Goal: Task Accomplishment & Management: Use online tool/utility

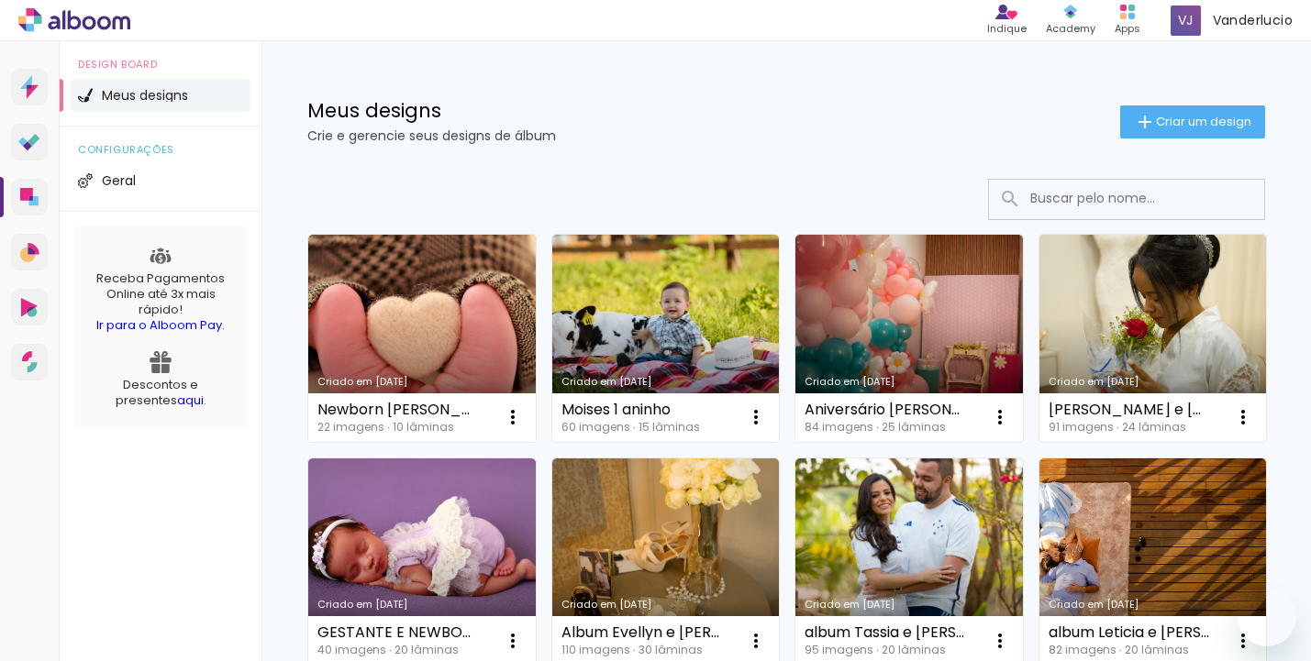
click at [1156, 123] on span "Criar um design" at bounding box center [1203, 122] width 95 height 12
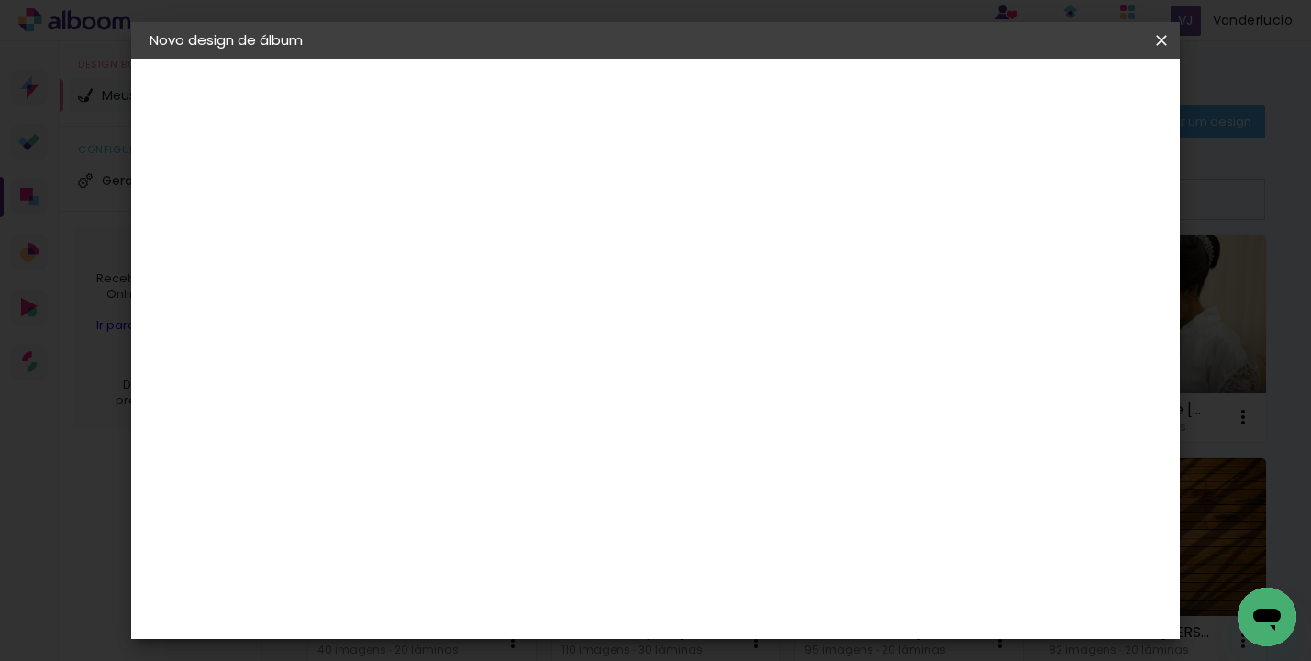
click at [450, 257] on input at bounding box center [450, 246] width 0 height 28
click at [375, 0] on iron-overlay-backdrop at bounding box center [655, 330] width 1311 height 661
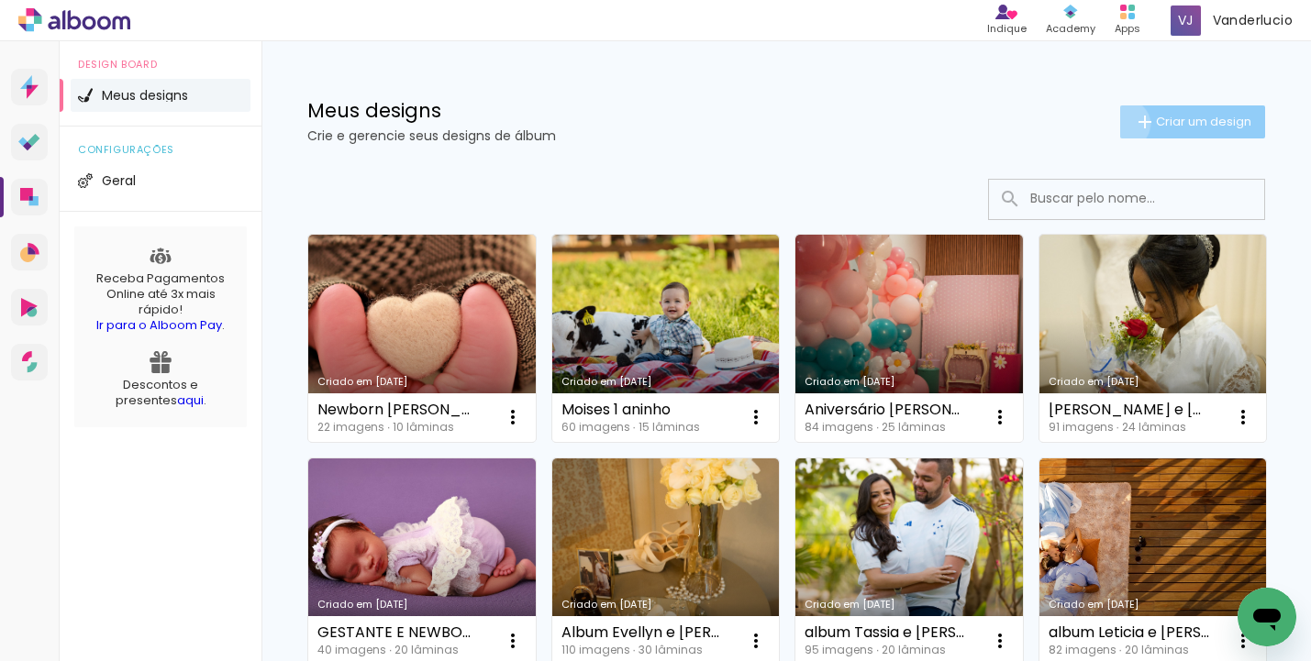
click at [1120, 124] on paper-button "Criar um design" at bounding box center [1192, 122] width 145 height 33
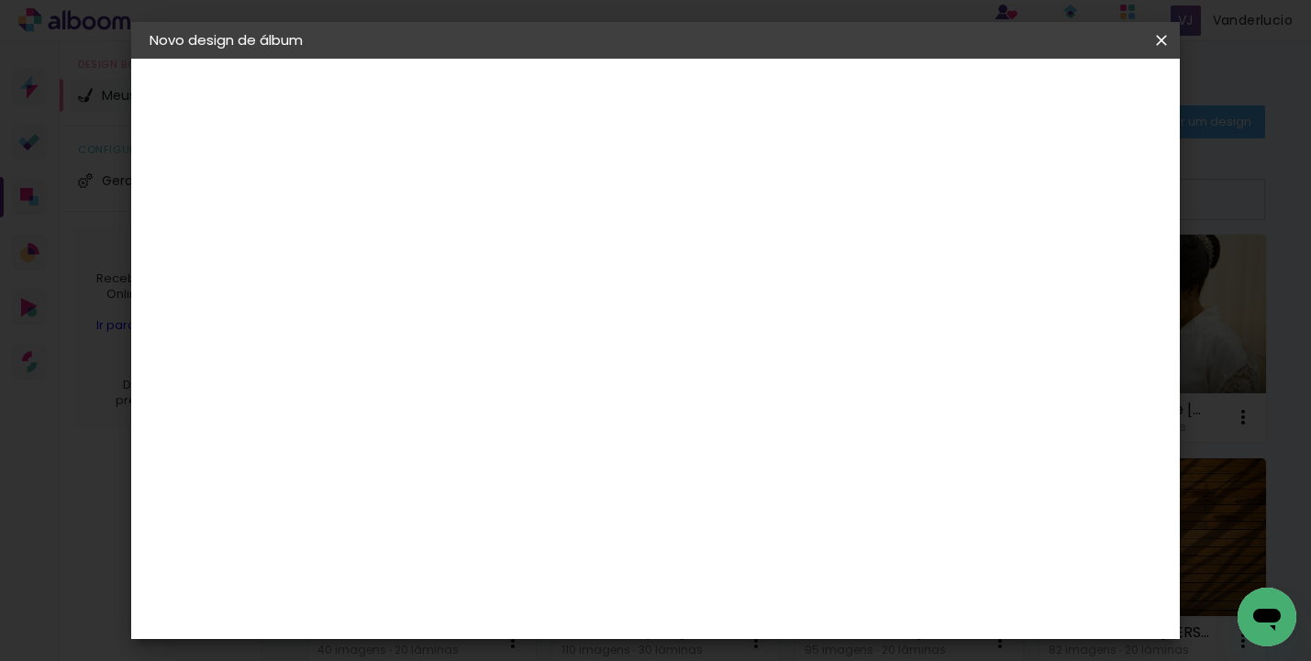
click at [456, 267] on paper-input-container "Título do álbum" at bounding box center [449, 247] width 13 height 47
type input "Album [PERSON_NAME]"
type paper-input "Album [PERSON_NAME]"
click at [638, 106] on paper-button "Avançar" at bounding box center [593, 97] width 90 height 31
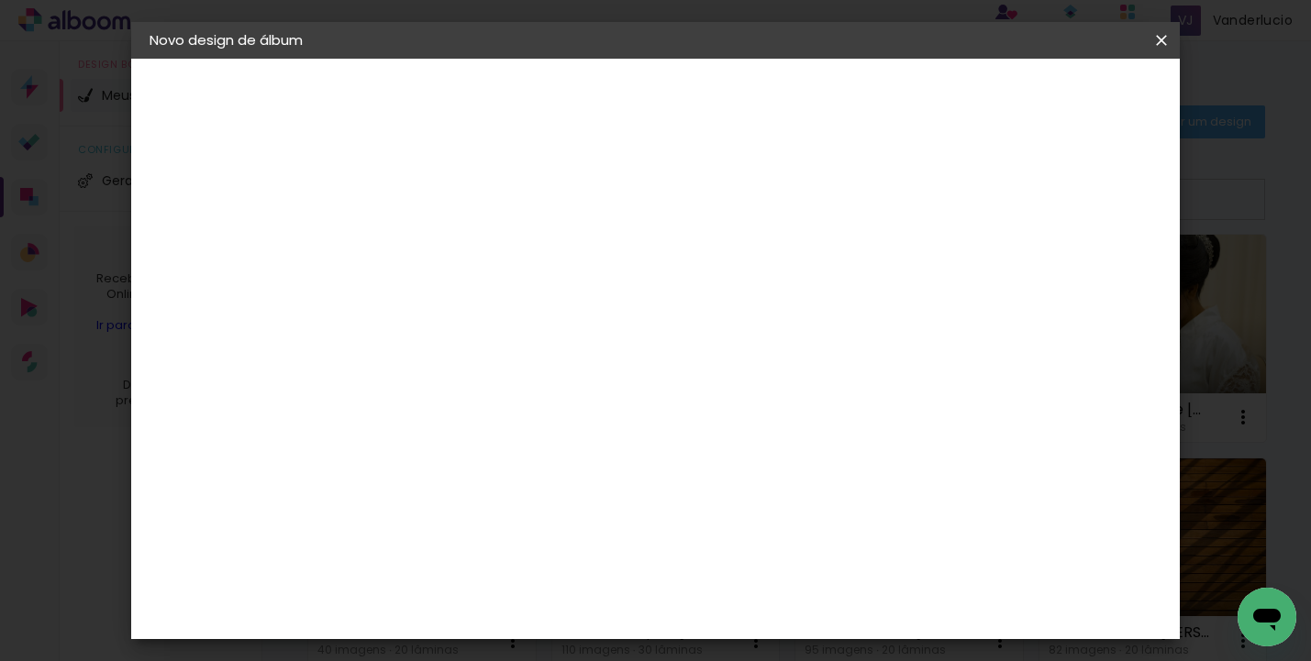
click at [539, 589] on paper-item "[PERSON_NAME]" at bounding box center [496, 609] width 198 height 40
click at [0, 0] on slot "Avançar" at bounding box center [0, 0] width 0 height 0
click at [550, 297] on paper-input-container "Linha" at bounding box center [496, 320] width 106 height 47
click at [0, 0] on slot "Encadernados" at bounding box center [0, 0] width 0 height 0
type input "Encadernados"
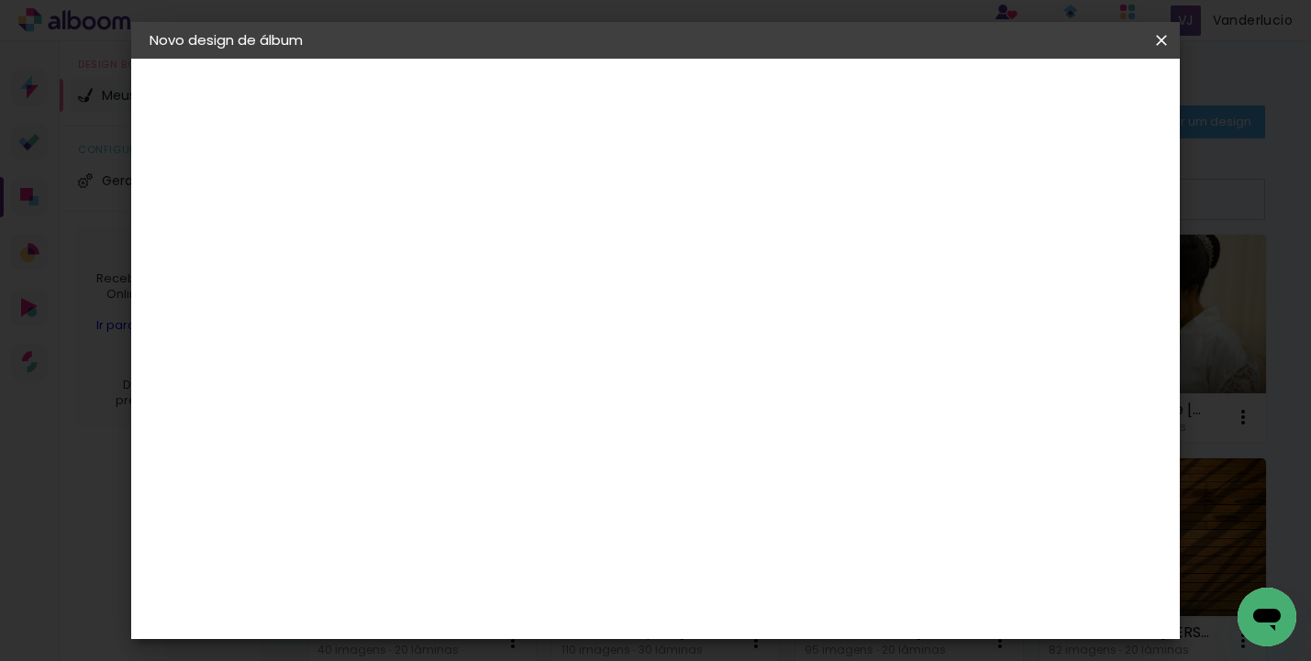
scroll to position [605, 0]
click at [573, 428] on span "30 x 60" at bounding box center [530, 447] width 85 height 38
click at [749, 106] on paper-button "Avançar" at bounding box center [704, 97] width 90 height 31
click at [928, 104] on span "Iniciar design" at bounding box center [885, 97] width 83 height 13
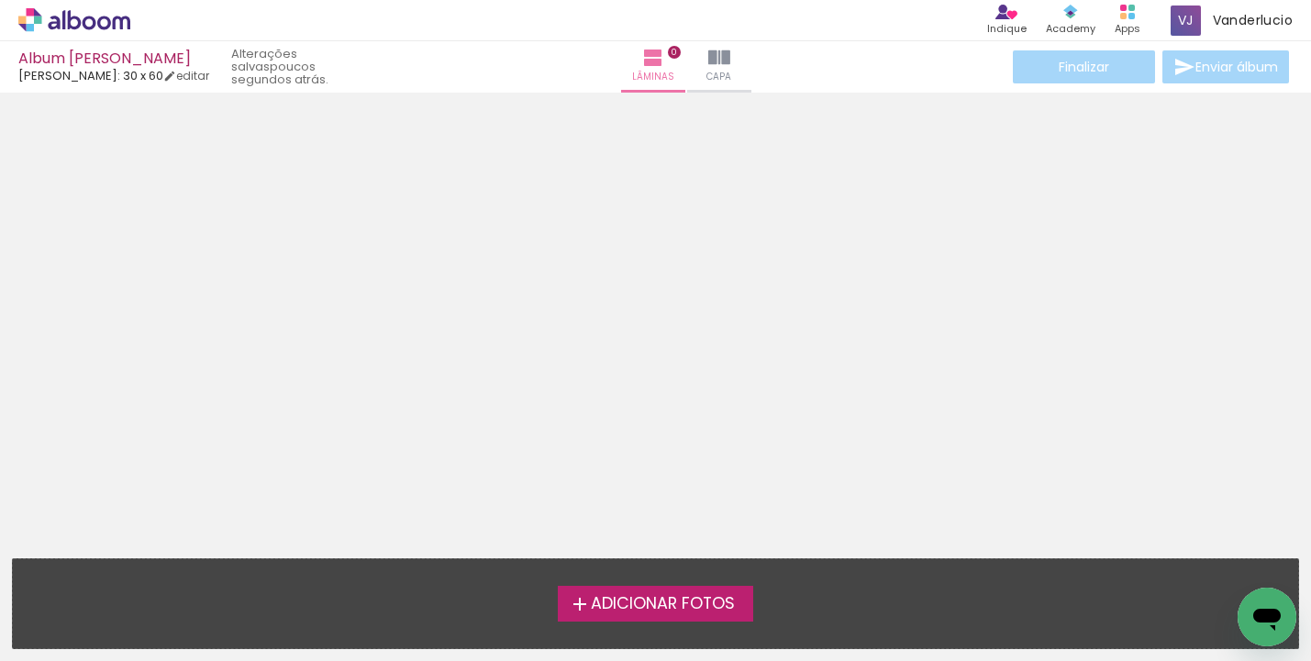
click at [668, 603] on span "Adicionar Fotos" at bounding box center [663, 604] width 144 height 17
click at [0, 0] on input "file" at bounding box center [0, 0] width 0 height 0
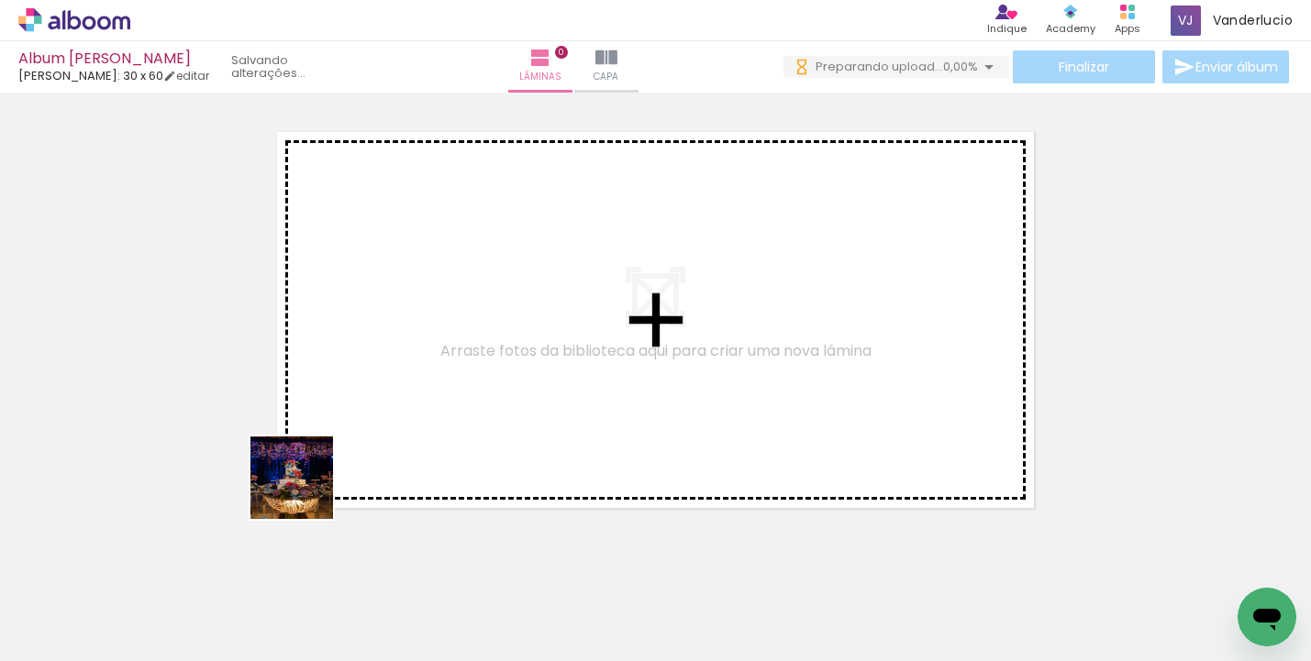
drag, startPoint x: 183, startPoint y: 617, endPoint x: 421, endPoint y: 414, distance: 313.0
click at [421, 414] on quentale-workspace at bounding box center [655, 330] width 1311 height 661
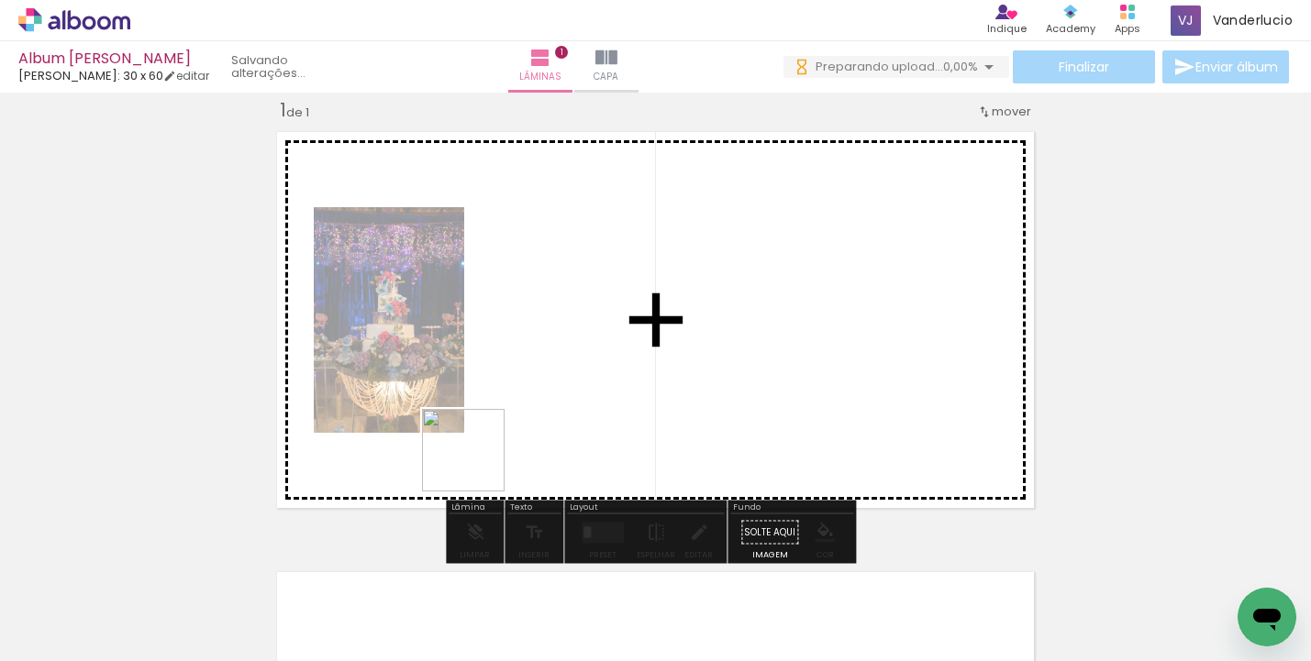
drag, startPoint x: 304, startPoint y: 605, endPoint x: 522, endPoint y: 427, distance: 281.7
click at [522, 427] on quentale-workspace at bounding box center [655, 330] width 1311 height 661
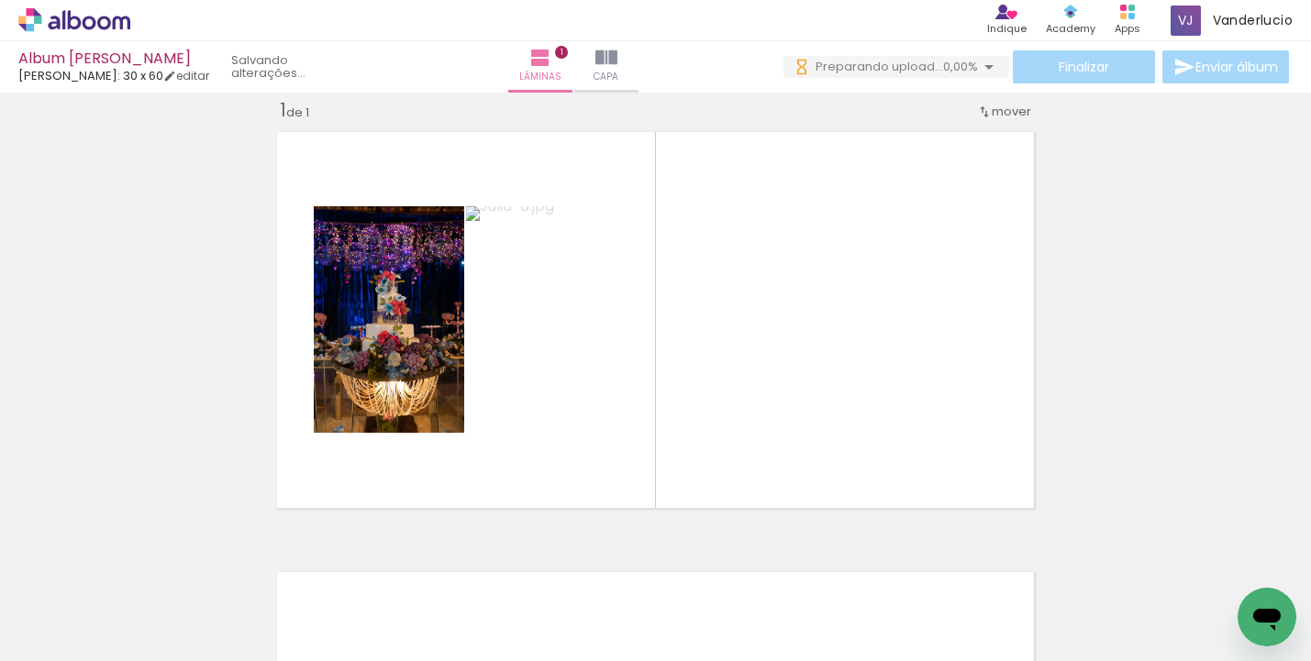
scroll to position [0, 900]
drag, startPoint x: 327, startPoint y: 654, endPoint x: 648, endPoint y: 652, distance: 321.1
click at [150, 652] on iron-horizontal-list at bounding box center [132, 604] width 37 height 115
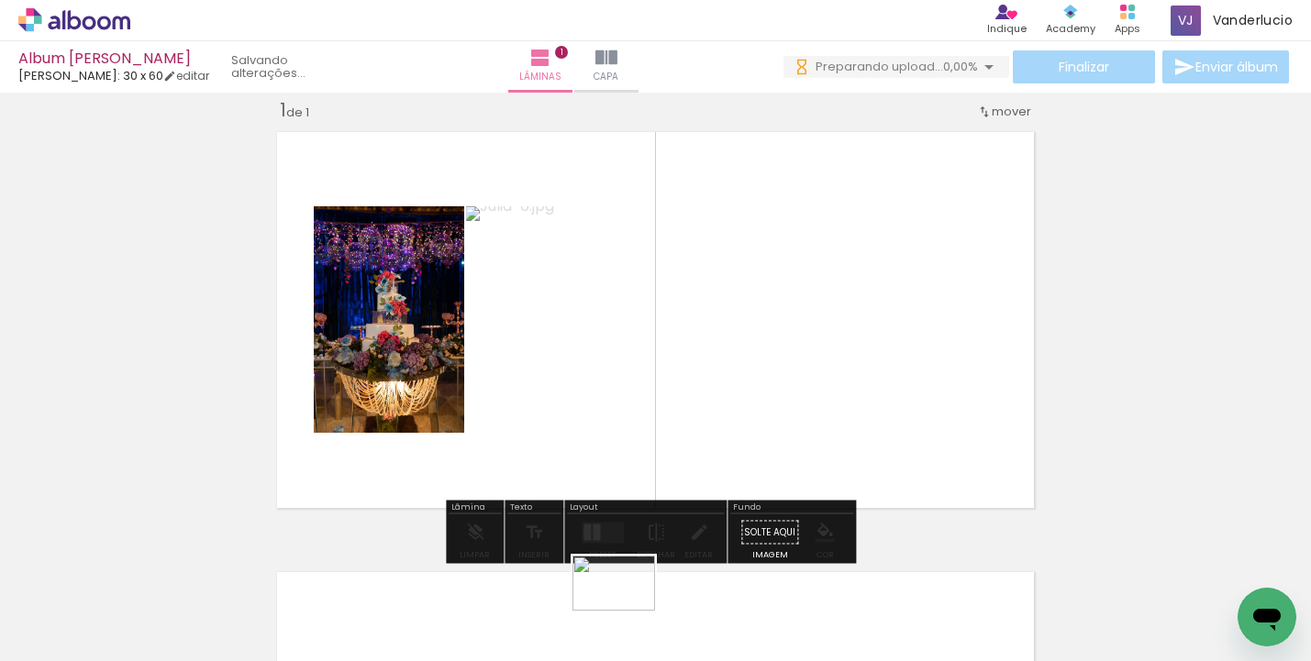
drag, startPoint x: 676, startPoint y: 558, endPoint x: 628, endPoint y: 611, distance: 72.1
click at [628, 611] on div at bounding box center [619, 600] width 91 height 61
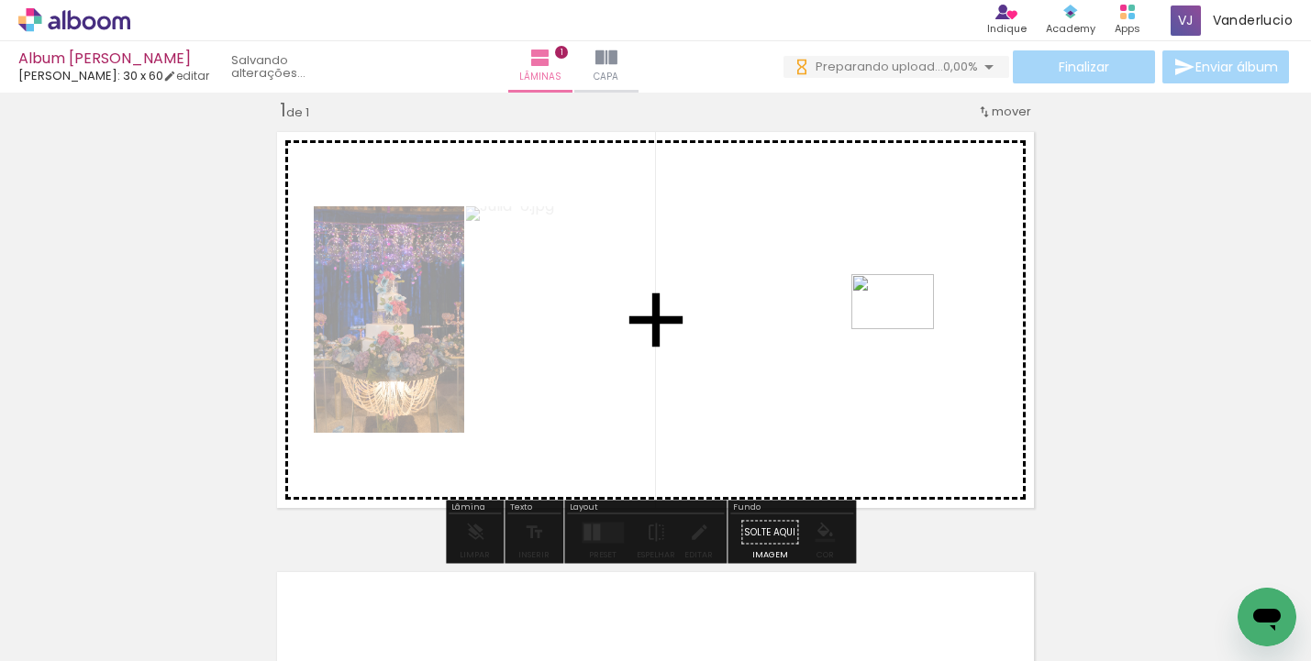
drag, startPoint x: 1142, startPoint y: 603, endPoint x: 906, endPoint y: 329, distance: 361.6
click at [906, 329] on quentale-workspace at bounding box center [655, 330] width 1311 height 661
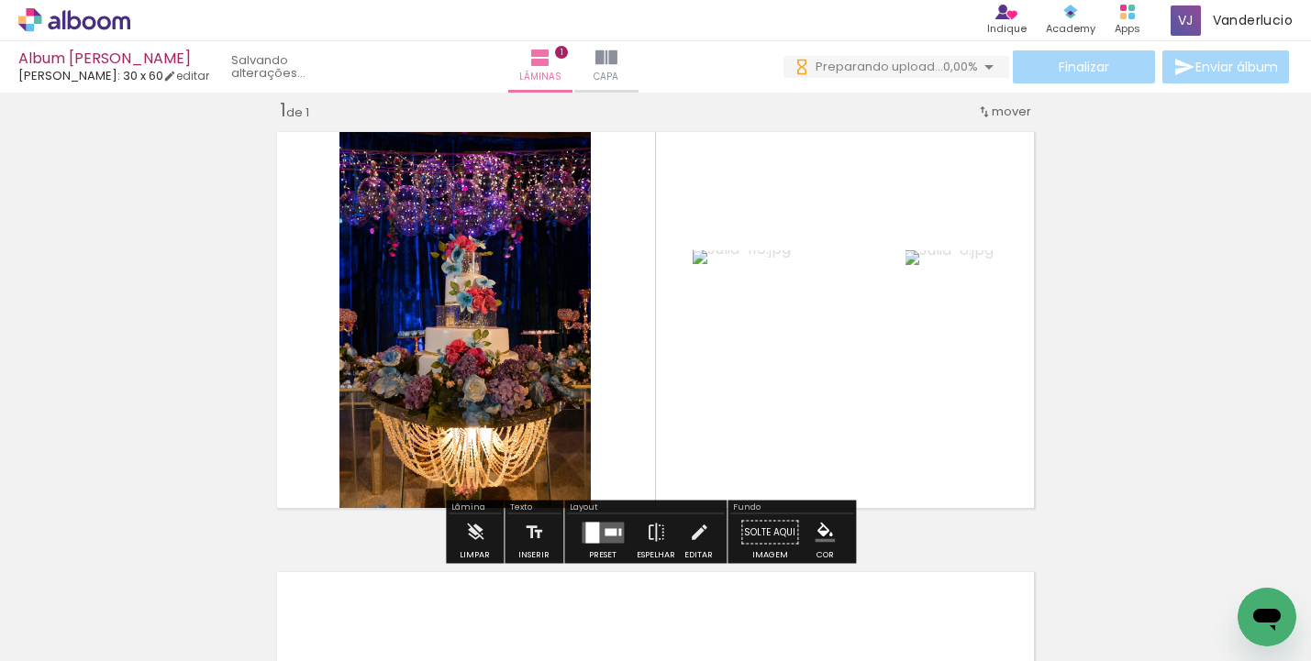
click at [587, 531] on div at bounding box center [592, 532] width 14 height 21
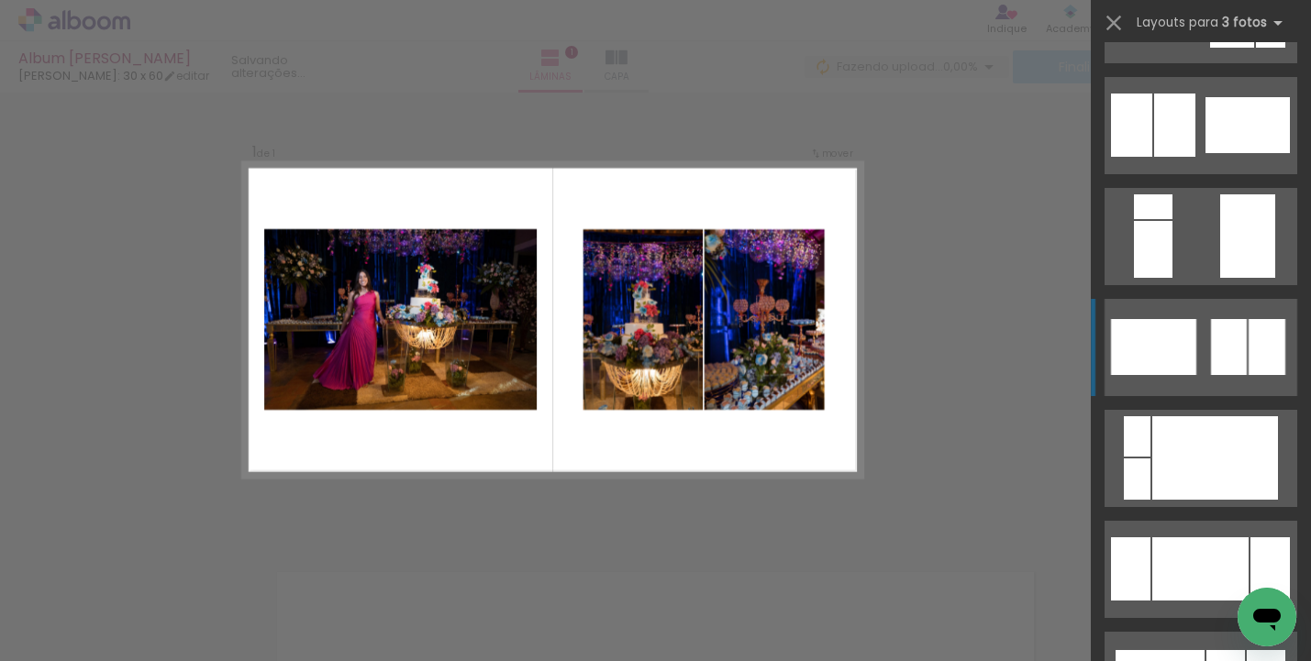
scroll to position [0, 0]
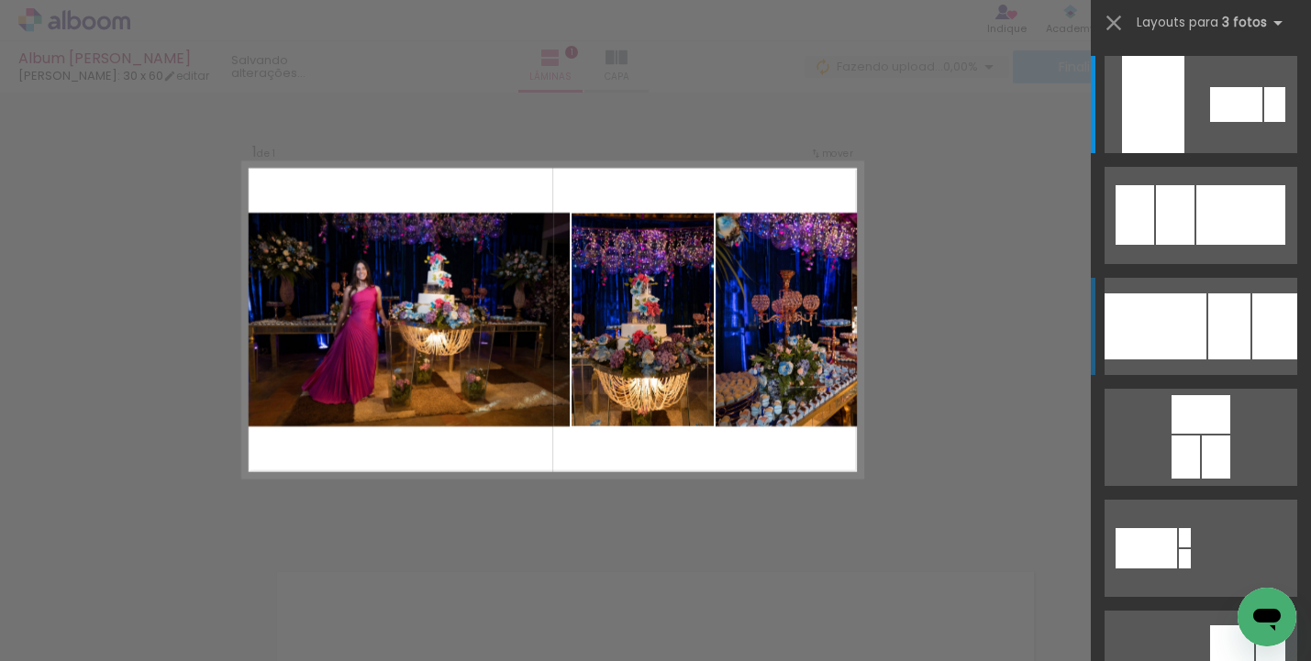
click at [1213, 332] on div at bounding box center [1229, 327] width 42 height 66
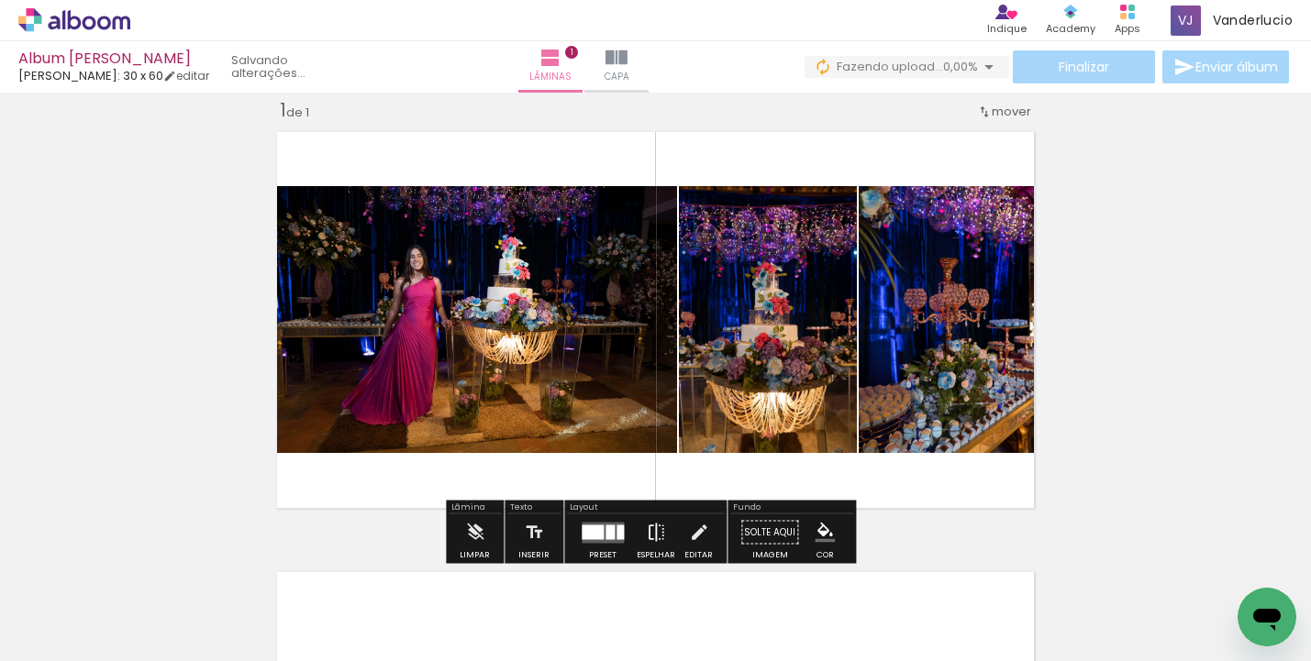
click at [657, 528] on iron-icon at bounding box center [656, 533] width 20 height 37
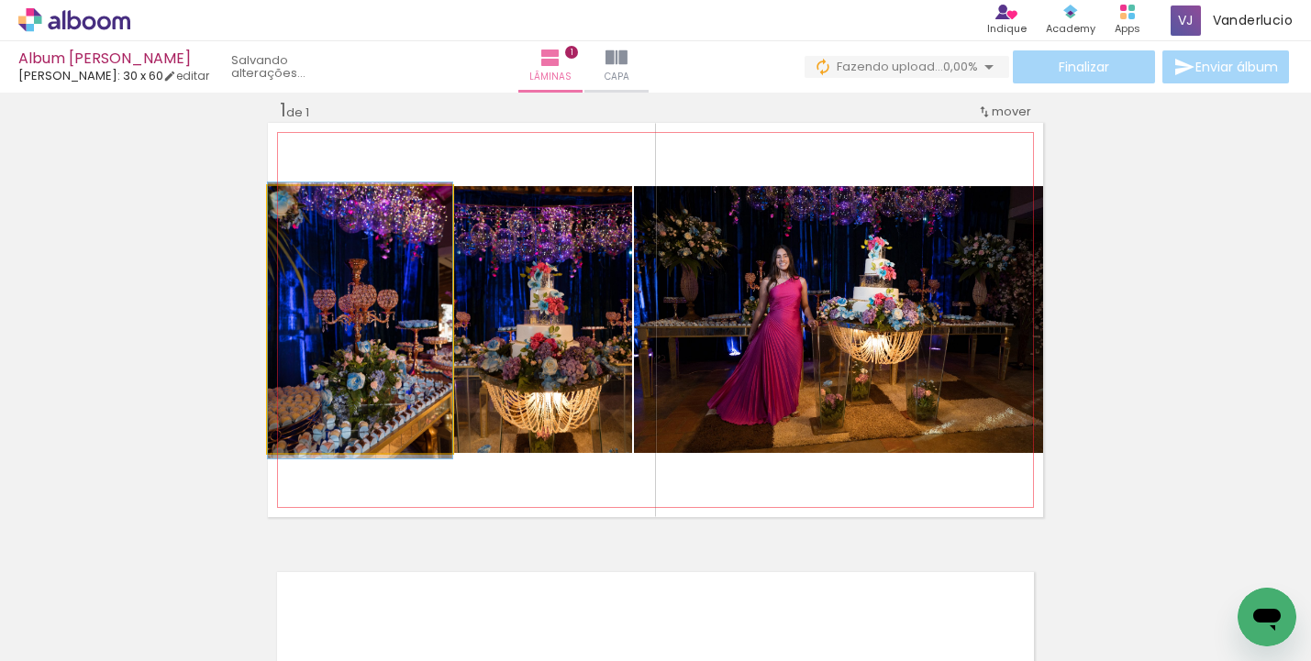
drag, startPoint x: 366, startPoint y: 349, endPoint x: 356, endPoint y: 350, distance: 10.1
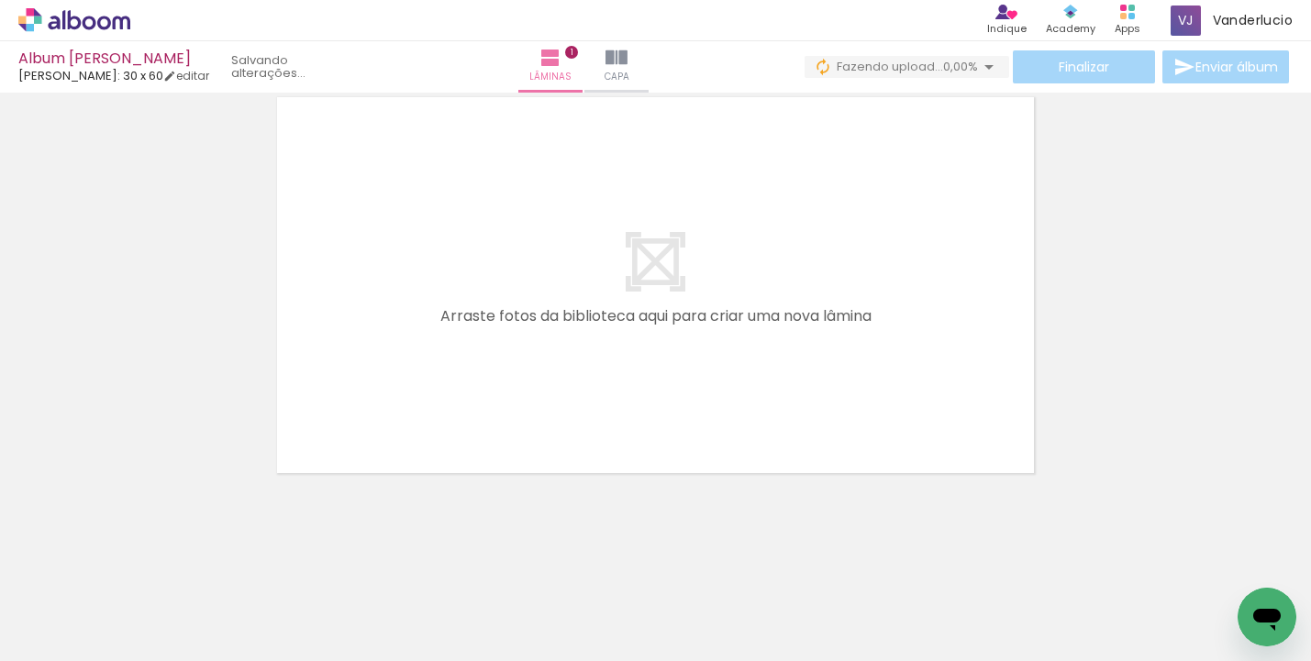
scroll to position [0, 1011]
drag, startPoint x: 551, startPoint y: 655, endPoint x: 742, endPoint y: 653, distance: 190.8
click at [150, 653] on iron-horizontal-list at bounding box center [132, 604] width 37 height 115
drag, startPoint x: 570, startPoint y: 658, endPoint x: 687, endPoint y: 658, distance: 117.4
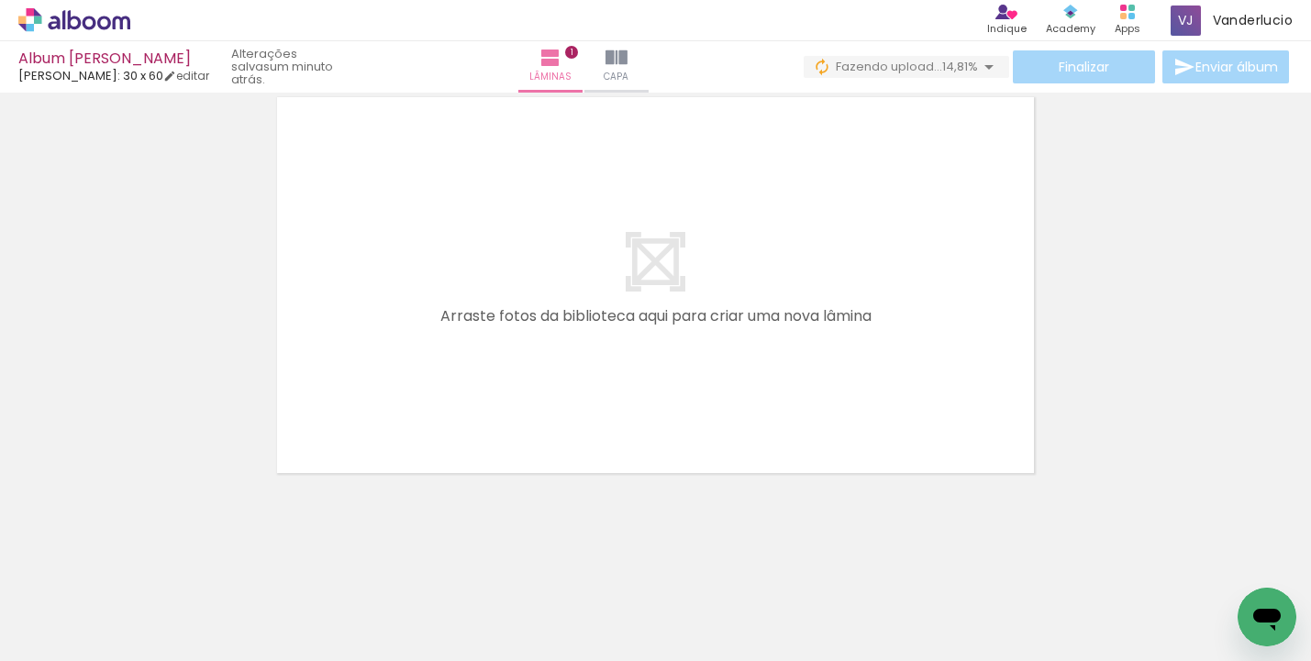
click at [150, 658] on iron-horizontal-list at bounding box center [132, 604] width 37 height 115
drag, startPoint x: 608, startPoint y: 653, endPoint x: 675, endPoint y: 653, distance: 67.0
click at [150, 653] on iron-horizontal-list at bounding box center [132, 604] width 37 height 115
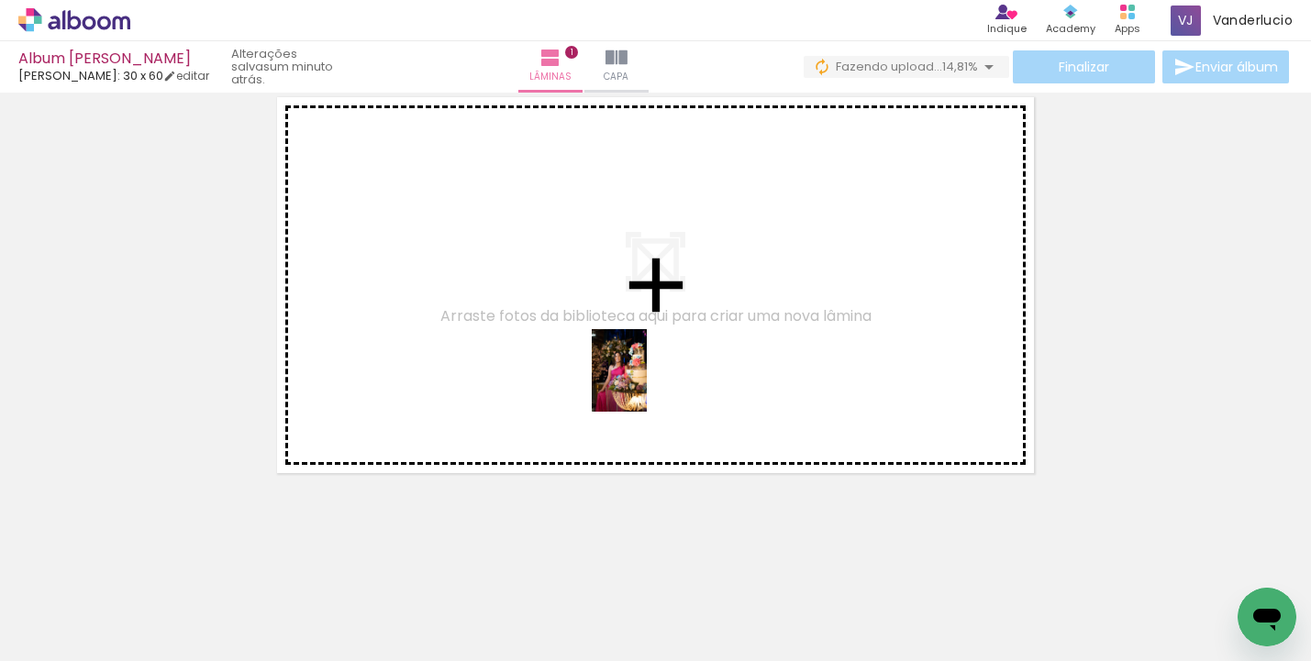
drag, startPoint x: 704, startPoint y: 610, endPoint x: 642, endPoint y: 372, distance: 245.4
click at [642, 372] on quentale-workspace at bounding box center [655, 330] width 1311 height 661
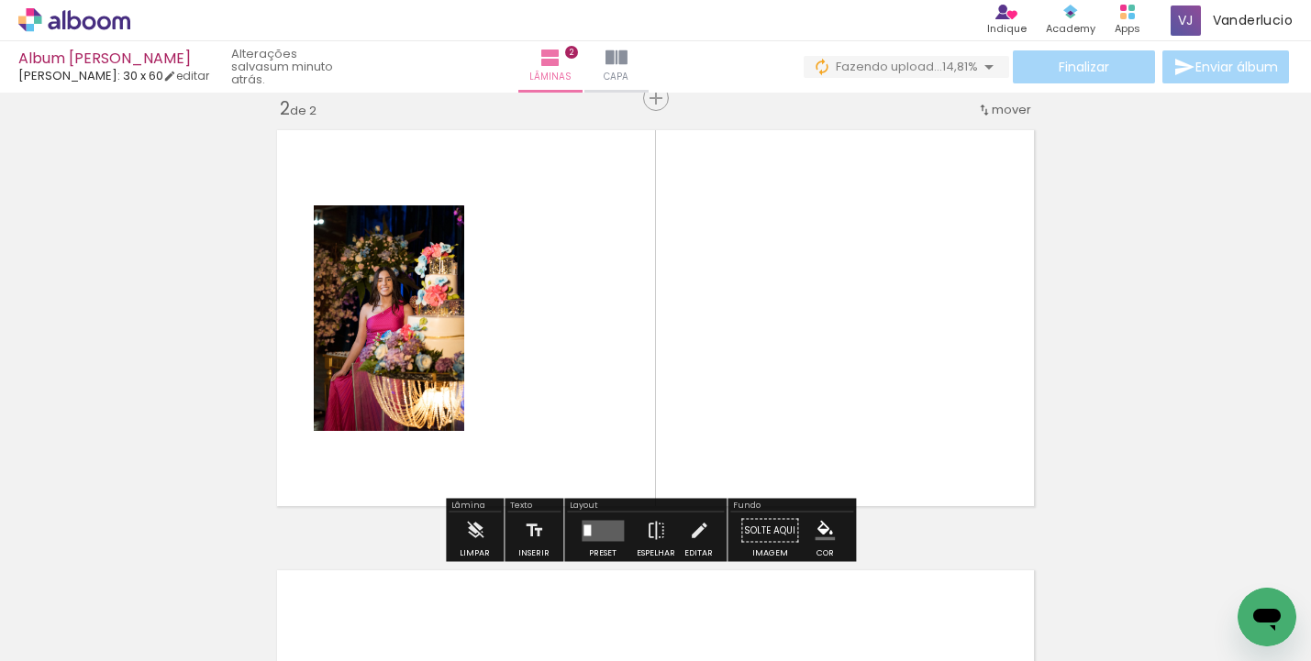
scroll to position [463, 0]
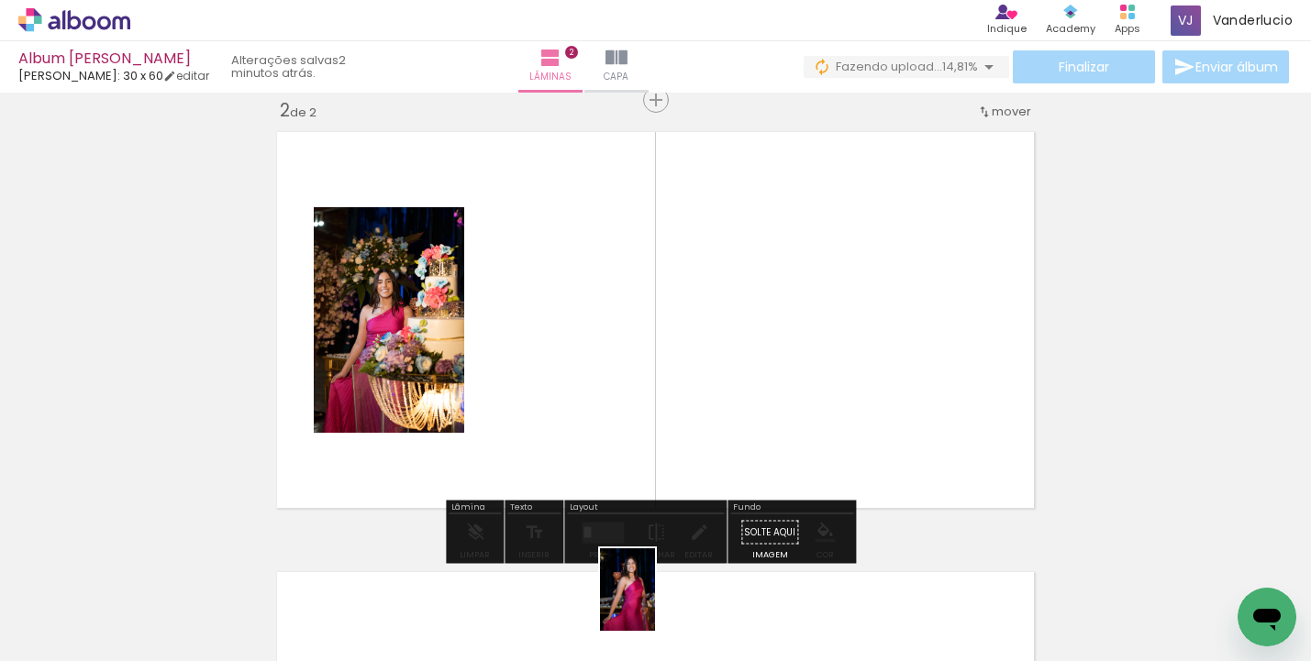
drag, startPoint x: 624, startPoint y: 606, endPoint x: 655, endPoint y: 604, distance: 31.3
click at [637, 604] on div at bounding box center [606, 599] width 61 height 91
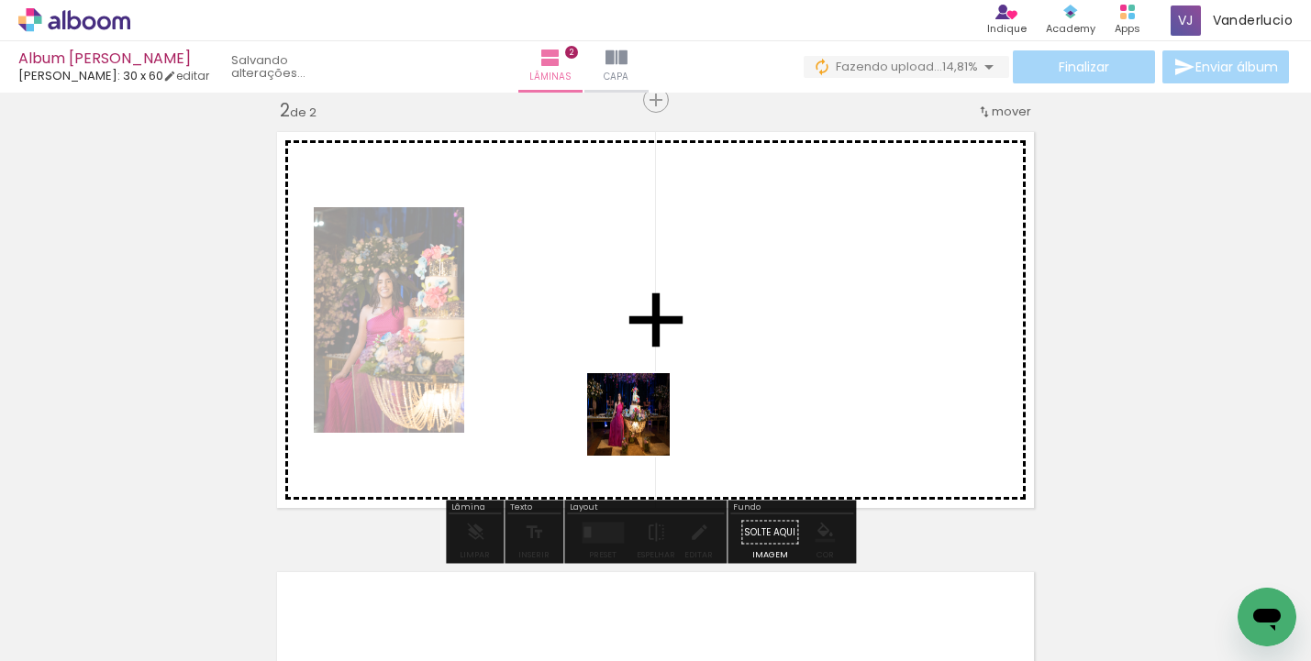
drag, startPoint x: 529, startPoint y: 612, endPoint x: 657, endPoint y: 413, distance: 236.4
click at [657, 413] on quentale-workspace at bounding box center [655, 330] width 1311 height 661
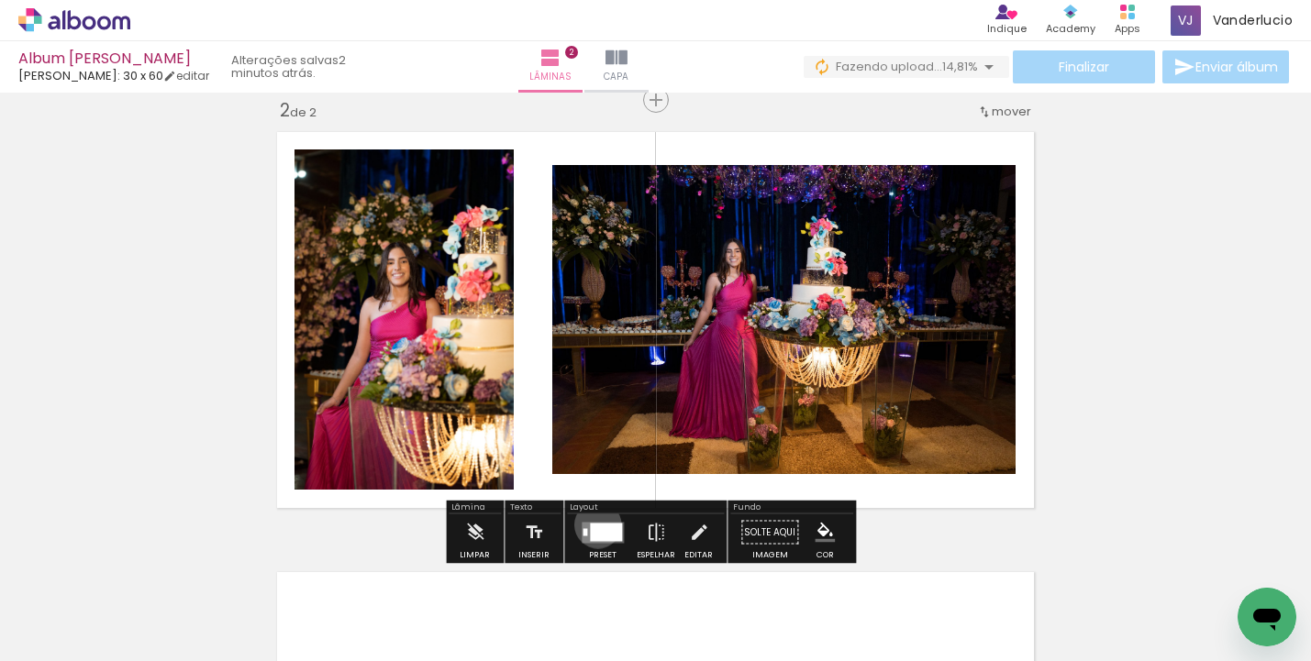
click at [594, 525] on div at bounding box center [606, 532] width 32 height 18
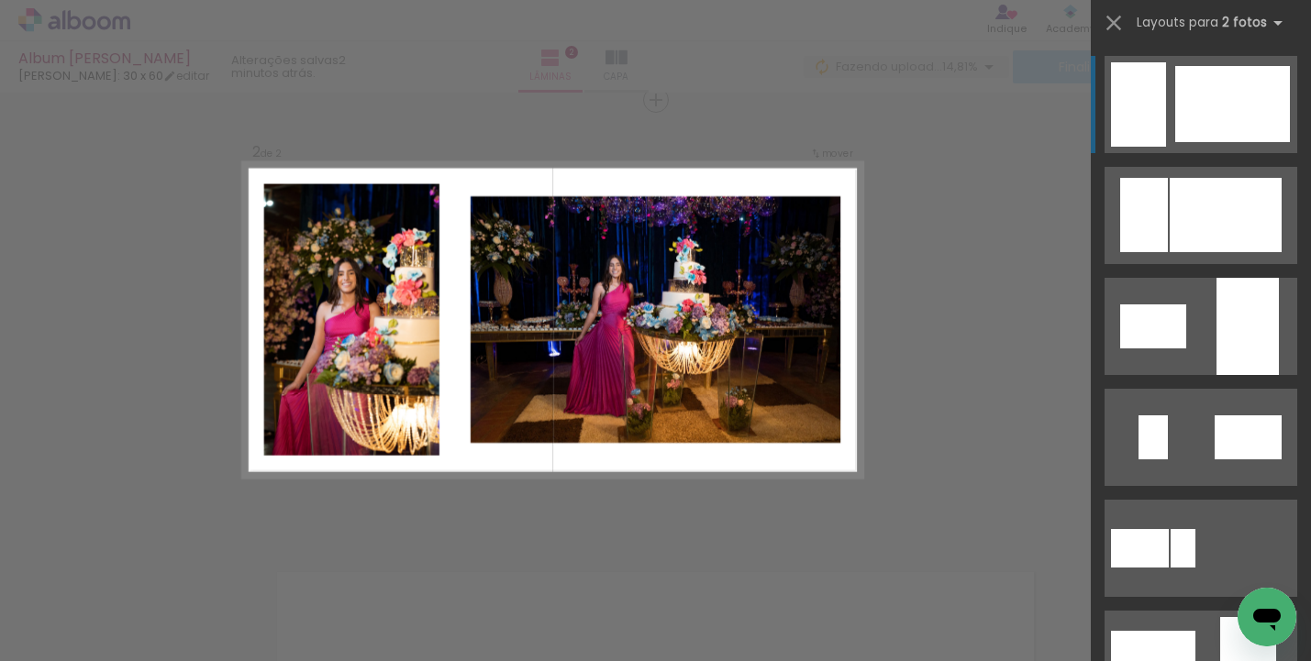
click at [594, 525] on div "Confirmar Cancelar" at bounding box center [655, 311] width 1311 height 1365
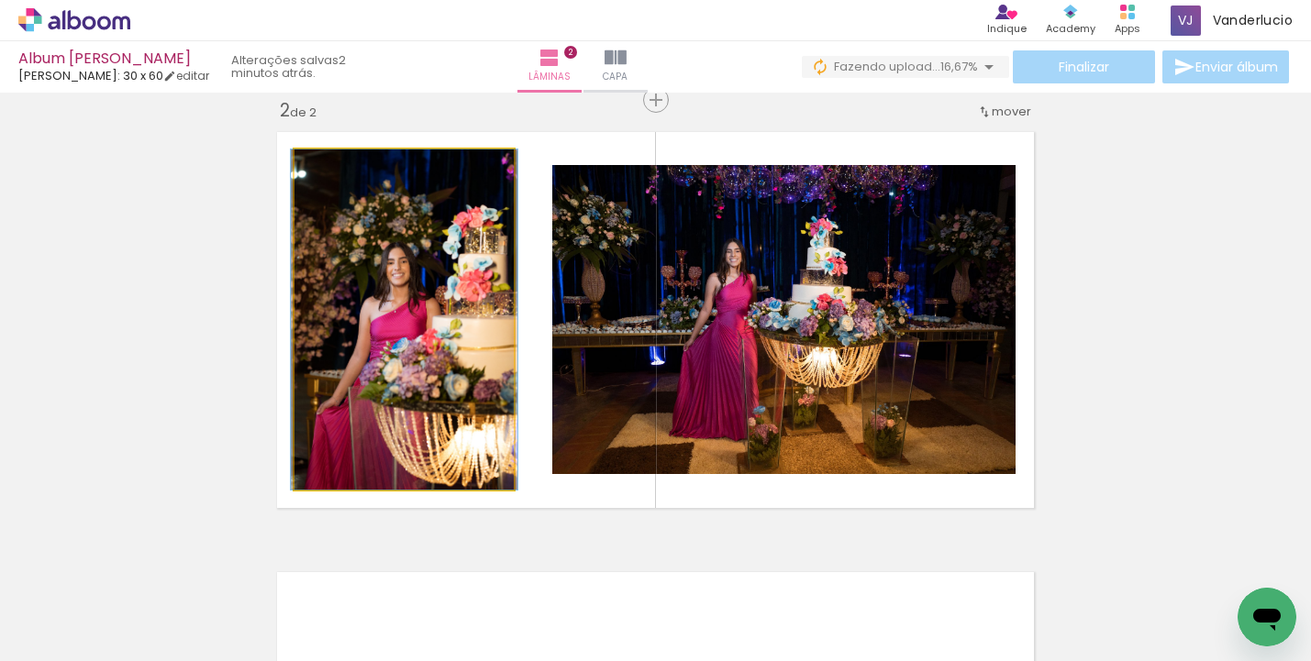
drag, startPoint x: 335, startPoint y: 166, endPoint x: 231, endPoint y: 188, distance: 106.0
type paper-slider "100"
click at [231, 188] on div "Inserir lâmina 1 de 2 Inserir lâmina 2 de 2" at bounding box center [655, 297] width 1311 height 1322
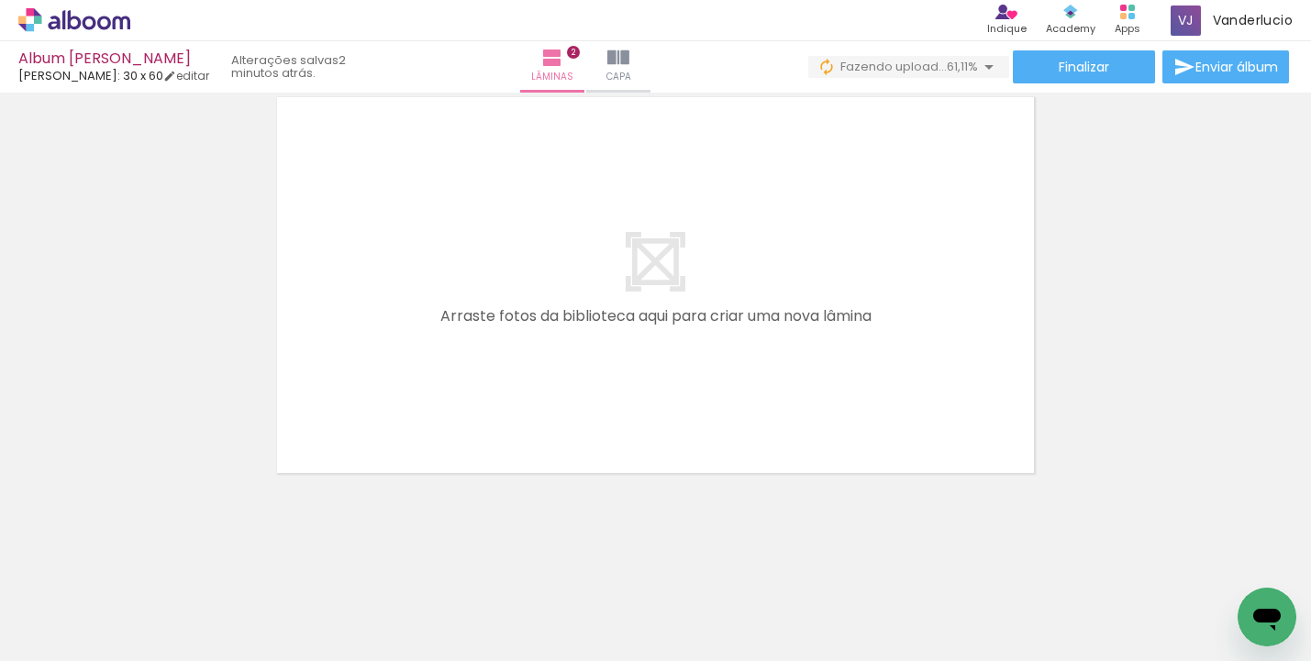
scroll to position [0, 985]
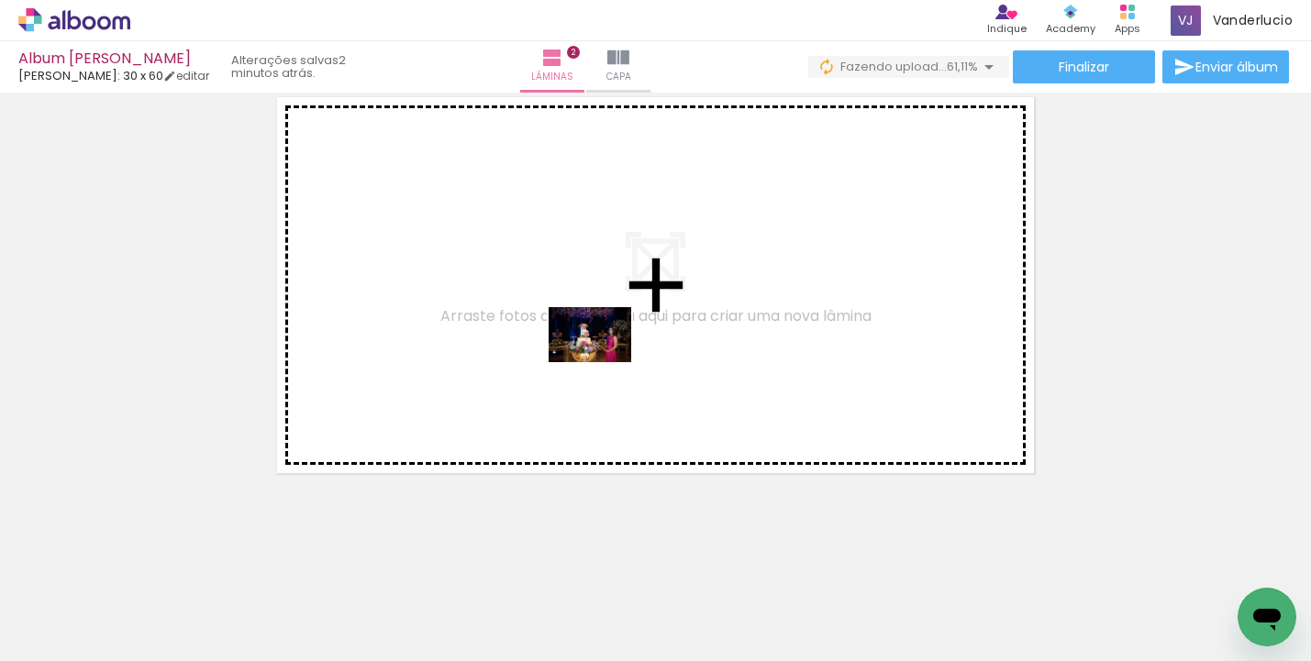
drag, startPoint x: 549, startPoint y: 606, endPoint x: 604, endPoint y: 362, distance: 250.2
click at [604, 362] on quentale-workspace at bounding box center [655, 330] width 1311 height 661
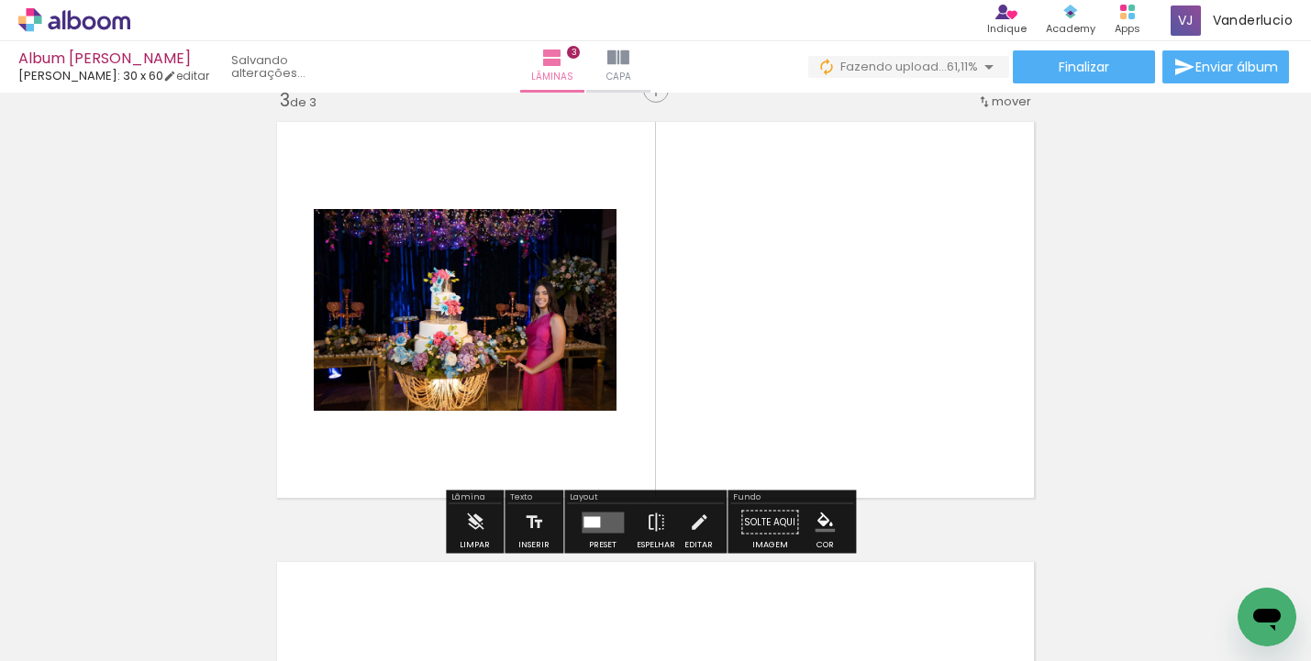
scroll to position [904, 0]
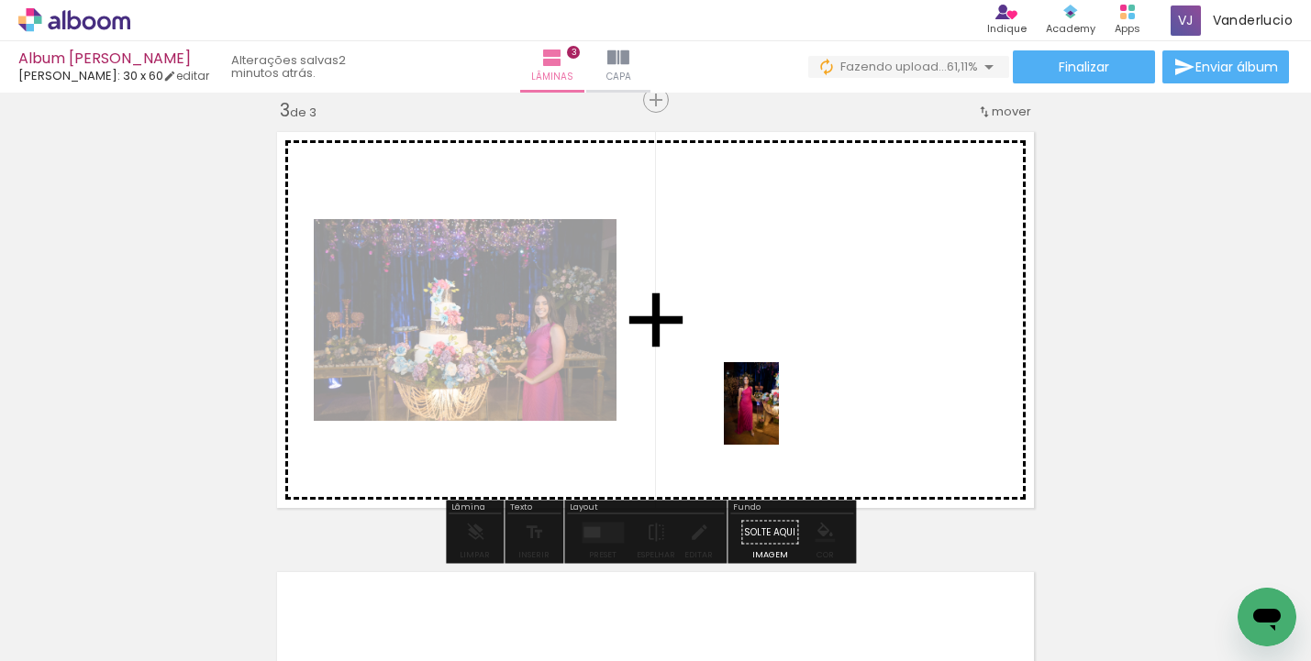
drag, startPoint x: 712, startPoint y: 510, endPoint x: 779, endPoint y: 417, distance: 114.3
click at [779, 417] on quentale-workspace at bounding box center [655, 330] width 1311 height 661
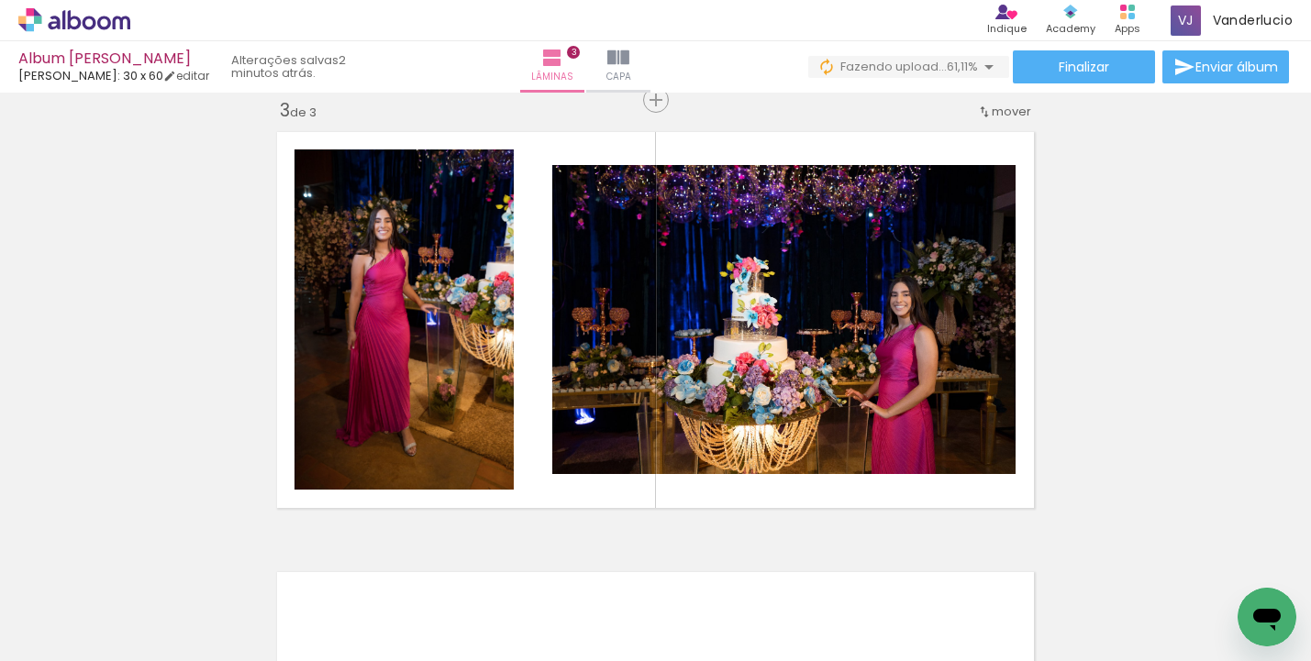
scroll to position [0, 895]
drag, startPoint x: 576, startPoint y: 657, endPoint x: 617, endPoint y: 652, distance: 41.5
click at [150, 652] on iron-horizontal-list at bounding box center [132, 604] width 37 height 115
drag, startPoint x: 506, startPoint y: 653, endPoint x: 573, endPoint y: 652, distance: 67.0
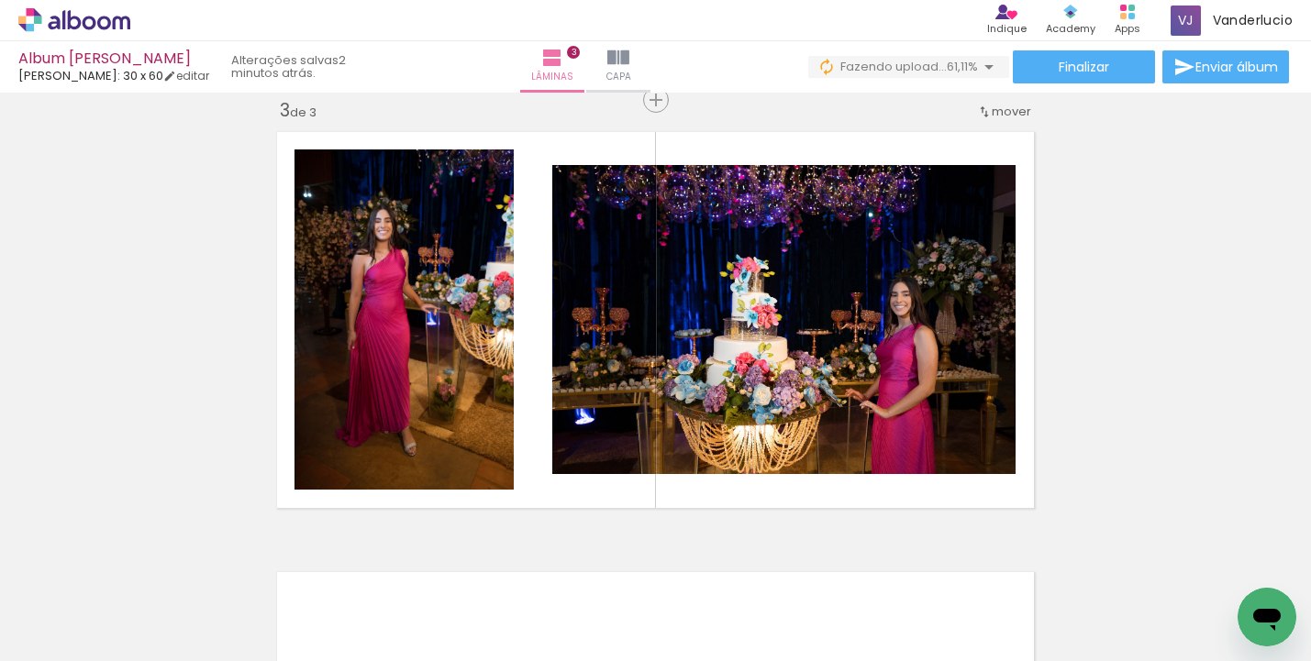
click at [150, 652] on iron-horizontal-list at bounding box center [132, 604] width 37 height 115
drag, startPoint x: 570, startPoint y: 654, endPoint x: 652, endPoint y: 653, distance: 82.6
click at [150, 653] on iron-horizontal-list at bounding box center [132, 604] width 37 height 115
drag, startPoint x: 587, startPoint y: 655, endPoint x: 652, endPoint y: 654, distance: 65.1
click at [150, 654] on iron-horizontal-list at bounding box center [132, 604] width 37 height 115
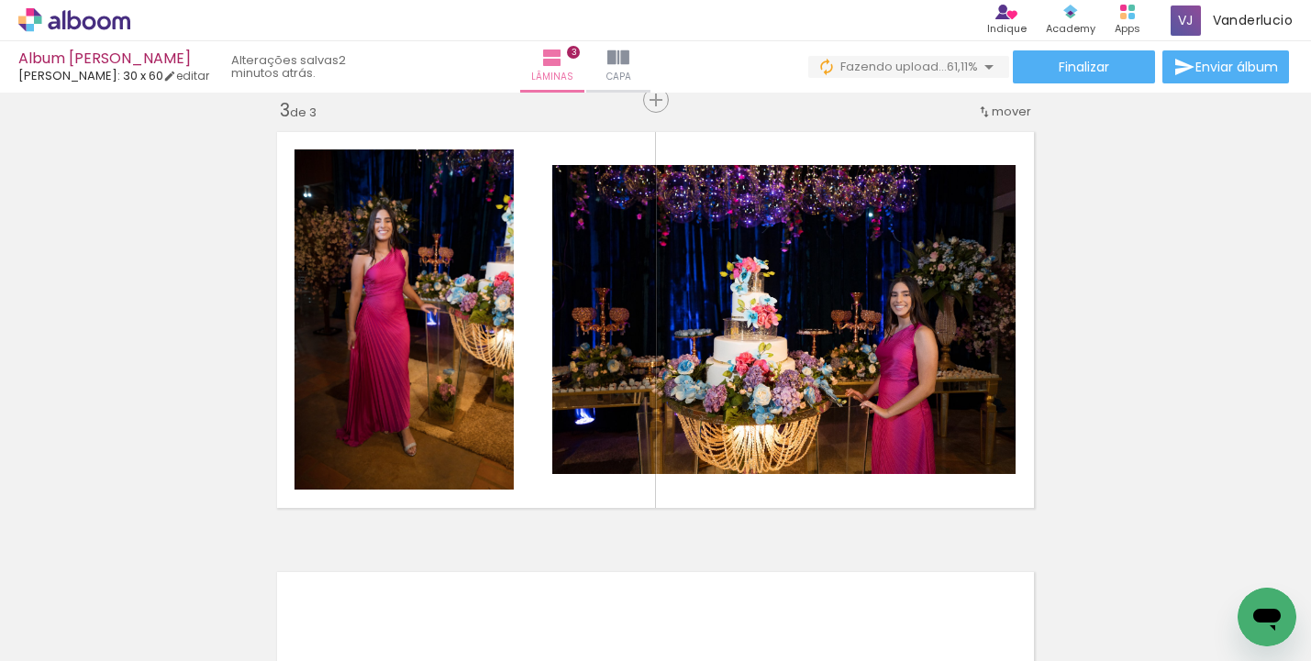
drag, startPoint x: 622, startPoint y: 656, endPoint x: 651, endPoint y: 656, distance: 29.4
click at [150, 656] on iron-horizontal-list at bounding box center [132, 604] width 37 height 115
drag, startPoint x: 651, startPoint y: 656, endPoint x: 383, endPoint y: 661, distance: 268.9
click at [150, 661] on iron-horizontal-list at bounding box center [132, 604] width 37 height 115
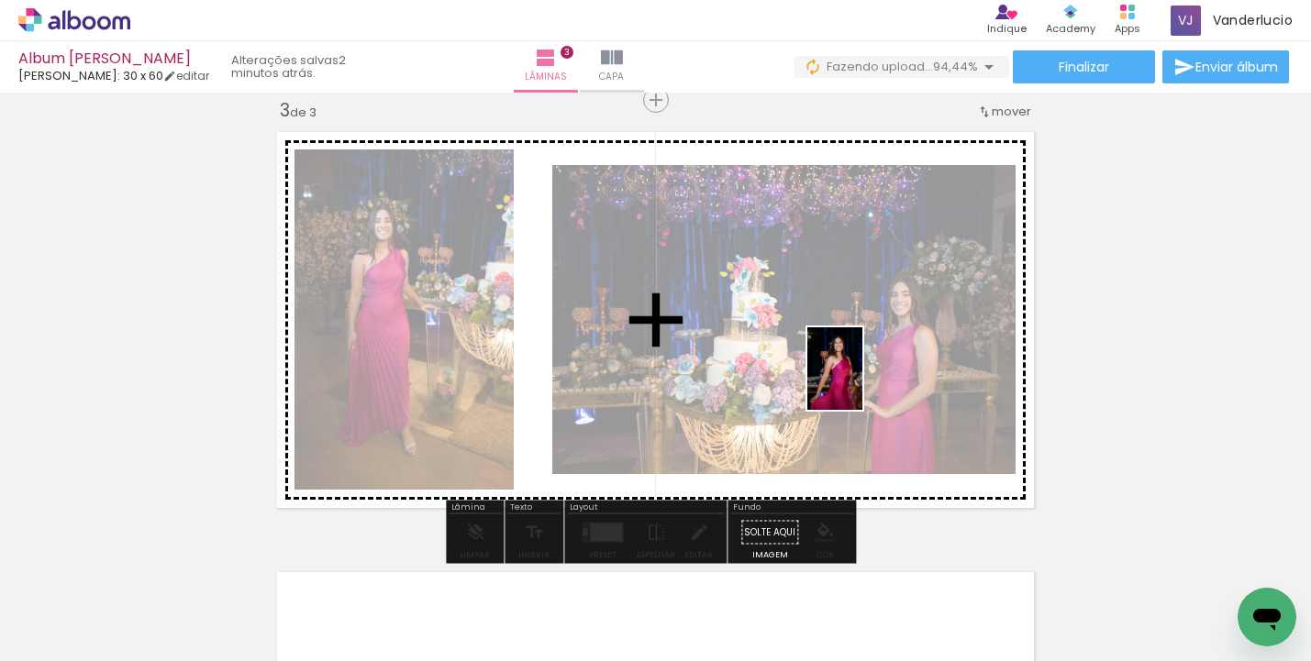
drag, startPoint x: 948, startPoint y: 612, endPoint x: 862, endPoint y: 383, distance: 244.7
click at [862, 383] on quentale-workspace at bounding box center [655, 330] width 1311 height 661
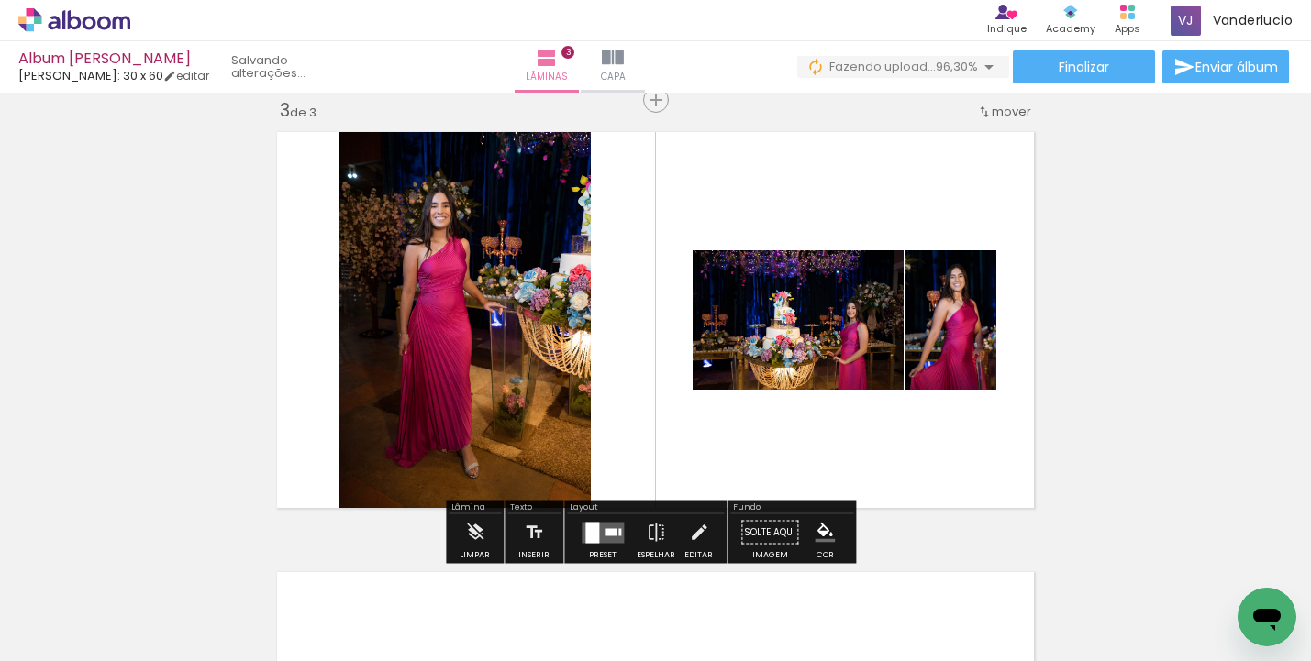
click at [598, 520] on div at bounding box center [603, 533] width 50 height 37
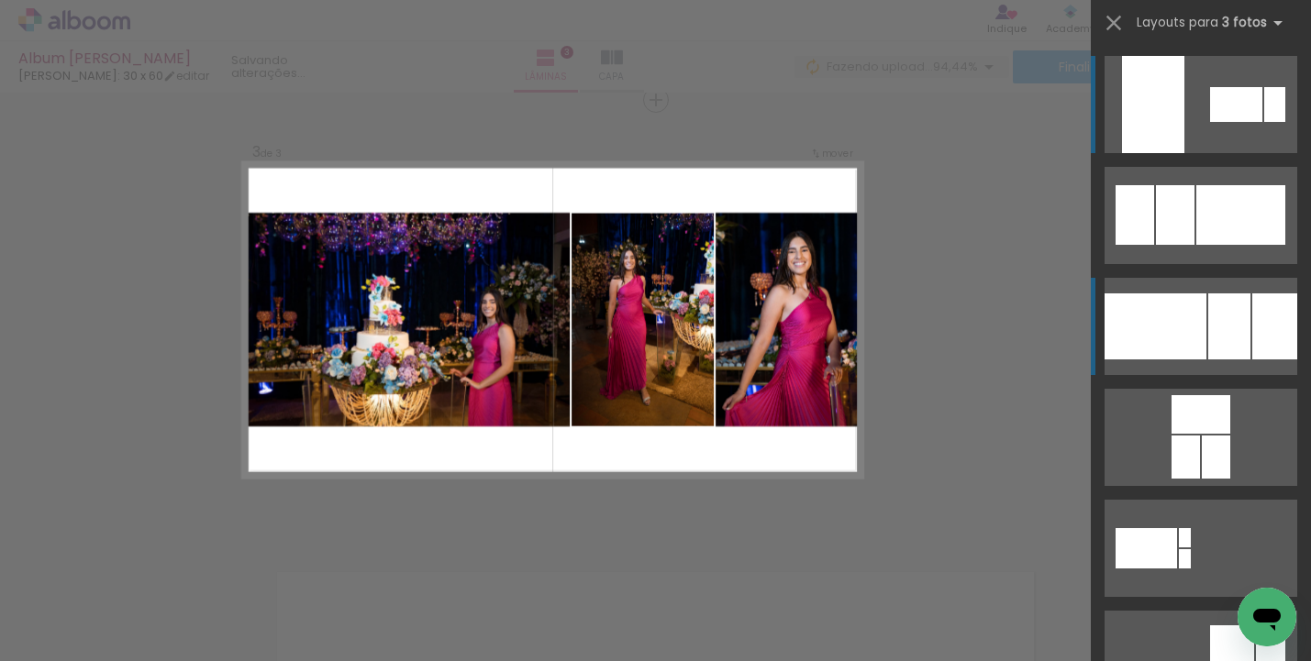
scroll to position [670, 0]
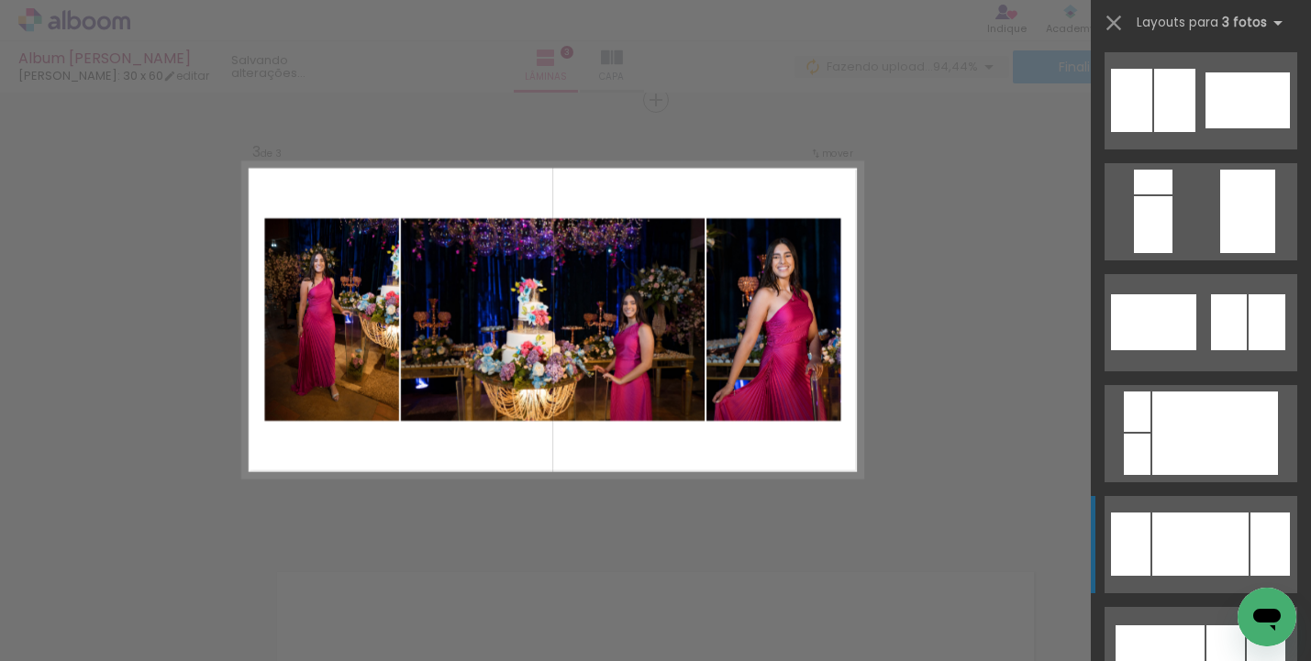
click at [1210, 536] on div at bounding box center [1200, 544] width 96 height 63
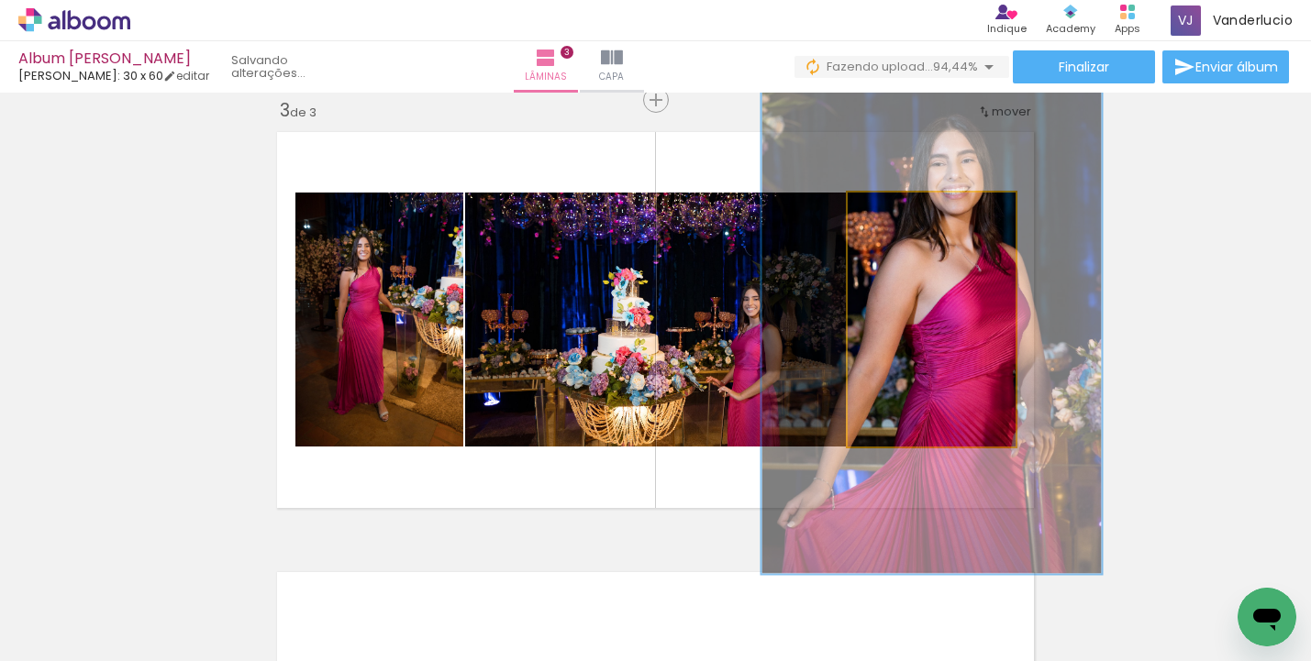
drag, startPoint x: 989, startPoint y: 211, endPoint x: 1014, endPoint y: 211, distance: 24.8
click at [1014, 211] on quentale-photo at bounding box center [932, 320] width 168 height 254
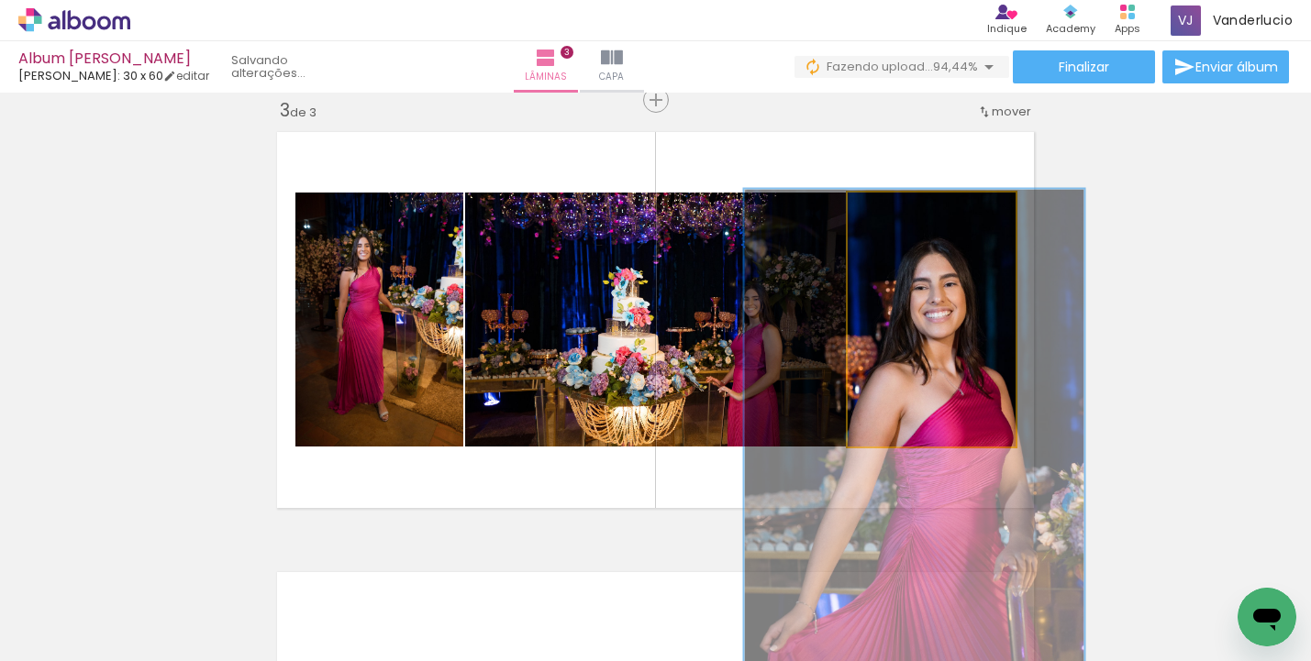
drag, startPoint x: 939, startPoint y: 288, endPoint x: 922, endPoint y: 409, distance: 122.4
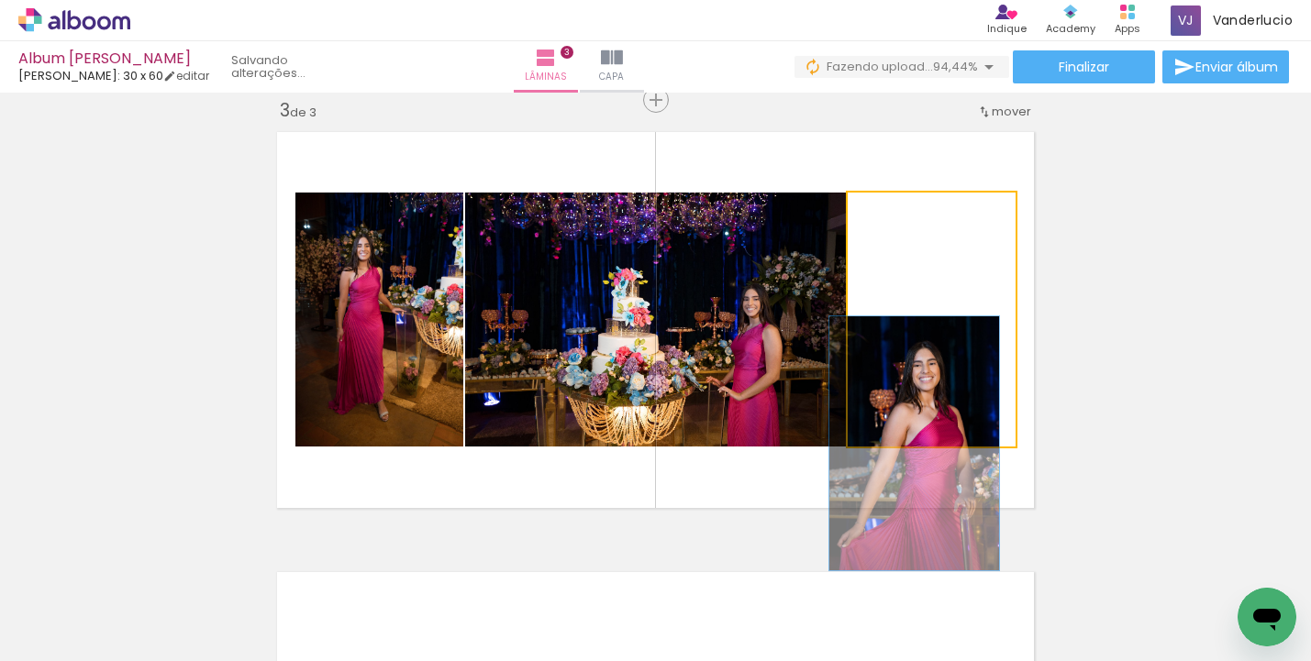
drag, startPoint x: 951, startPoint y: 210, endPoint x: 784, endPoint y: 261, distance: 175.6
type paper-slider "100"
click at [0, 0] on slot at bounding box center [0, 0] width 0 height 0
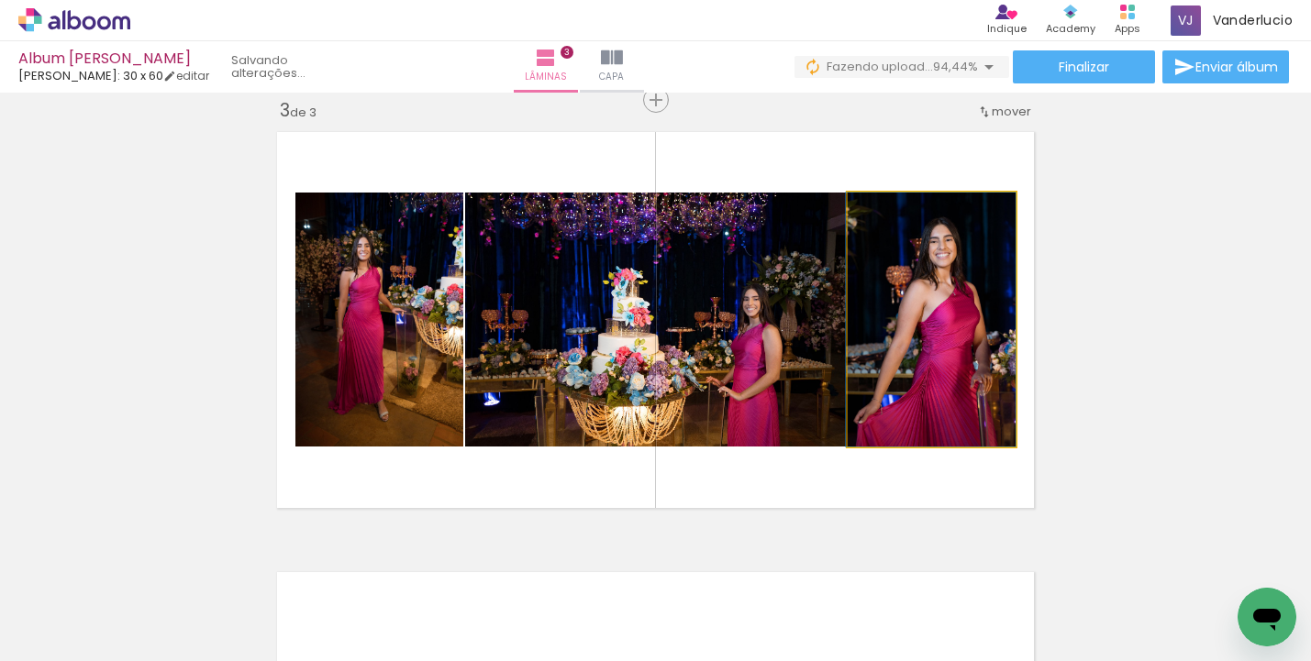
drag, startPoint x: 903, startPoint y: 410, endPoint x: 910, endPoint y: 221, distance: 189.1
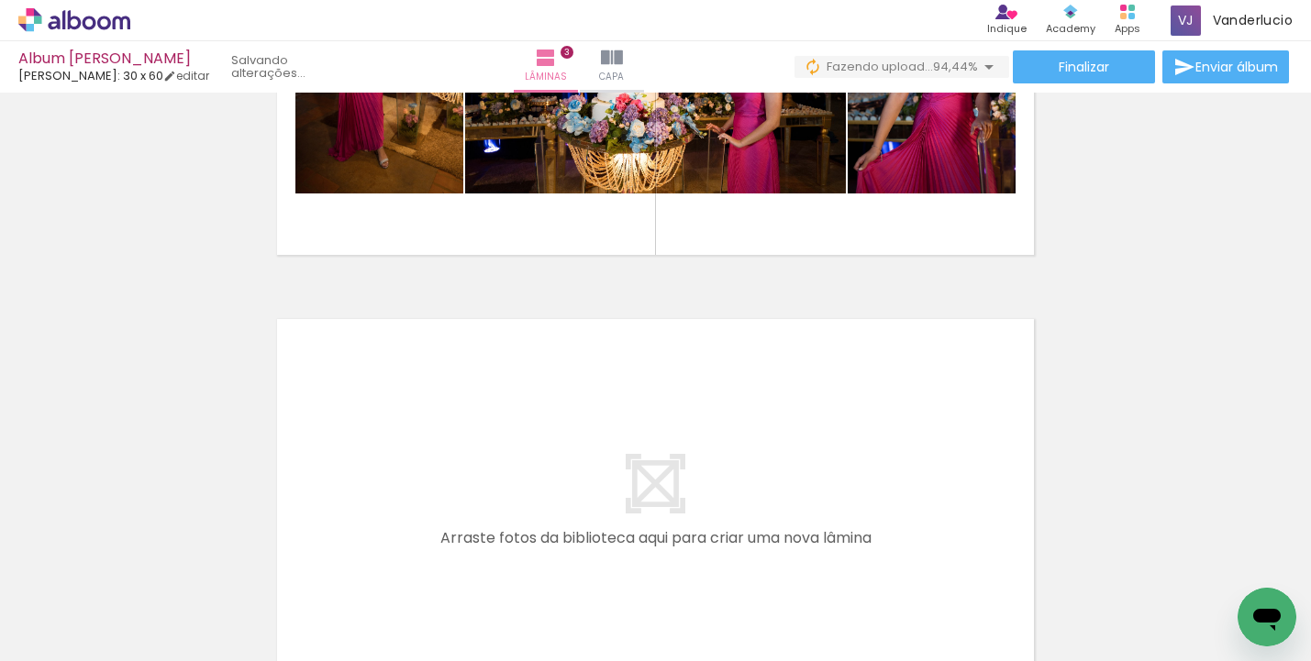
scroll to position [0, 1011]
drag, startPoint x: 517, startPoint y: 652, endPoint x: 632, endPoint y: 643, distance: 116.0
click at [150, 643] on iron-horizontal-list at bounding box center [132, 604] width 37 height 115
drag, startPoint x: 575, startPoint y: 654, endPoint x: 634, endPoint y: 655, distance: 58.7
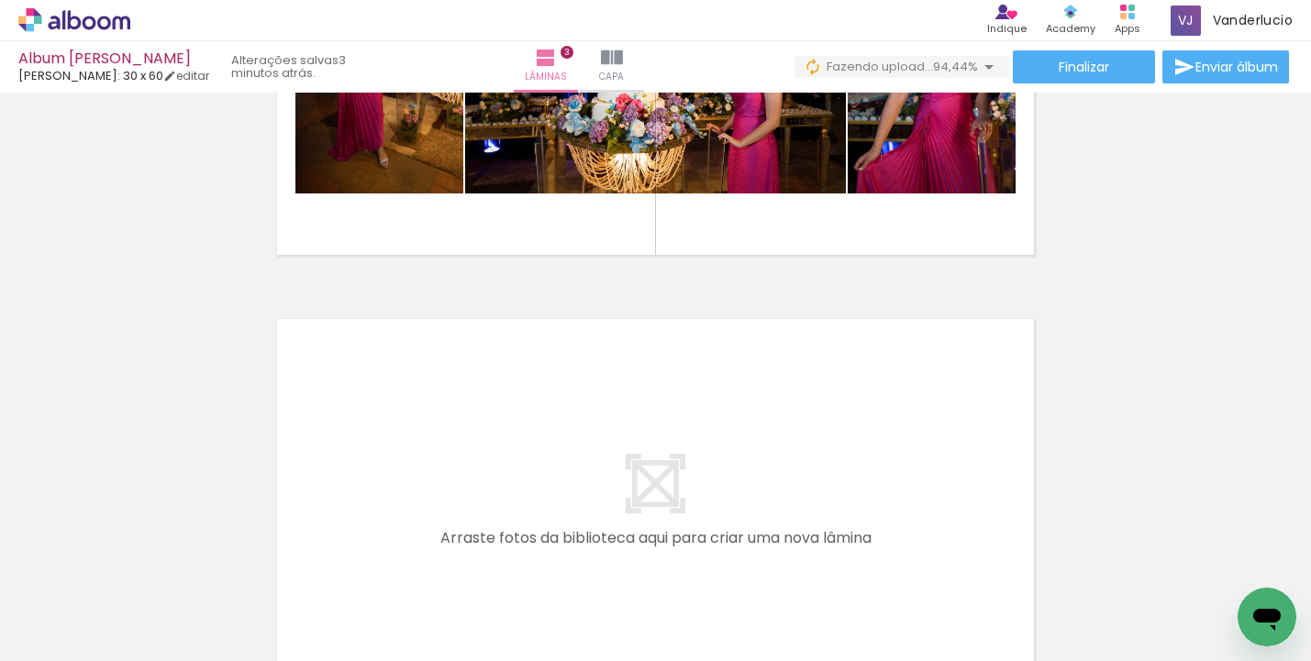
click at [150, 652] on iron-horizontal-list at bounding box center [132, 604] width 37 height 115
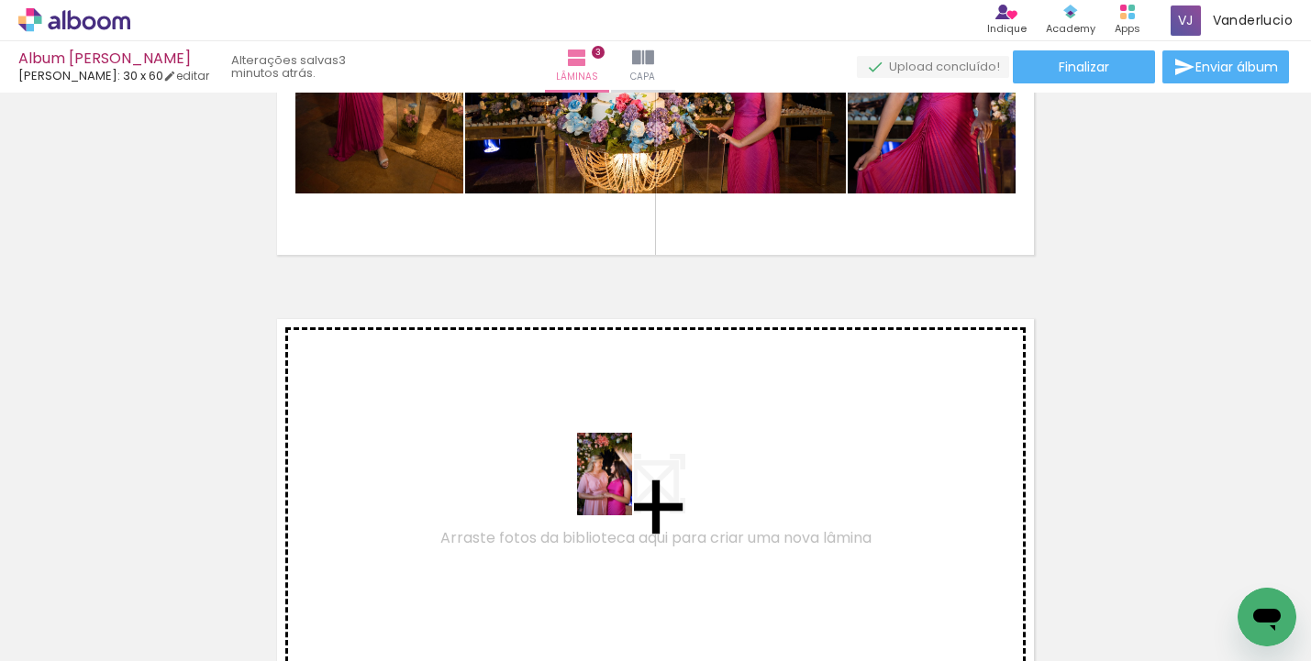
drag, startPoint x: 600, startPoint y: 612, endPoint x: 632, endPoint y: 488, distance: 128.0
click at [632, 488] on quentale-workspace at bounding box center [655, 330] width 1311 height 661
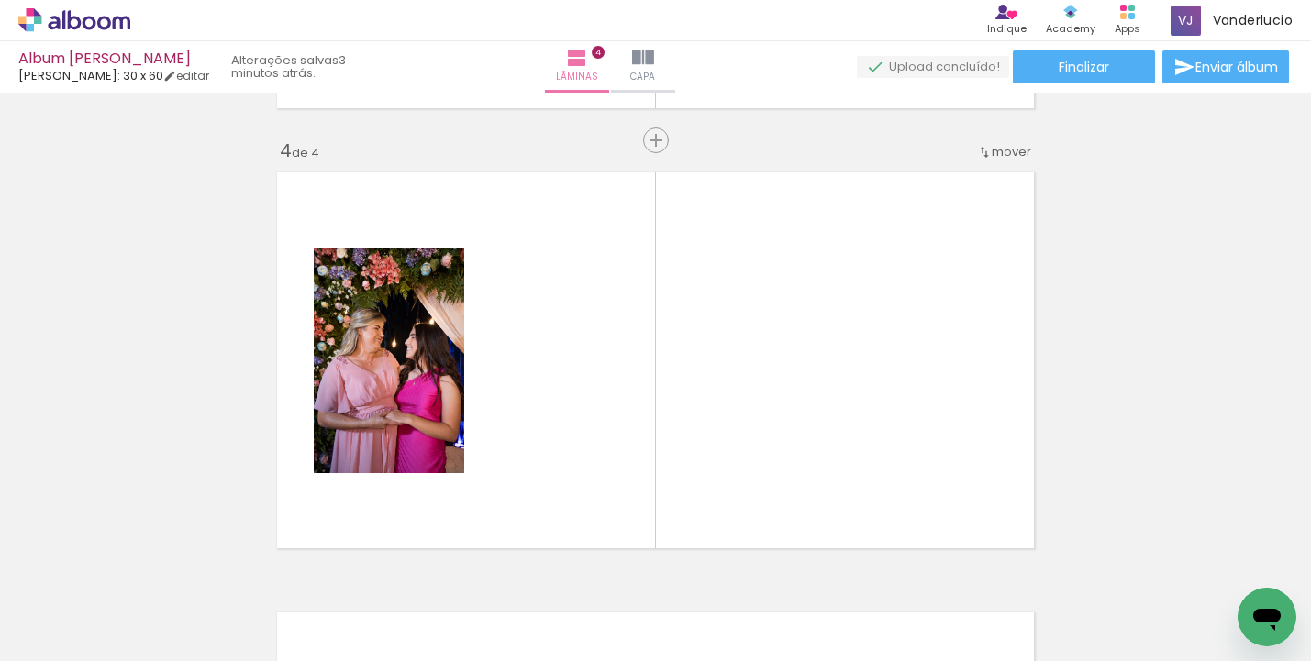
scroll to position [1344, 0]
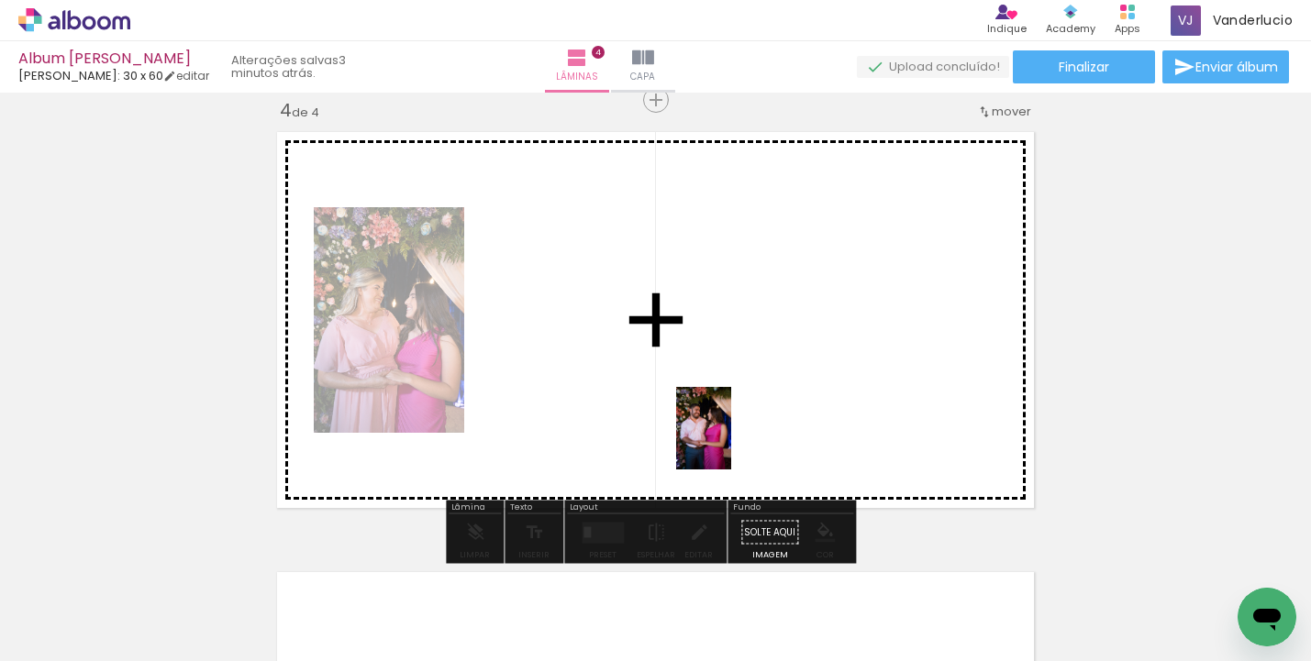
drag, startPoint x: 717, startPoint y: 544, endPoint x: 731, endPoint y: 442, distance: 102.9
click at [731, 442] on quentale-workspace at bounding box center [655, 330] width 1311 height 661
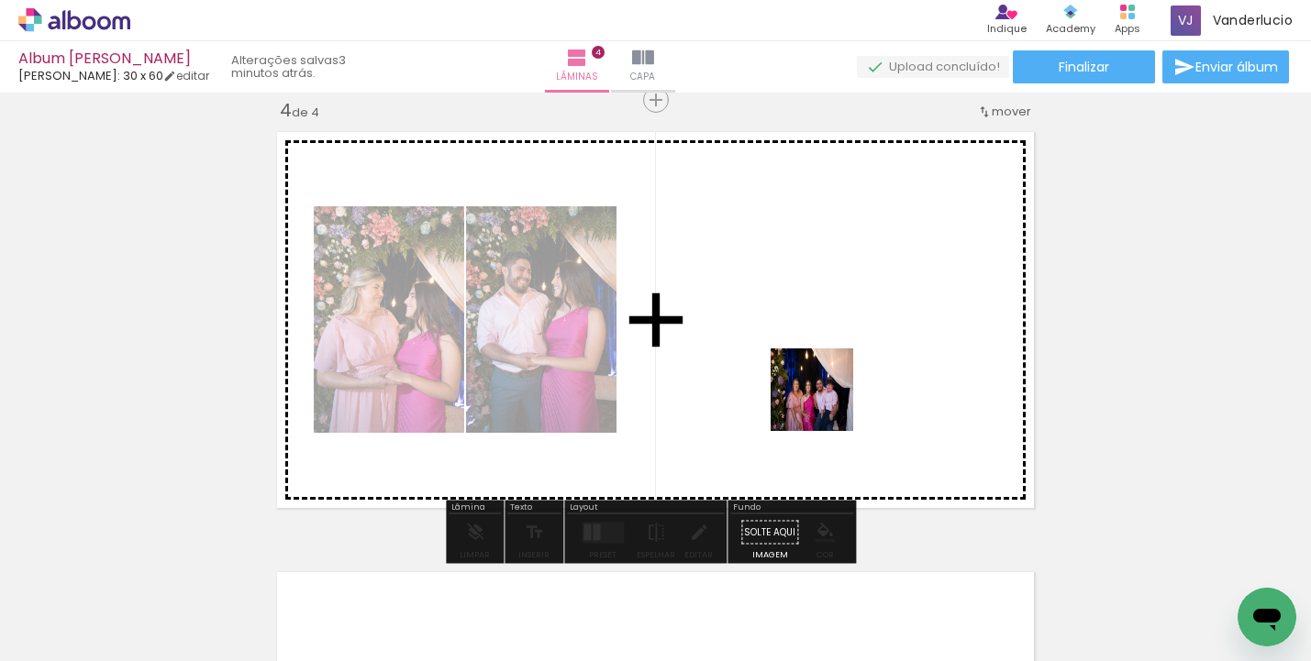
drag, startPoint x: 796, startPoint y: 595, endPoint x: 826, endPoint y: 404, distance: 194.0
click at [826, 404] on quentale-workspace at bounding box center [655, 330] width 1311 height 661
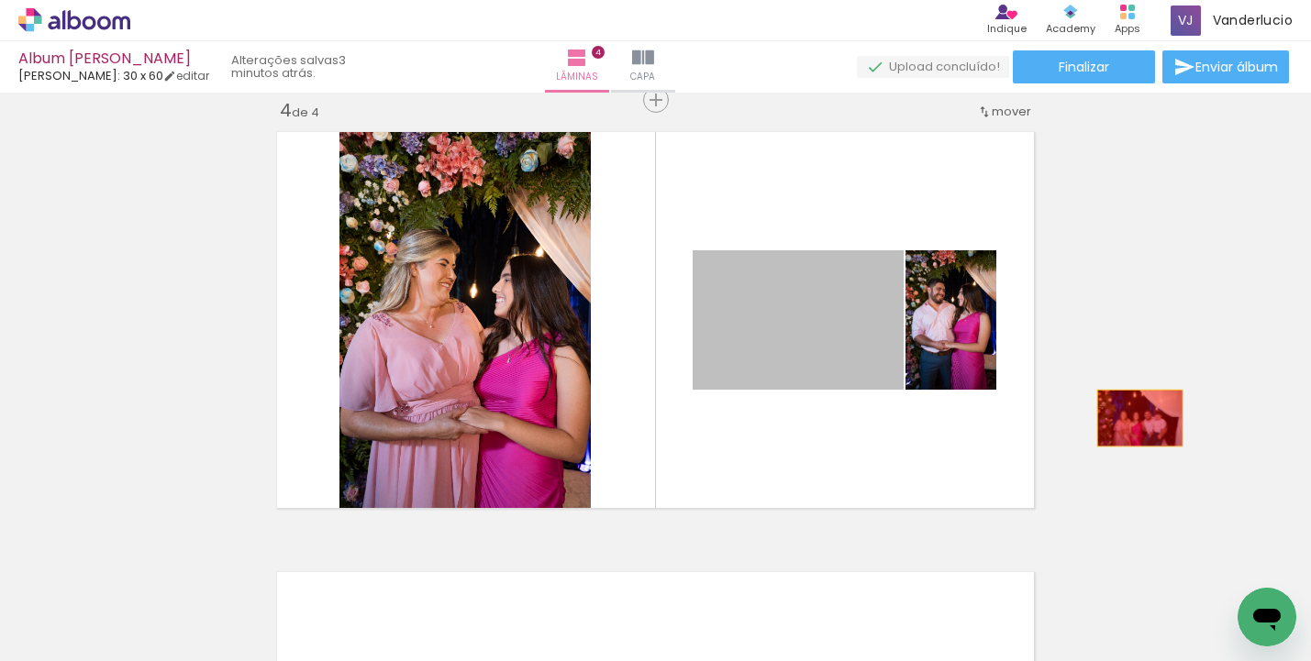
drag, startPoint x: 831, startPoint y: 339, endPoint x: 1133, endPoint y: 418, distance: 312.0
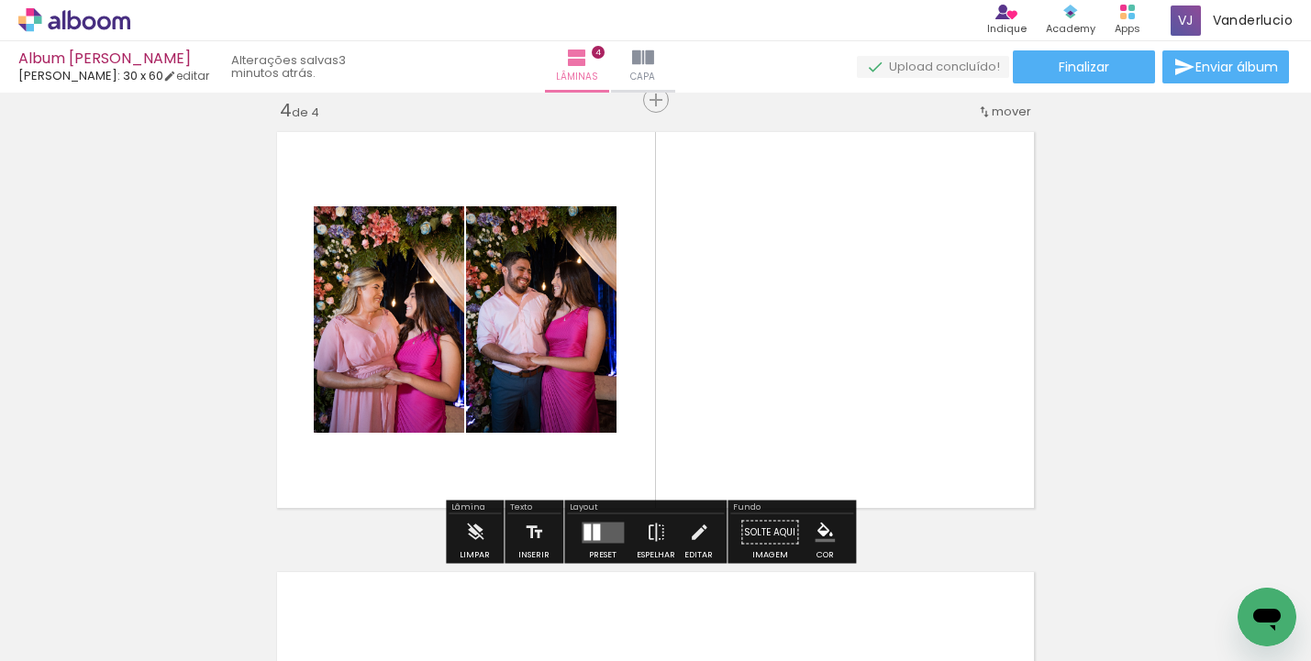
click at [606, 528] on quentale-layouter at bounding box center [603, 532] width 42 height 21
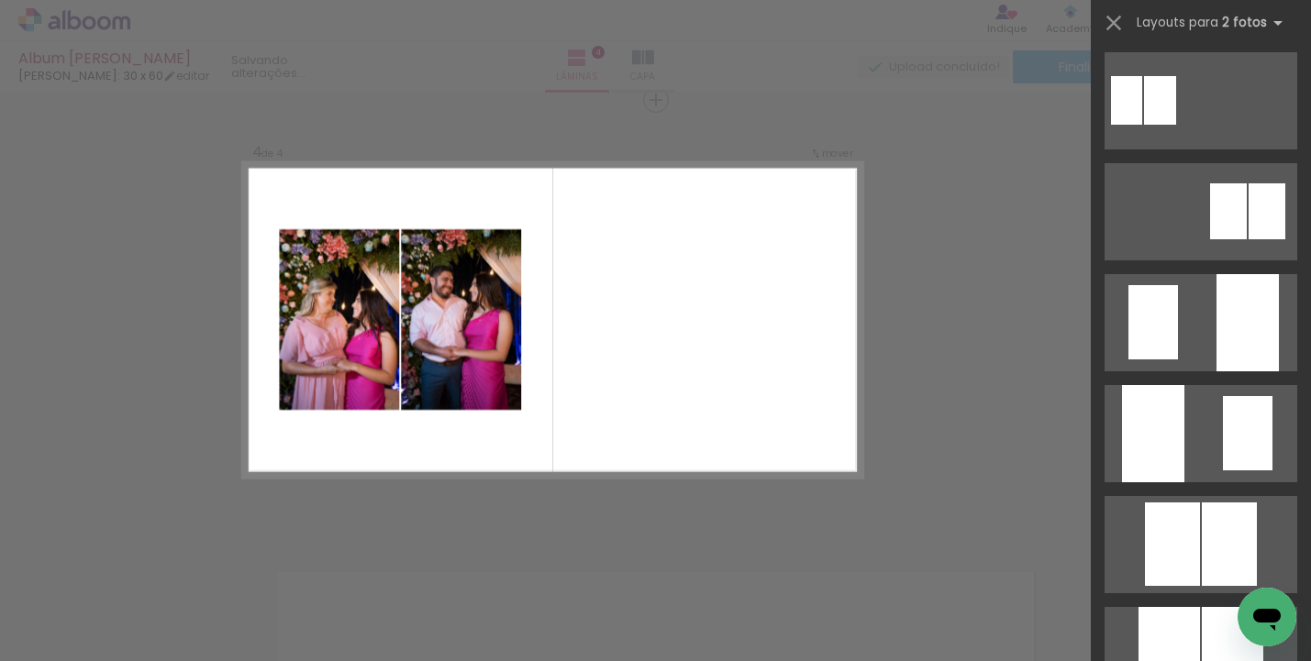
scroll to position [0, 0]
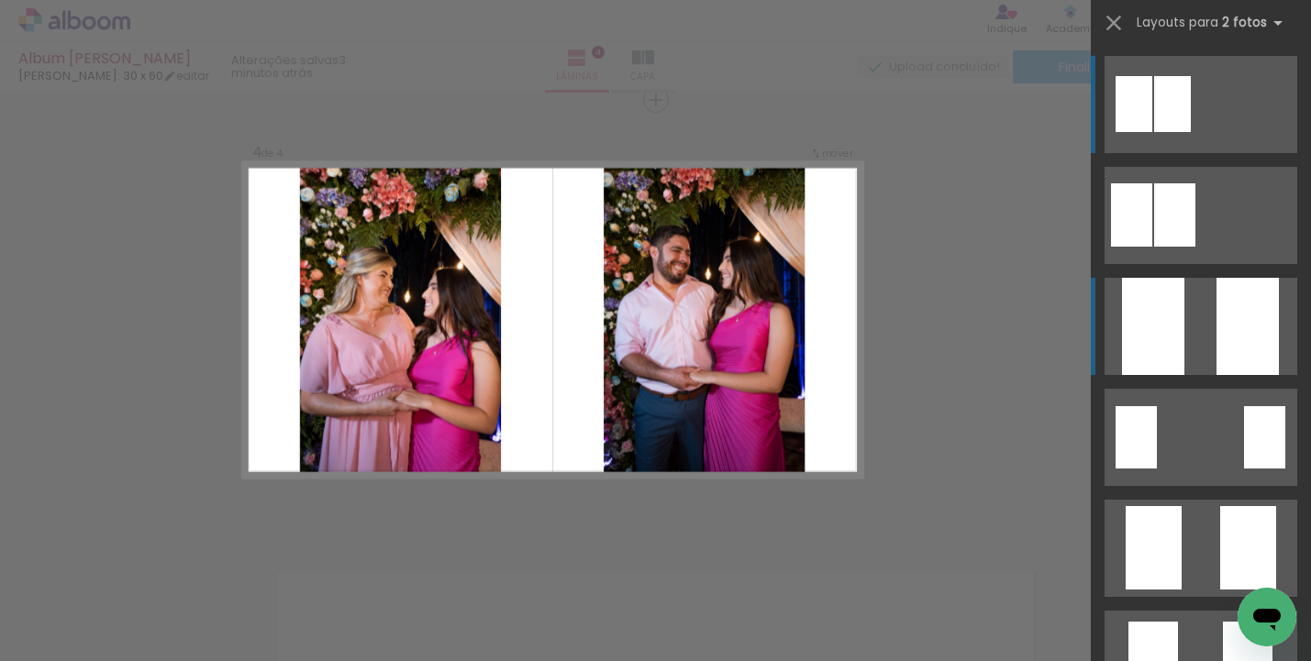
click at [1165, 338] on div at bounding box center [1153, 326] width 62 height 97
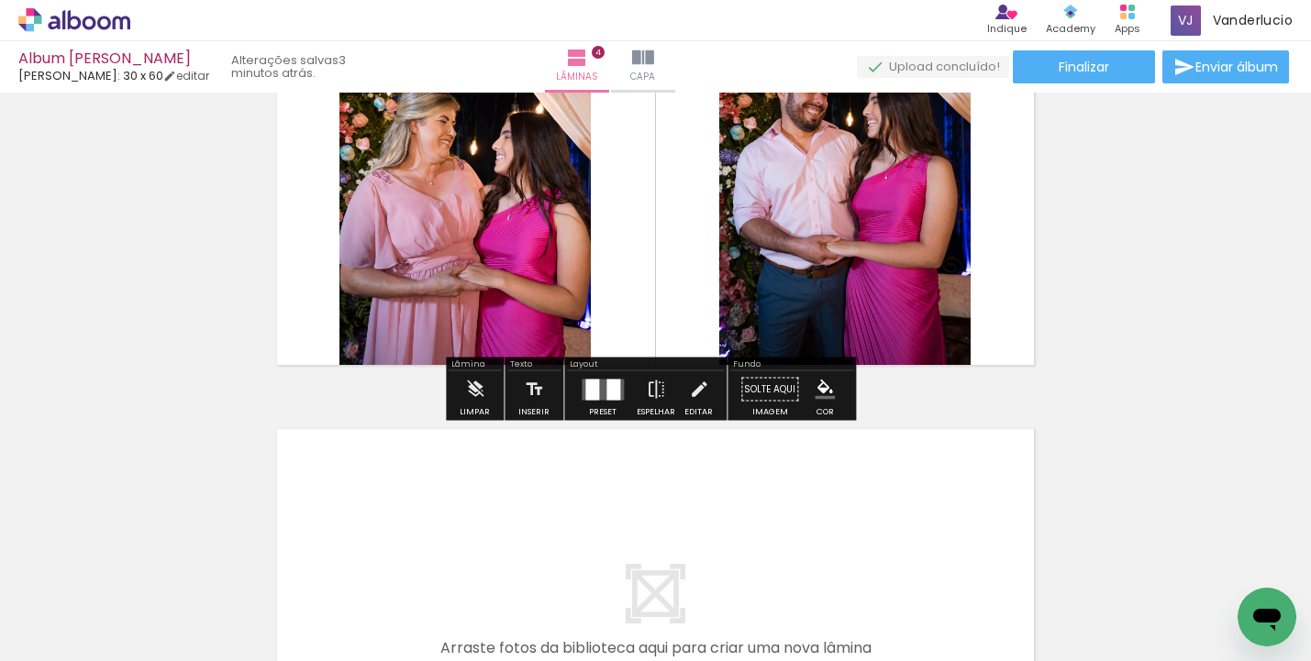
scroll to position [1542, 0]
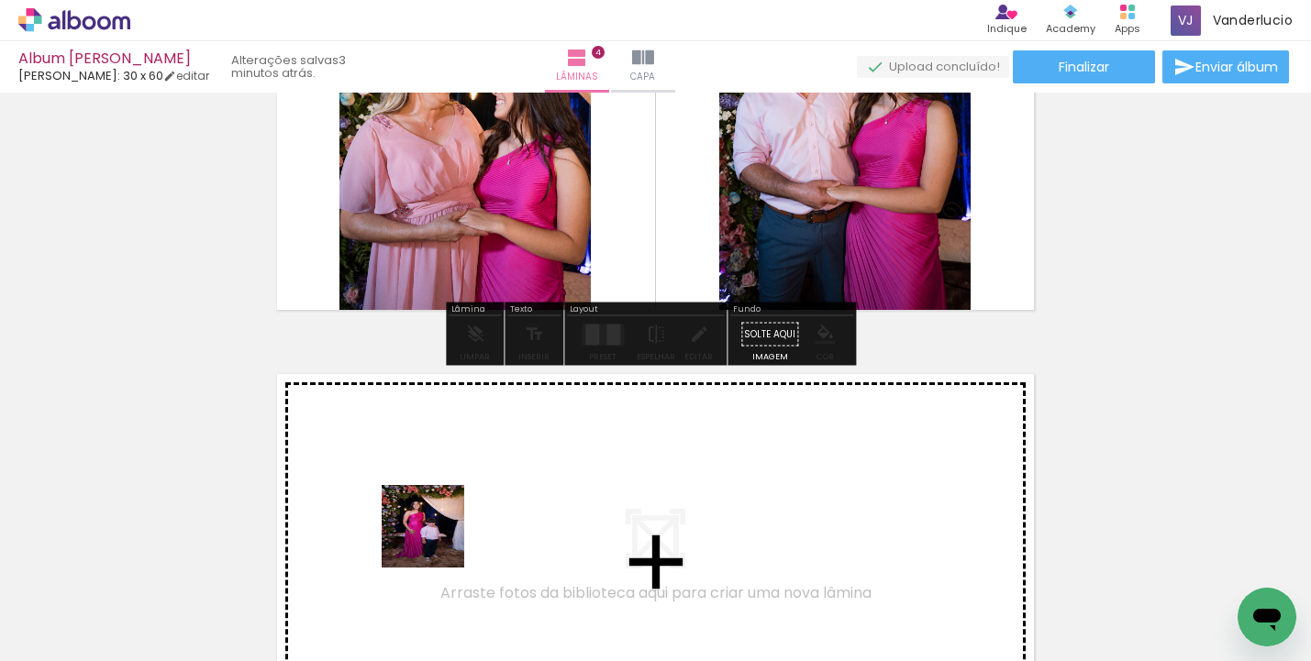
drag, startPoint x: 430, startPoint y: 548, endPoint x: 469, endPoint y: 512, distance: 52.6
click at [469, 512] on quentale-workspace at bounding box center [655, 330] width 1311 height 661
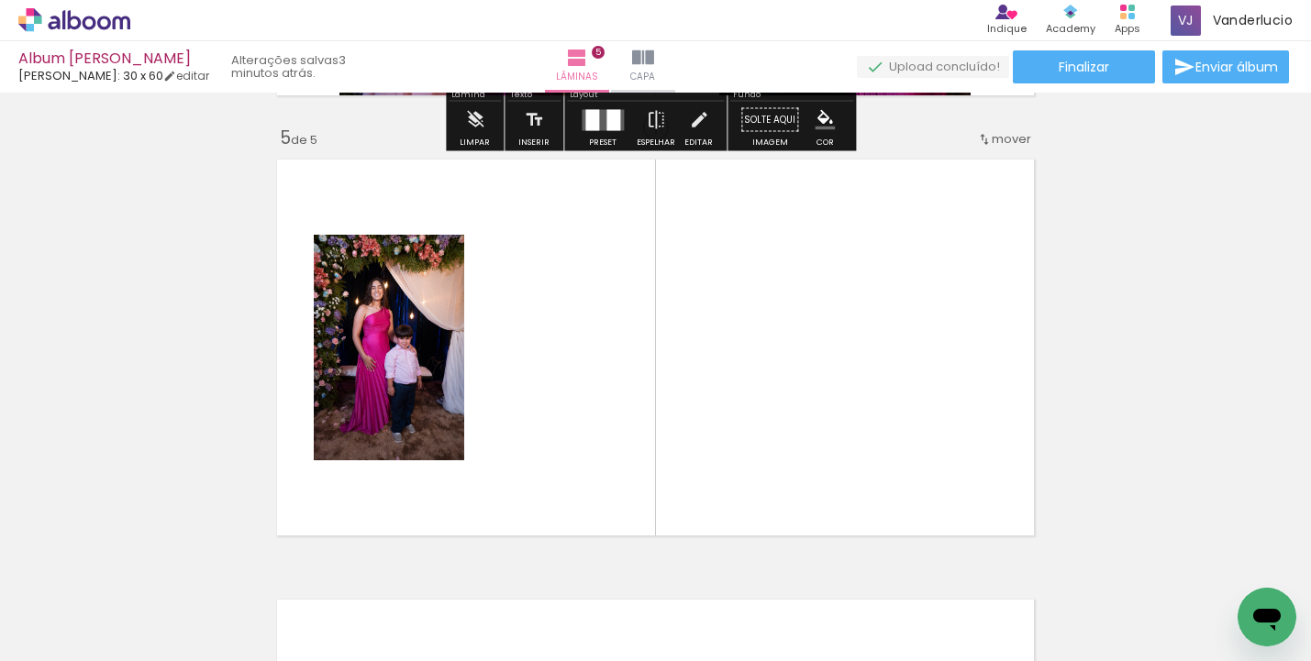
scroll to position [1784, 0]
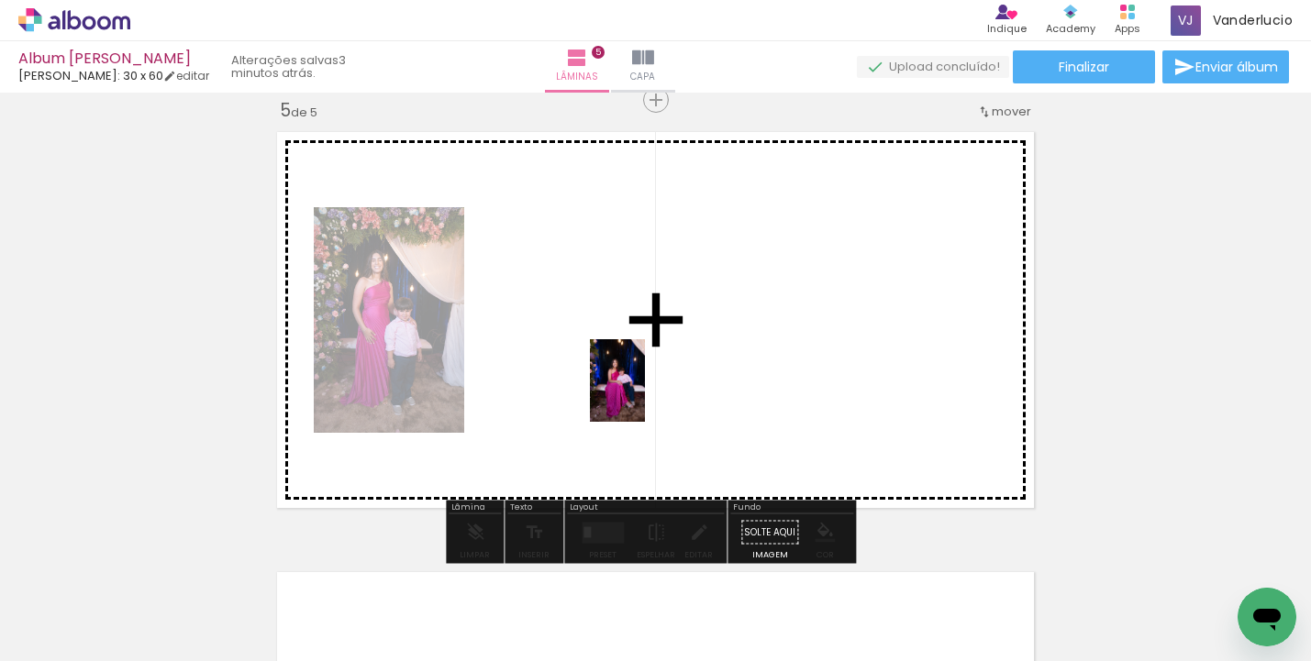
drag, startPoint x: 487, startPoint y: 579, endPoint x: 646, endPoint y: 394, distance: 244.0
click at [646, 394] on quentale-workspace at bounding box center [655, 330] width 1311 height 661
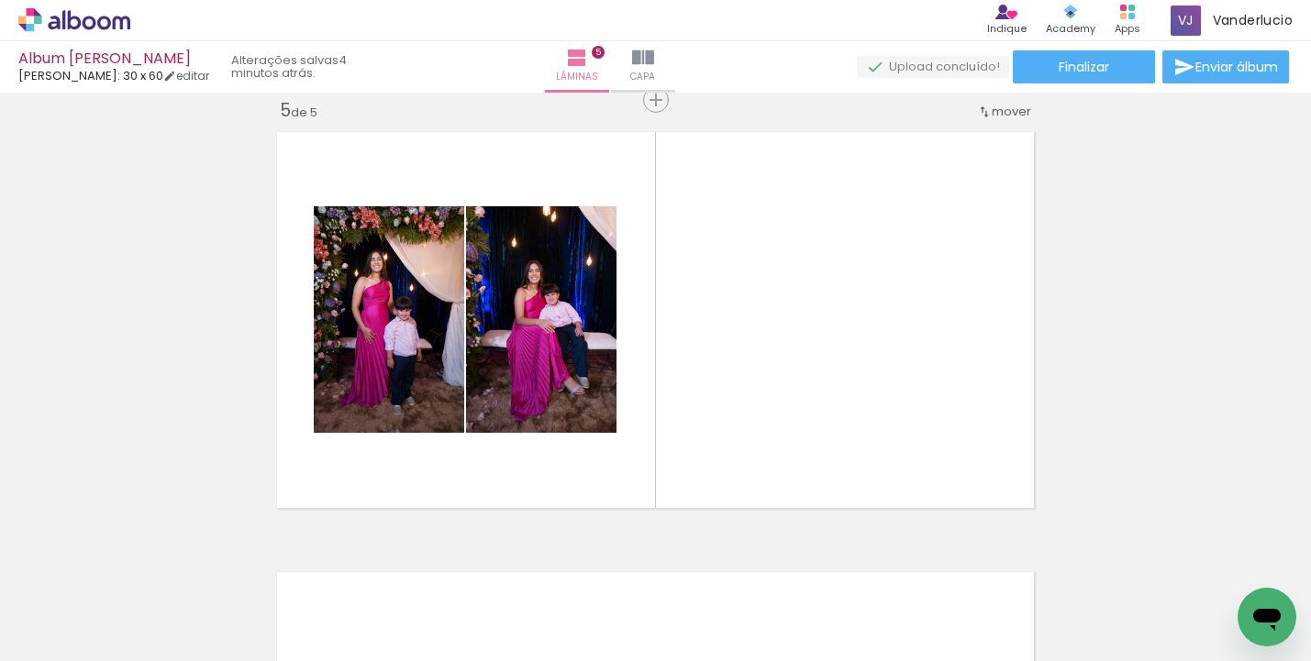
scroll to position [0, 549]
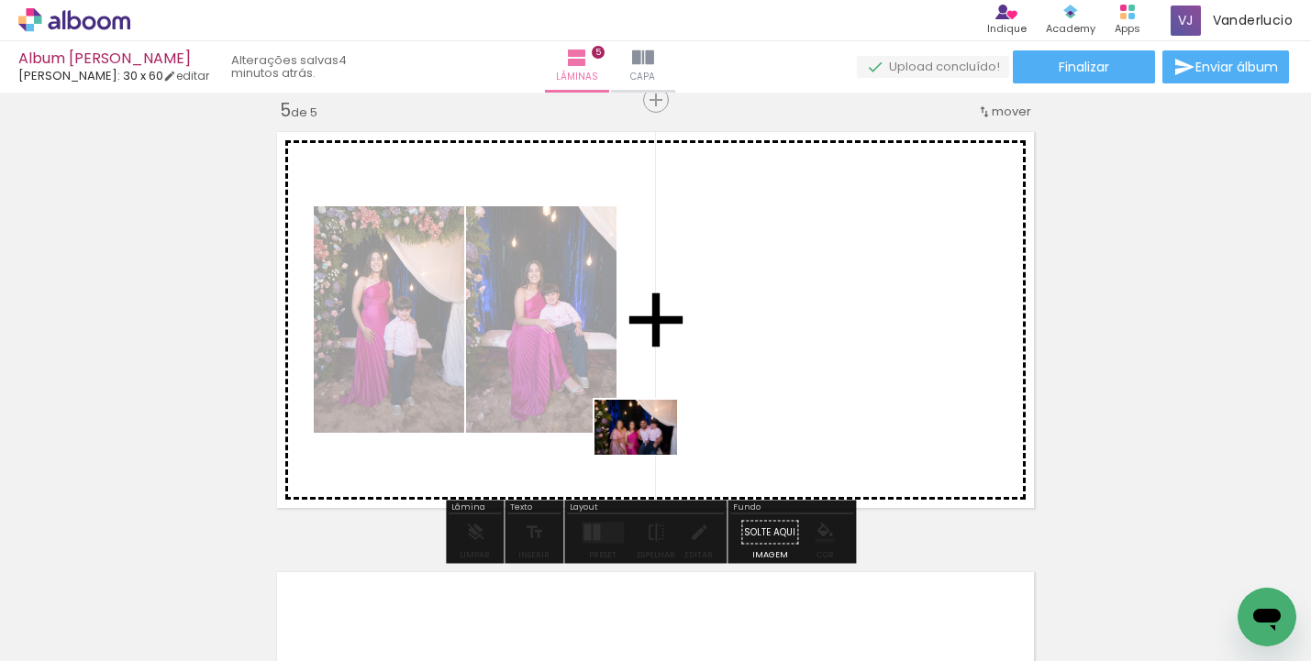
drag, startPoint x: 272, startPoint y: 617, endPoint x: 732, endPoint y: 417, distance: 501.8
click at [732, 417] on quentale-workspace at bounding box center [655, 330] width 1311 height 661
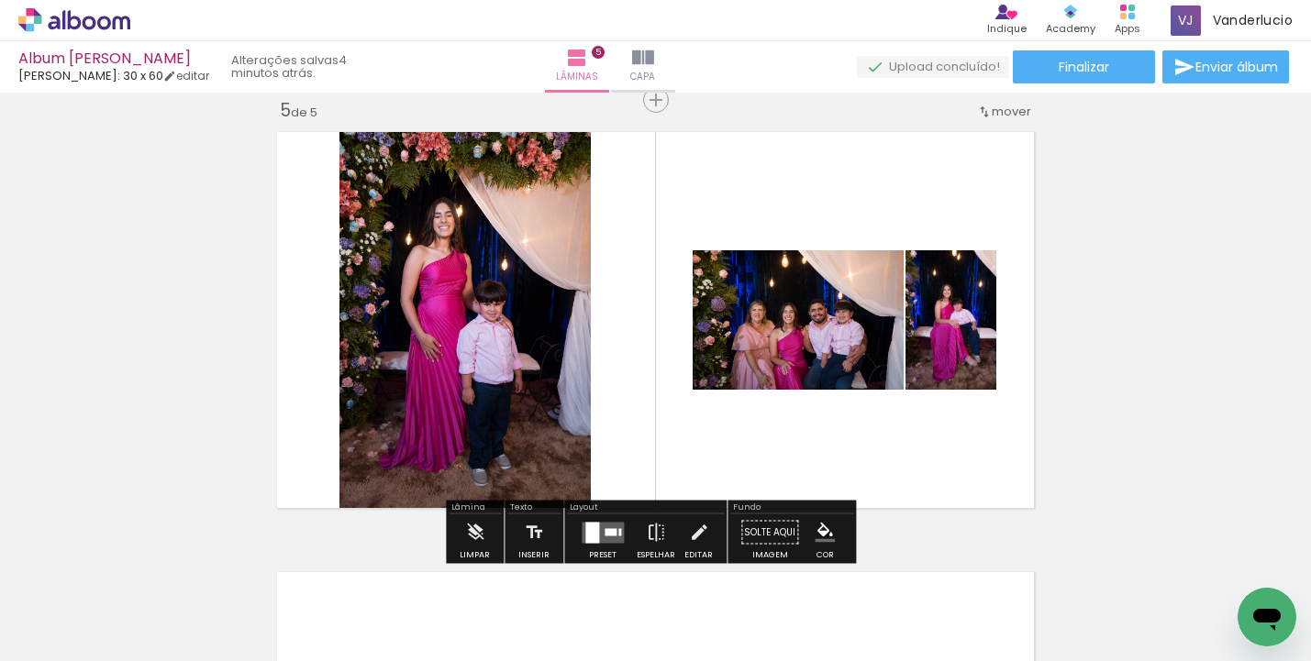
click at [587, 531] on div at bounding box center [592, 532] width 14 height 21
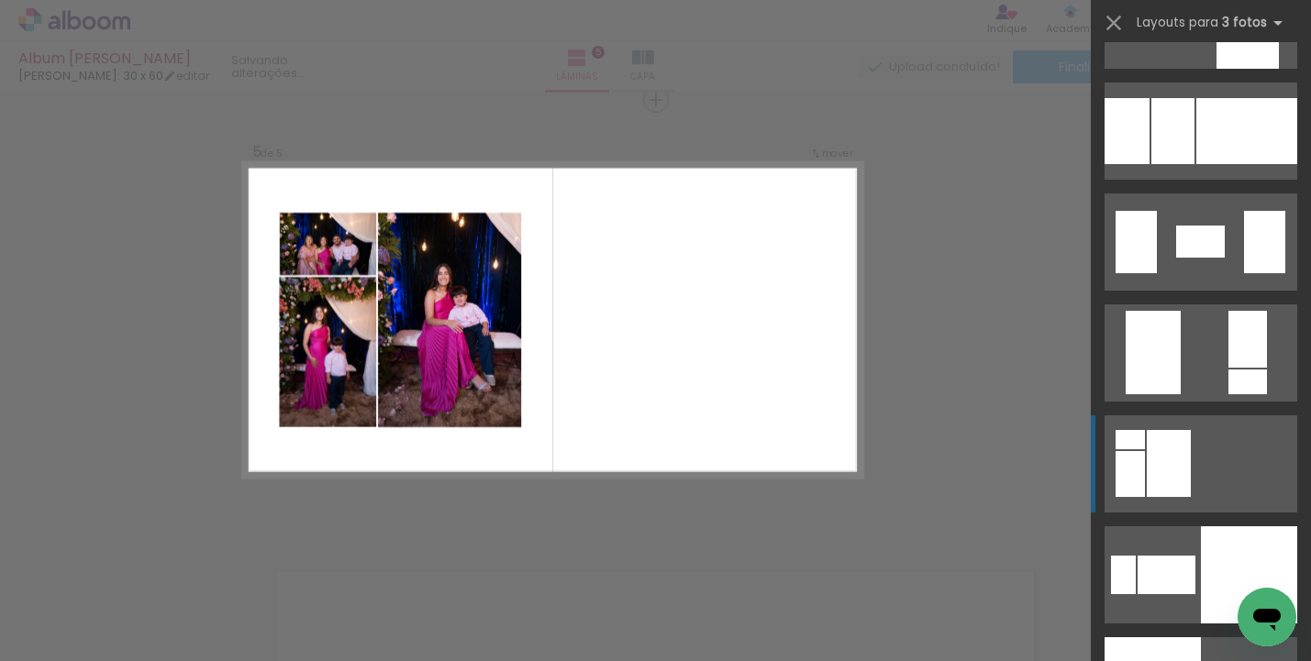
scroll to position [3896, 0]
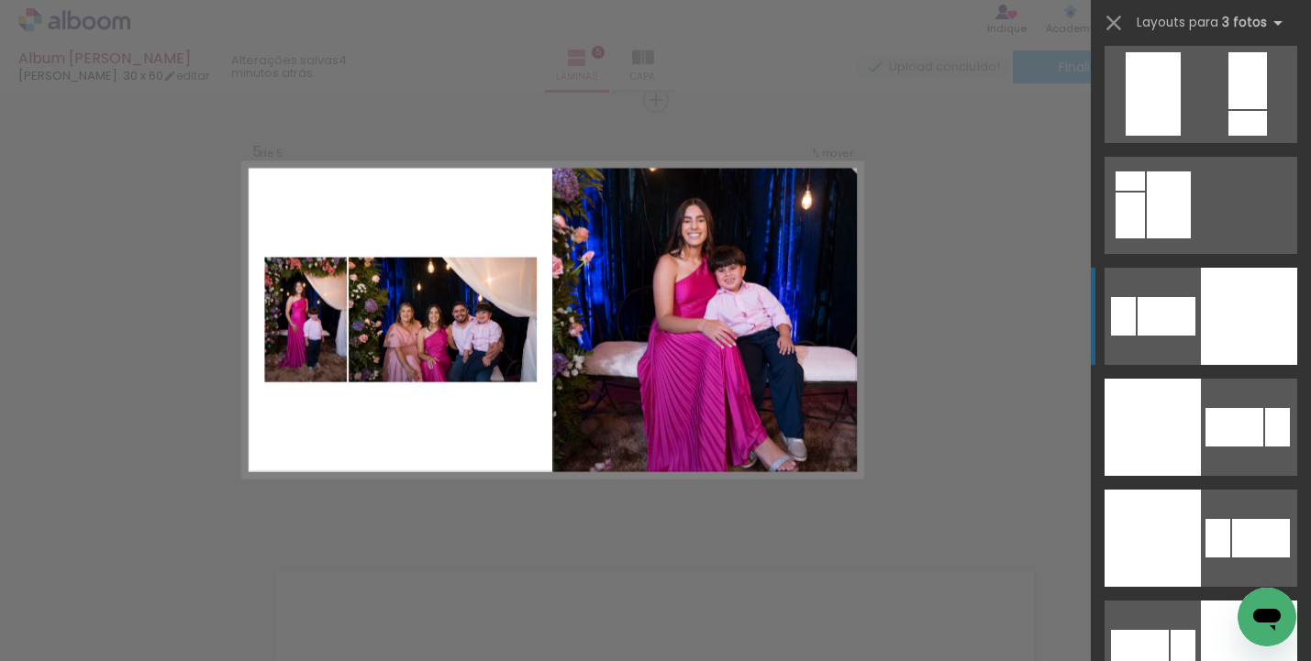
click at [1221, 317] on div at bounding box center [1249, 316] width 96 height 97
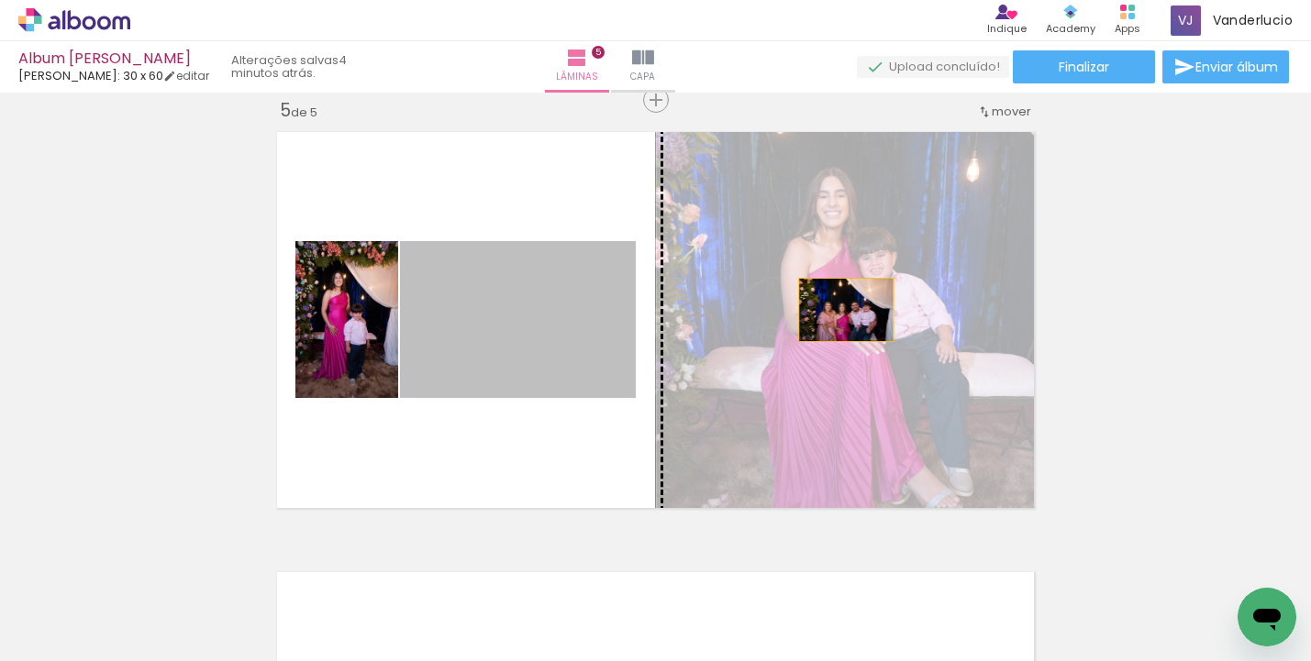
drag, startPoint x: 604, startPoint y: 337, endPoint x: 846, endPoint y: 310, distance: 243.7
click at [0, 0] on slot at bounding box center [0, 0] width 0 height 0
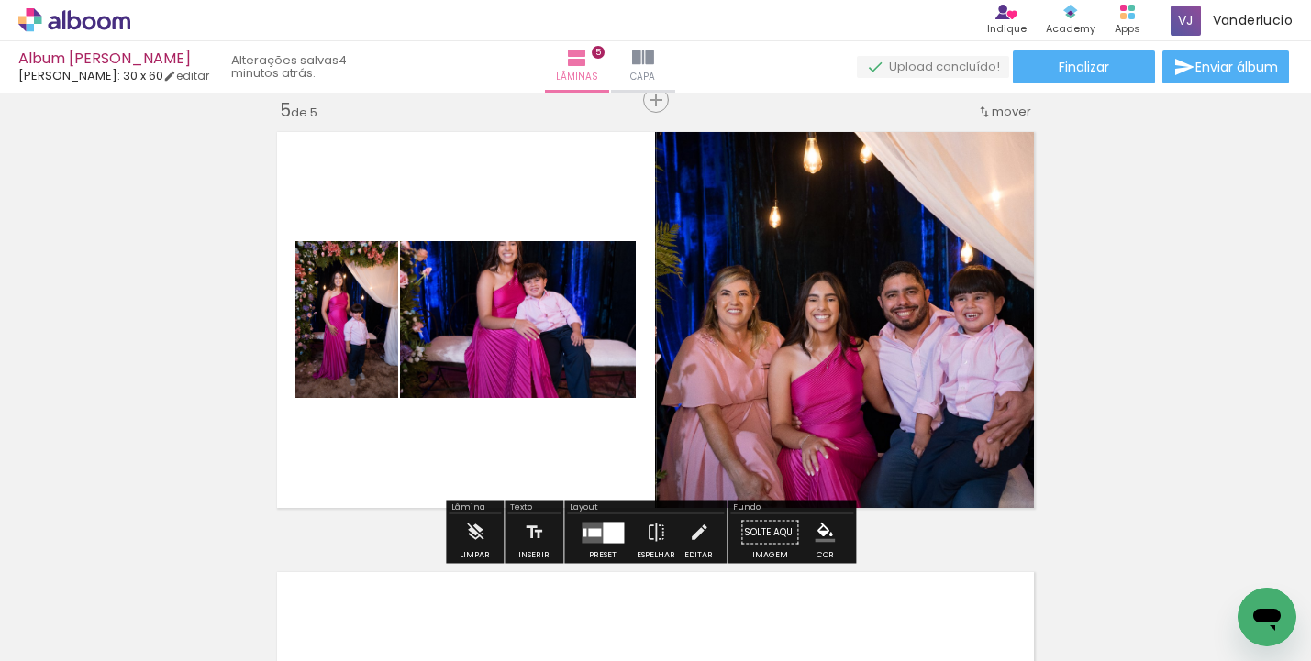
click at [598, 531] on quentale-layouter at bounding box center [603, 532] width 42 height 21
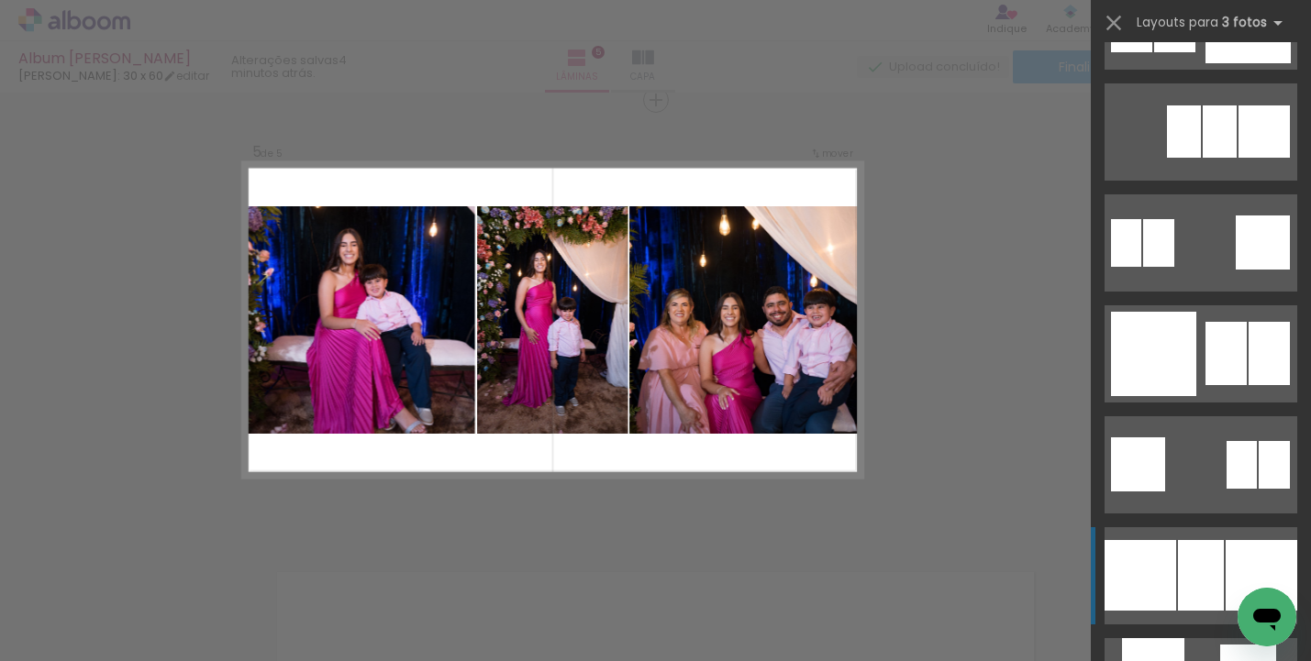
scroll to position [4853, 0]
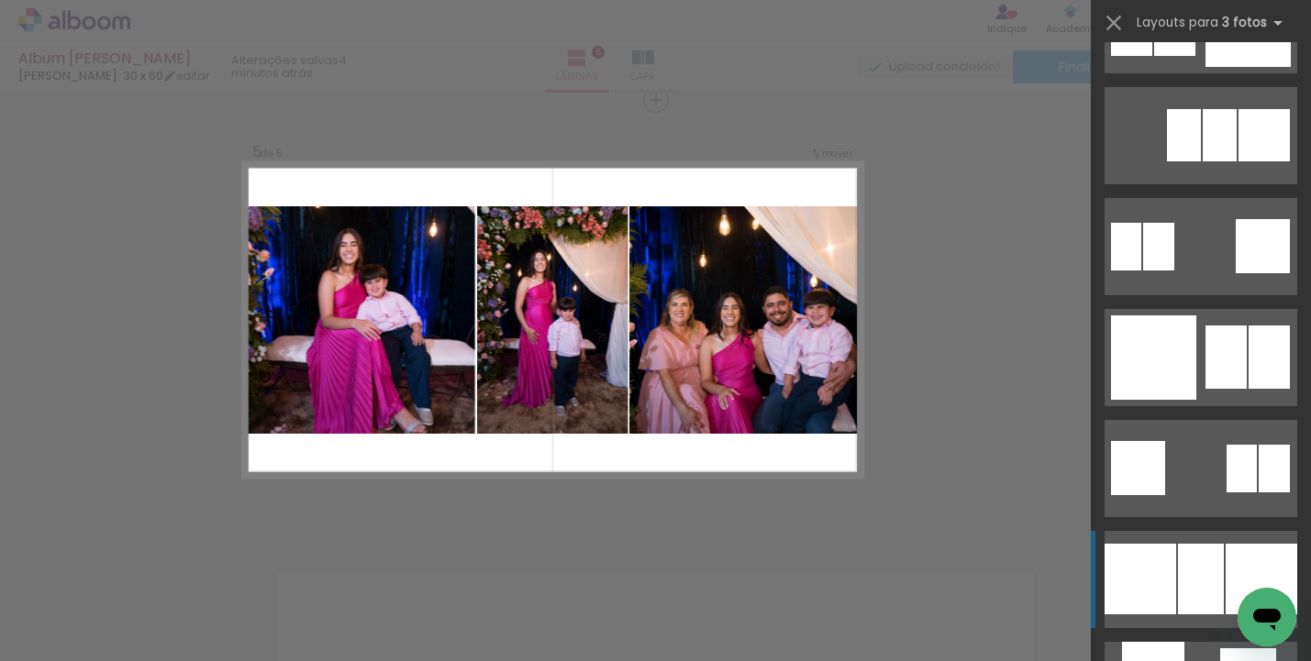
click at [1166, 557] on div at bounding box center [1141, 579] width 72 height 71
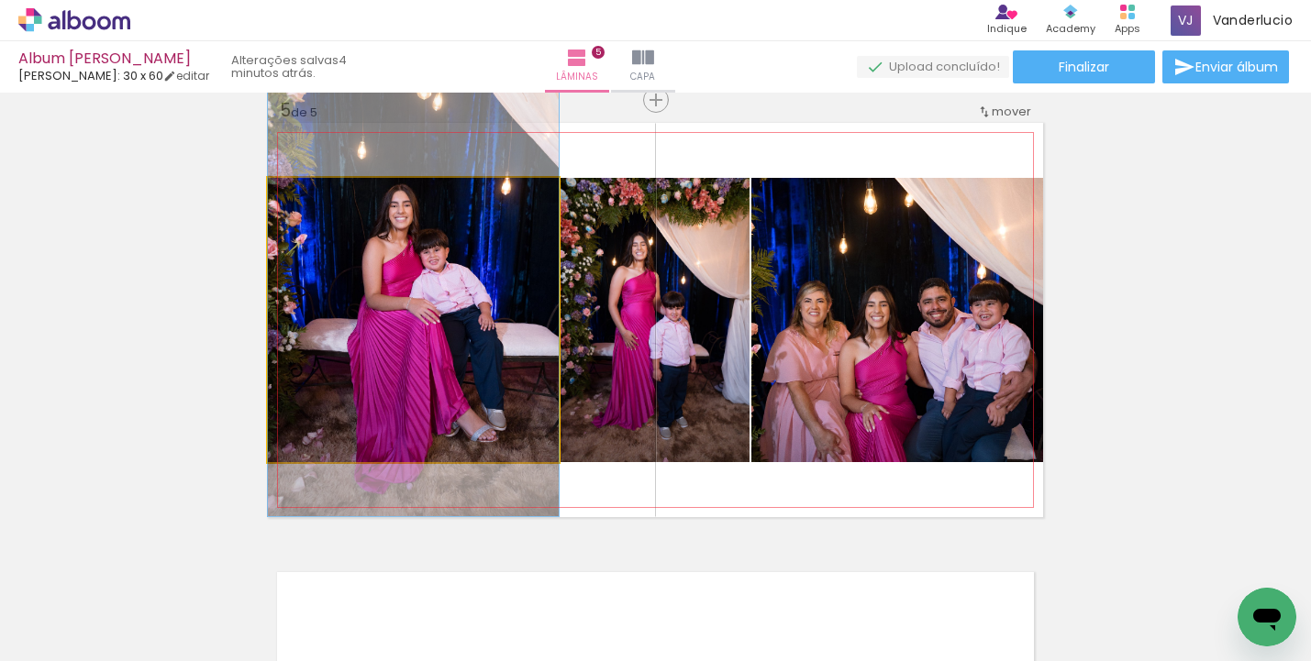
drag, startPoint x: 538, startPoint y: 391, endPoint x: 540, endPoint y: 370, distance: 21.3
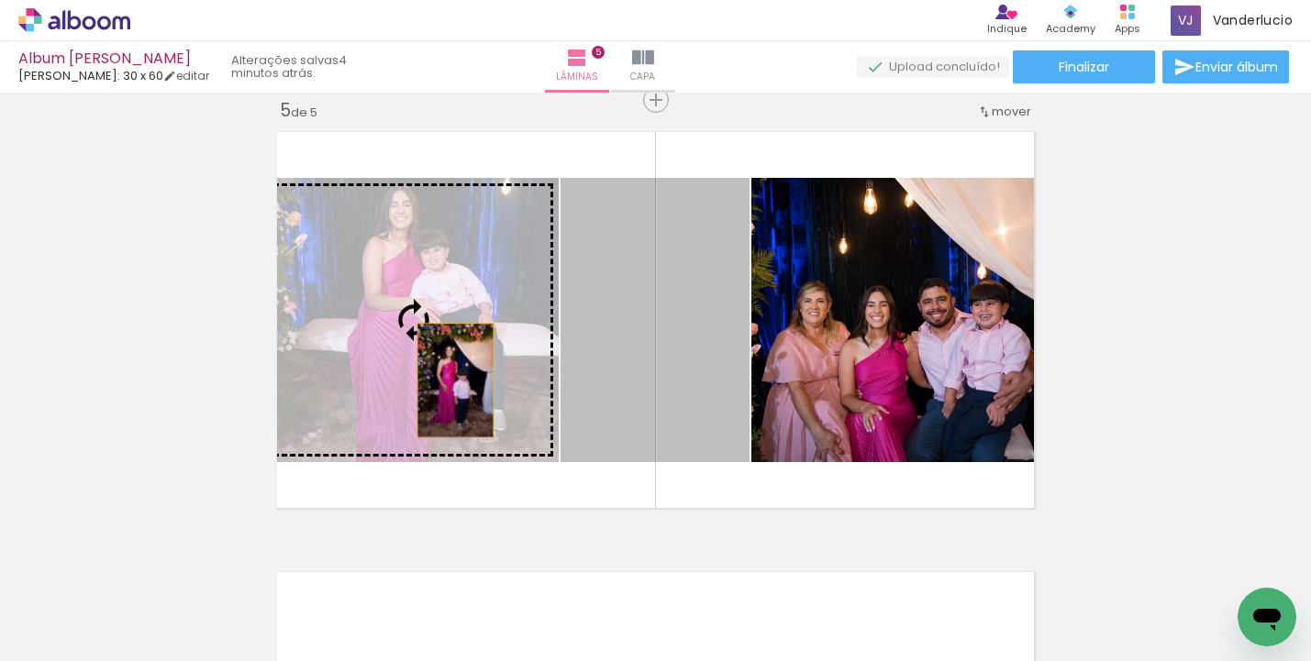
drag, startPoint x: 669, startPoint y: 370, endPoint x: 447, endPoint y: 381, distance: 222.3
click at [0, 0] on slot at bounding box center [0, 0] width 0 height 0
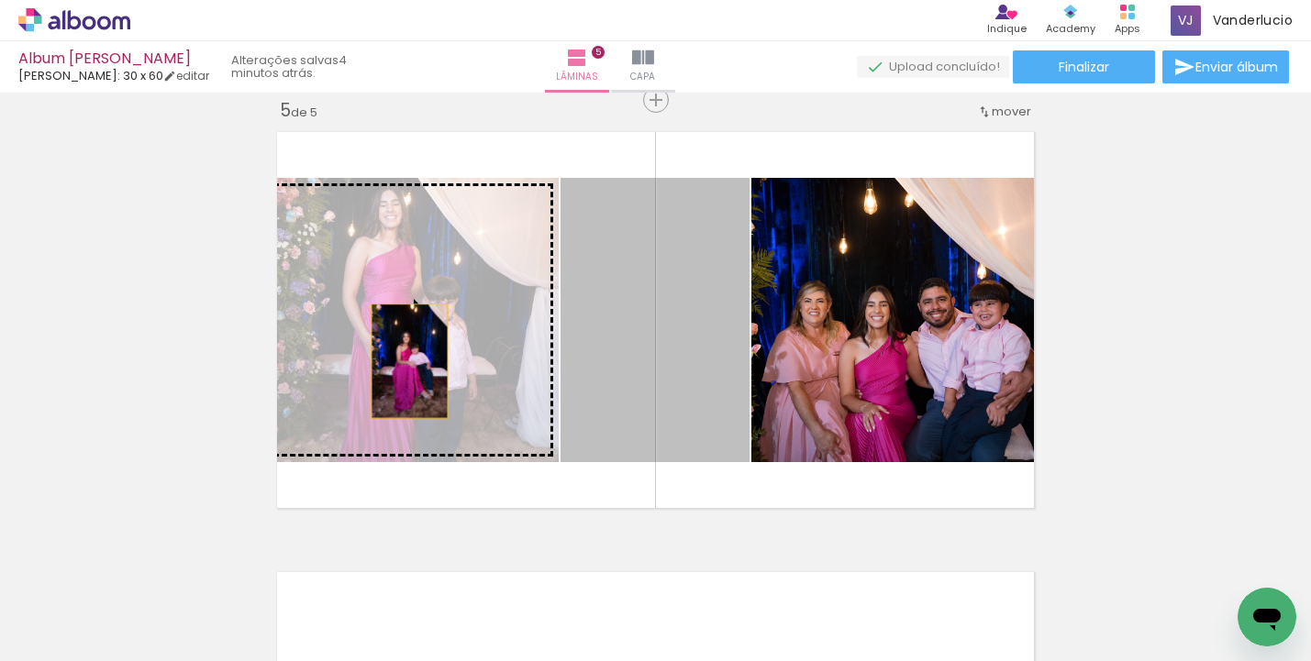
drag, startPoint x: 635, startPoint y: 361, endPoint x: 403, endPoint y: 361, distance: 232.1
click at [0, 0] on slot at bounding box center [0, 0] width 0 height 0
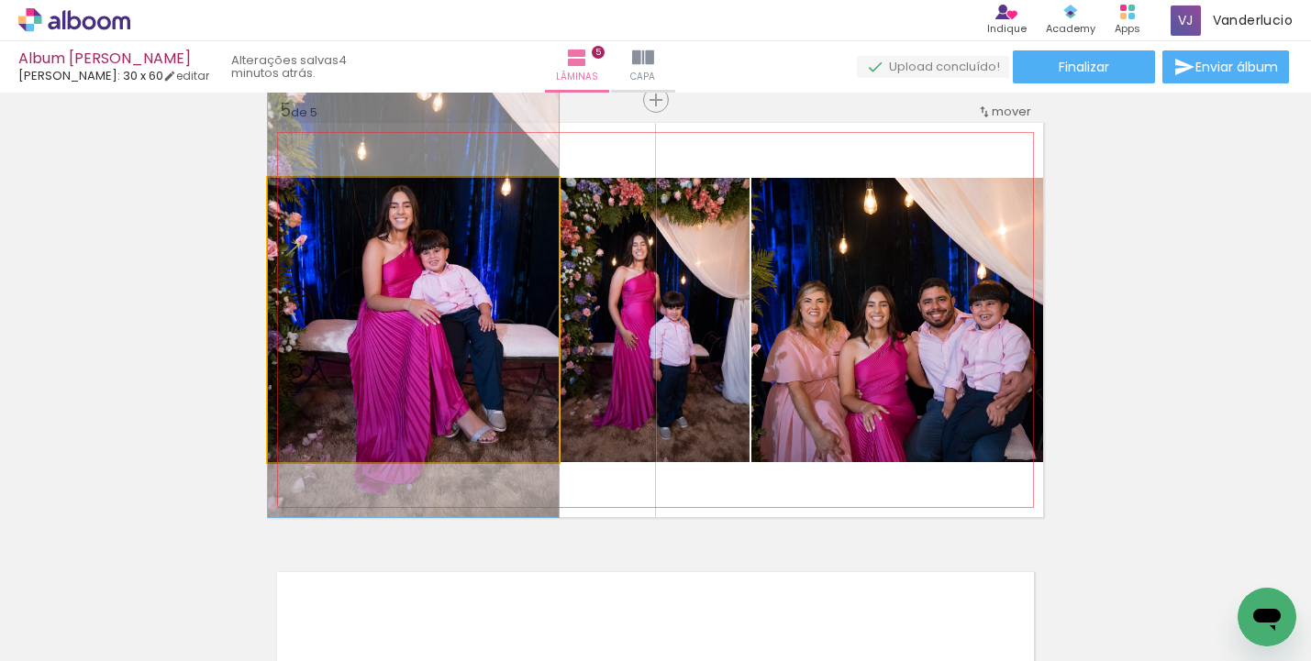
drag, startPoint x: 479, startPoint y: 337, endPoint x: 476, endPoint y: 321, distance: 15.8
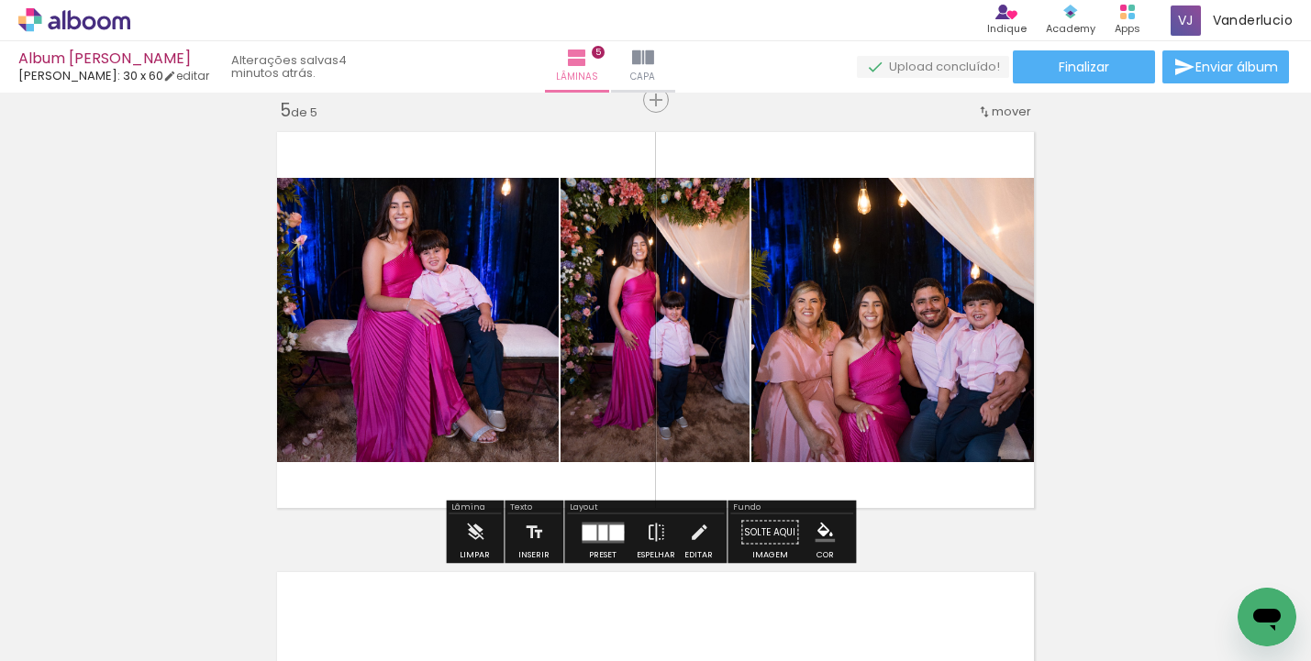
click at [618, 532] on div at bounding box center [616, 533] width 15 height 16
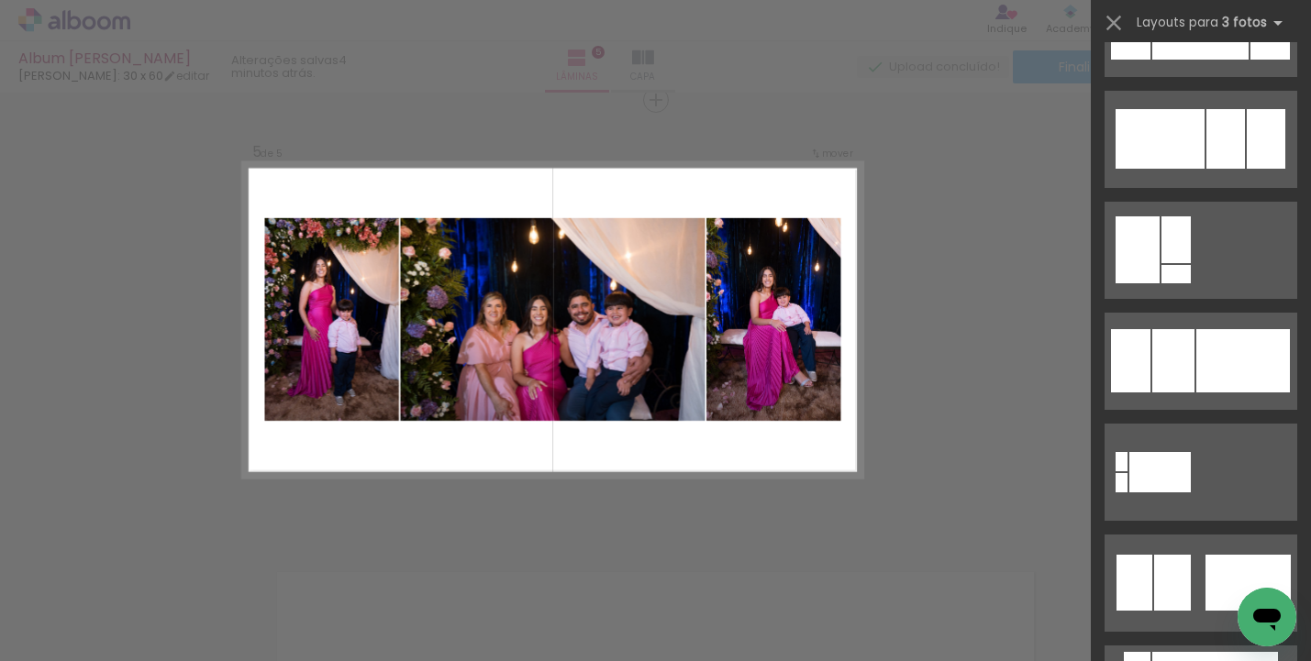
scroll to position [0, 0]
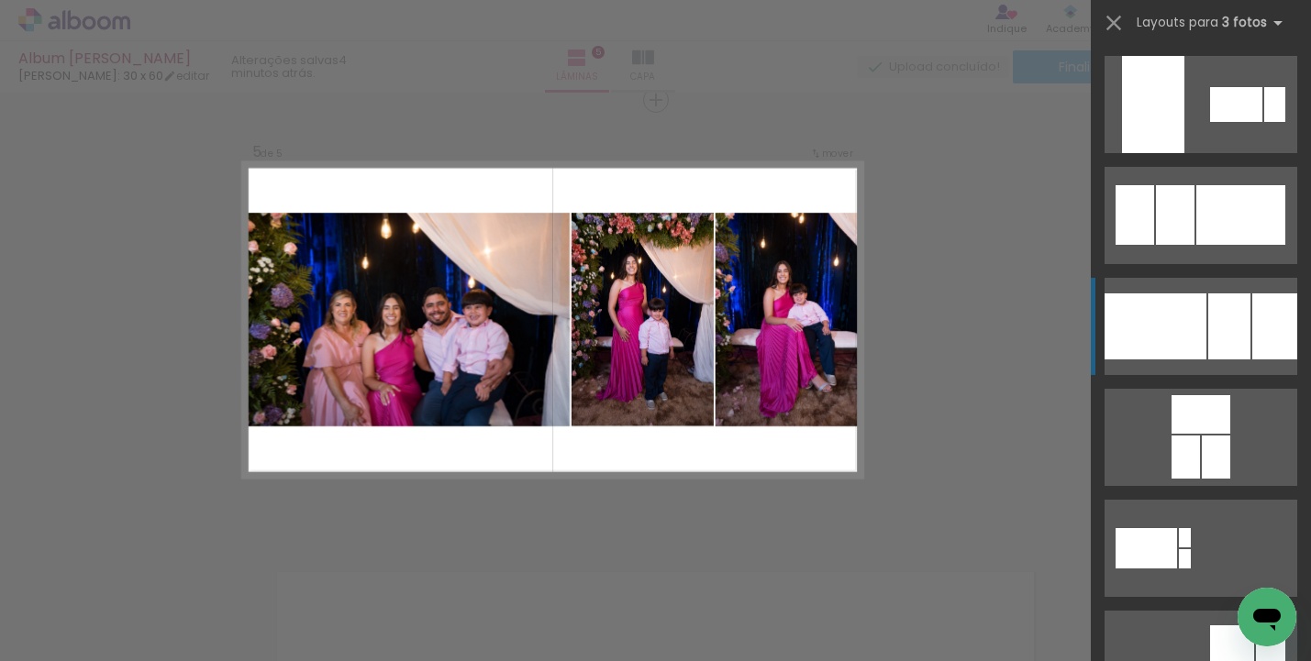
click at [1161, 321] on div at bounding box center [1156, 327] width 102 height 66
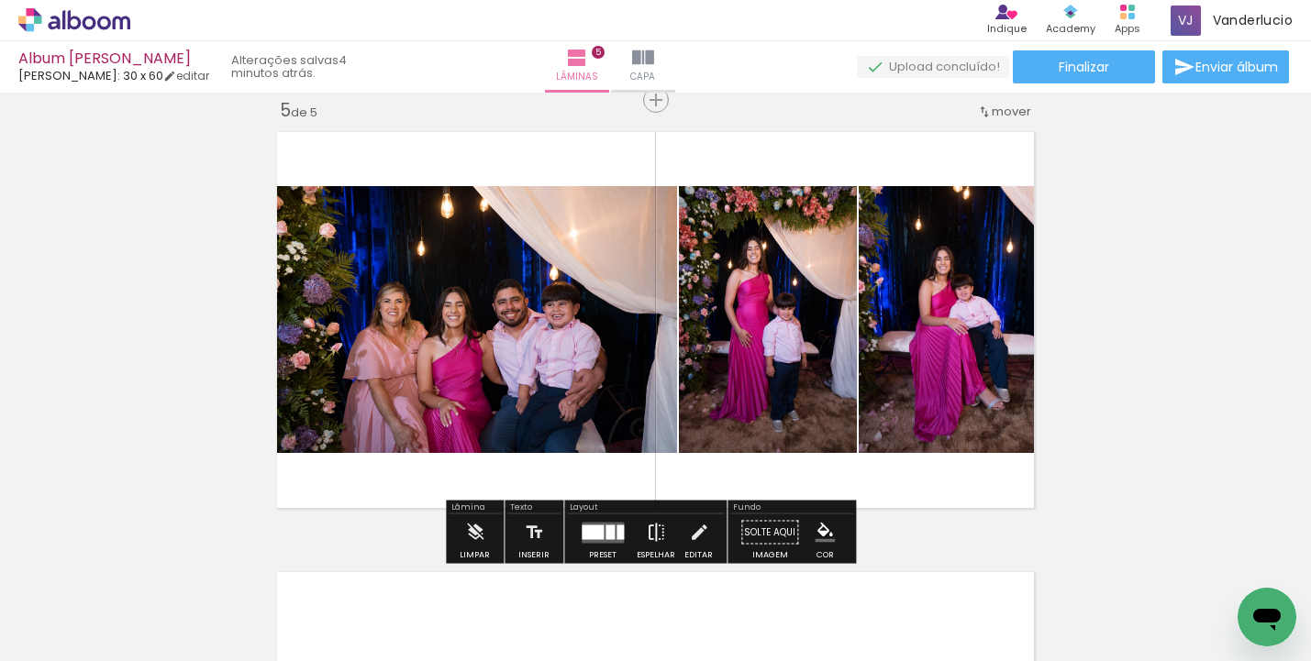
click at [663, 539] on paper-button "Espelhar" at bounding box center [656, 538] width 48 height 47
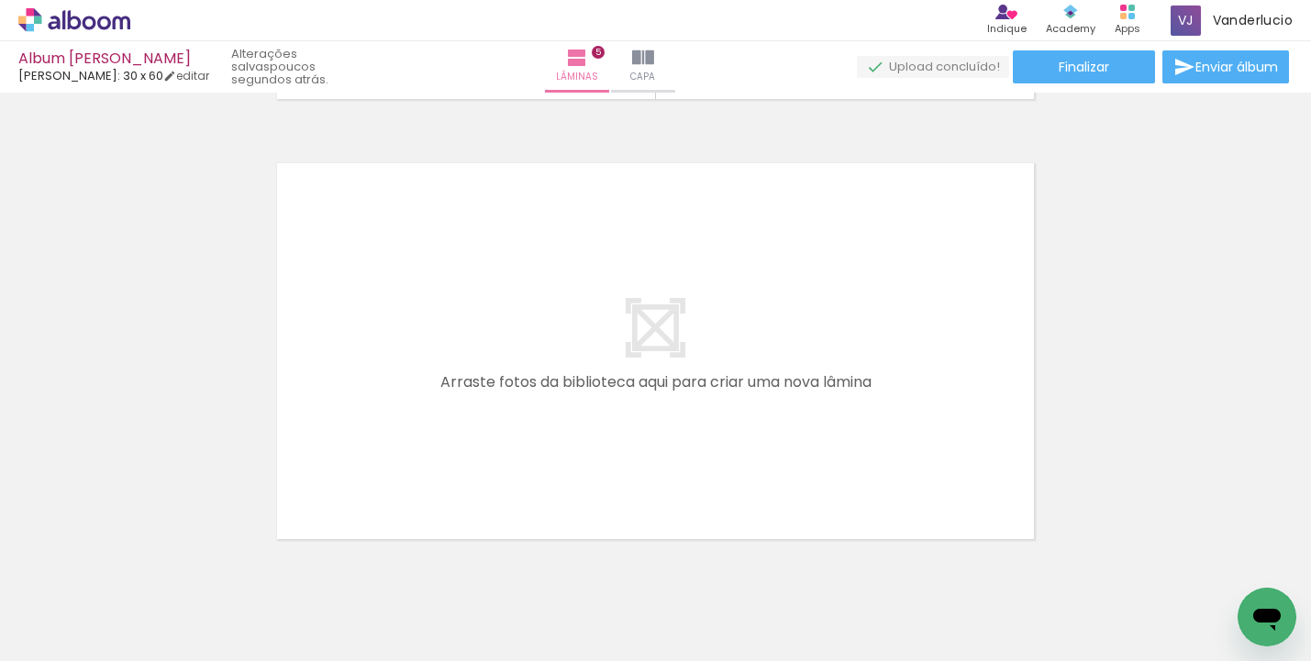
scroll to position [0, 660]
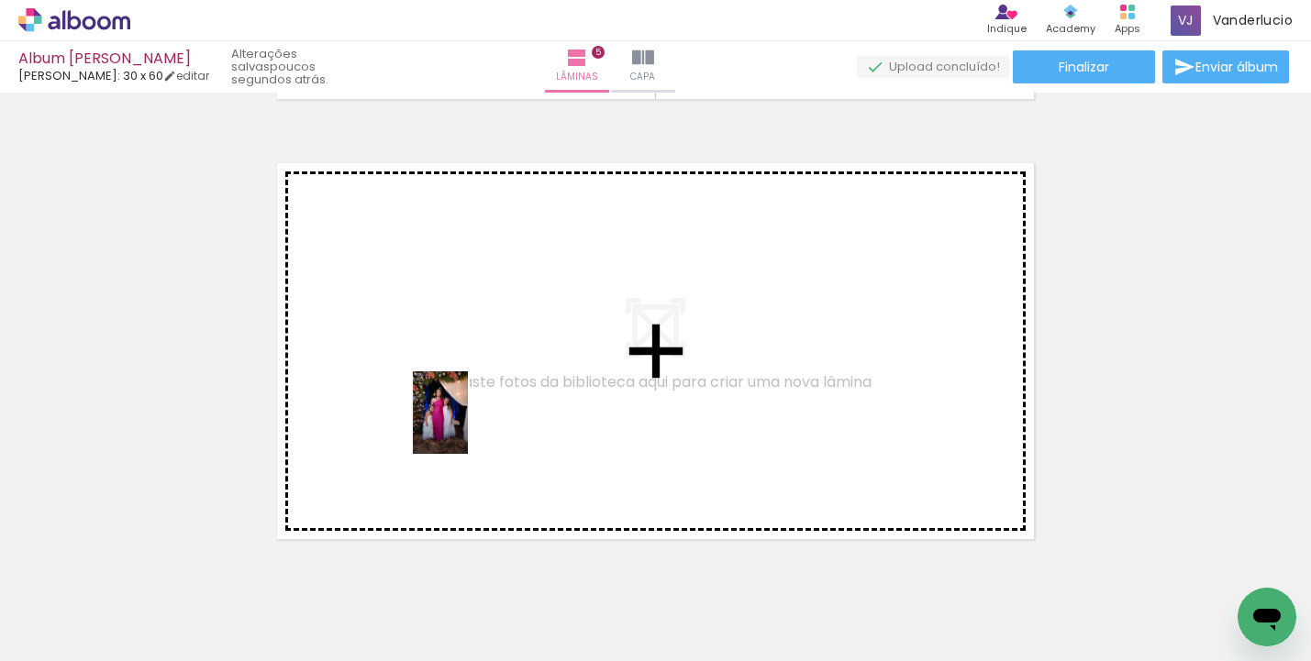
drag, startPoint x: 277, startPoint y: 581, endPoint x: 468, endPoint y: 427, distance: 245.3
click at [468, 427] on quentale-workspace at bounding box center [655, 330] width 1311 height 661
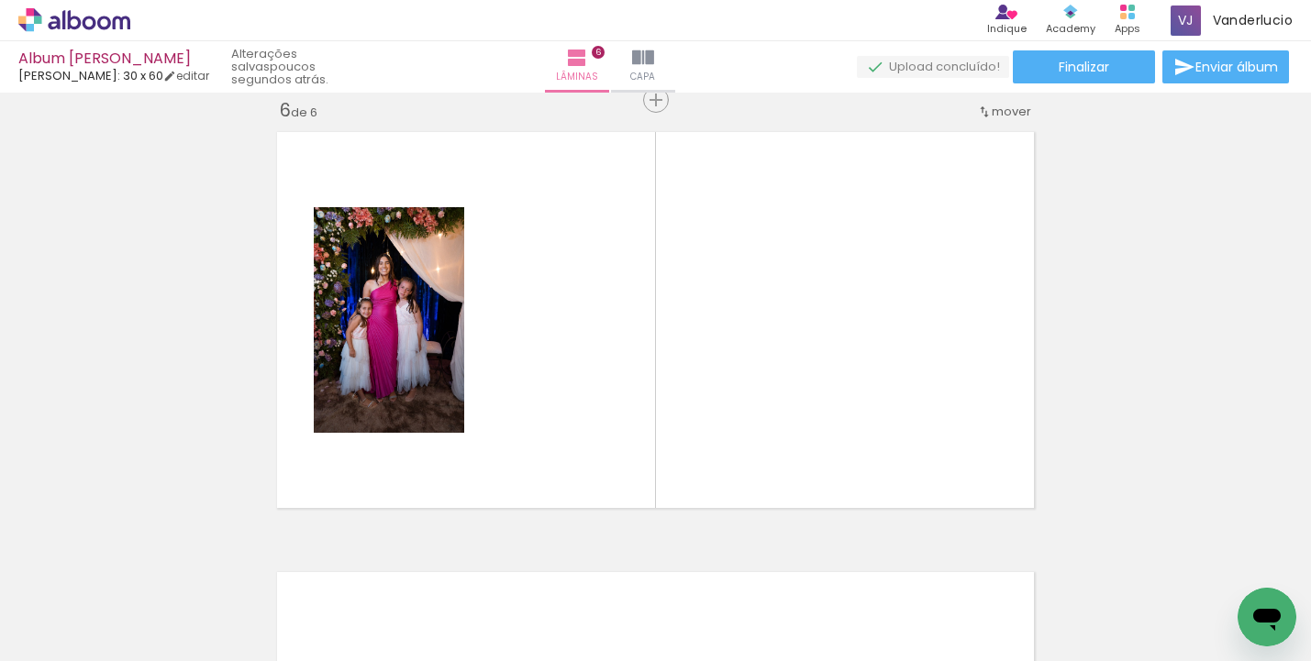
scroll to position [0, 913]
drag, startPoint x: 476, startPoint y: 655, endPoint x: 689, endPoint y: 646, distance: 213.0
click at [150, 646] on iron-horizontal-list at bounding box center [132, 604] width 37 height 115
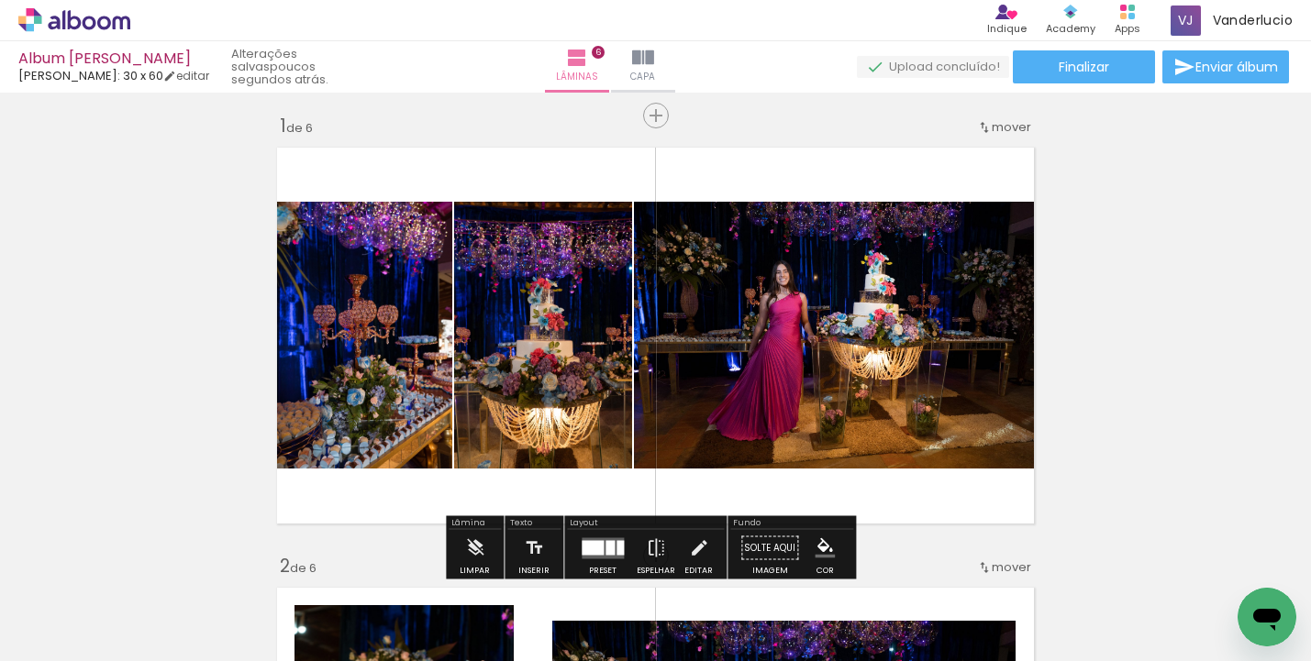
scroll to position [11, 0]
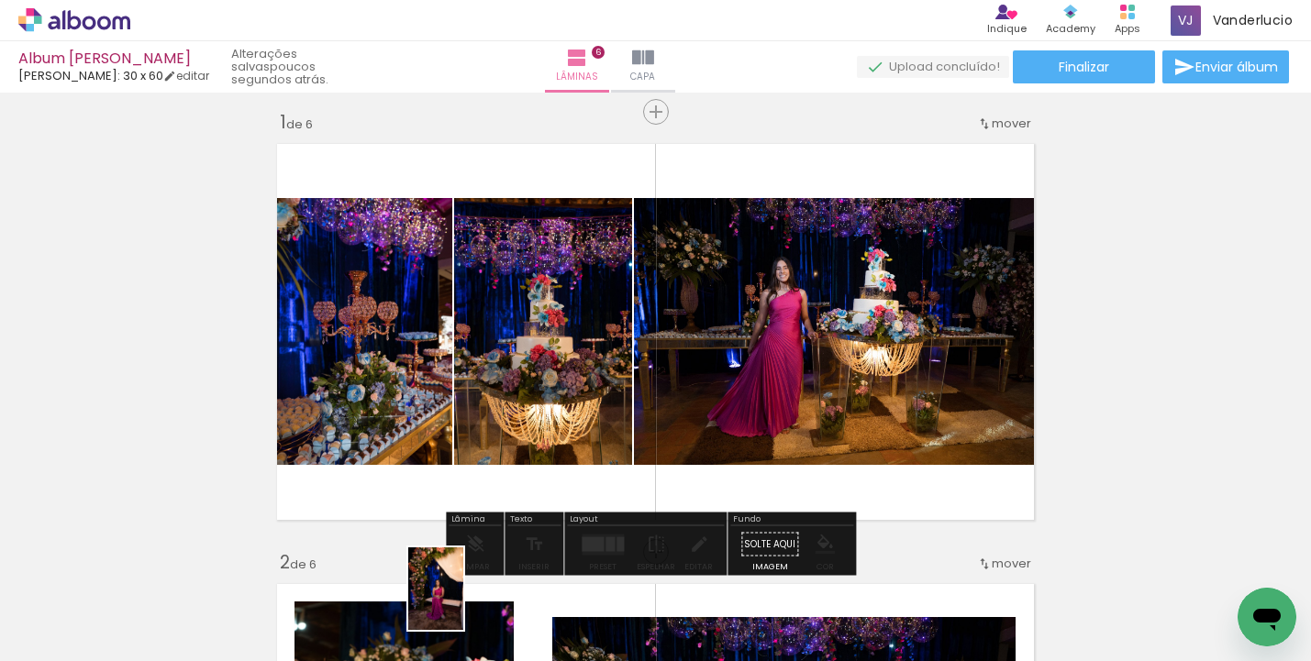
click at [463, 603] on div at bounding box center [457, 599] width 61 height 91
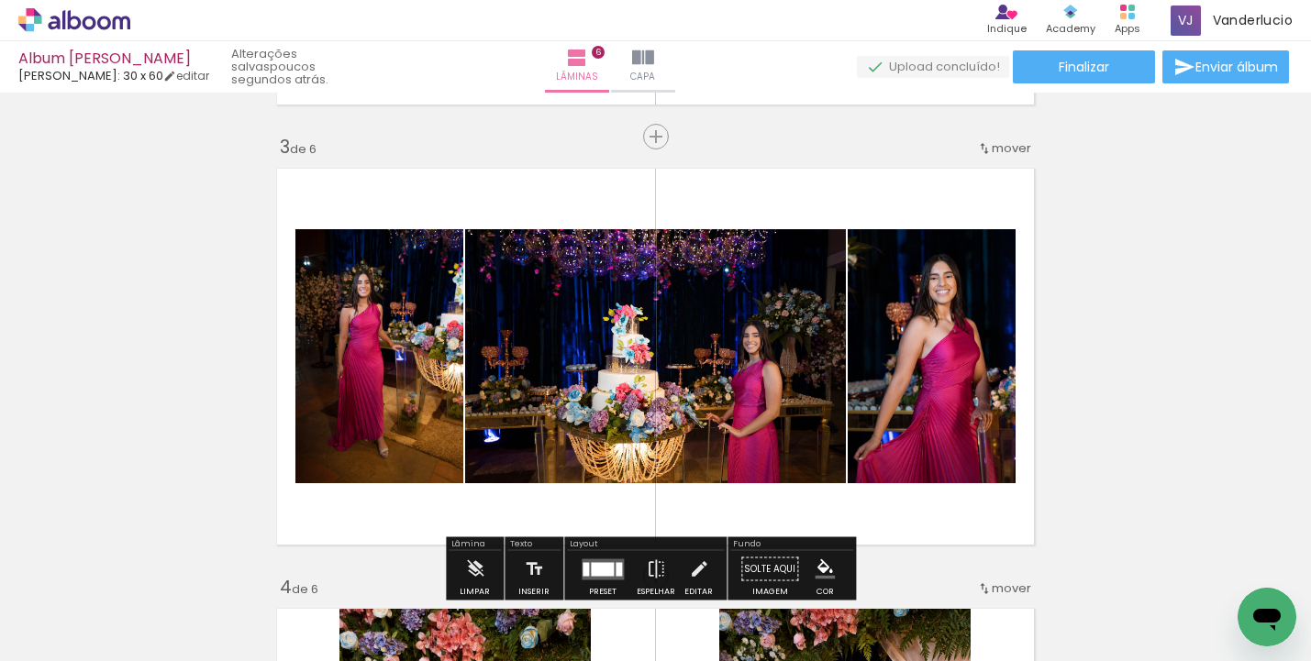
scroll to position [949, 0]
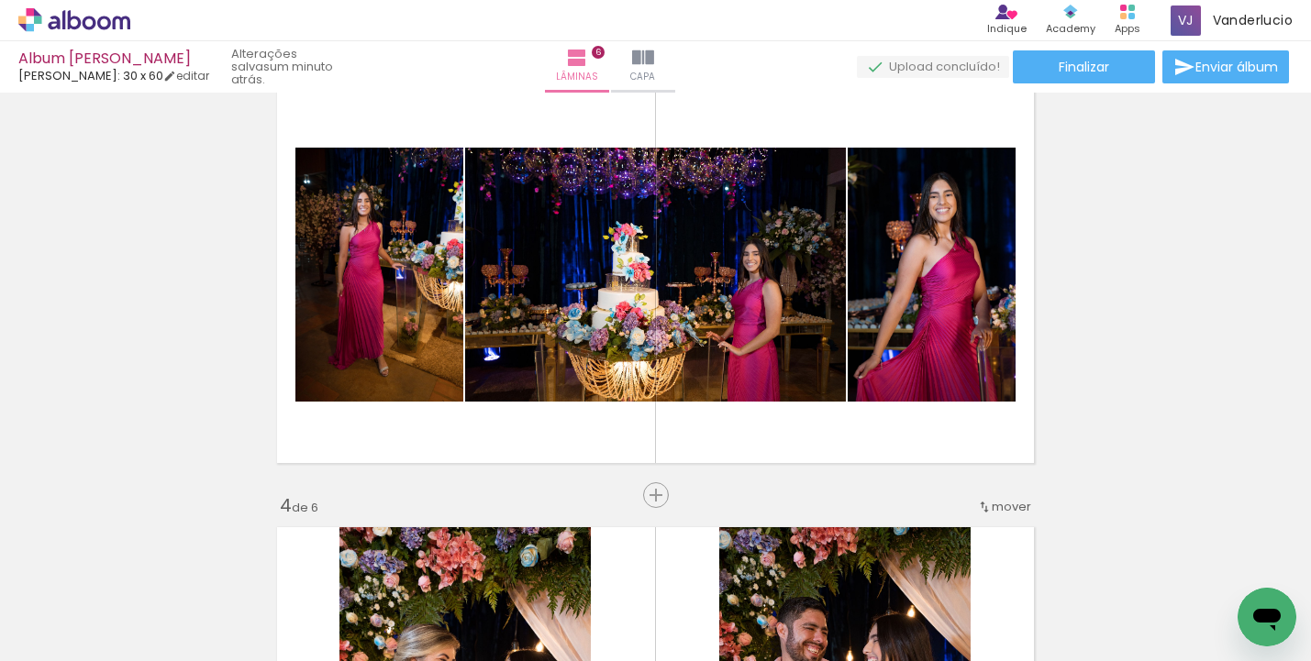
scroll to position [975, 0]
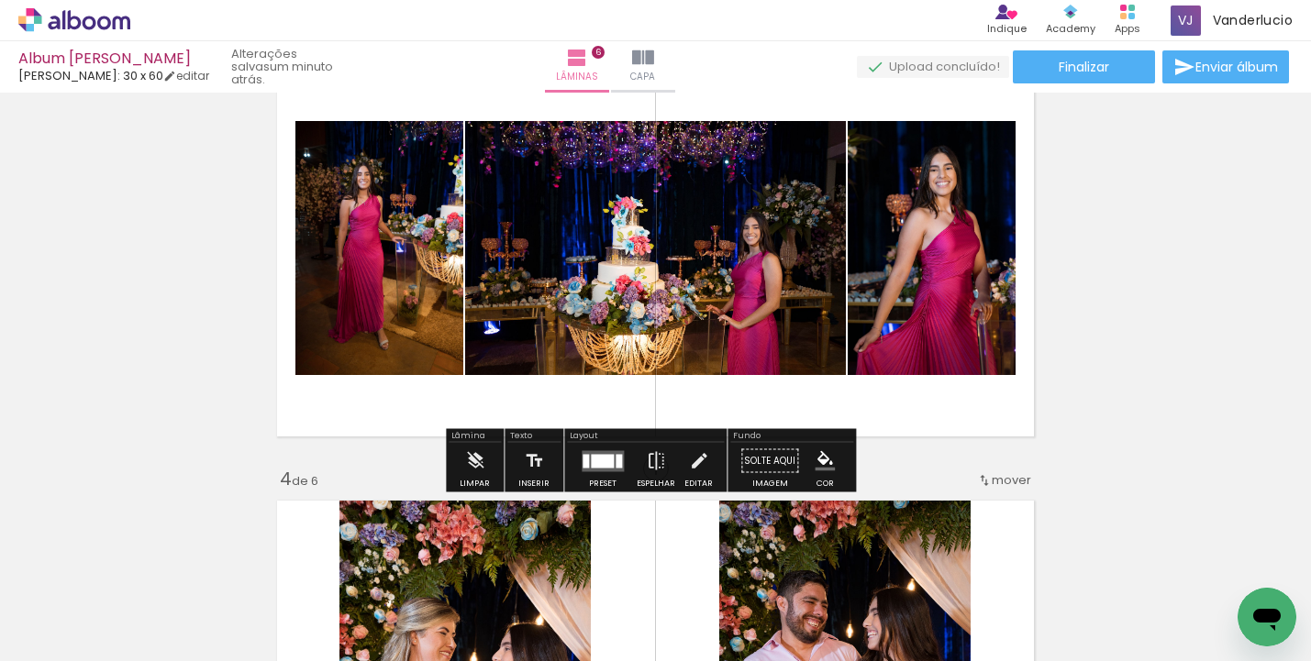
click at [369, 464] on div "Inserir lâmina 1 de 6 Inserir lâmina 2 de 6 Inserir lâmina 3 de 6 Inserir lâmin…" at bounding box center [655, 666] width 1311 height 3084
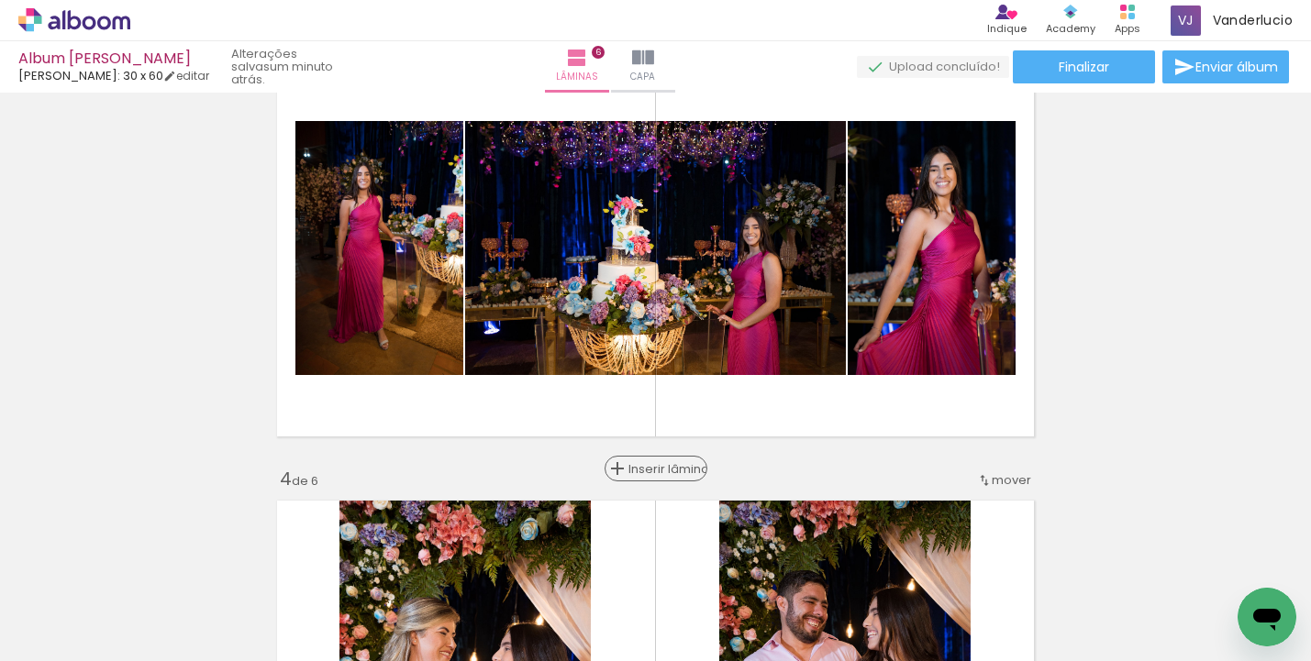
click at [659, 470] on span "Inserir lâmina" at bounding box center [664, 469] width 72 height 12
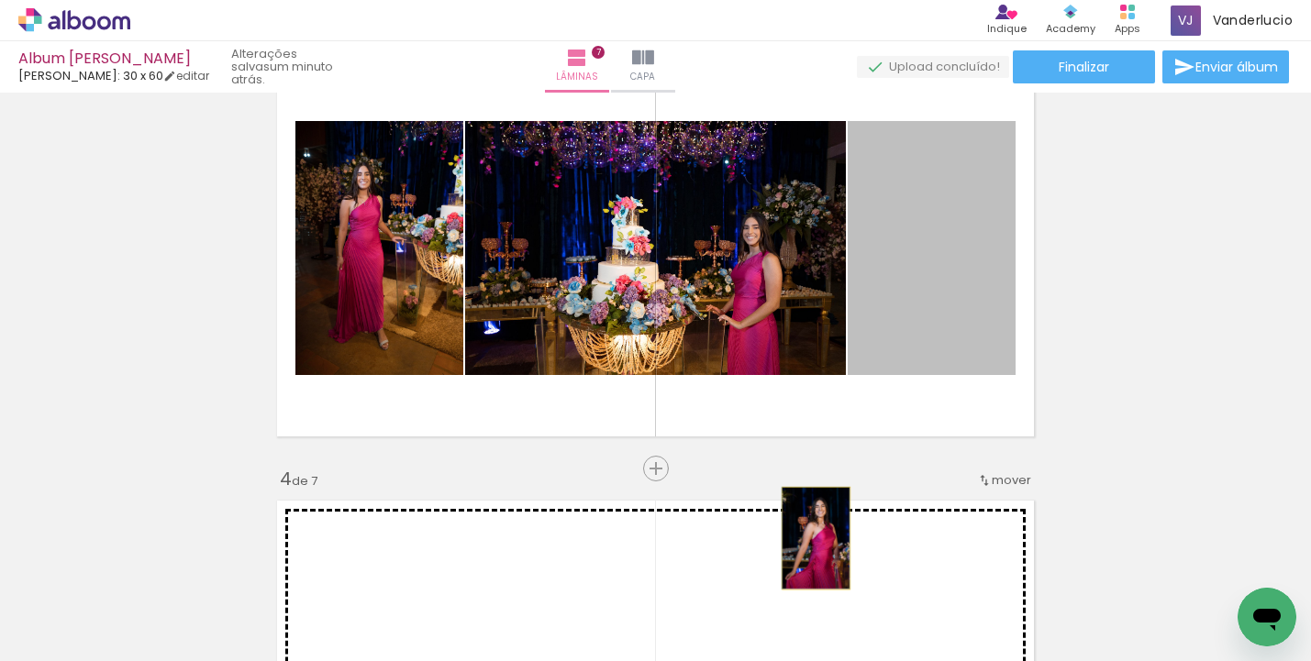
drag, startPoint x: 903, startPoint y: 329, endPoint x: 809, endPoint y: 539, distance: 229.2
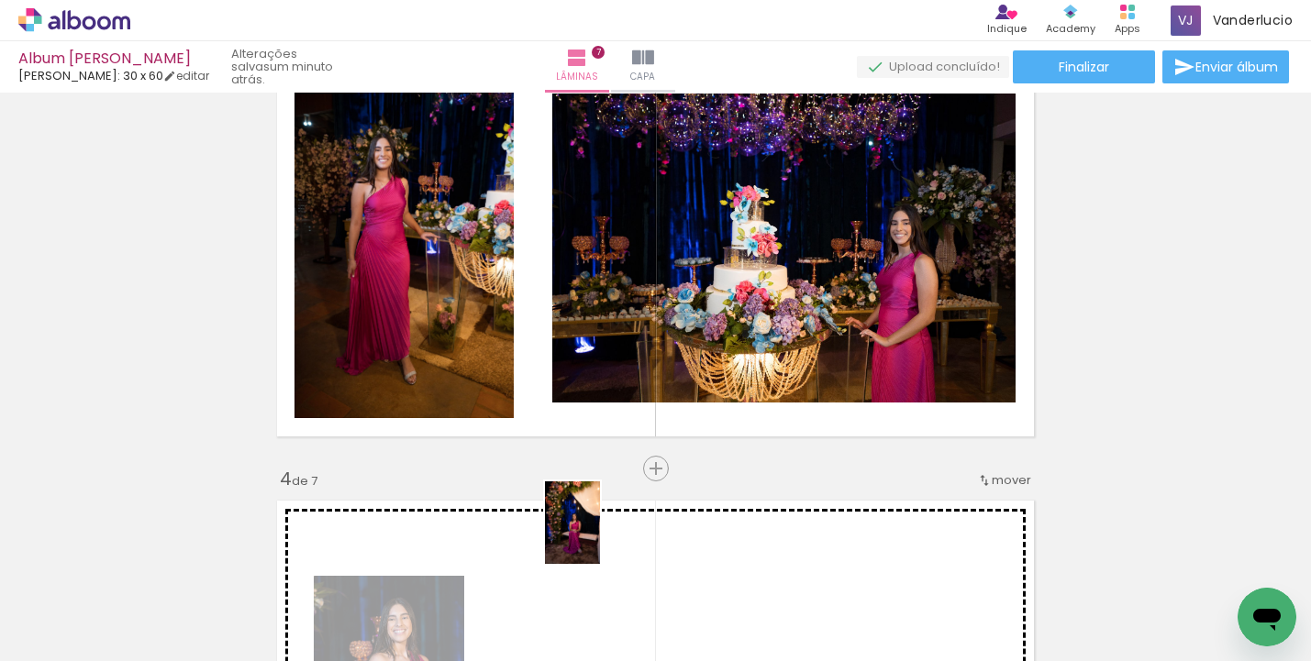
drag, startPoint x: 501, startPoint y: 600, endPoint x: 600, endPoint y: 537, distance: 117.6
click at [600, 537] on quentale-workspace at bounding box center [655, 330] width 1311 height 661
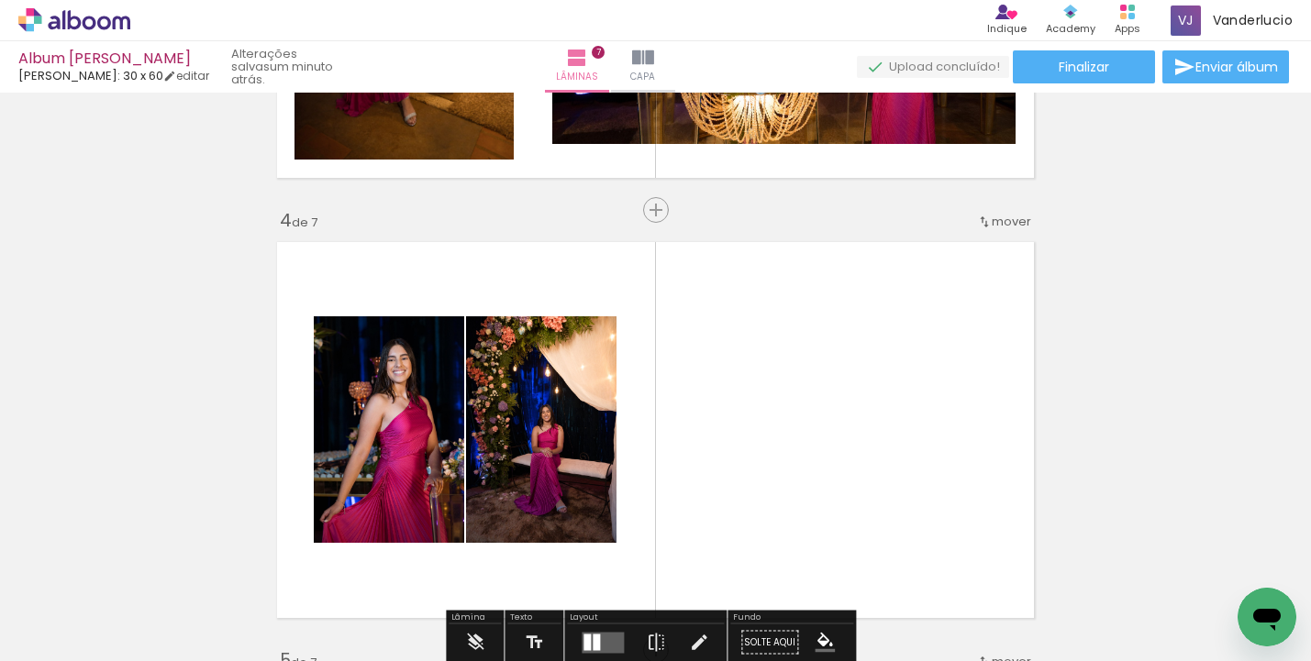
scroll to position [1535, 0]
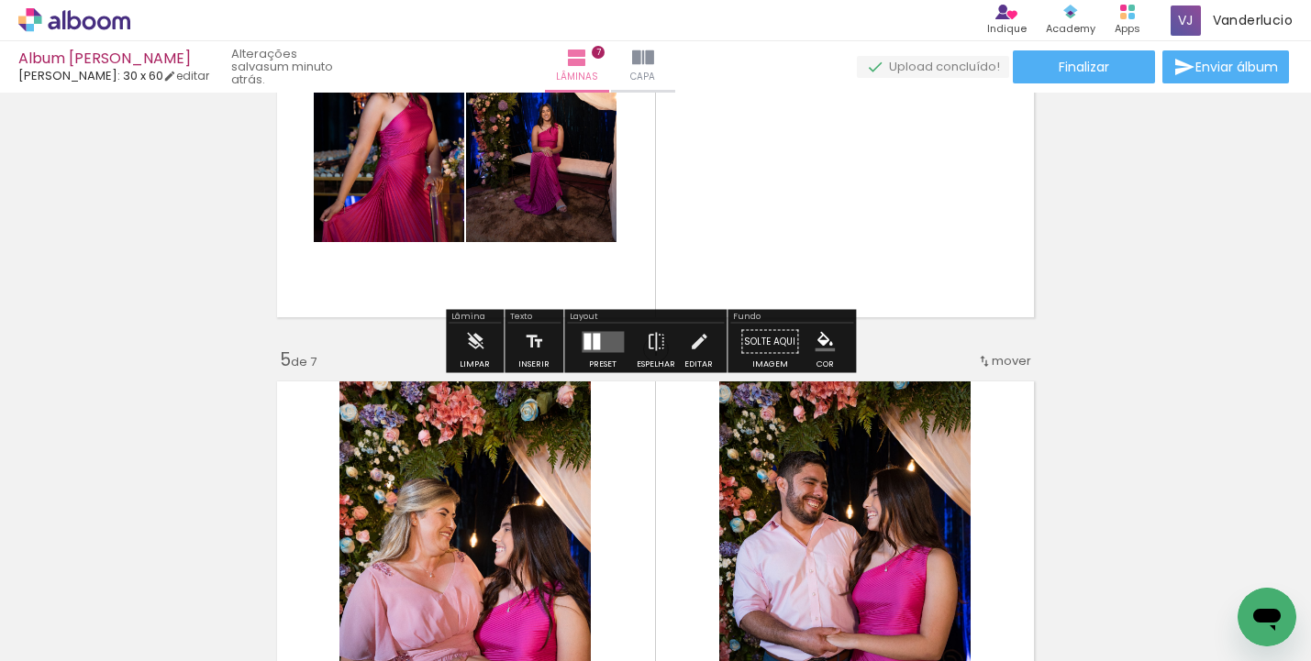
click at [589, 328] on div at bounding box center [603, 342] width 50 height 37
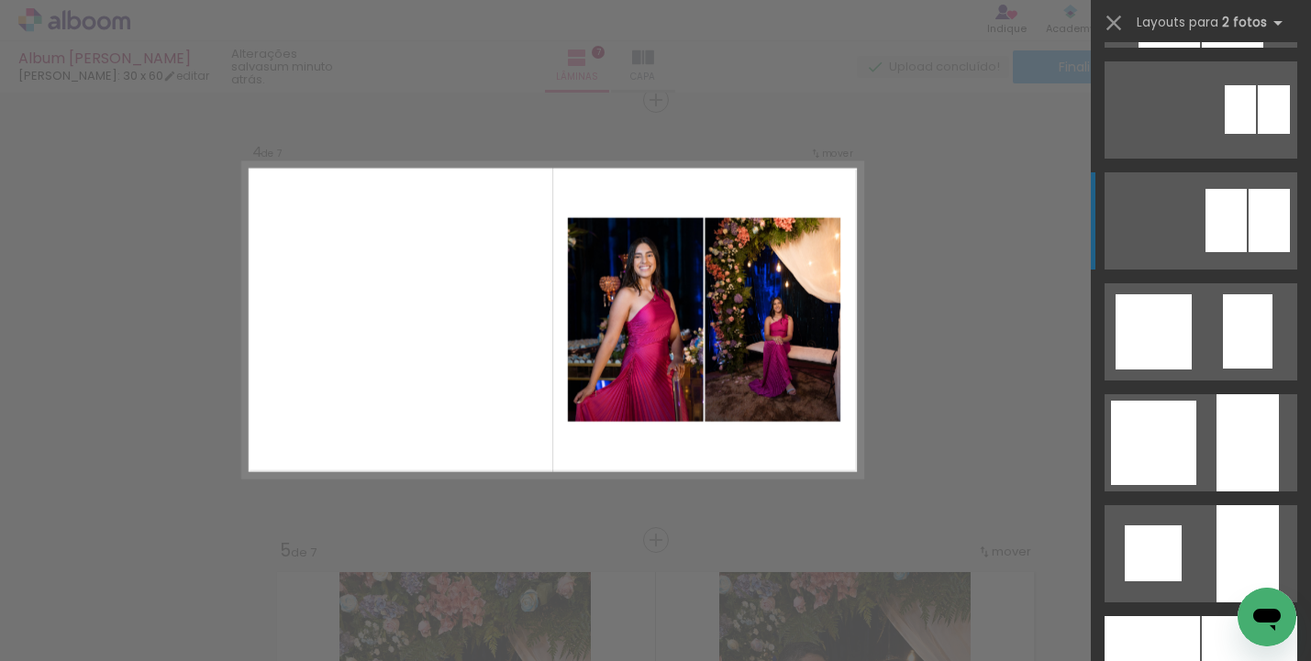
scroll to position [1600, 0]
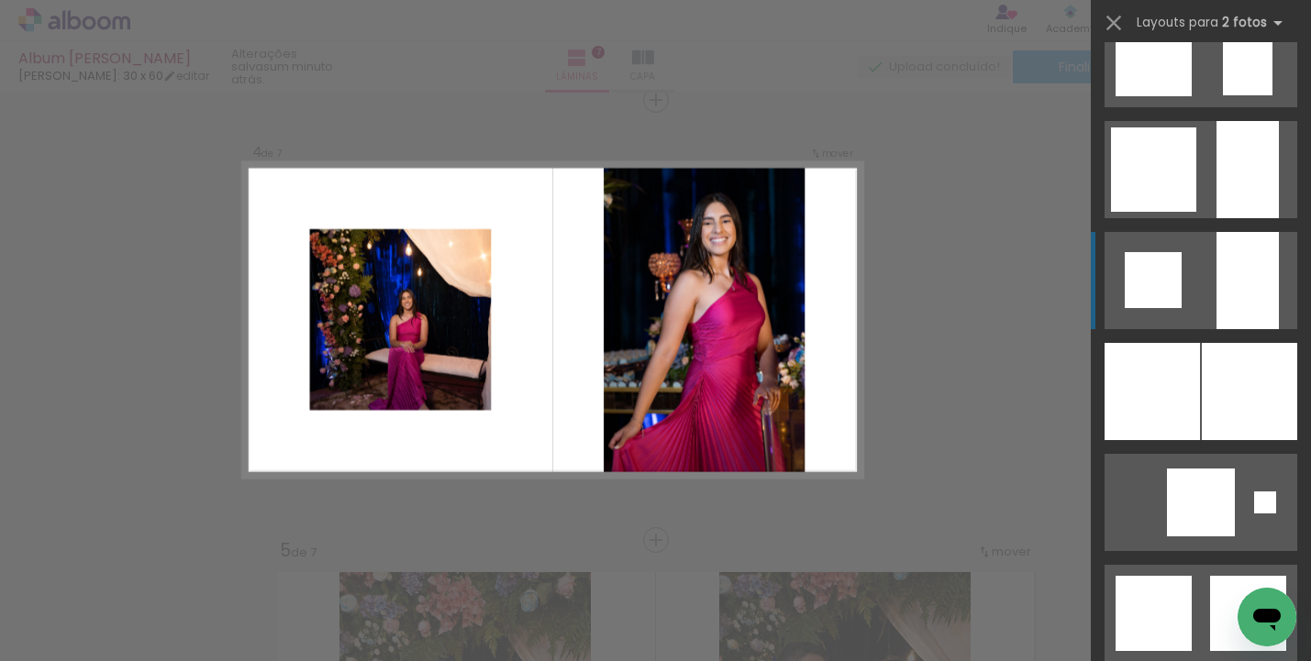
click at [1205, 299] on quentale-layouter at bounding box center [1201, 280] width 193 height 97
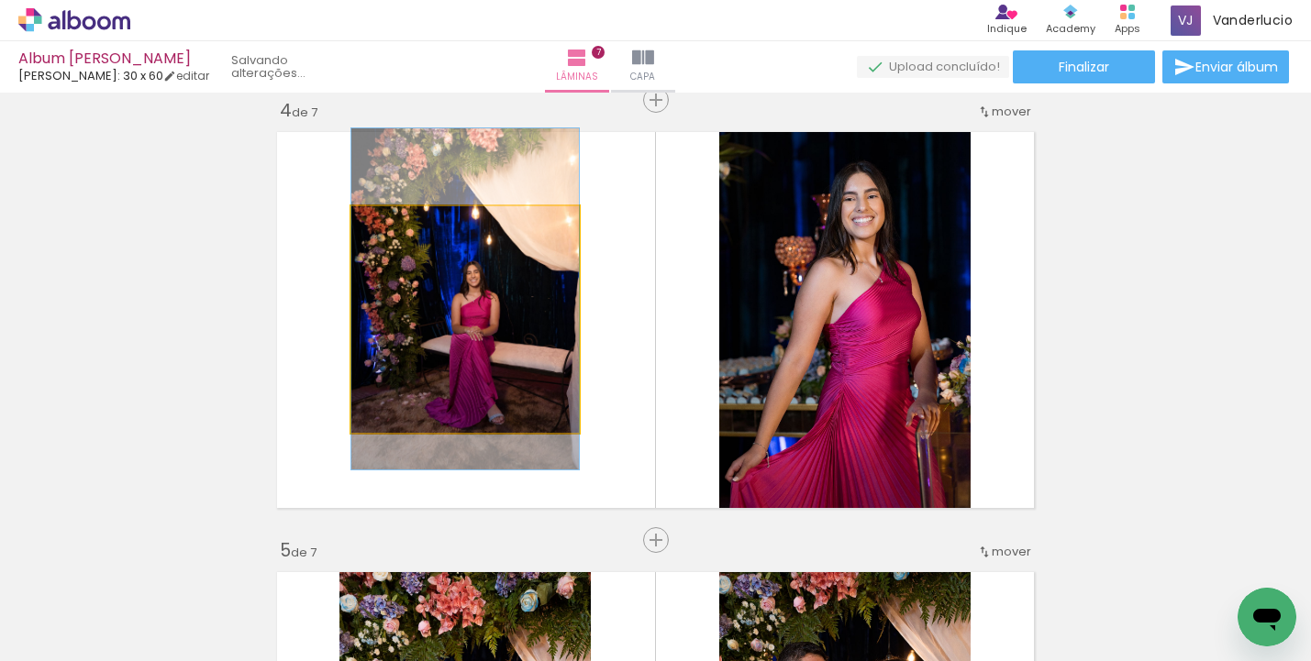
drag, startPoint x: 557, startPoint y: 346, endPoint x: 557, endPoint y: 326, distance: 20.2
click at [558, 328] on quentale-photo at bounding box center [465, 319] width 228 height 227
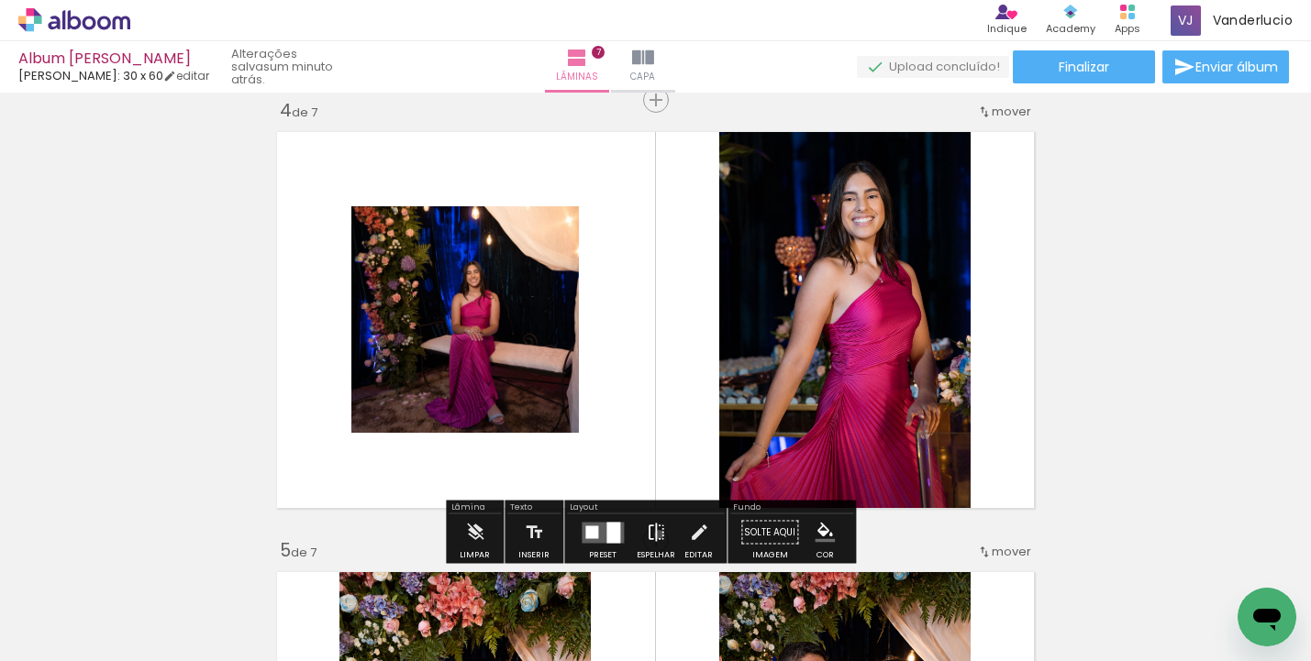
click at [655, 535] on iron-icon at bounding box center [656, 533] width 20 height 37
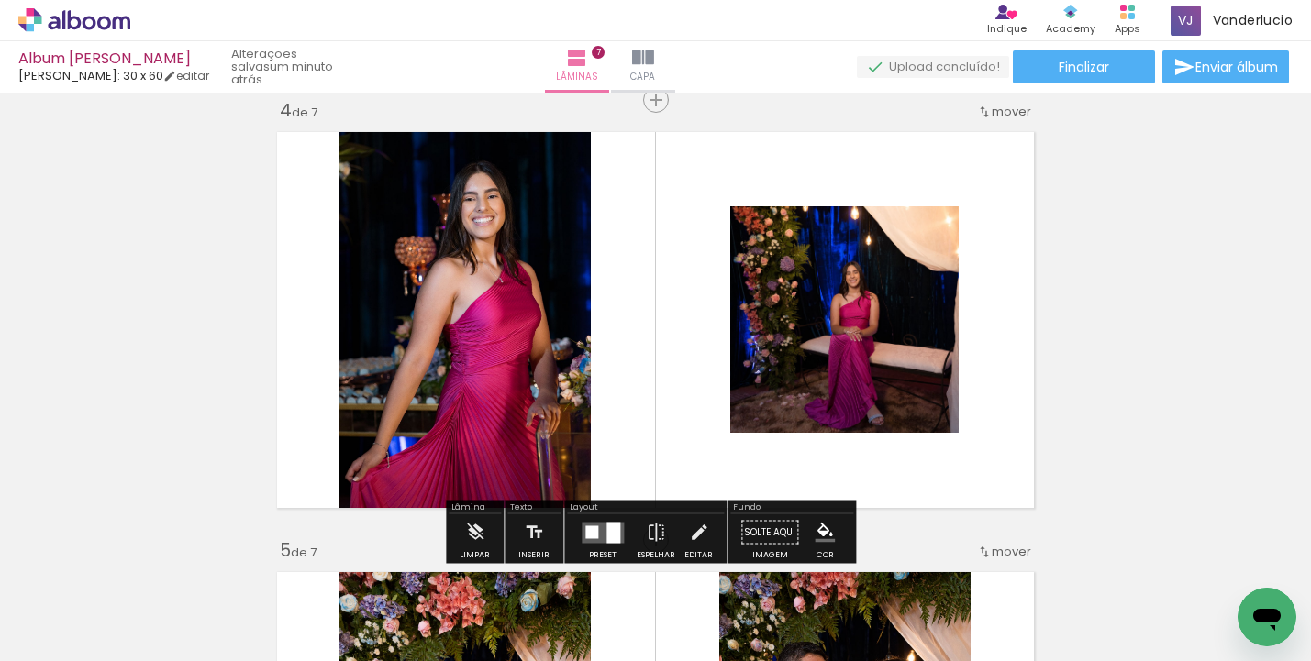
click at [853, 326] on quentale-photo at bounding box center [844, 319] width 228 height 227
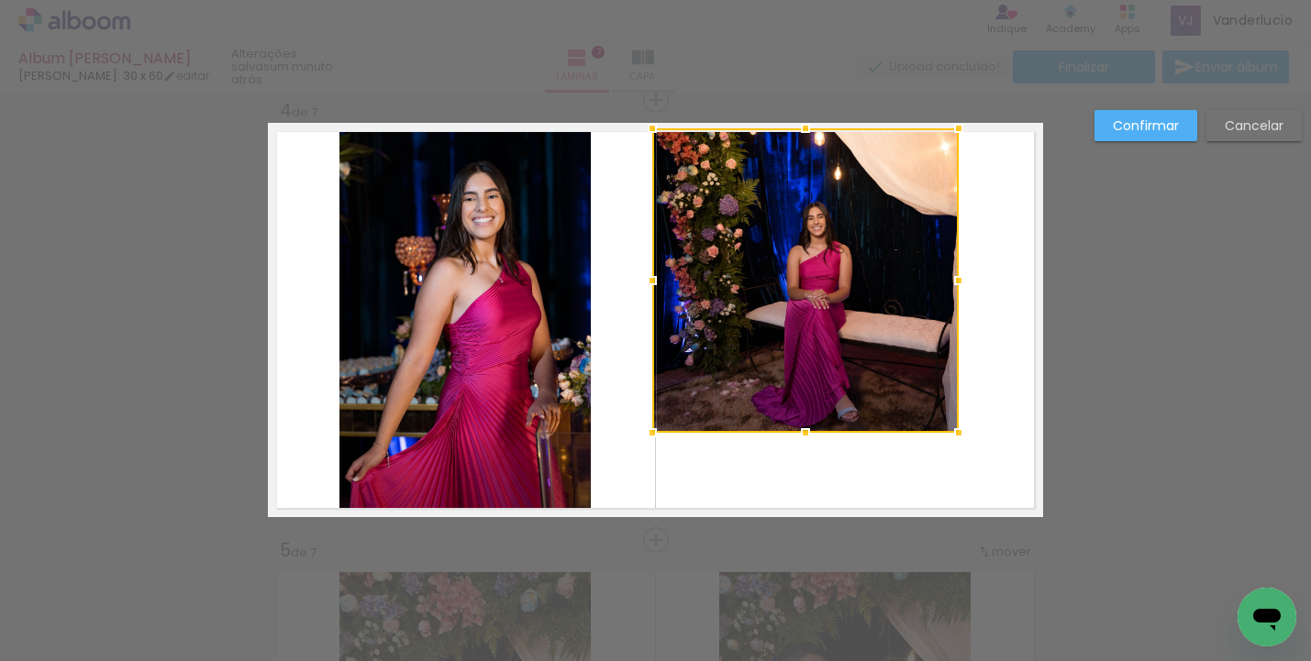
drag, startPoint x: 719, startPoint y: 201, endPoint x: 641, endPoint y: 130, distance: 105.2
click at [641, 130] on div at bounding box center [652, 128] width 37 height 37
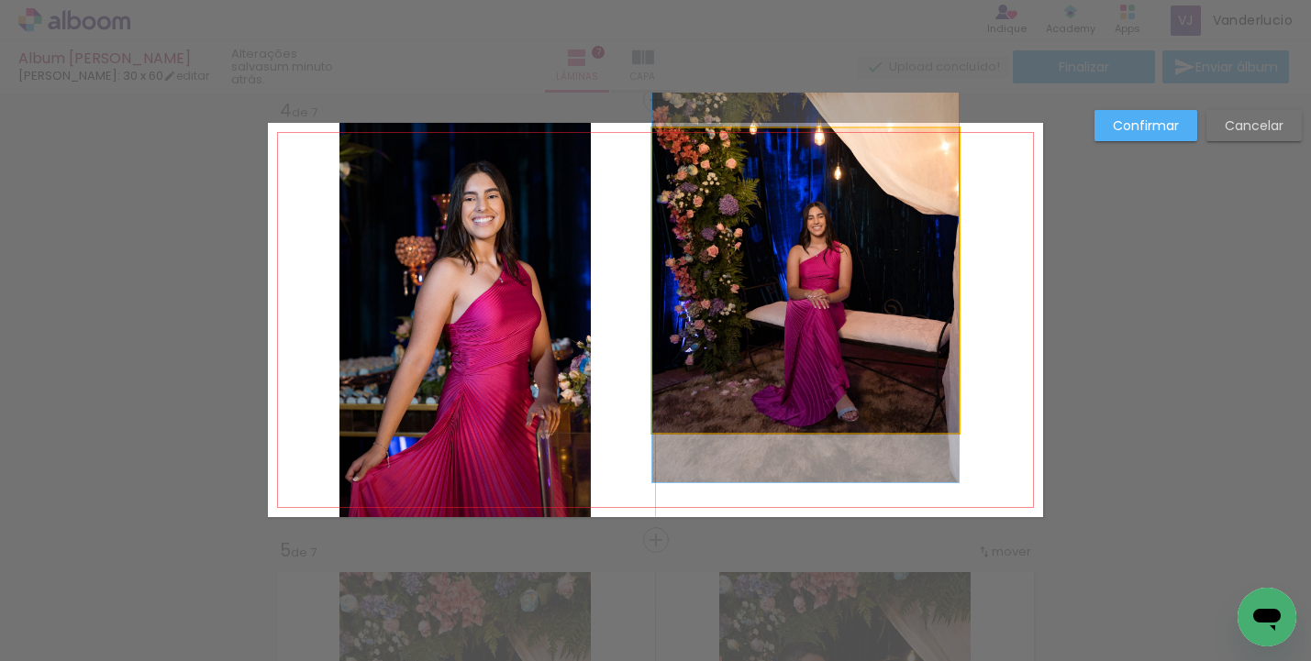
drag, startPoint x: 885, startPoint y: 376, endPoint x: 900, endPoint y: 376, distance: 14.7
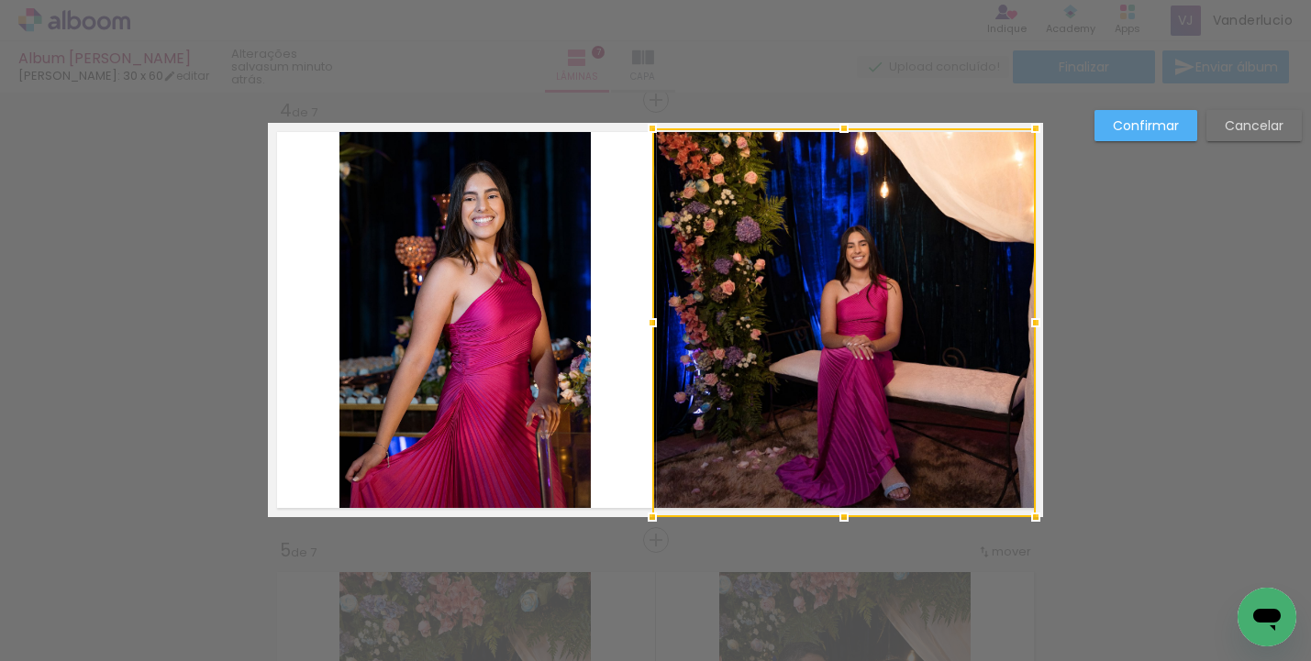
drag, startPoint x: 948, startPoint y: 430, endPoint x: 1025, endPoint y: 507, distance: 109.0
click at [1025, 507] on div at bounding box center [1035, 517] width 37 height 37
click at [1168, 137] on paper-button "Confirmar" at bounding box center [1146, 125] width 103 height 31
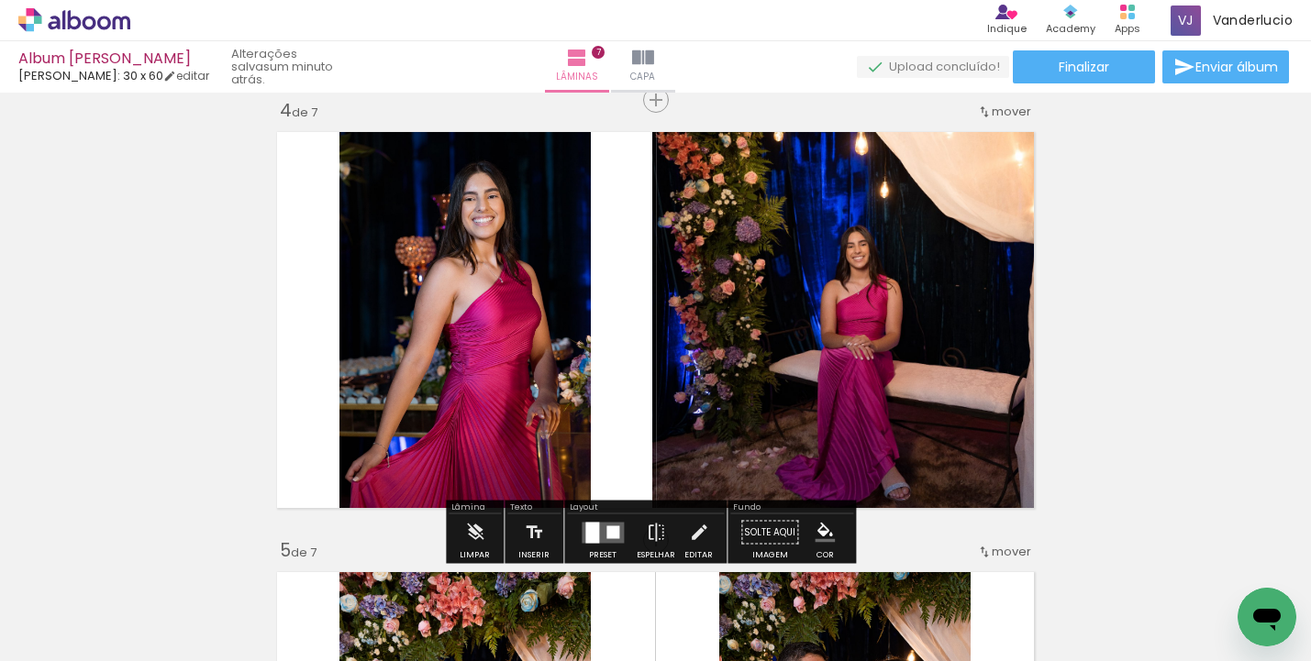
click at [822, 321] on quentale-photo at bounding box center [843, 322] width 383 height 389
click at [741, 271] on quentale-photo at bounding box center [843, 322] width 383 height 389
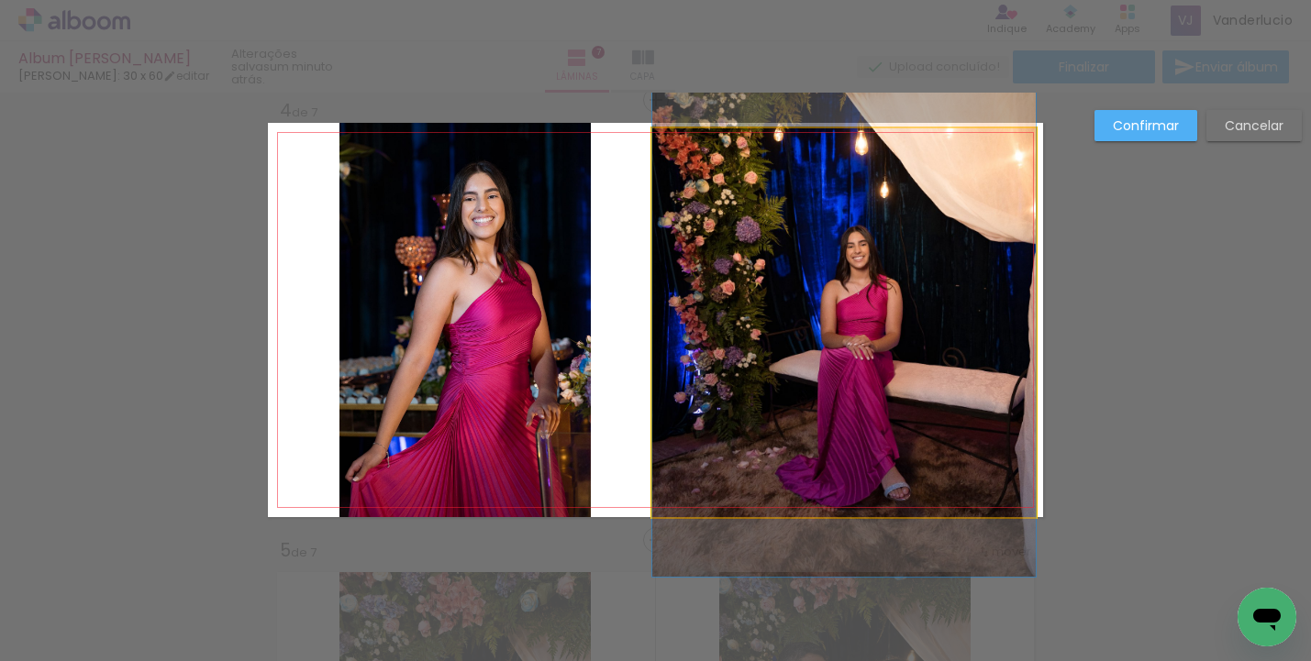
click at [680, 303] on quentale-photo at bounding box center [843, 322] width 383 height 389
click at [680, 303] on div at bounding box center [843, 322] width 383 height 389
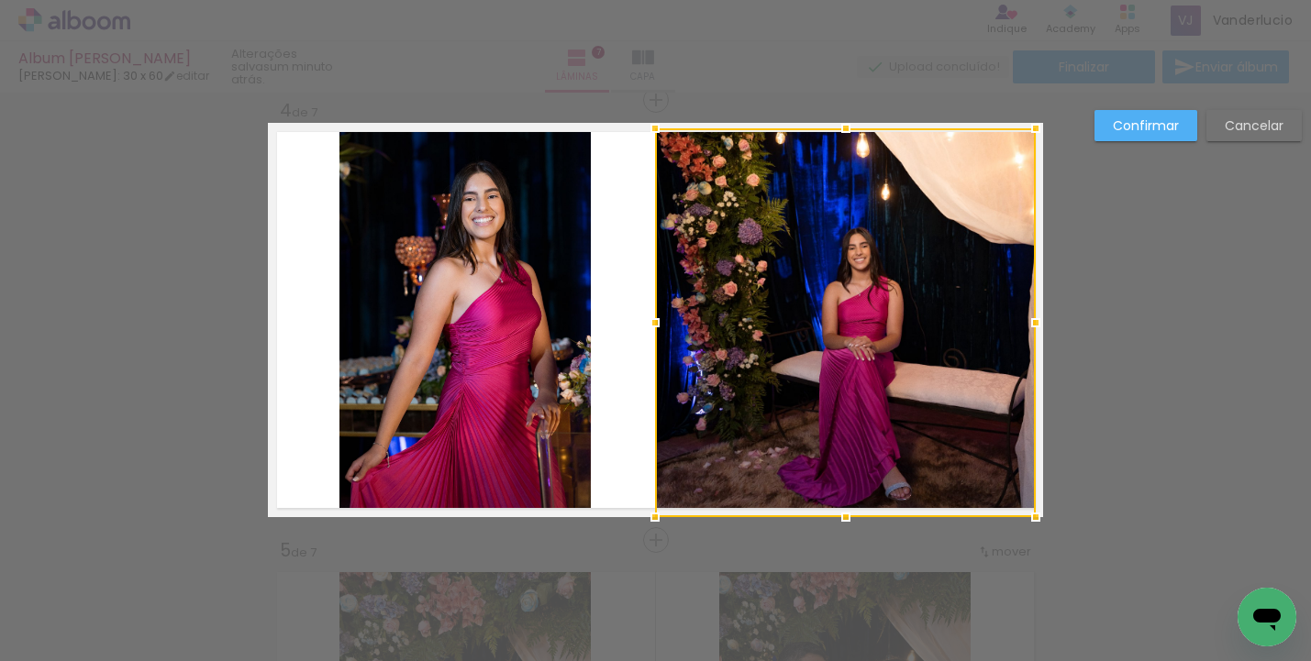
click at [648, 325] on div at bounding box center [655, 323] width 37 height 37
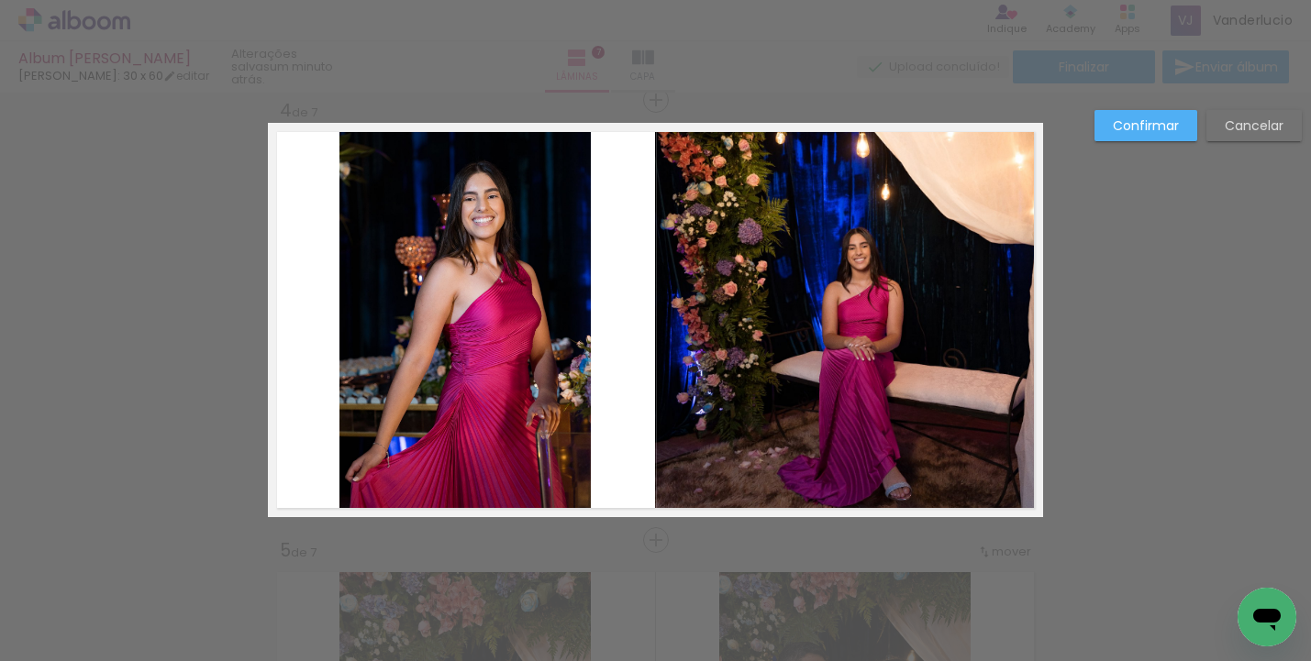
click at [1171, 135] on paper-button "Confirmar" at bounding box center [1146, 125] width 103 height 31
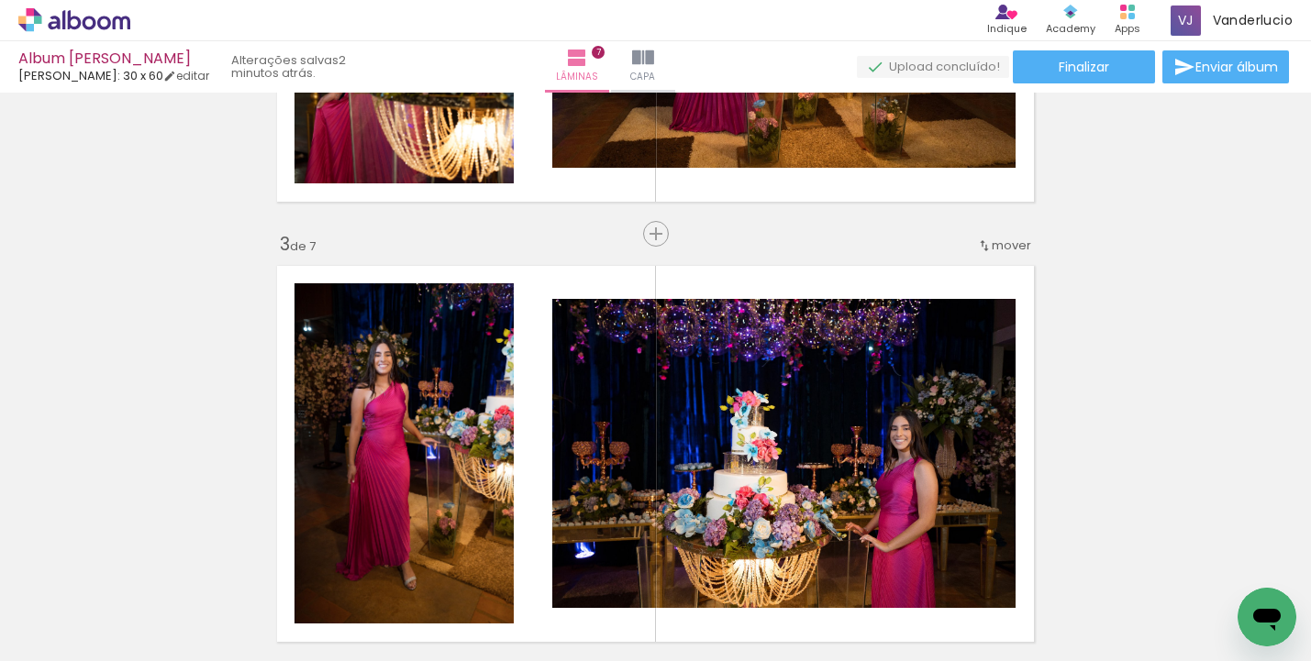
scroll to position [1126, 0]
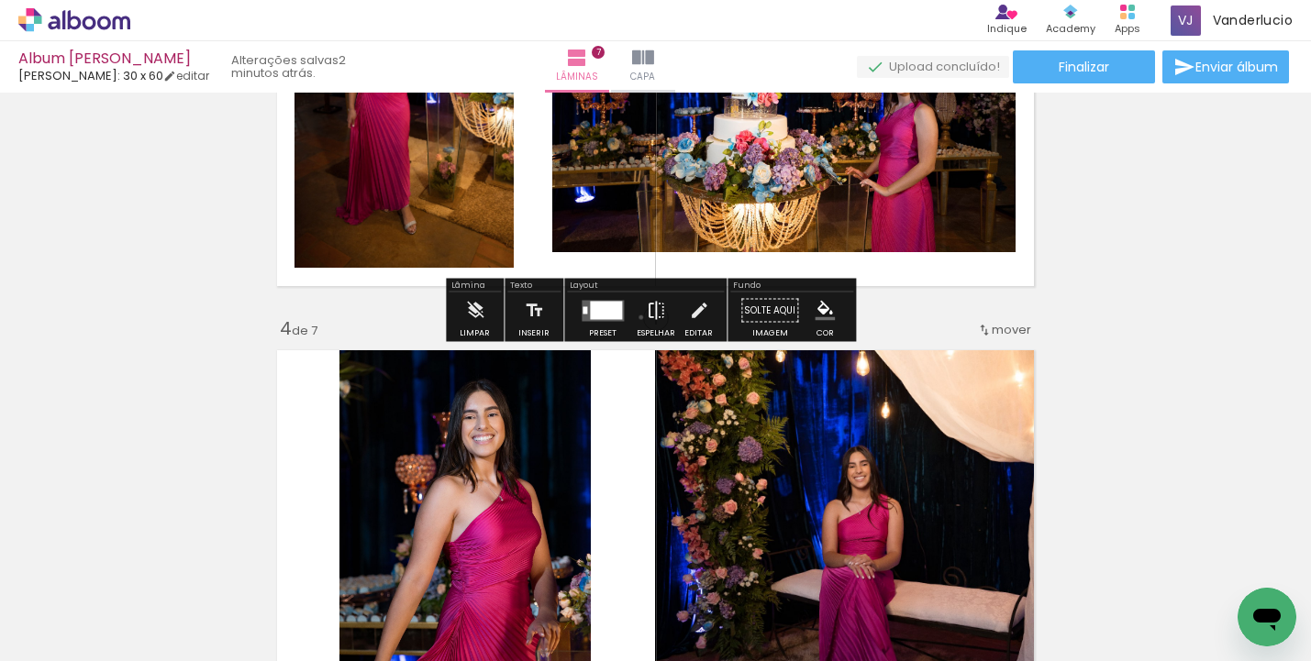
click at [637, 317] on paper-button "Espelhar" at bounding box center [656, 316] width 48 height 47
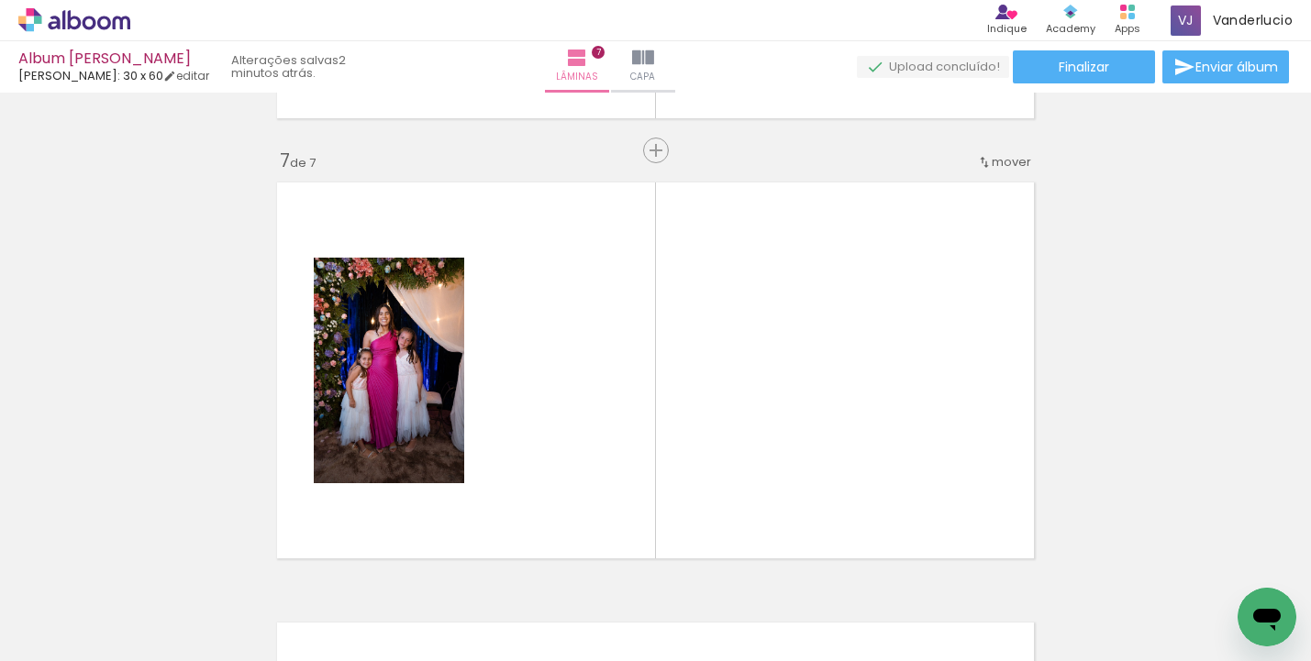
scroll to position [2738, 0]
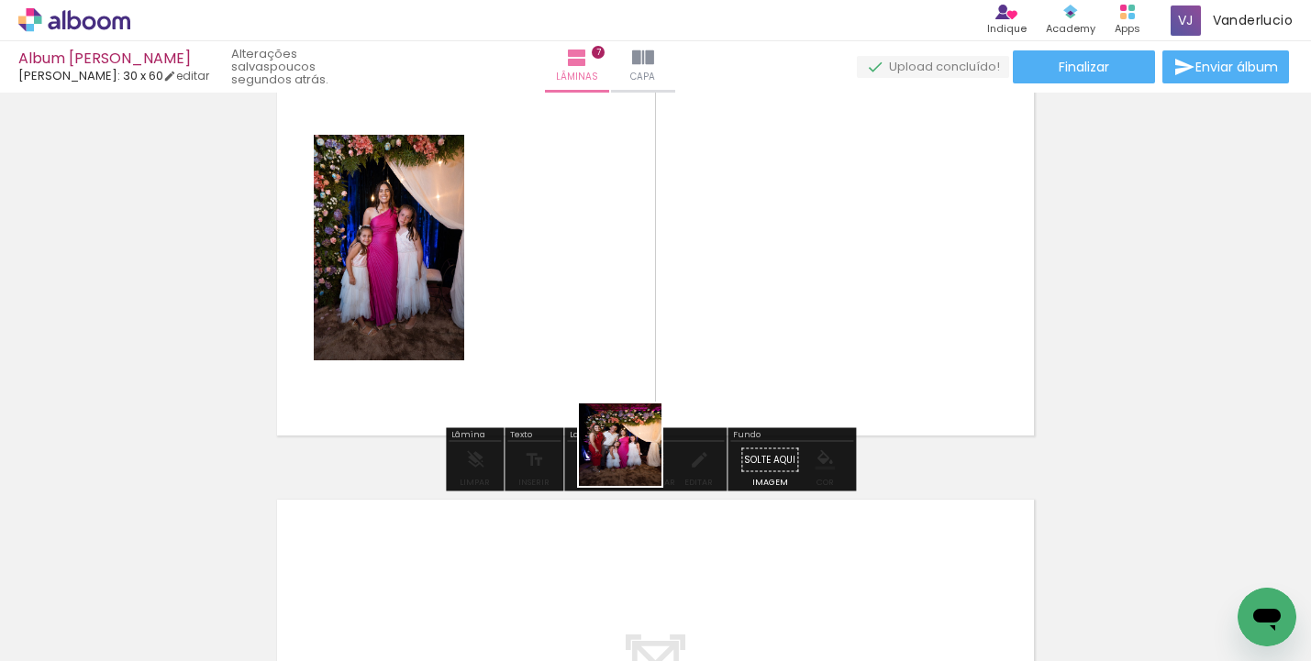
drag, startPoint x: 561, startPoint y: 579, endPoint x: 697, endPoint y: 372, distance: 247.8
click at [697, 372] on quentale-workspace at bounding box center [655, 330] width 1311 height 661
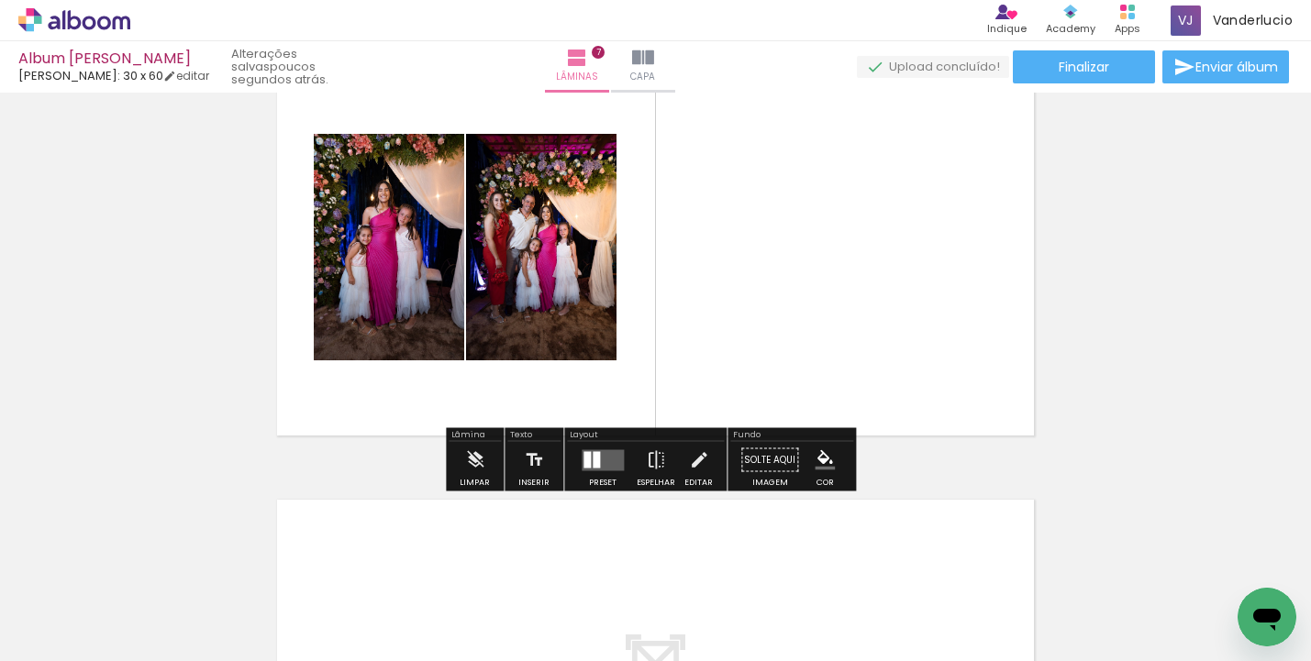
click at [601, 445] on div at bounding box center [603, 460] width 50 height 37
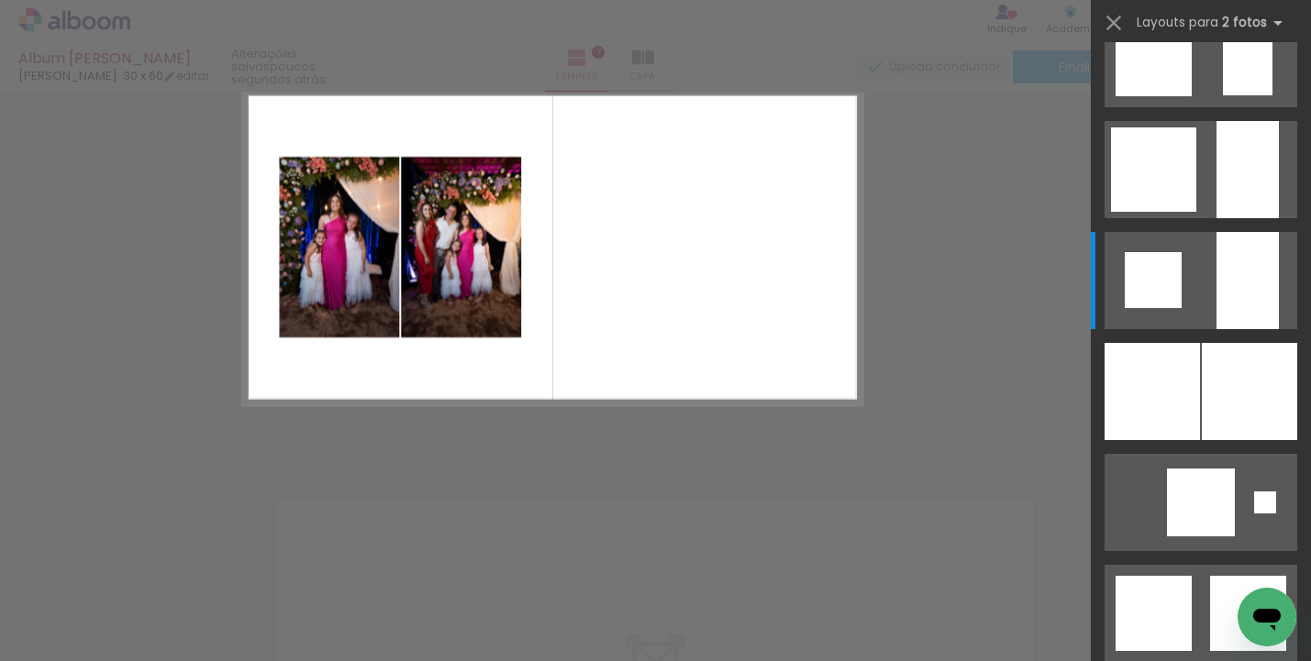
scroll to position [0, 0]
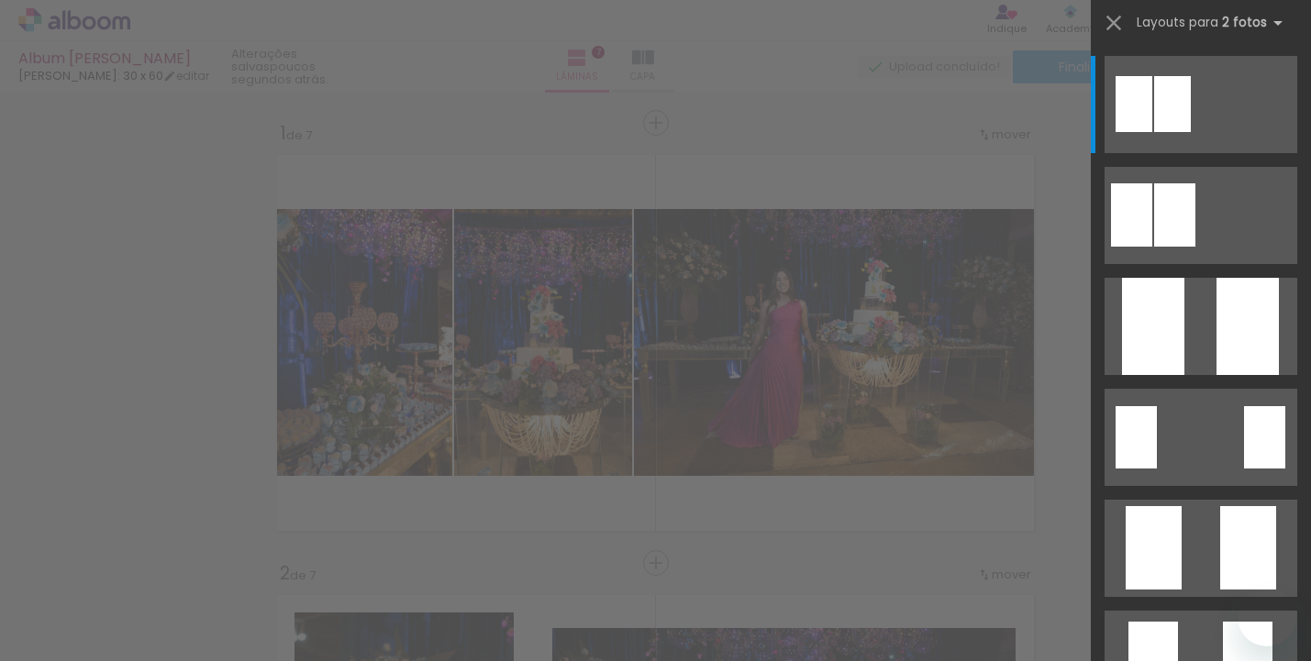
click at [1205, 323] on quentale-layouter at bounding box center [1201, 326] width 193 height 97
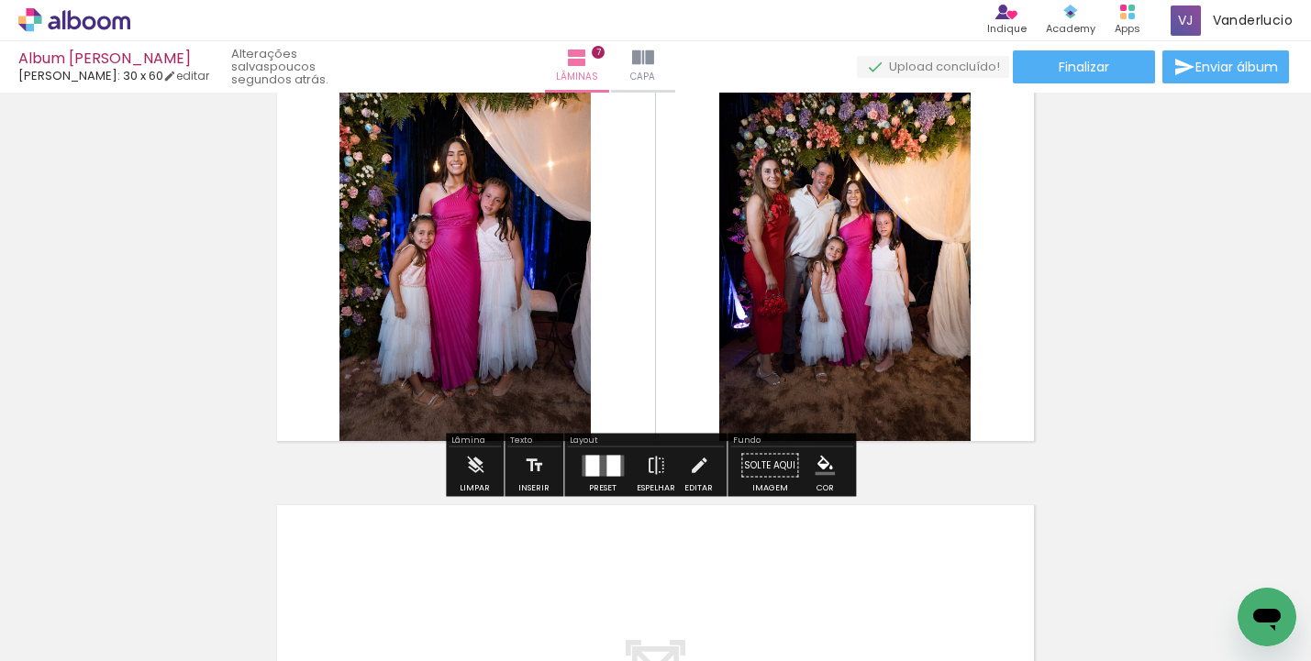
scroll to position [2843, 0]
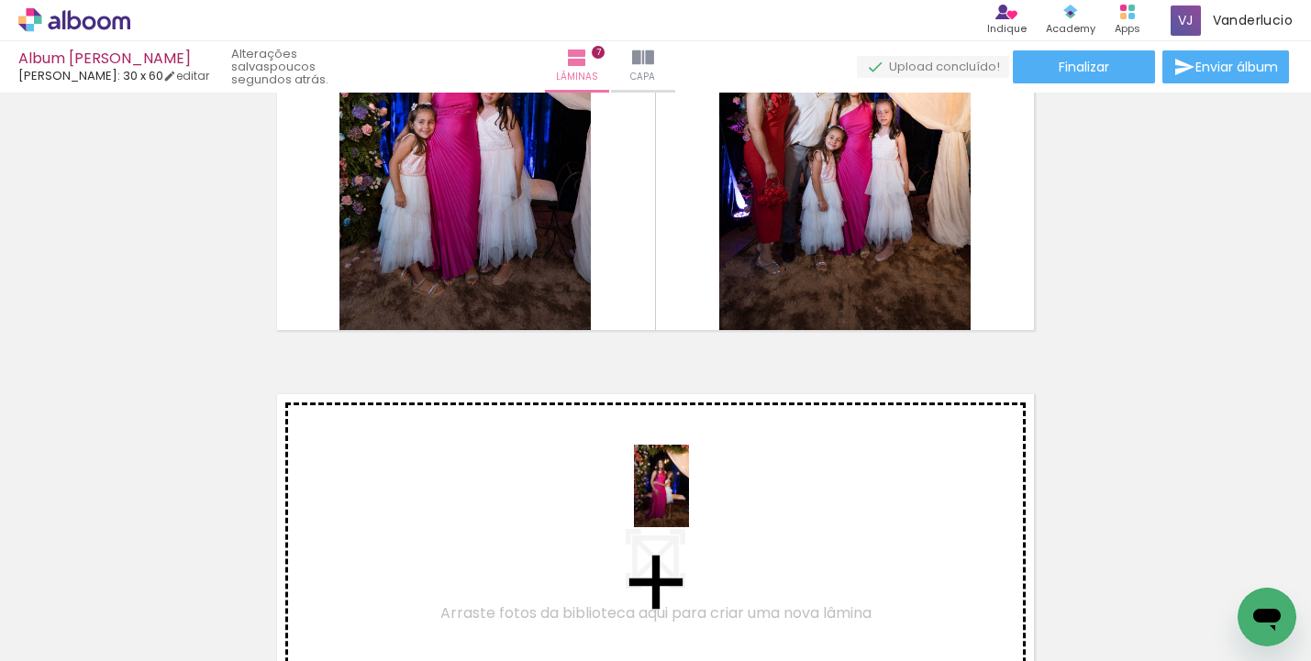
drag, startPoint x: 666, startPoint y: 605, endPoint x: 689, endPoint y: 500, distance: 107.1
click at [689, 500] on quentale-workspace at bounding box center [655, 330] width 1311 height 661
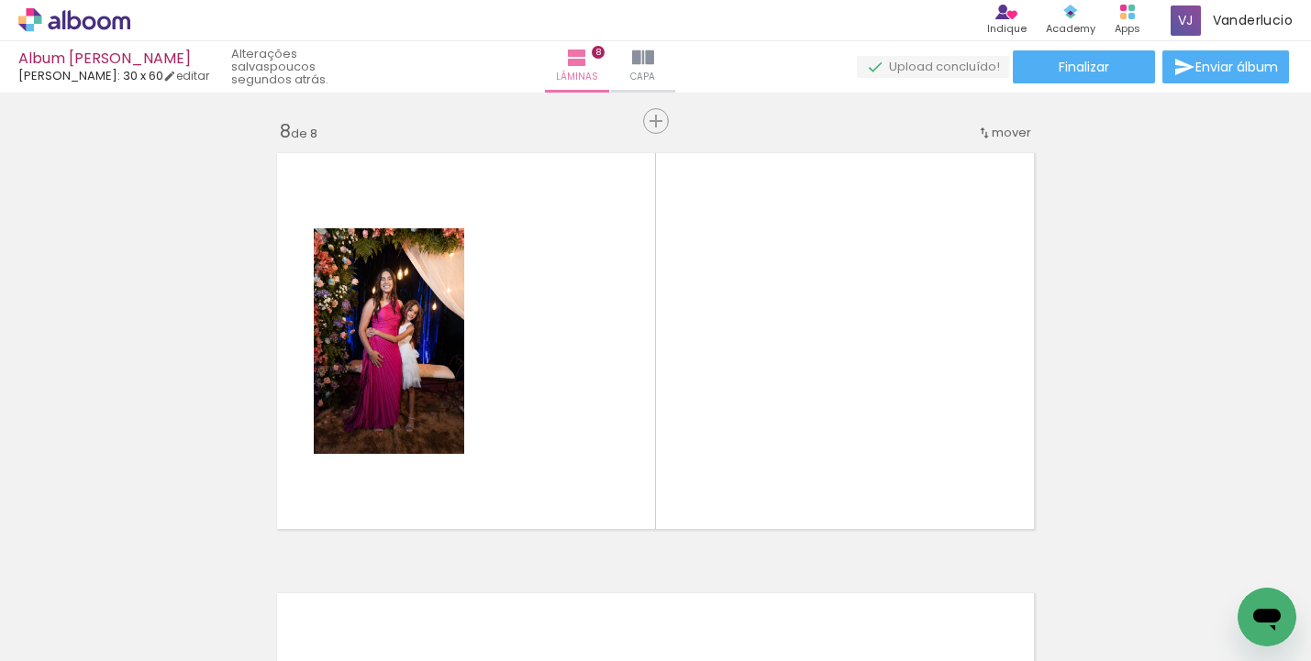
scroll to position [3106, 0]
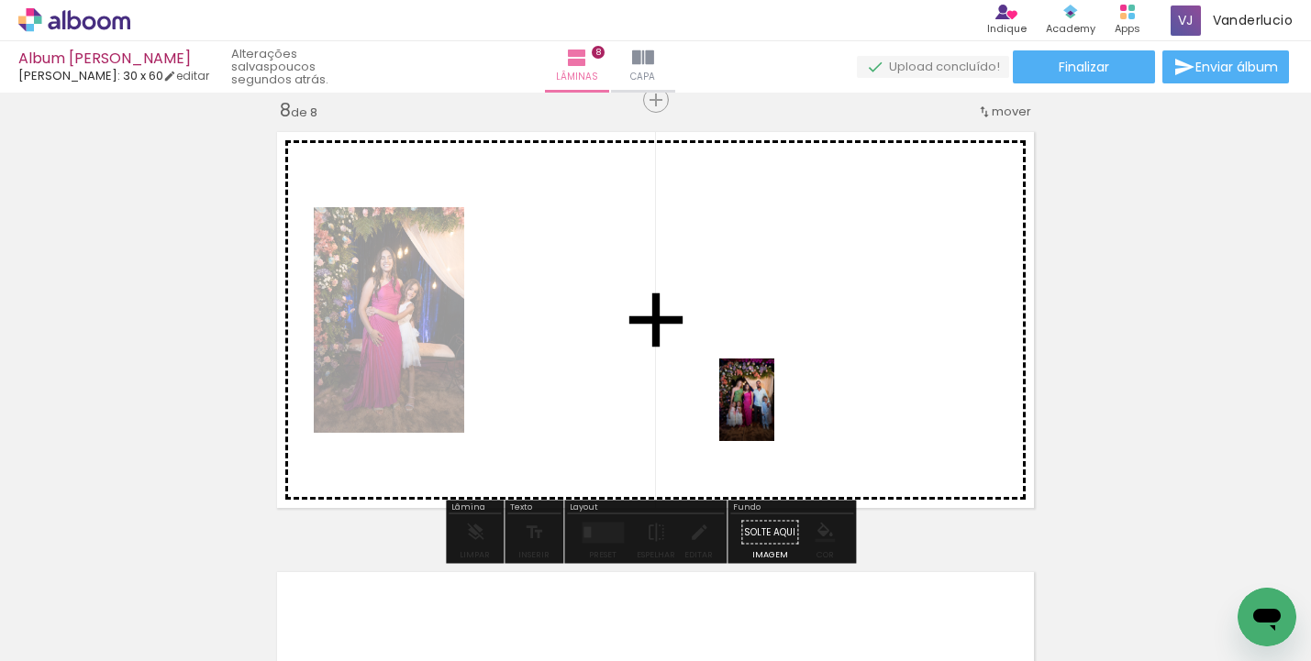
drag, startPoint x: 761, startPoint y: 609, endPoint x: 774, endPoint y: 414, distance: 195.8
click at [774, 414] on quentale-workspace at bounding box center [655, 330] width 1311 height 661
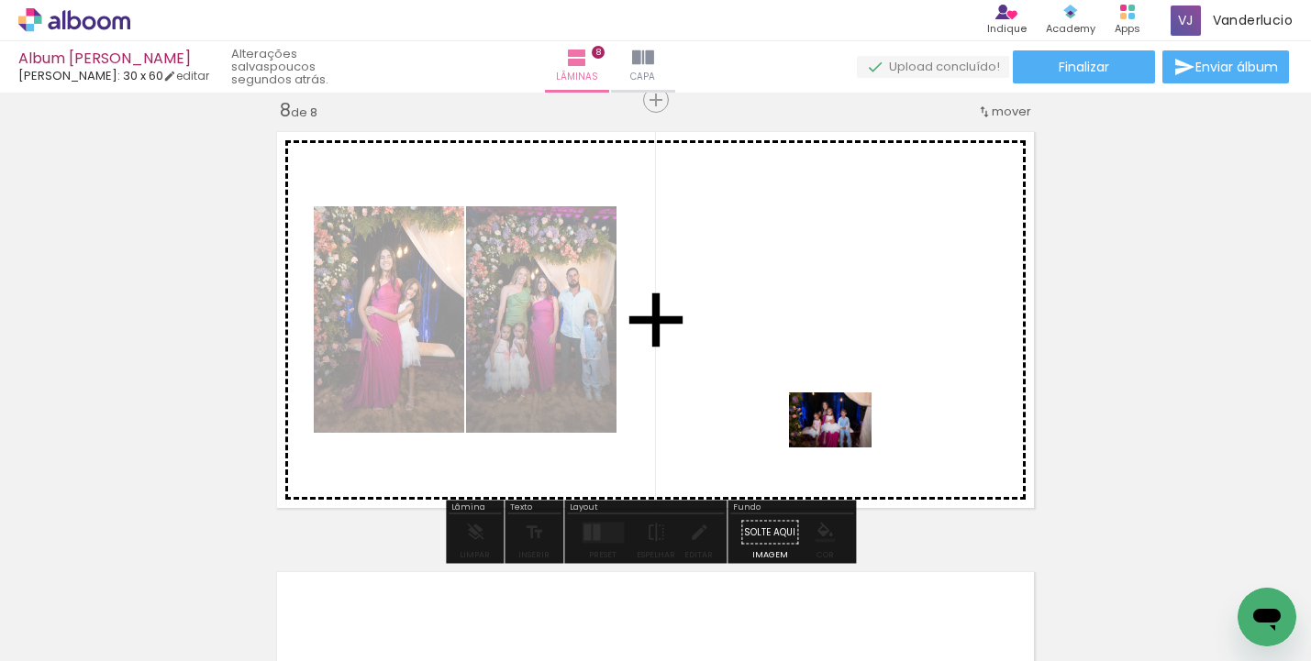
drag, startPoint x: 878, startPoint y: 616, endPoint x: 844, endPoint y: 448, distance: 171.3
click at [844, 448] on quentale-workspace at bounding box center [655, 330] width 1311 height 661
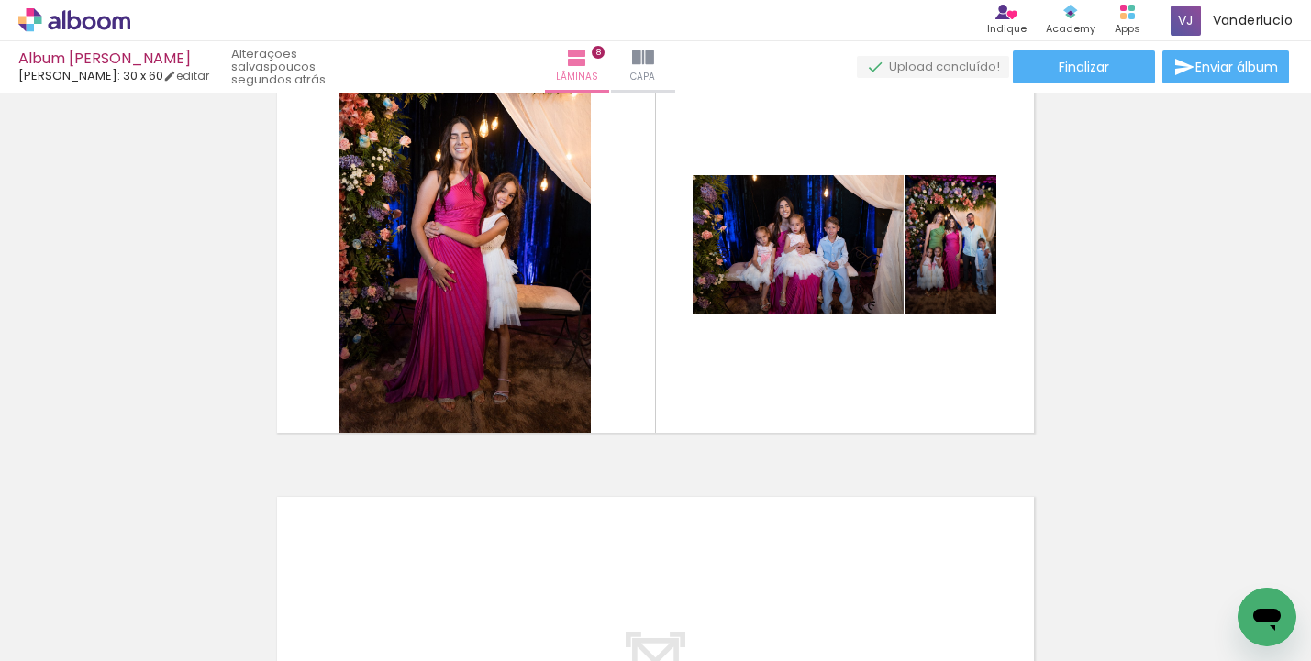
scroll to position [3142, 0]
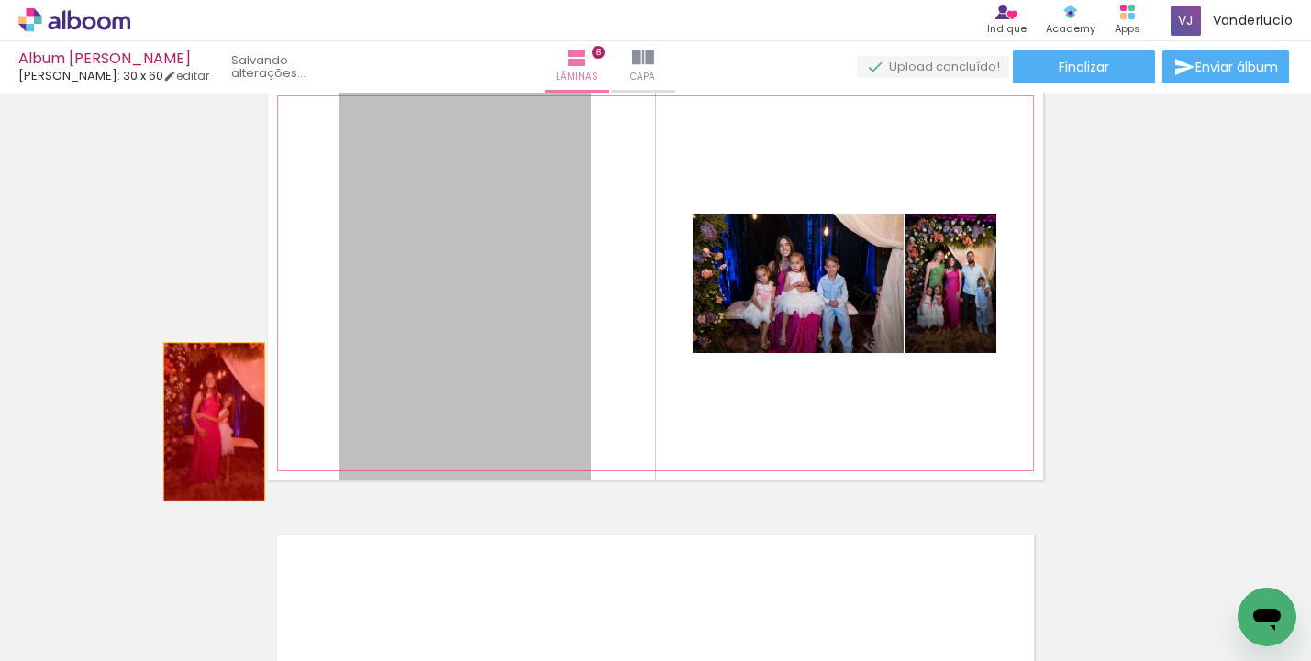
drag, startPoint x: 538, startPoint y: 408, endPoint x: 205, endPoint y: 421, distance: 333.3
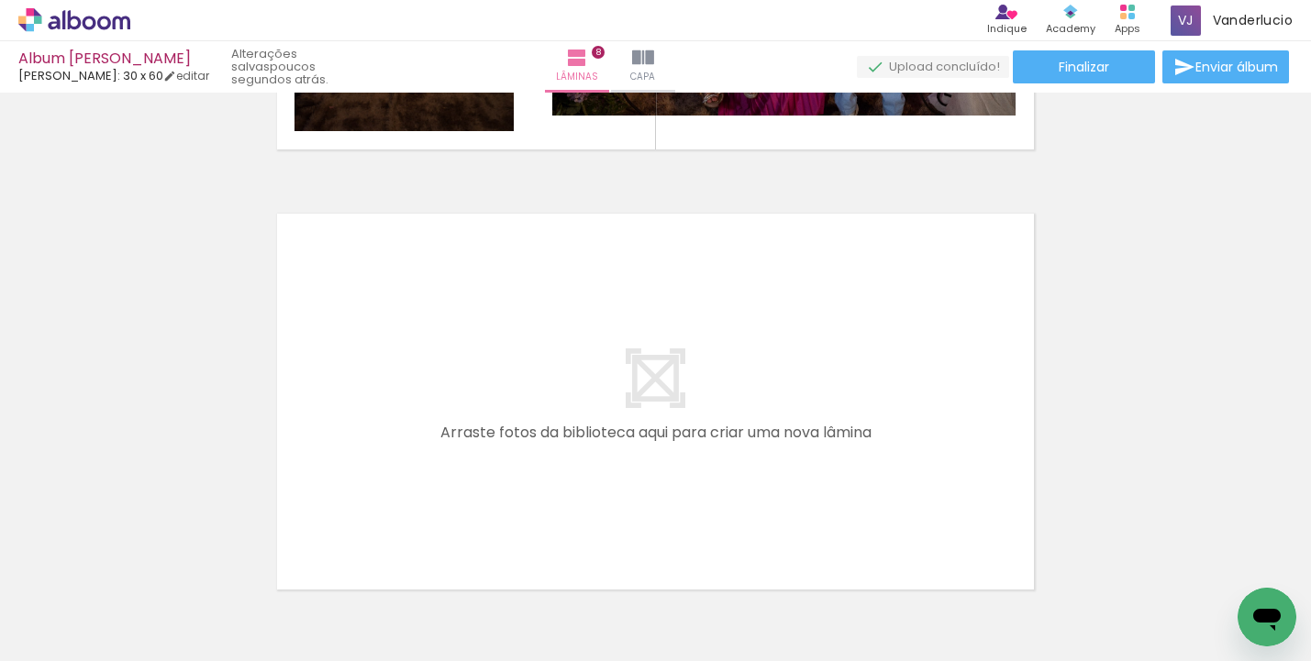
scroll to position [3524, 0]
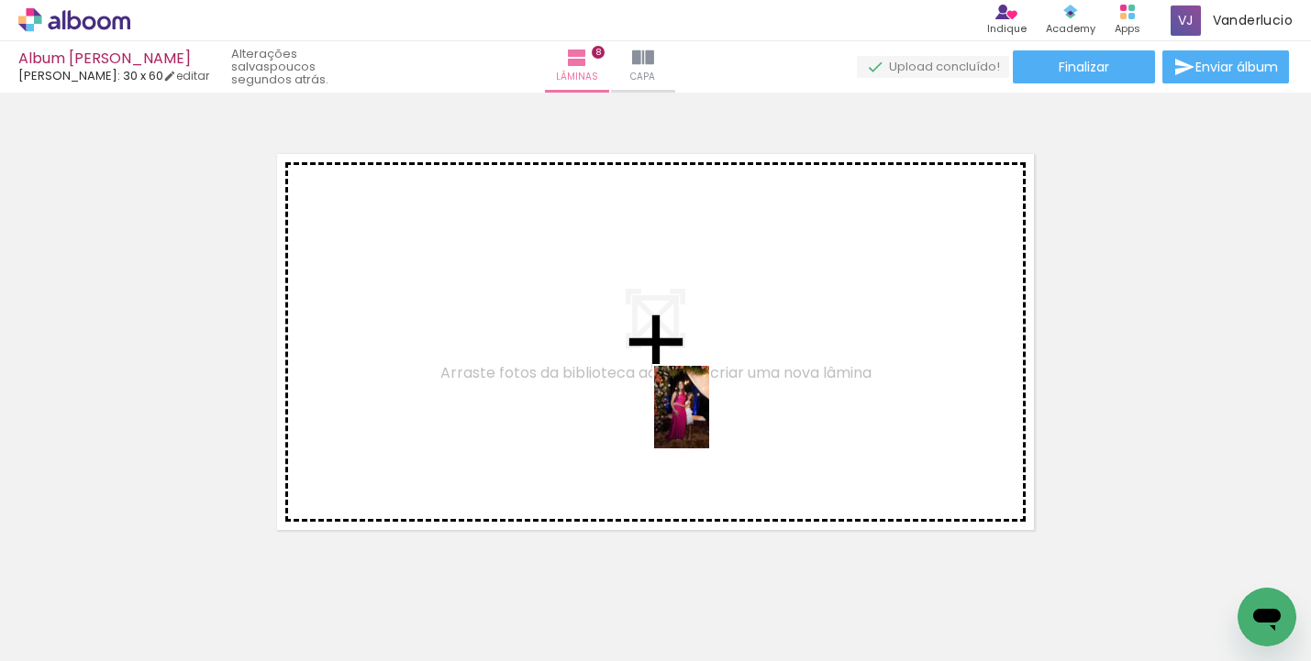
drag, startPoint x: 684, startPoint y: 535, endPoint x: 709, endPoint y: 419, distance: 118.2
click at [709, 419] on quentale-workspace at bounding box center [655, 330] width 1311 height 661
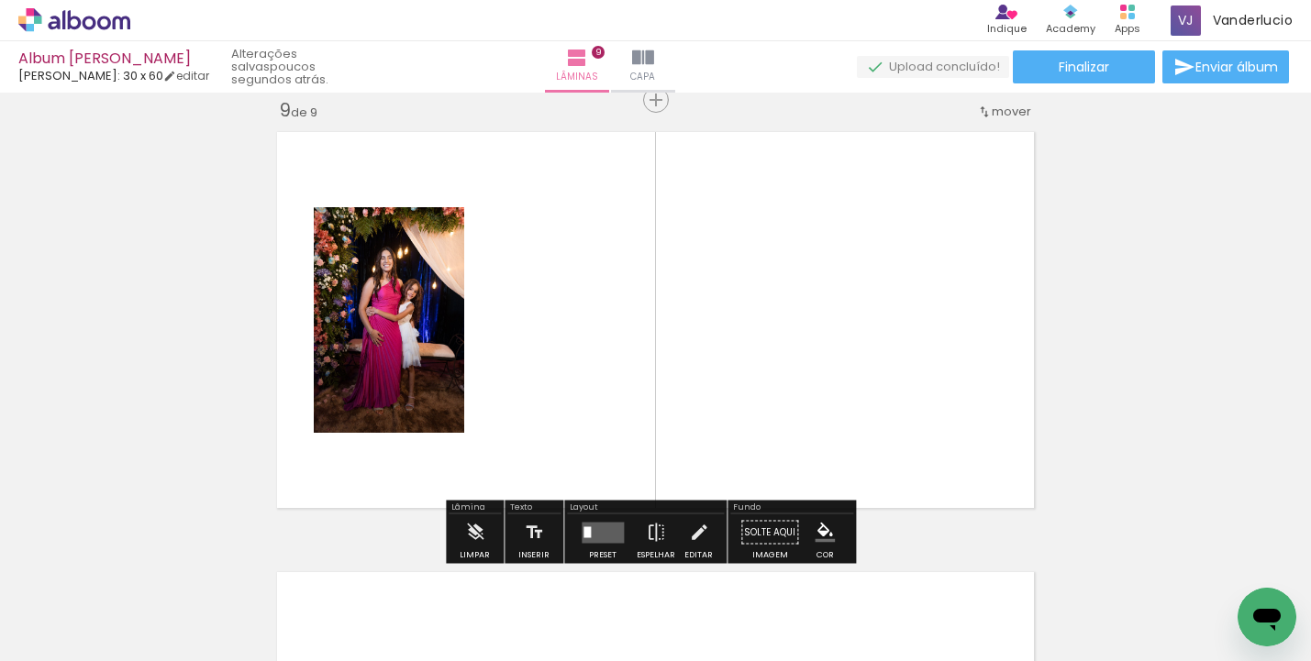
scroll to position [0, 930]
drag, startPoint x: 481, startPoint y: 654, endPoint x: 654, endPoint y: 643, distance: 173.7
click at [150, 643] on iron-horizontal-list at bounding box center [132, 604] width 37 height 115
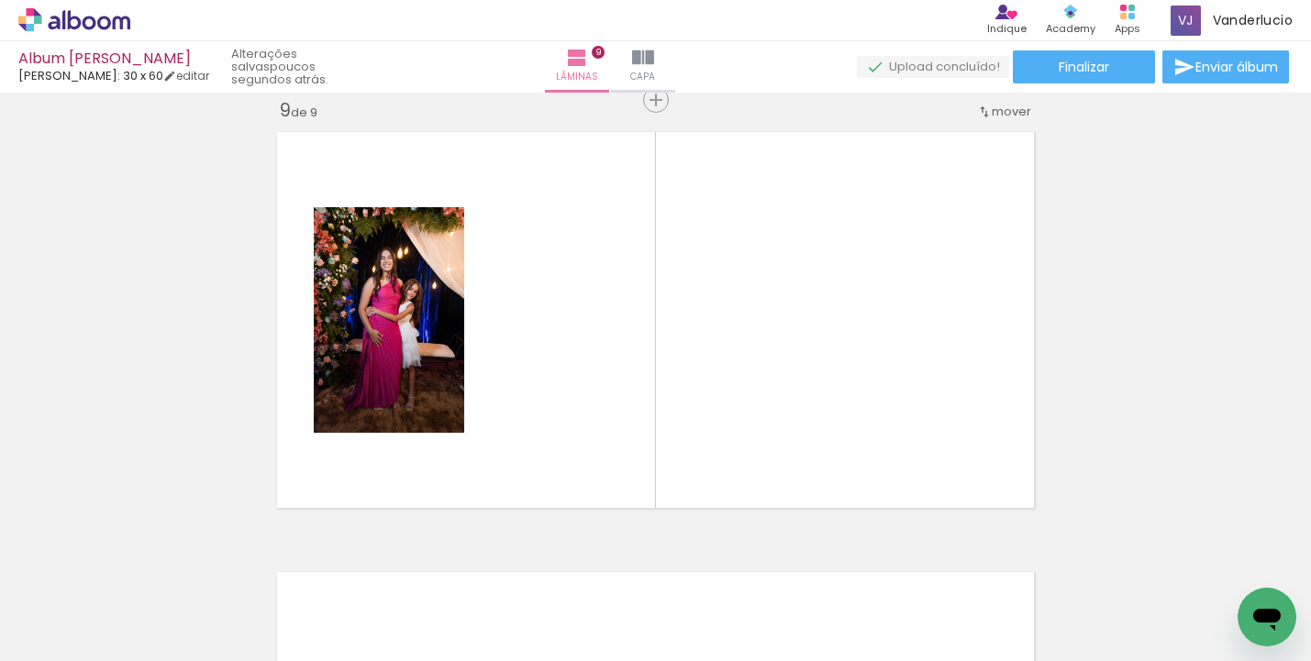
scroll to position [0, 1551]
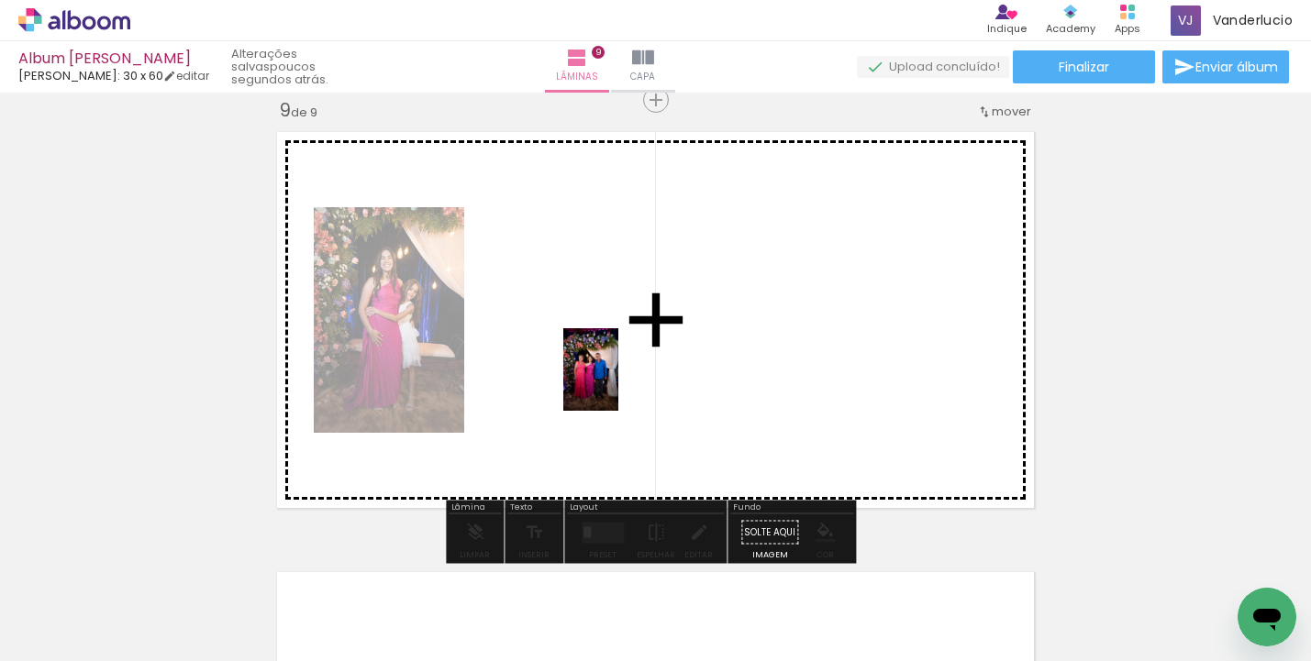
drag, startPoint x: 597, startPoint y: 613, endPoint x: 618, endPoint y: 383, distance: 230.3
click at [618, 383] on quentale-workspace at bounding box center [655, 330] width 1311 height 661
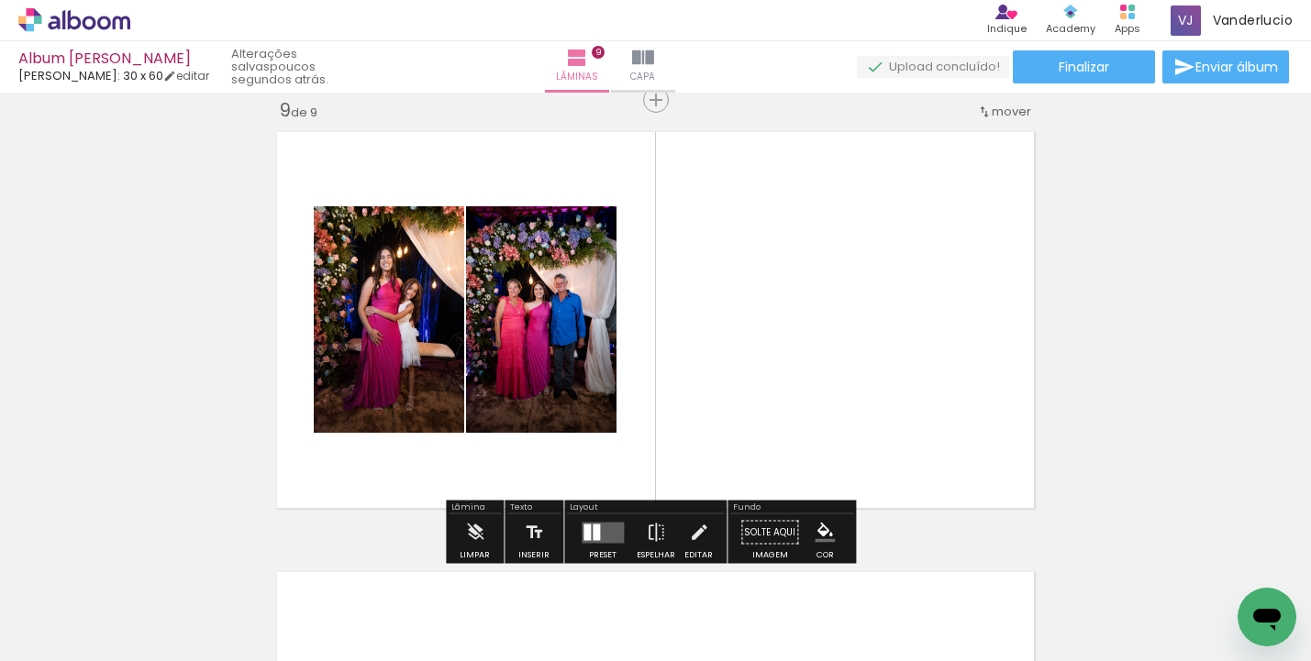
click at [608, 531] on quentale-layouter at bounding box center [603, 532] width 42 height 21
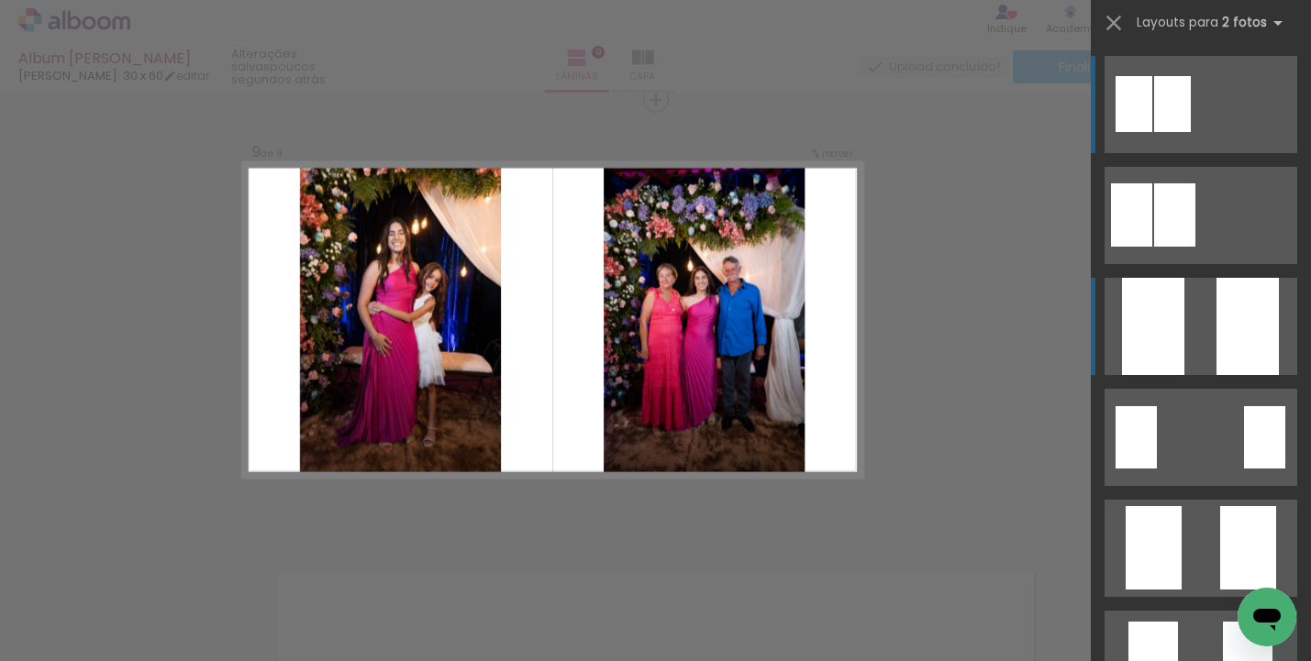
click at [1162, 320] on div at bounding box center [1153, 326] width 62 height 97
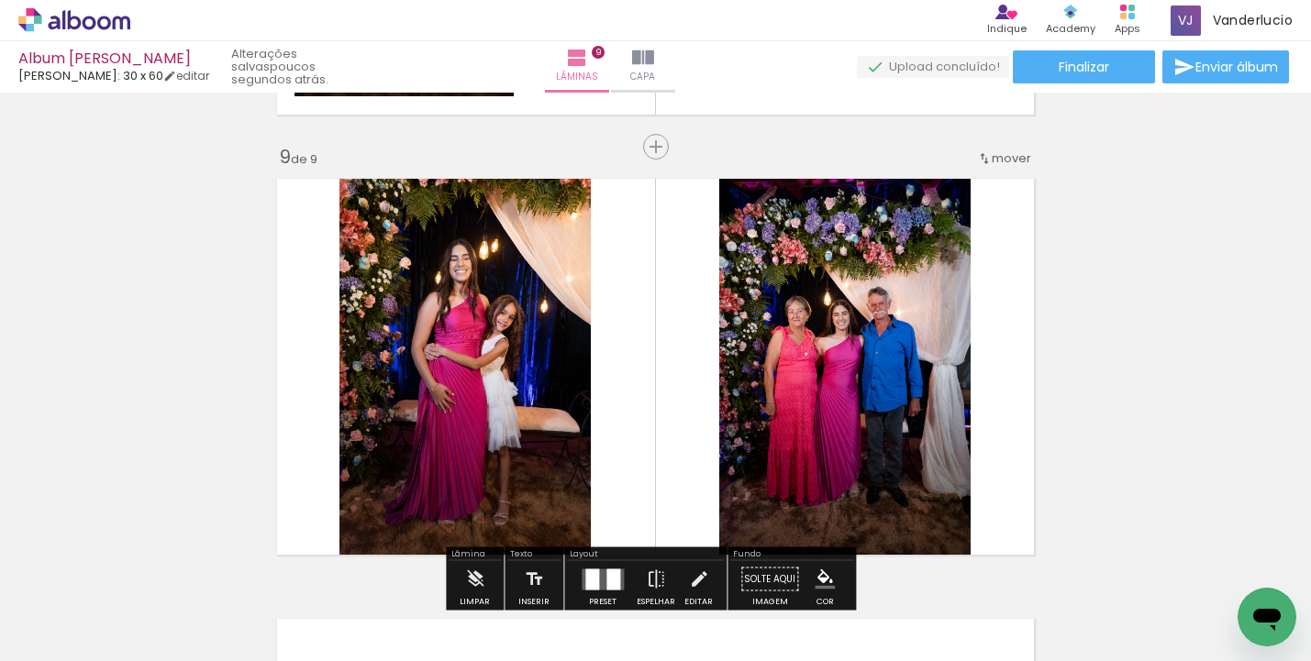
scroll to position [3437, 0]
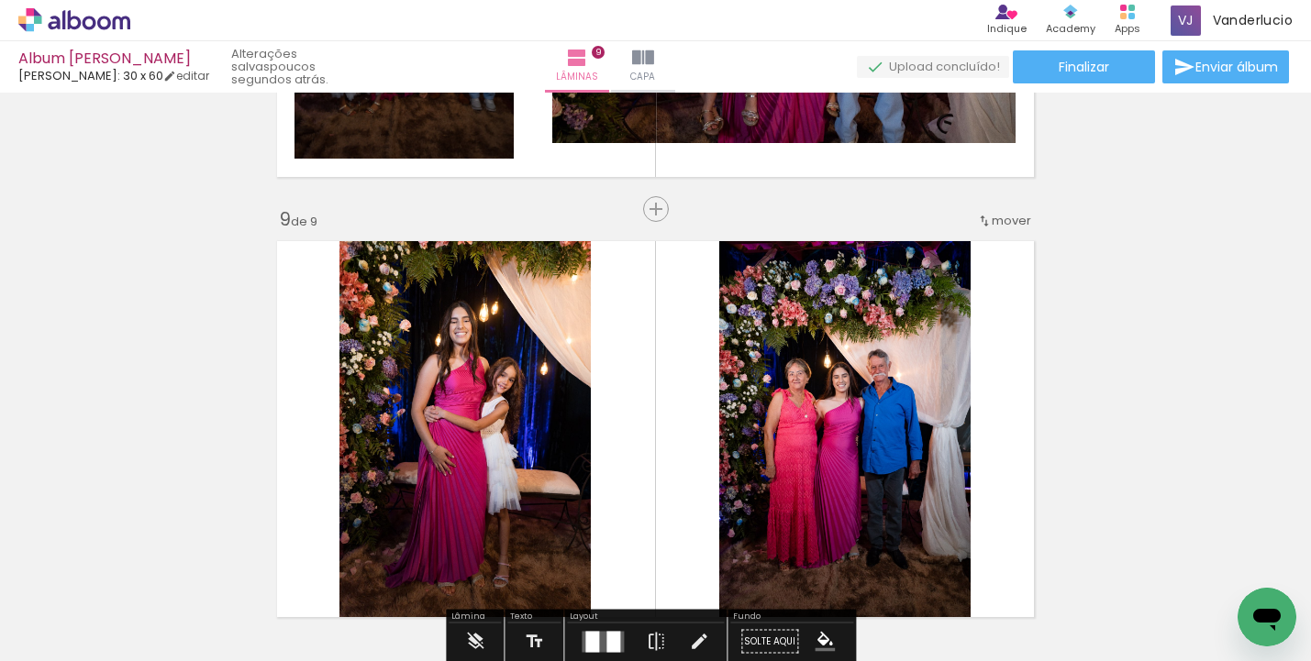
click at [1001, 222] on span "mover" at bounding box center [1011, 220] width 39 height 17
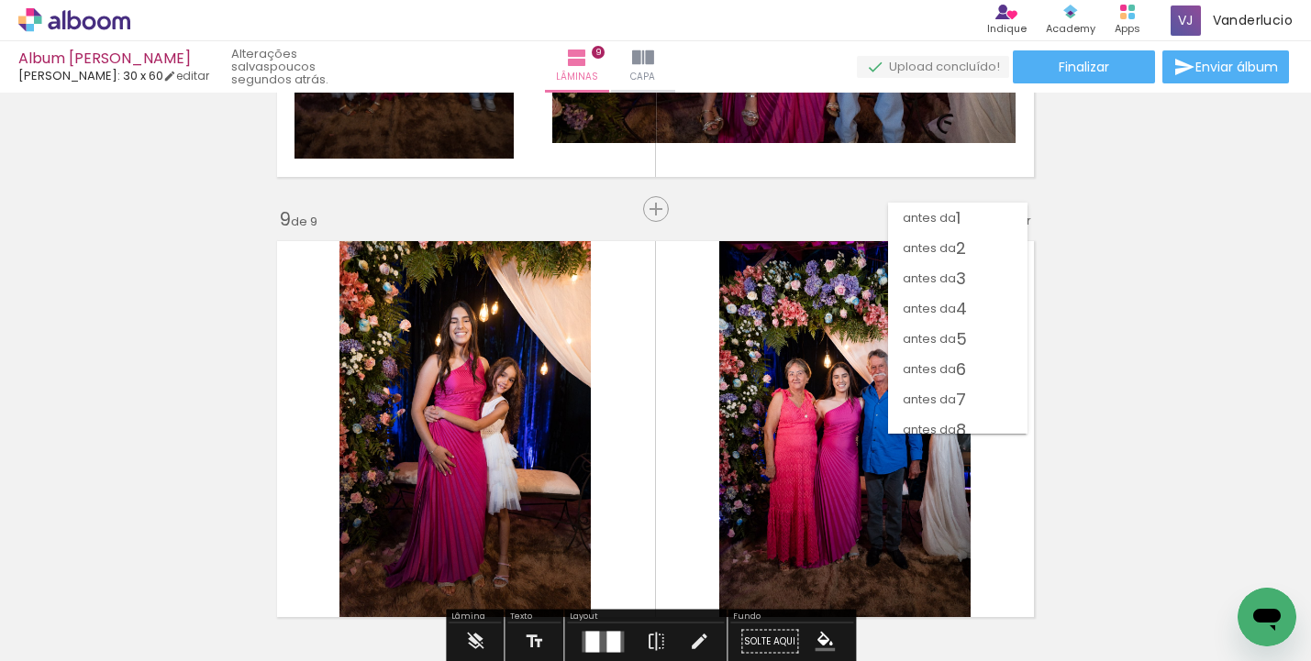
scroll to position [55, 0]
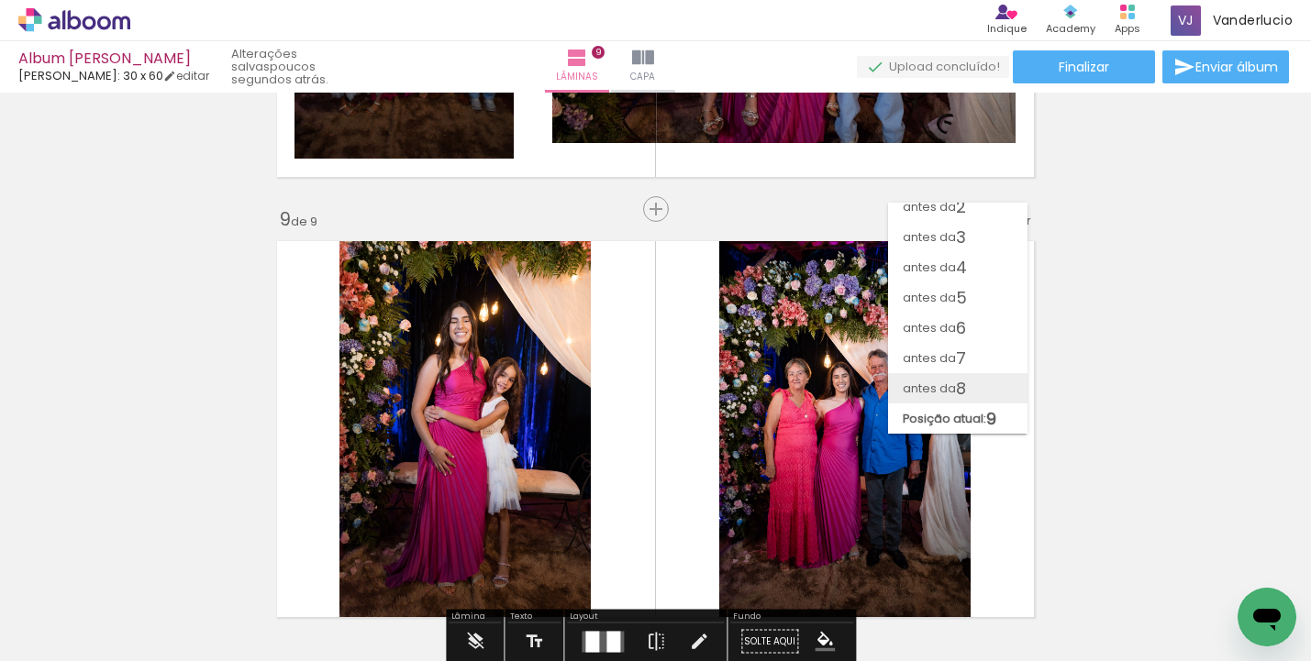
click at [982, 373] on paper-item "antes da 8" at bounding box center [957, 388] width 139 height 30
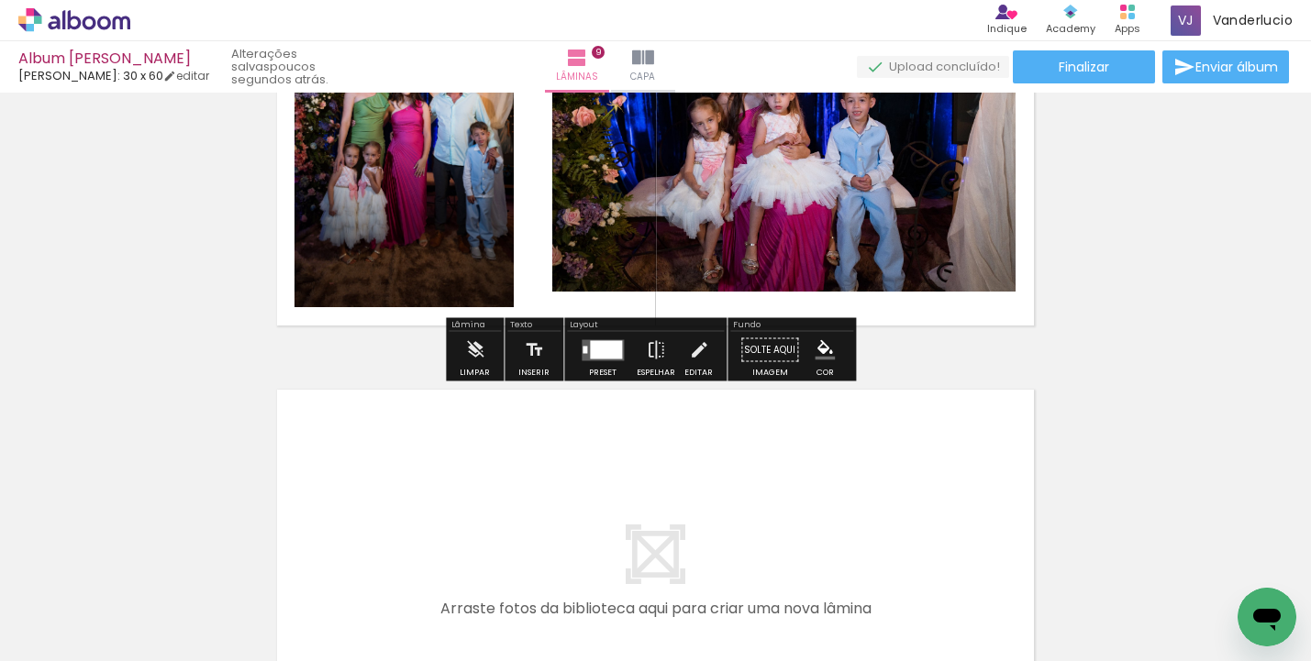
scroll to position [4021, 0]
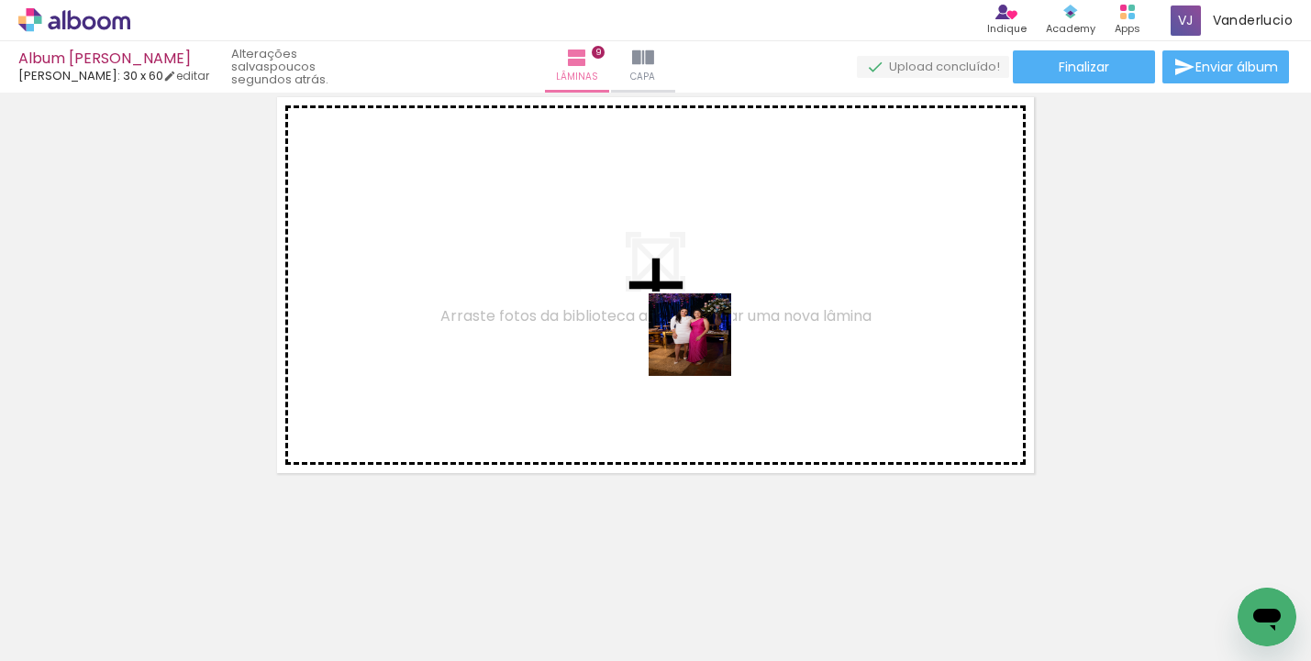
drag, startPoint x: 706, startPoint y: 596, endPoint x: 704, endPoint y: 349, distance: 247.7
click at [704, 349] on quentale-workspace at bounding box center [655, 330] width 1311 height 661
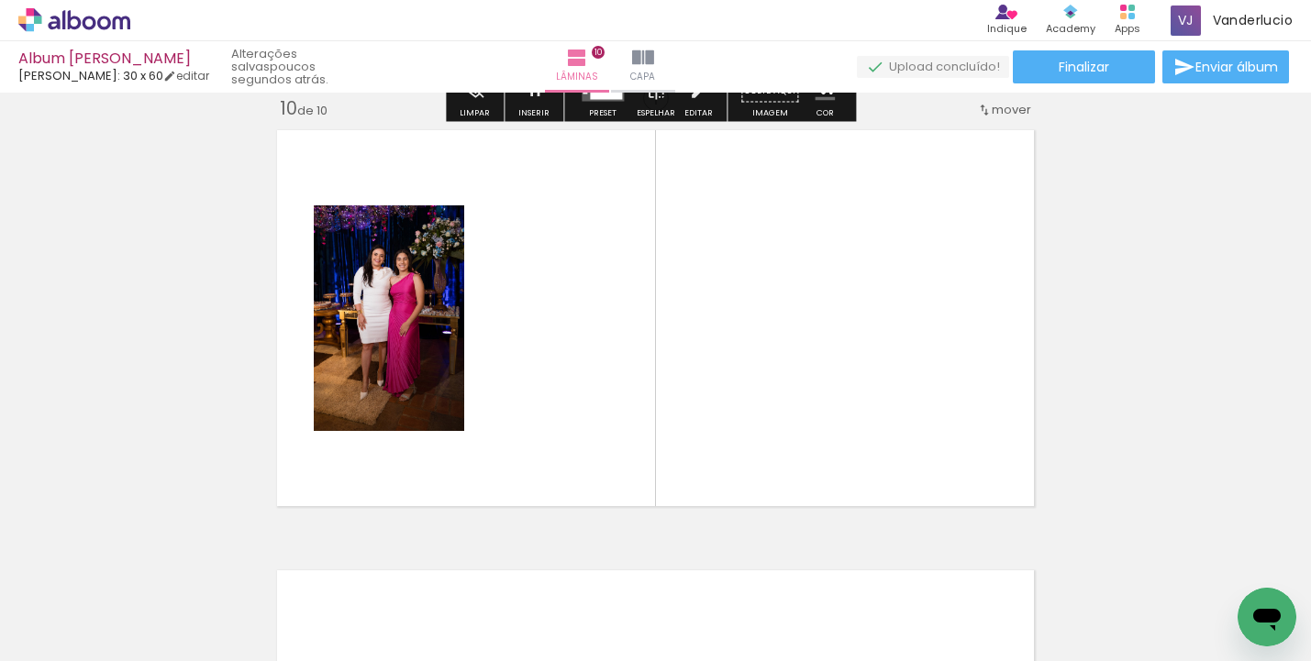
scroll to position [3986, 0]
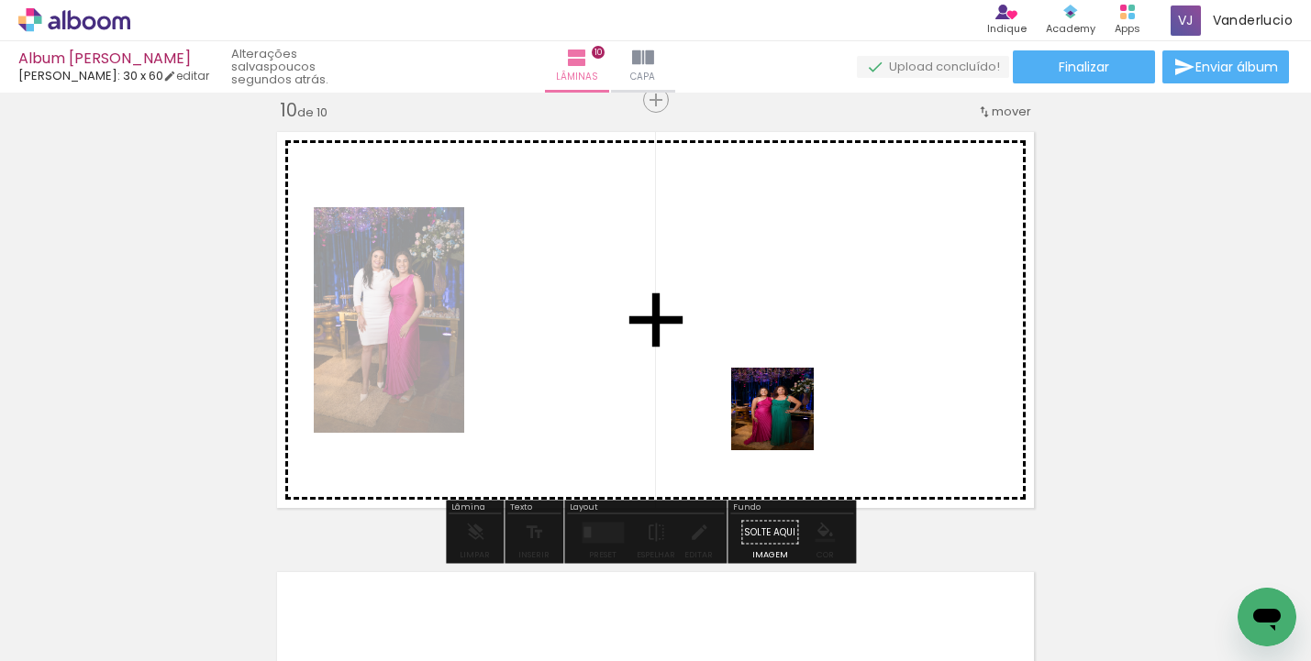
drag, startPoint x: 794, startPoint y: 601, endPoint x: 786, endPoint y: 423, distance: 178.1
click at [786, 423] on quentale-workspace at bounding box center [655, 330] width 1311 height 661
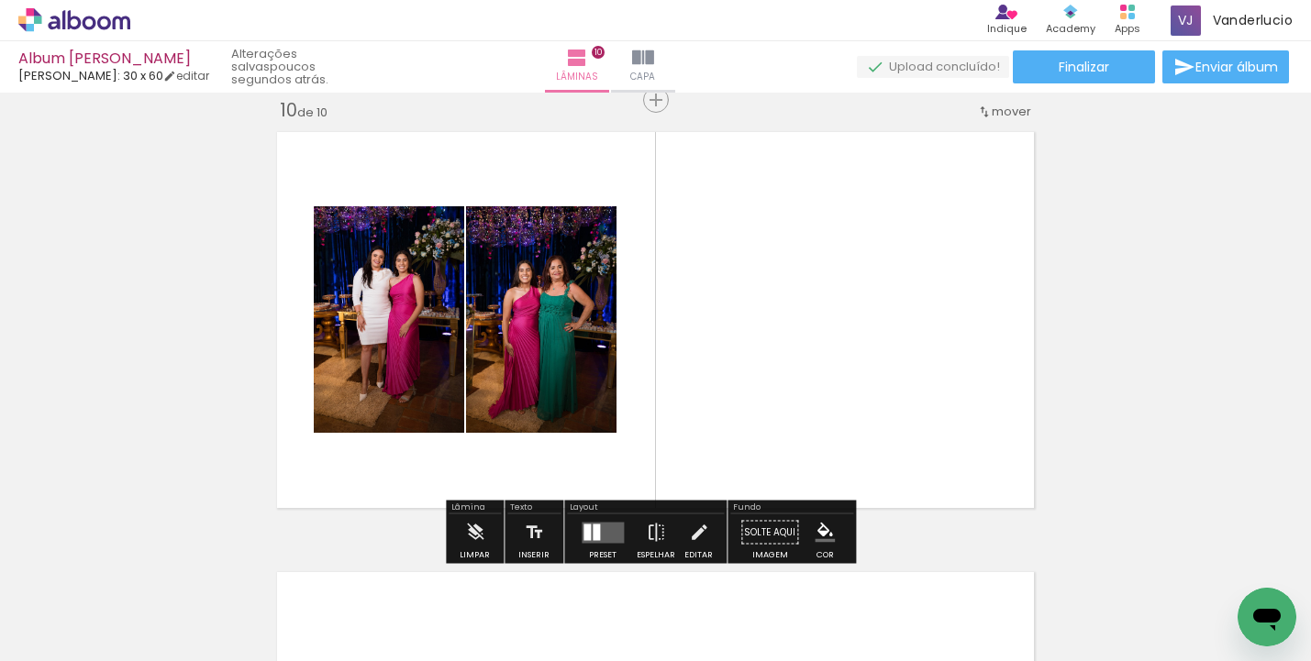
click at [610, 543] on quentale-layouter at bounding box center [603, 532] width 42 height 21
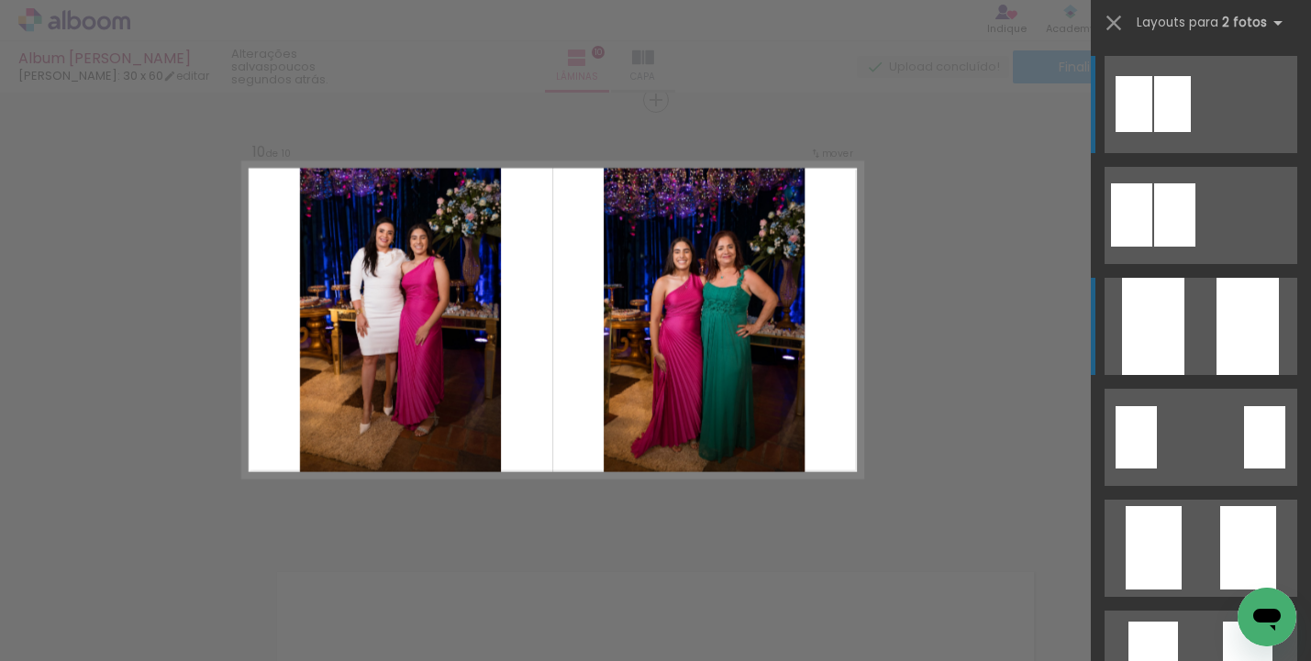
click at [1172, 345] on div at bounding box center [1153, 326] width 62 height 97
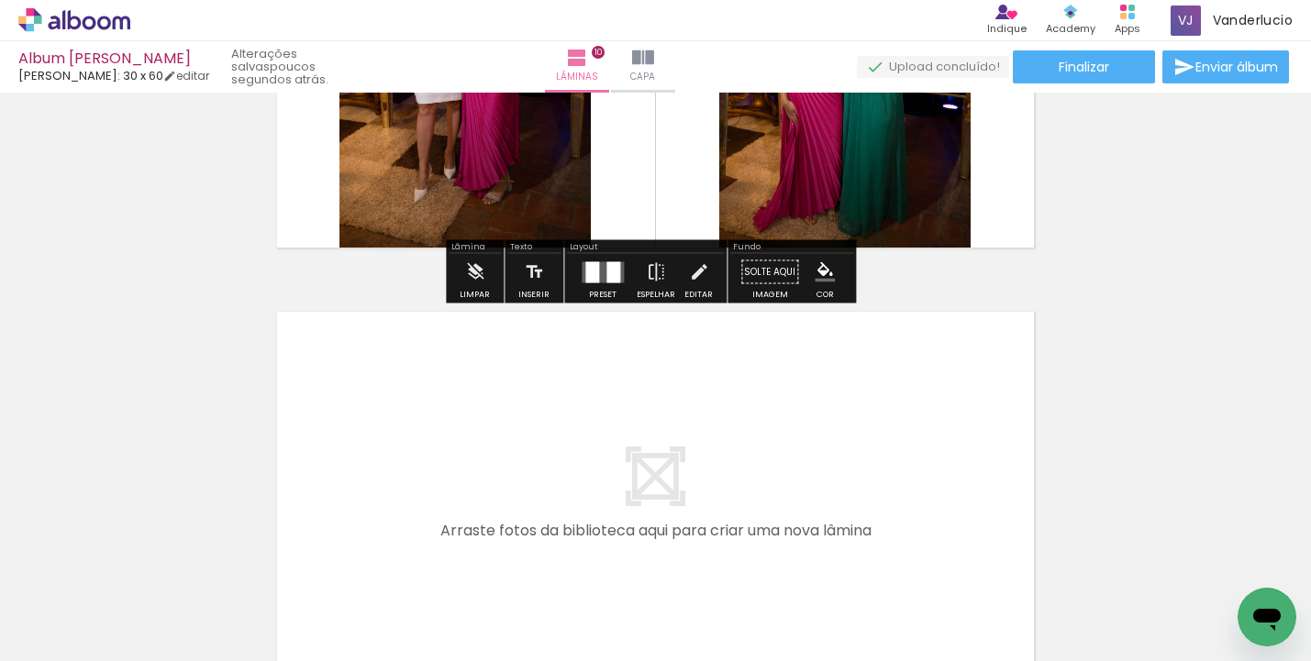
scroll to position [4405, 0]
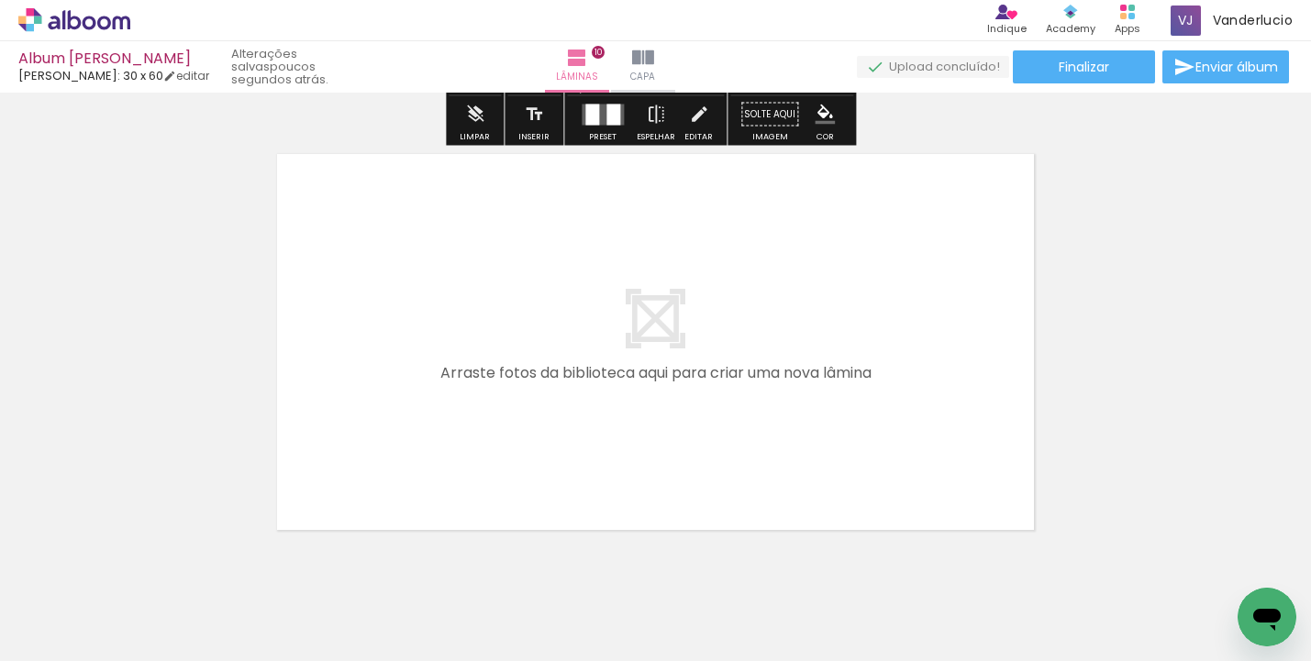
drag, startPoint x: 695, startPoint y: 654, endPoint x: 742, endPoint y: 649, distance: 47.1
click at [150, 649] on iron-horizontal-list at bounding box center [132, 604] width 37 height 115
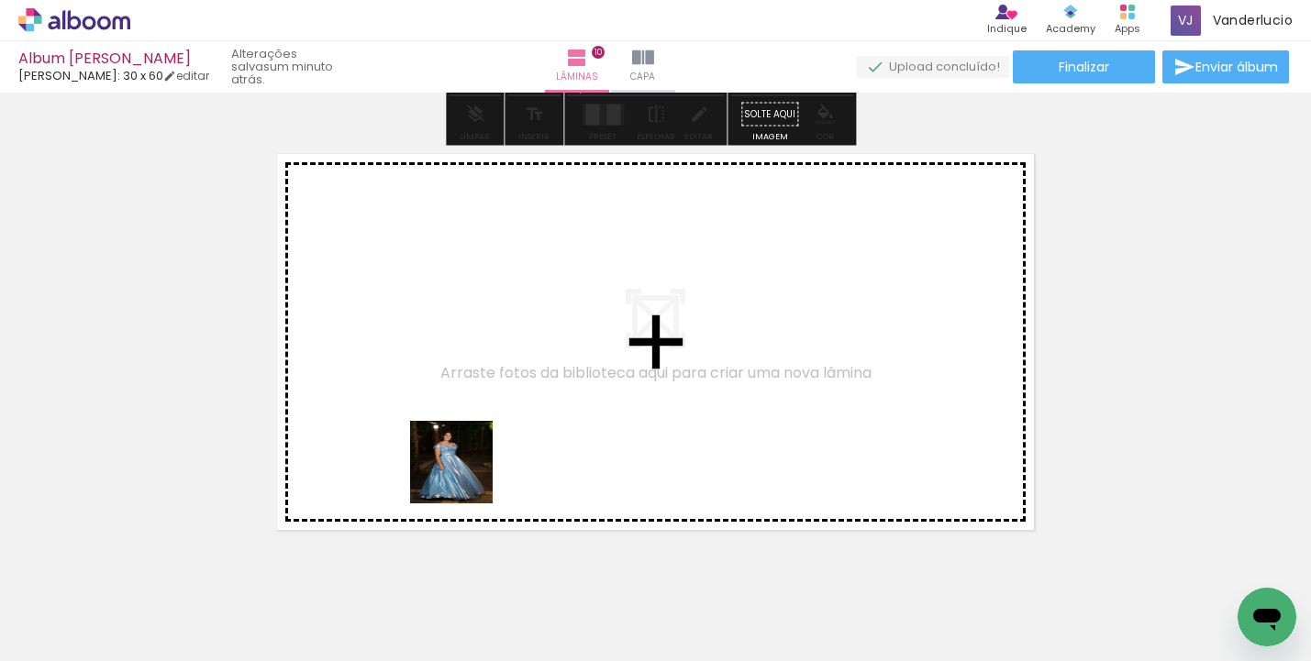
drag, startPoint x: 428, startPoint y: 612, endPoint x: 472, endPoint y: 461, distance: 156.8
click at [472, 461] on quentale-workspace at bounding box center [655, 330] width 1311 height 661
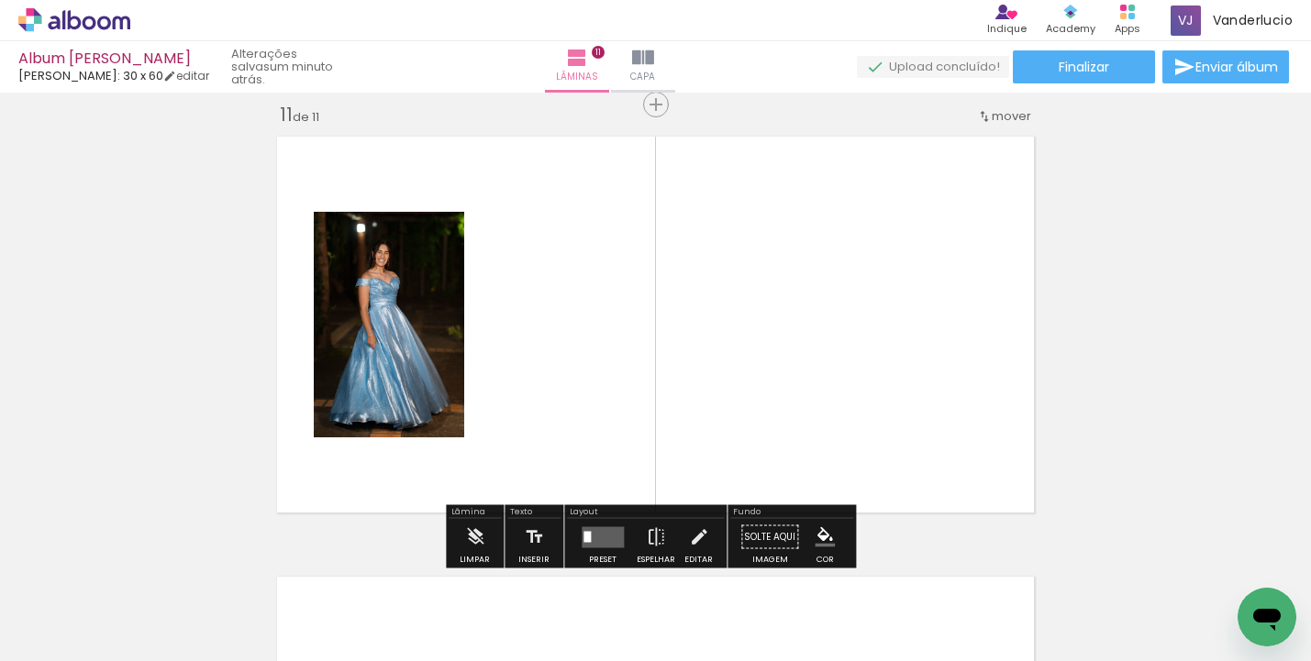
scroll to position [4427, 0]
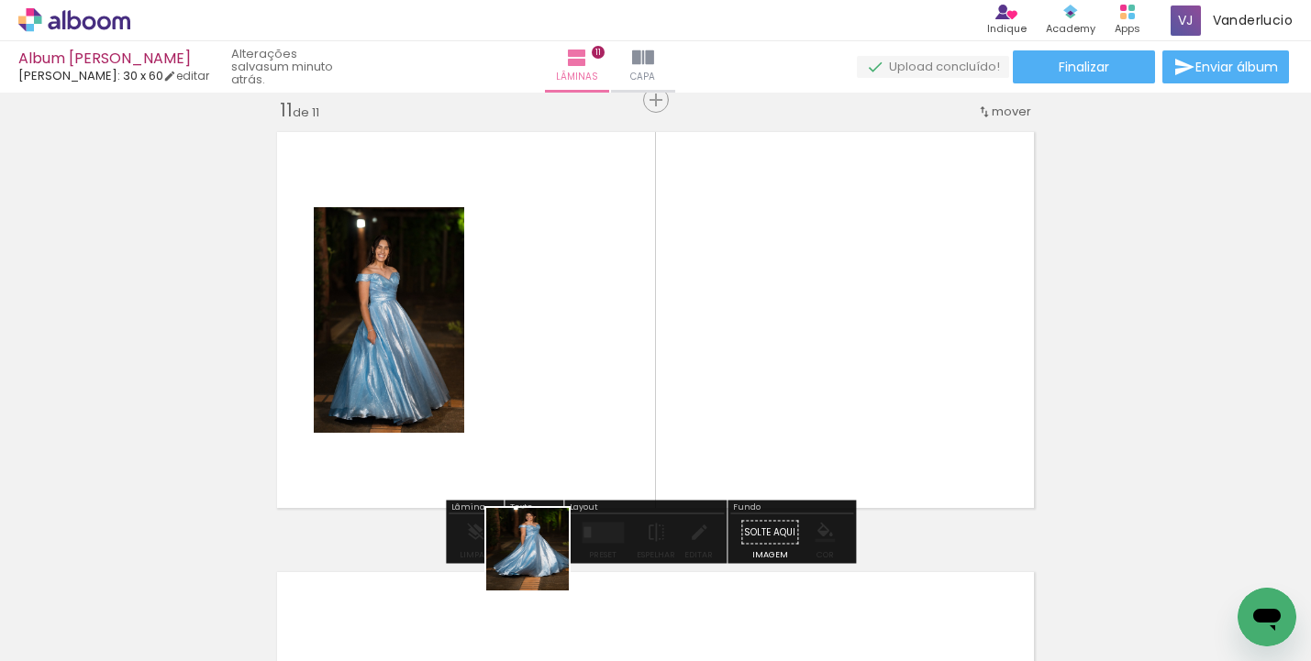
drag, startPoint x: 528, startPoint y: 600, endPoint x: 602, endPoint y: 406, distance: 207.9
click at [602, 406] on quentale-workspace at bounding box center [655, 330] width 1311 height 661
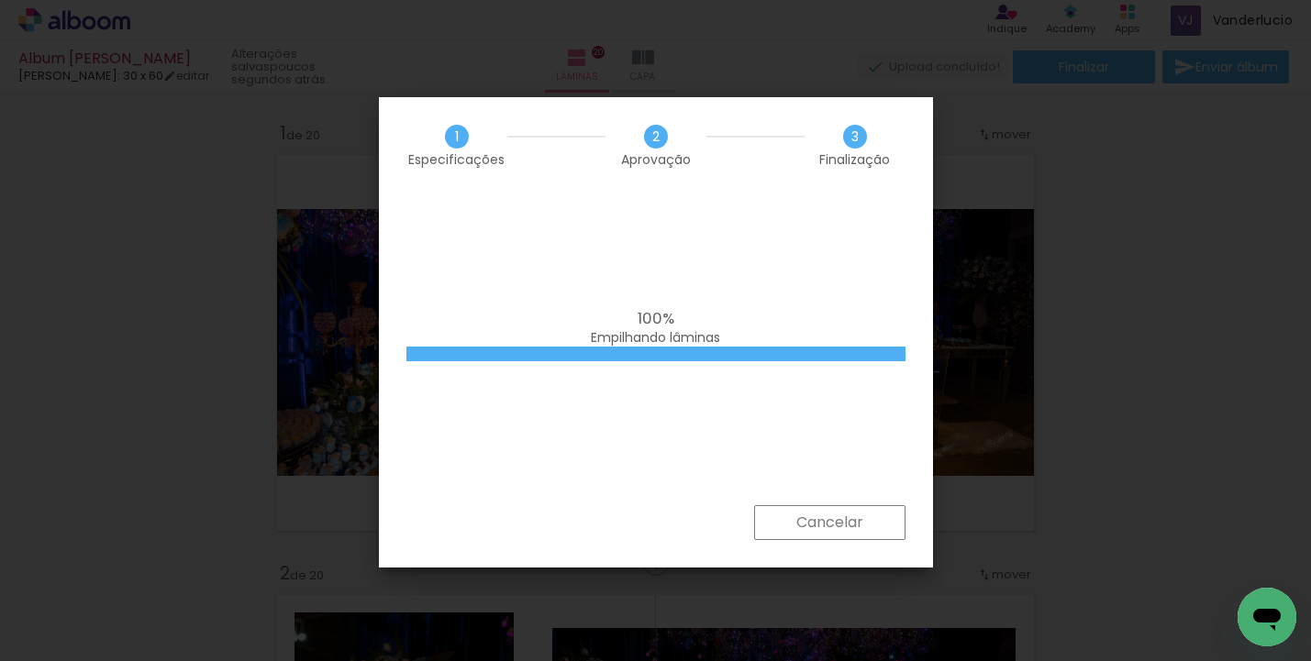
scroll to position [0, 4375]
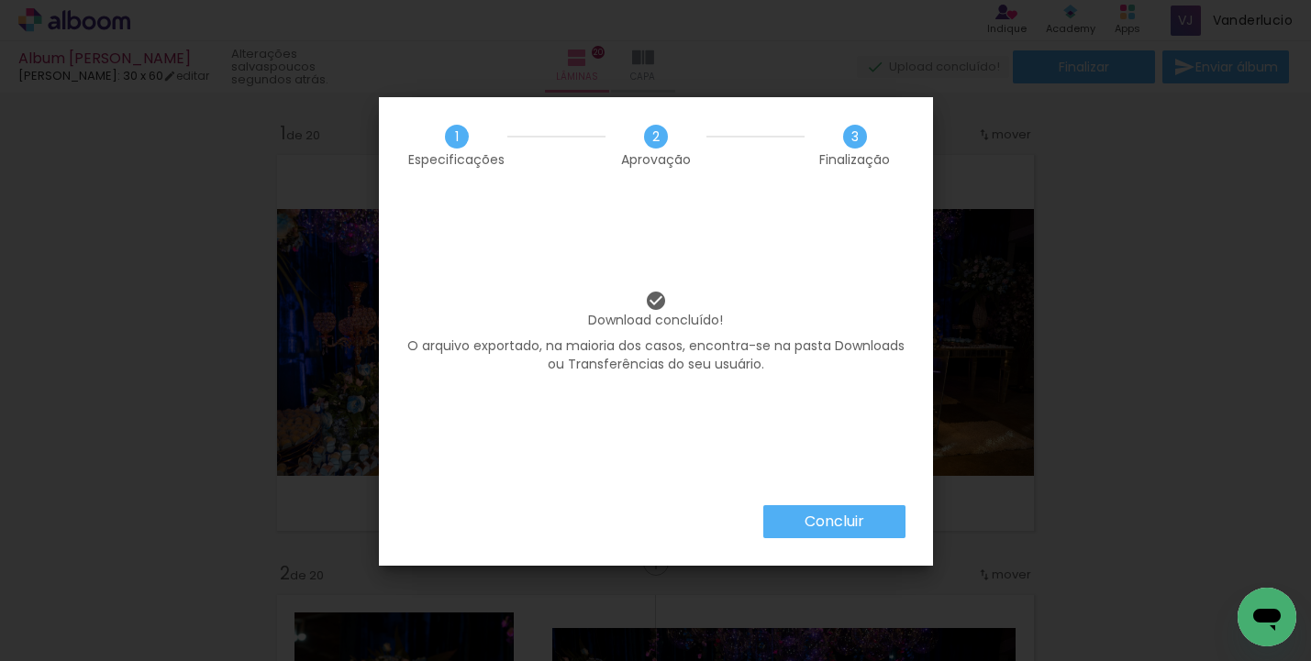
click at [0, 0] on slot "Concluir" at bounding box center [0, 0] width 0 height 0
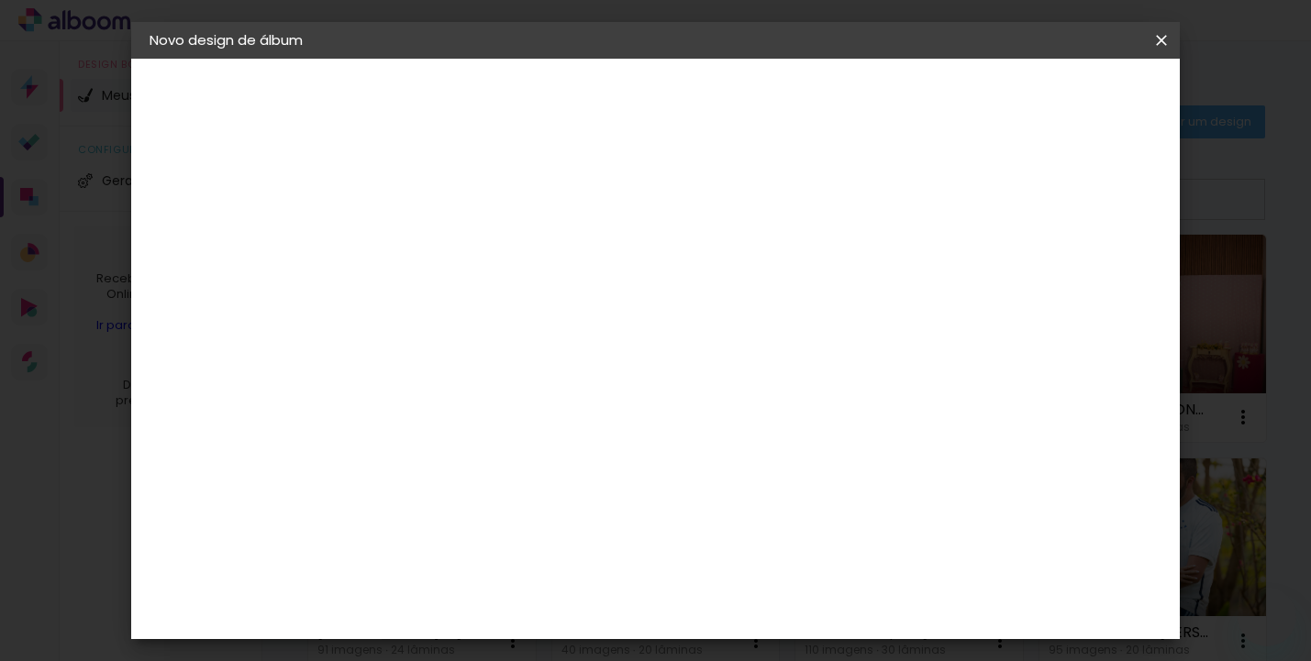
click at [450, 238] on input at bounding box center [450, 246] width 0 height 28
type input "Album [PERSON_NAME] e Ciro"
type paper-input "Album [PERSON_NAME] e Ciro"
click at [0, 0] on slot "Avançar" at bounding box center [0, 0] width 0 height 0
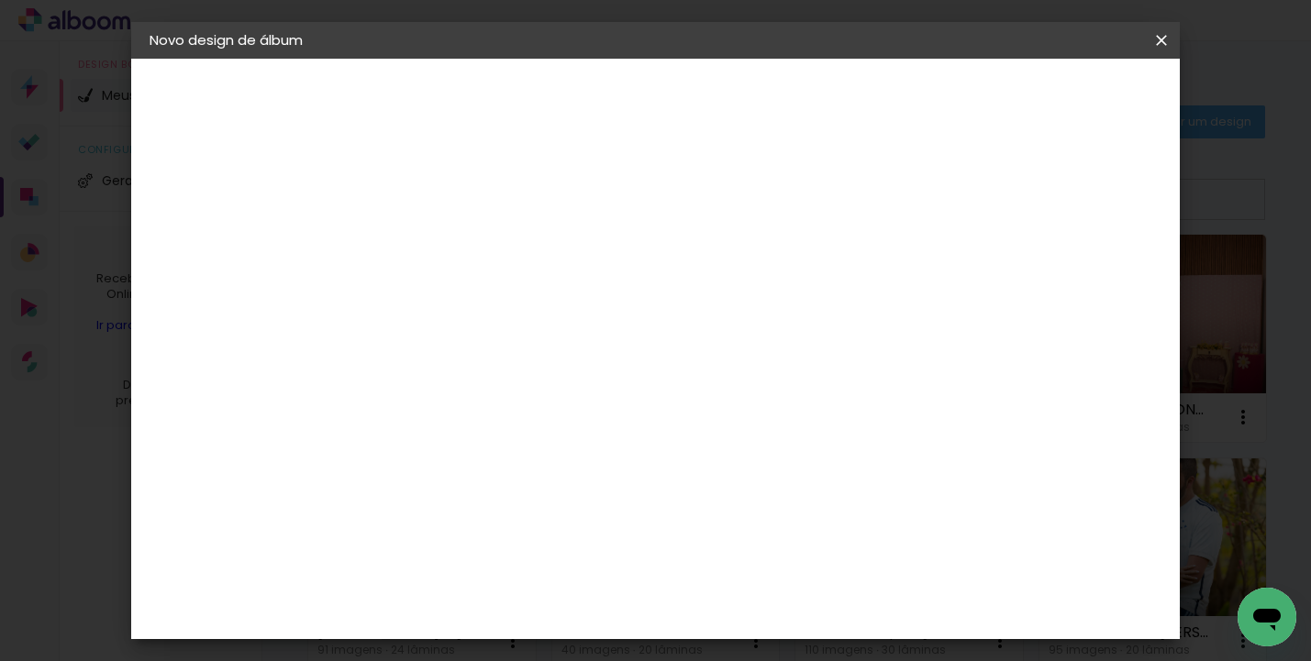
click at [560, 557] on div "[PERSON_NAME]" at bounding box center [499, 564] width 122 height 15
click at [0, 0] on slot "Avançar" at bounding box center [0, 0] width 0 height 0
click at [543, 334] on div at bounding box center [497, 335] width 94 height 2
click at [0, 0] on slot "Encadernados" at bounding box center [0, 0] width 0 height 0
type input "Encadernados"
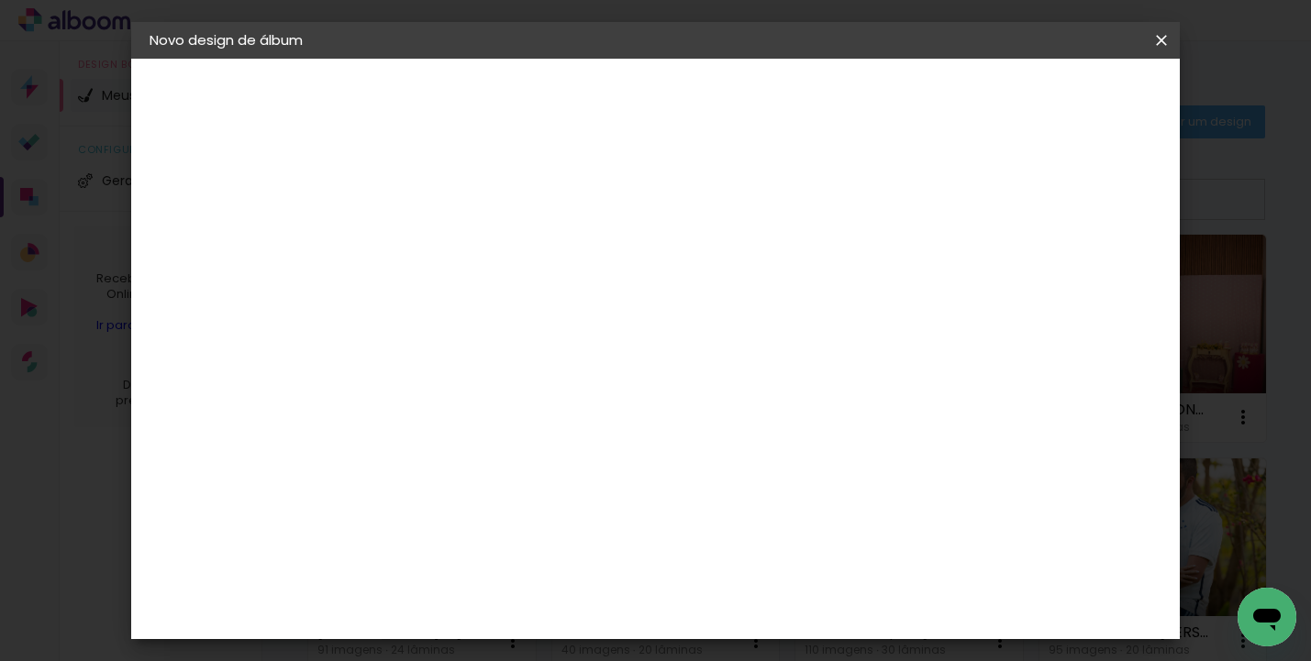
click at [573, 500] on span "24 x 60" at bounding box center [530, 519] width 85 height 38
click at [573, 469] on span "20 x 60" at bounding box center [530, 481] width 85 height 38
click at [749, 112] on paper-button "Avançar" at bounding box center [704, 97] width 90 height 31
click at [1047, 99] on span "Iniciar design" at bounding box center [1004, 97] width 83 height 13
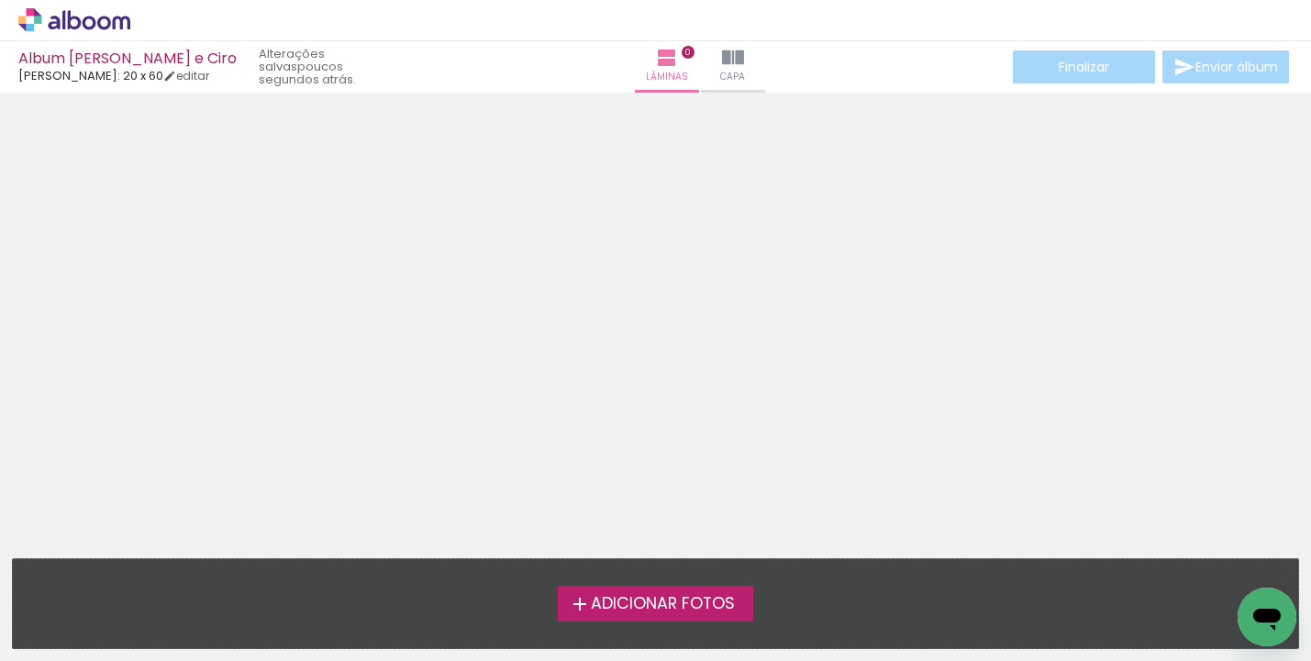
click at [666, 611] on span "Adicionar Fotos" at bounding box center [663, 604] width 144 height 17
click at [0, 0] on input "file" at bounding box center [0, 0] width 0 height 0
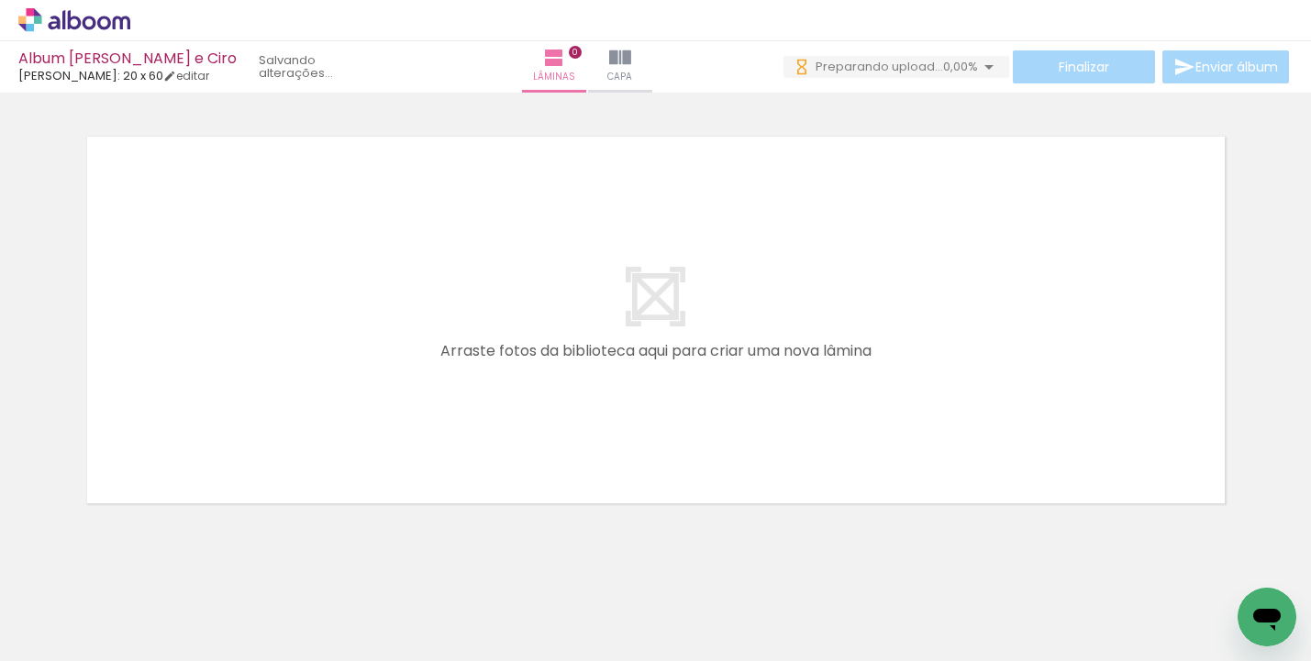
scroll to position [0, 897]
drag, startPoint x: 352, startPoint y: 656, endPoint x: 680, endPoint y: 655, distance: 327.5
click at [150, 655] on iron-horizontal-list at bounding box center [132, 604] width 37 height 115
drag, startPoint x: 586, startPoint y: 654, endPoint x: 705, endPoint y: 654, distance: 118.4
click at [150, 654] on iron-horizontal-list at bounding box center [132, 604] width 37 height 115
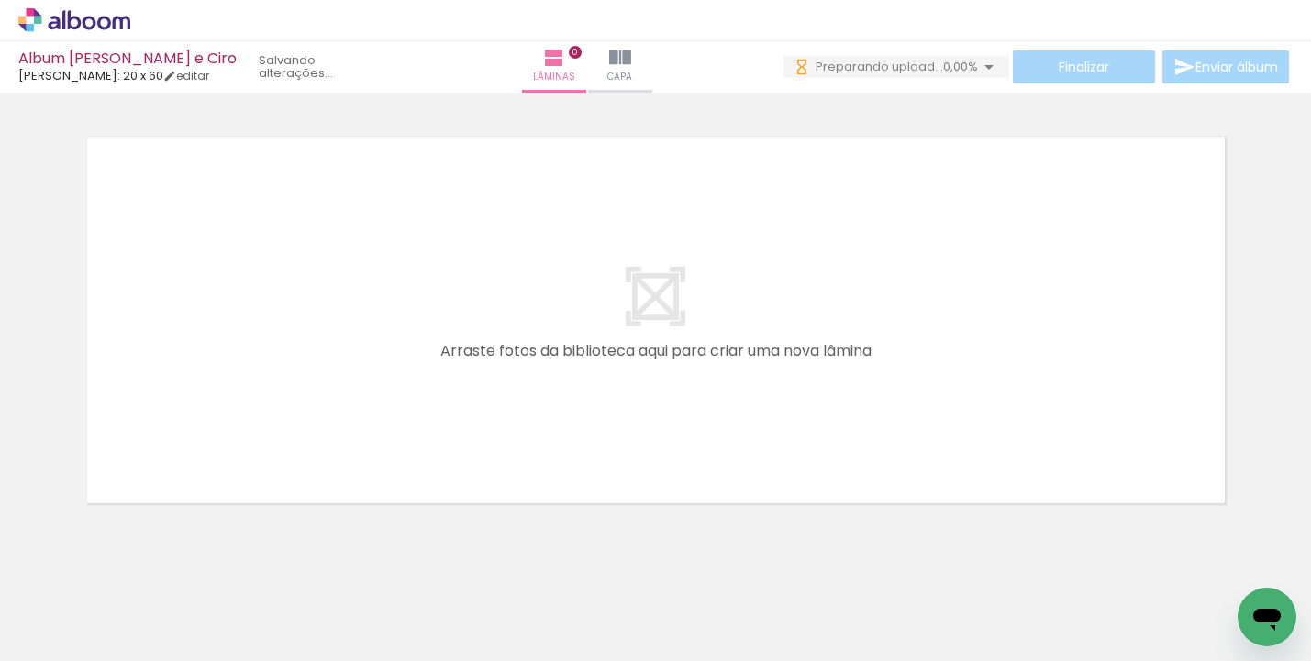
scroll to position [0, 1210]
drag, startPoint x: 621, startPoint y: 655, endPoint x: 714, endPoint y: 655, distance: 92.7
click at [150, 655] on iron-horizontal-list at bounding box center [132, 604] width 37 height 115
drag, startPoint x: 596, startPoint y: 656, endPoint x: 683, endPoint y: 651, distance: 86.4
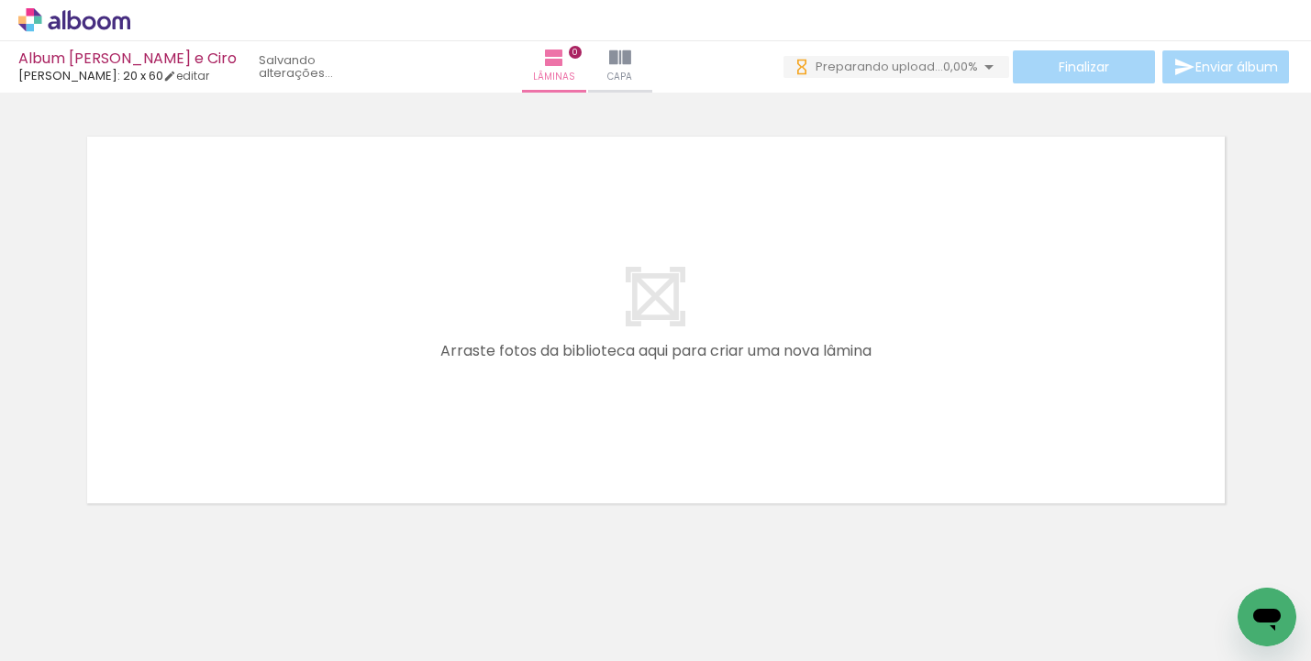
click at [150, 651] on iron-horizontal-list at bounding box center [132, 604] width 37 height 115
drag, startPoint x: 698, startPoint y: 654, endPoint x: 791, endPoint y: 655, distance: 92.7
click at [150, 655] on iron-horizontal-list at bounding box center [132, 604] width 37 height 115
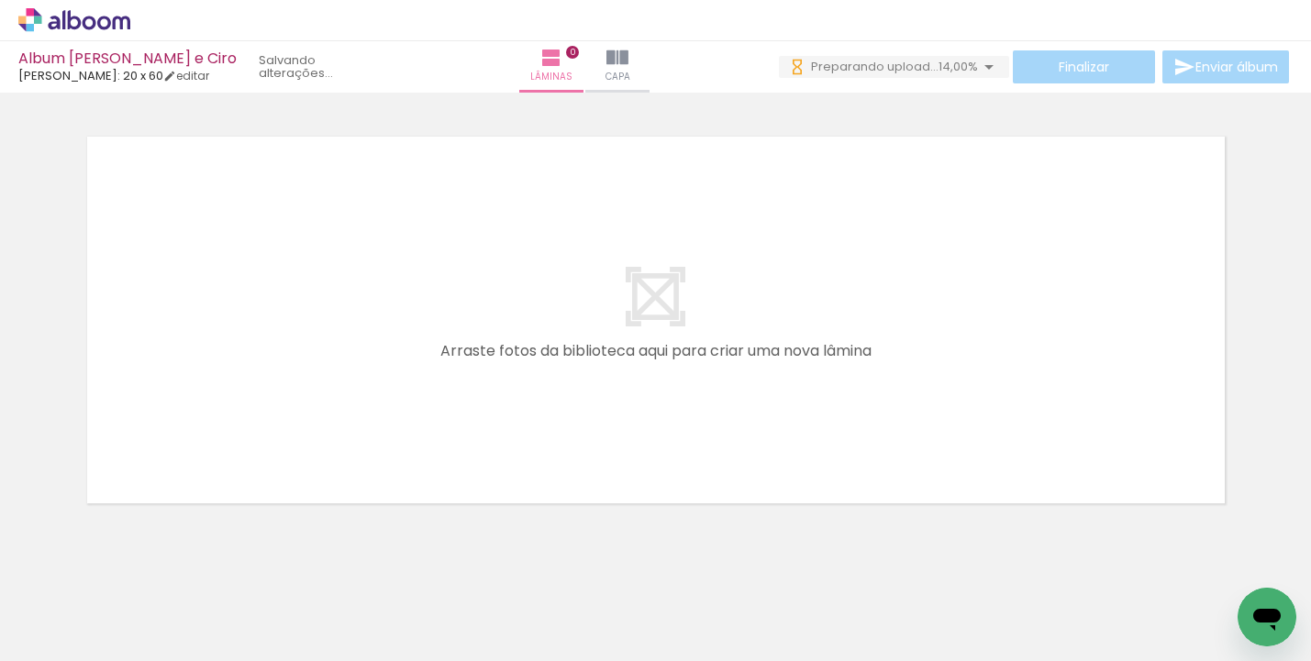
click at [150, 655] on iron-horizontal-list at bounding box center [132, 604] width 37 height 115
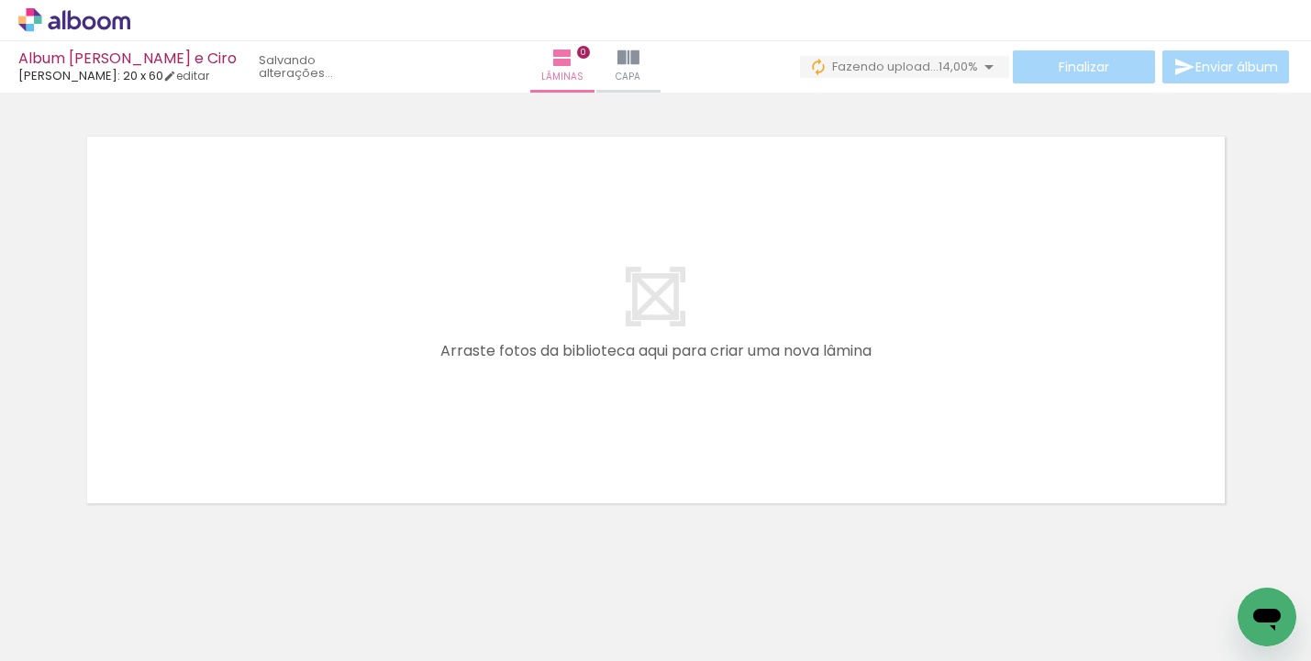
drag, startPoint x: 1013, startPoint y: 655, endPoint x: 1045, endPoint y: 656, distance: 32.1
click at [150, 656] on iron-horizontal-list at bounding box center [132, 604] width 37 height 115
click at [150, 653] on iron-horizontal-list at bounding box center [132, 604] width 37 height 115
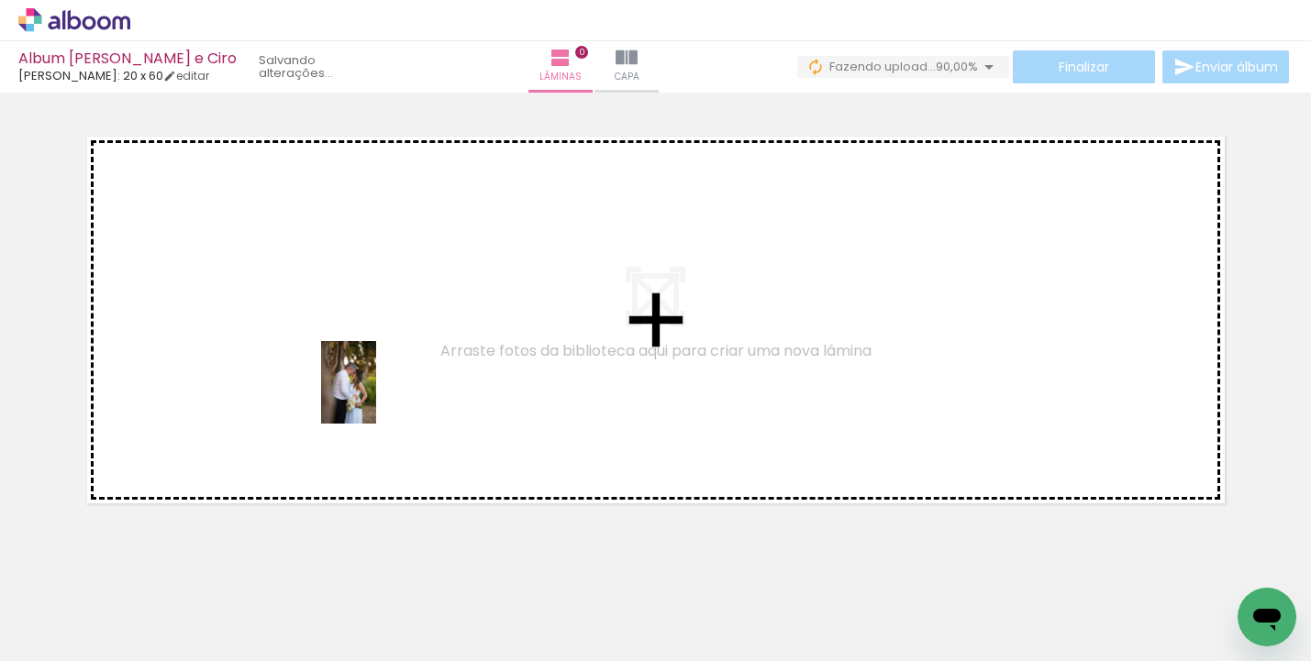
drag, startPoint x: 198, startPoint y: 620, endPoint x: 377, endPoint y: 395, distance: 287.3
click at [377, 395] on quentale-workspace at bounding box center [655, 330] width 1311 height 661
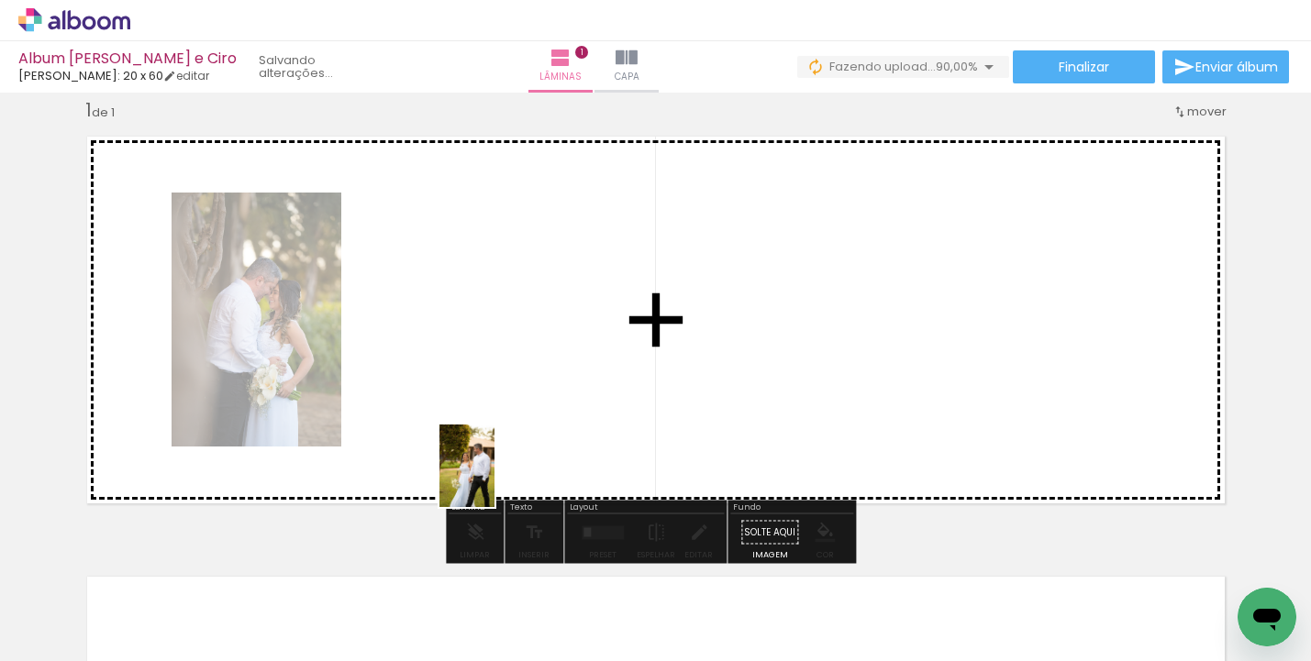
drag, startPoint x: 321, startPoint y: 602, endPoint x: 502, endPoint y: 517, distance: 199.5
click at [496, 479] on quentale-workspace at bounding box center [655, 330] width 1311 height 661
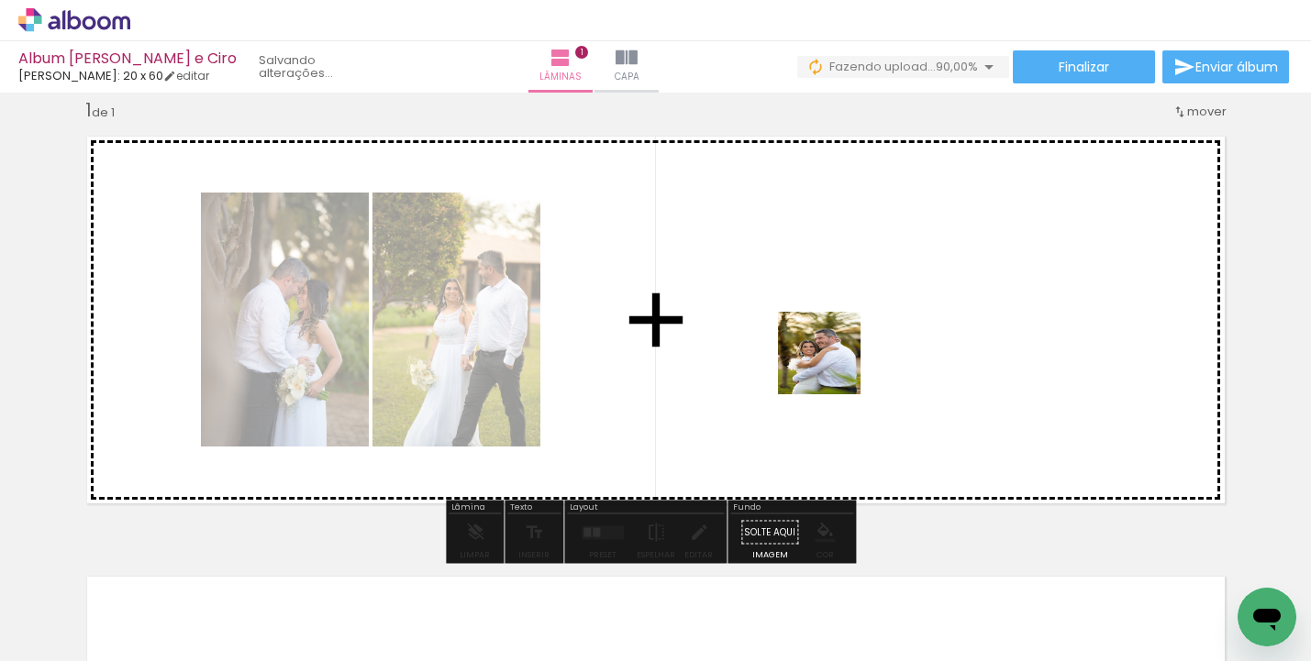
drag, startPoint x: 797, startPoint y: 623, endPoint x: 833, endPoint y: 366, distance: 259.4
click at [833, 366] on quentale-workspace at bounding box center [655, 330] width 1311 height 661
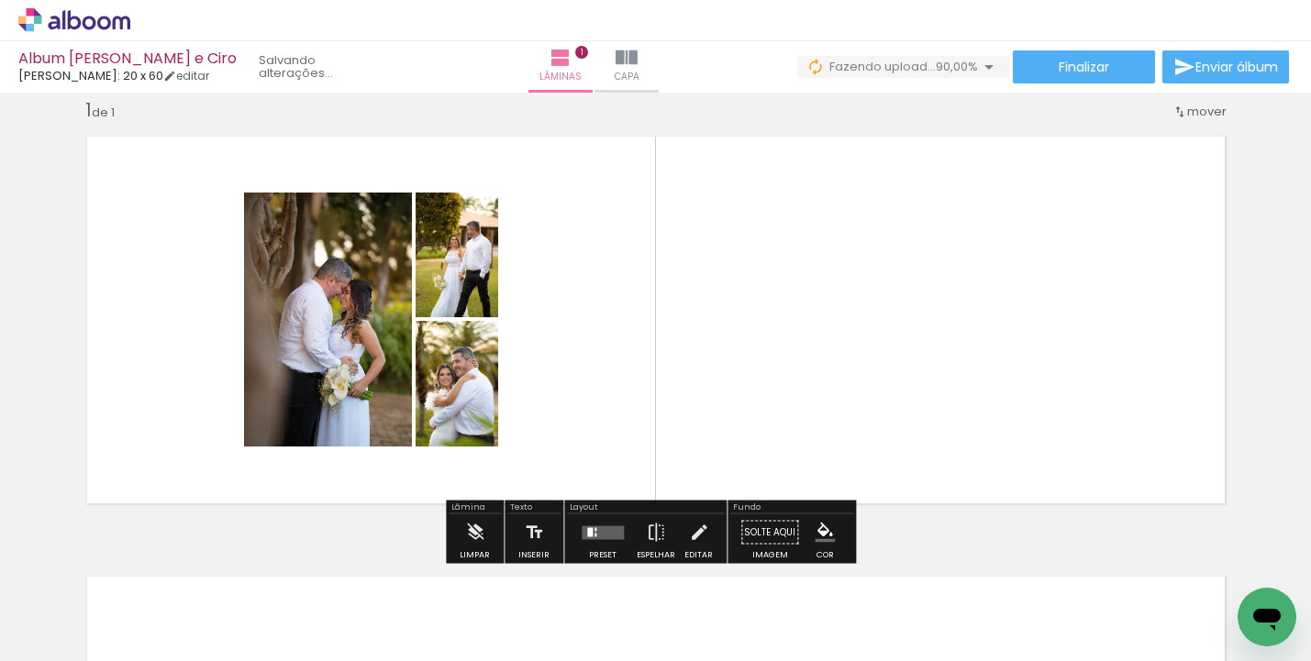
click at [567, 534] on div "Preset Espelhar Editar" at bounding box center [645, 538] width 157 height 47
click at [595, 530] on div at bounding box center [596, 530] width 2 height 4
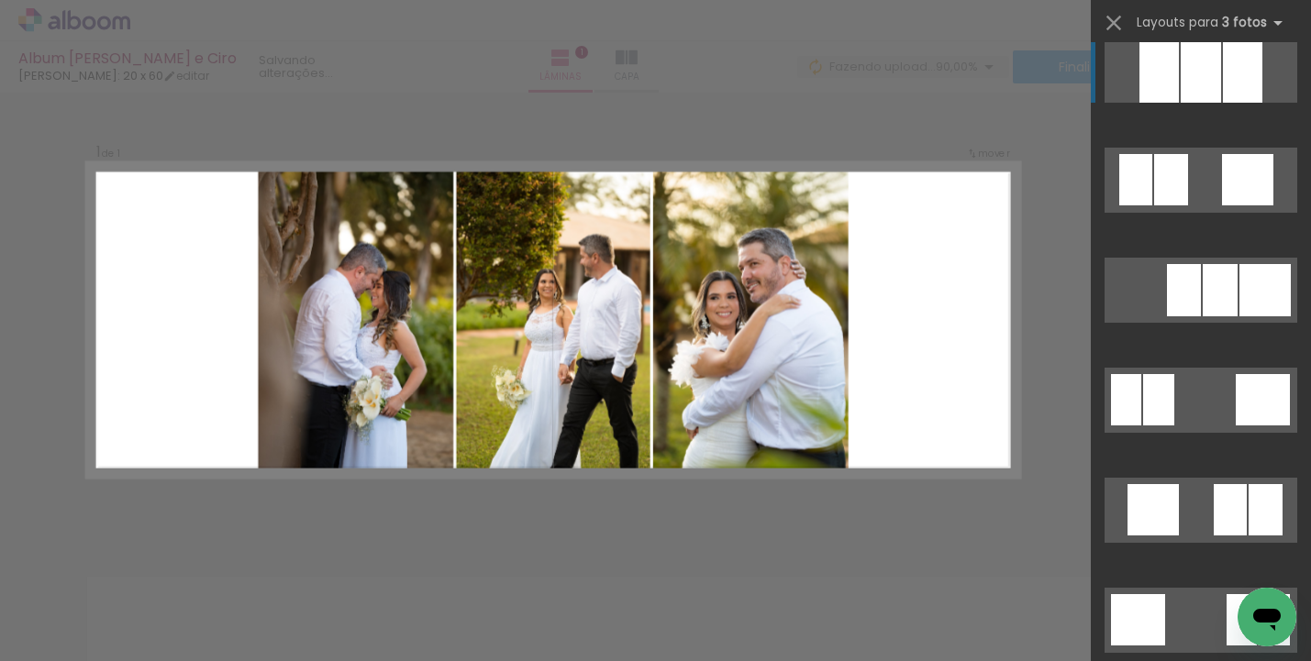
scroll to position [1903, 0]
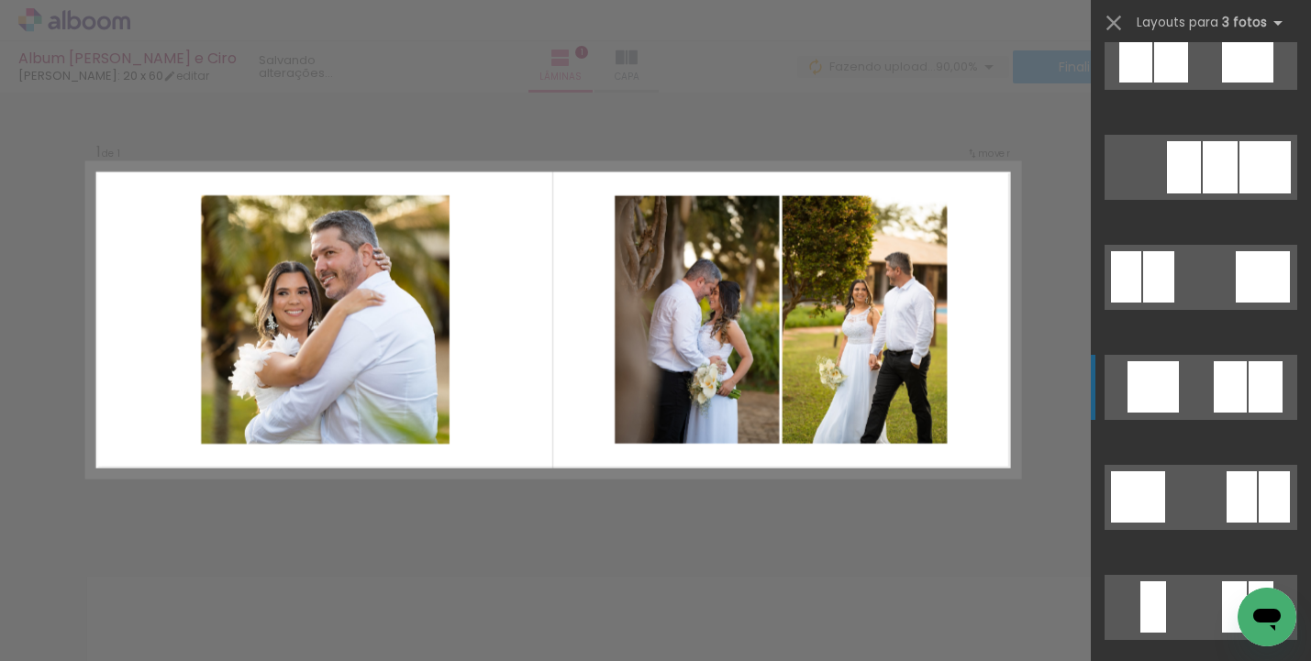
click at [1187, 380] on quentale-layouter at bounding box center [1201, 387] width 193 height 65
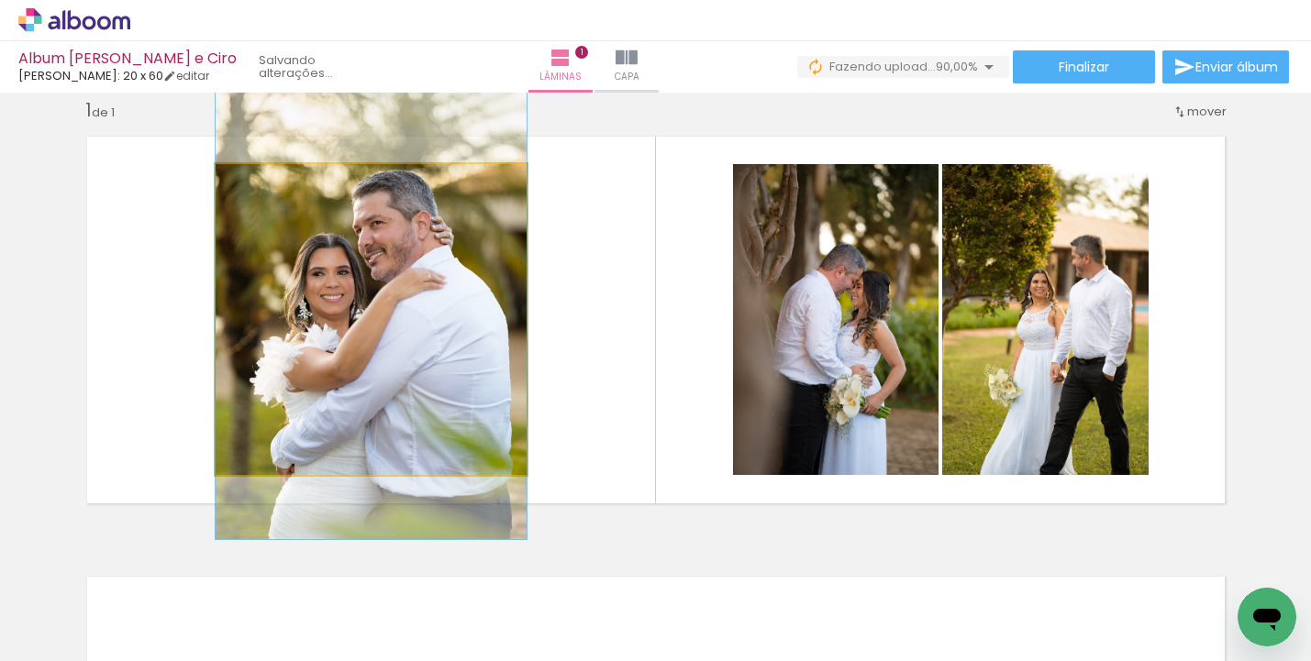
drag, startPoint x: 482, startPoint y: 341, endPoint x: 471, endPoint y: 328, distance: 16.9
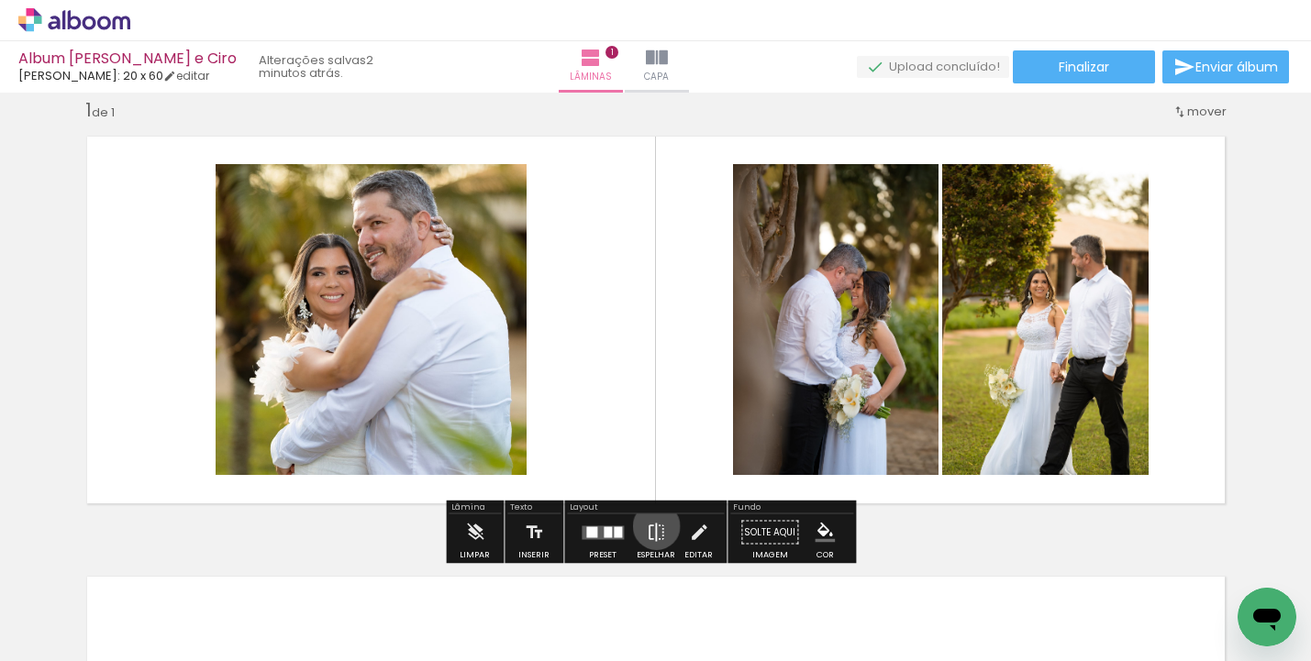
click at [652, 527] on iron-icon at bounding box center [656, 533] width 20 height 37
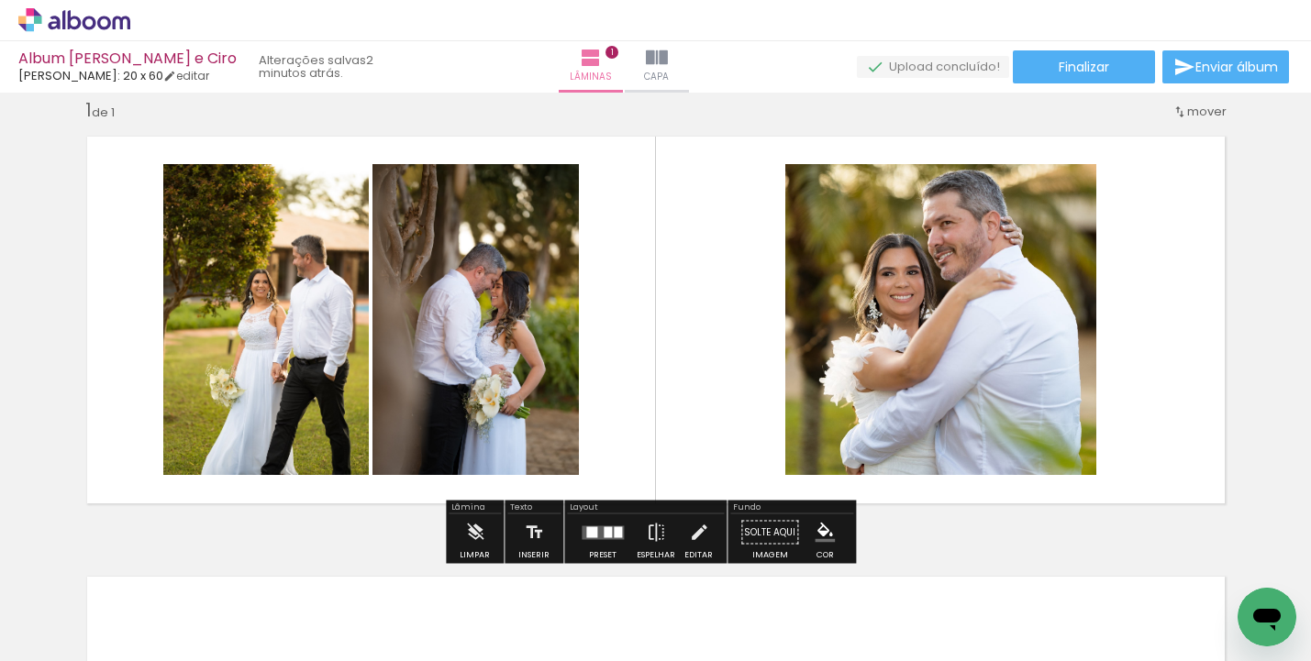
click at [973, 338] on quentale-photo at bounding box center [940, 319] width 311 height 311
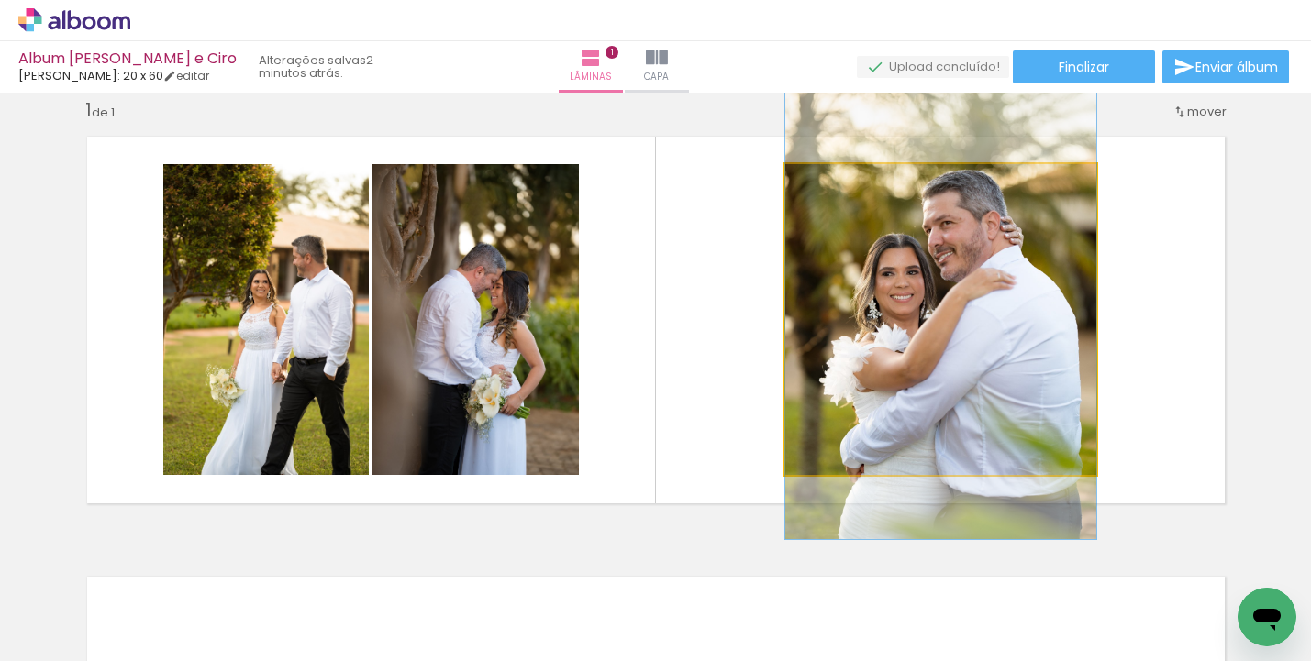
click at [973, 338] on quentale-photo at bounding box center [940, 319] width 311 height 311
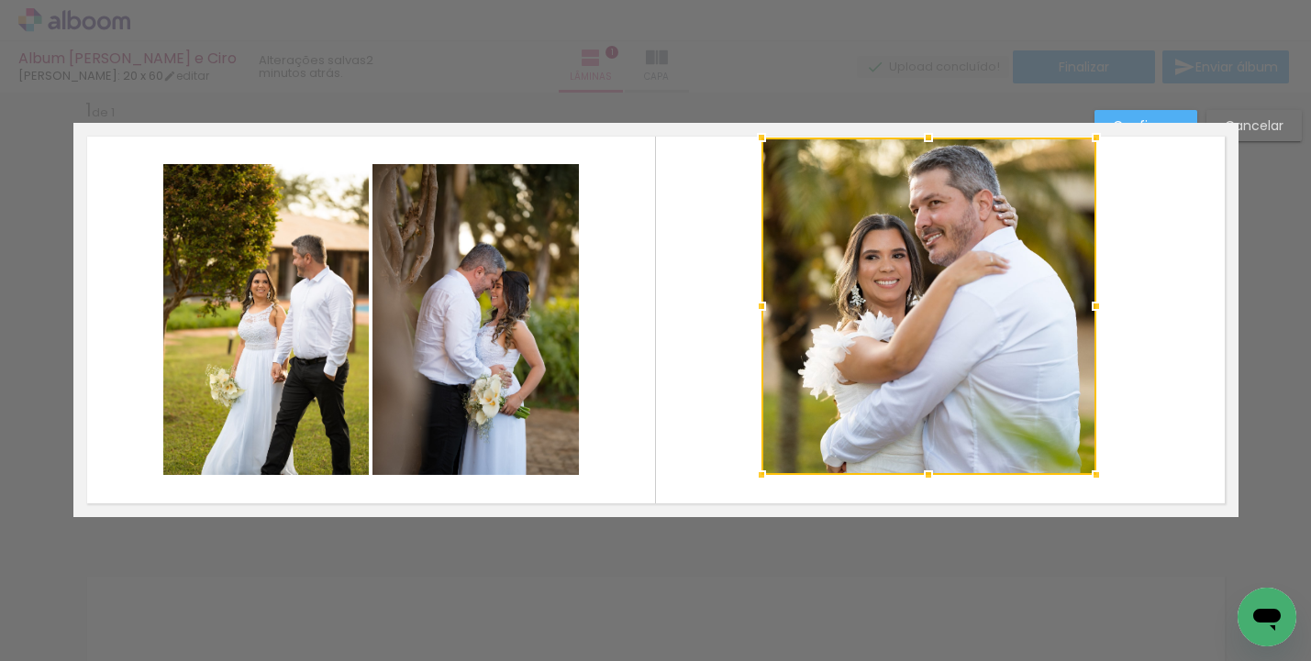
drag, startPoint x: 775, startPoint y: 164, endPoint x: 751, endPoint y: 138, distance: 35.7
click at [751, 138] on div at bounding box center [761, 137] width 37 height 37
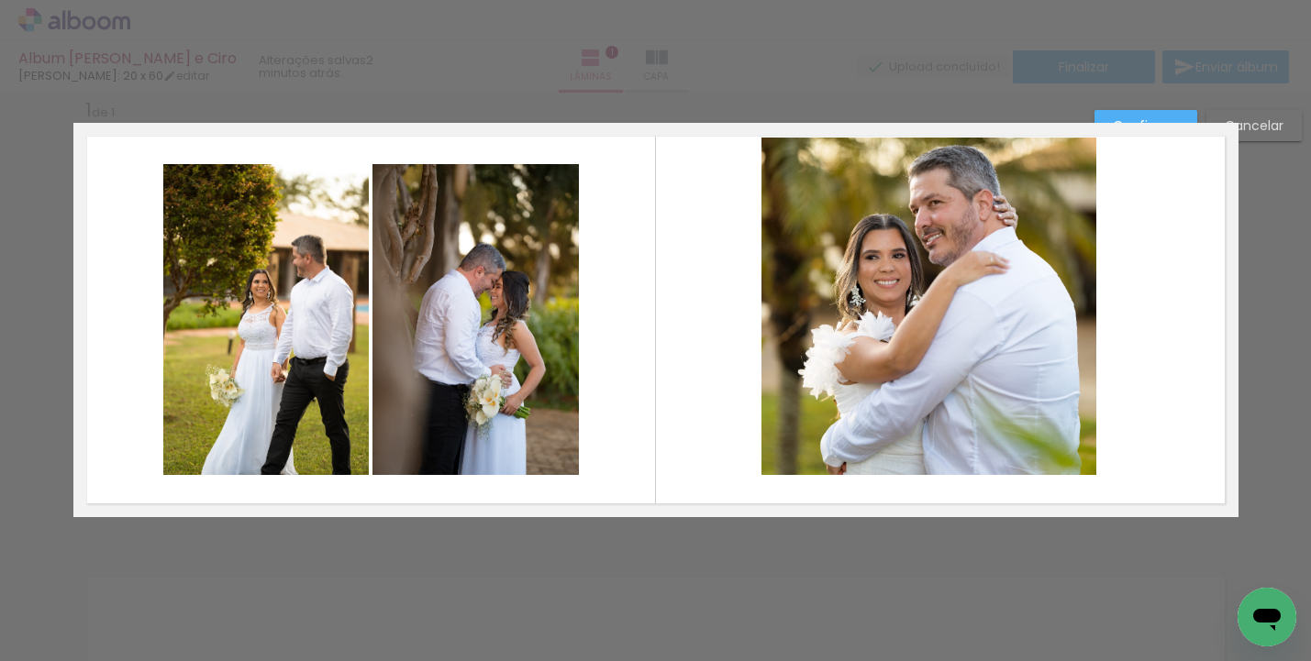
click at [1073, 404] on quentale-photo at bounding box center [928, 307] width 335 height 338
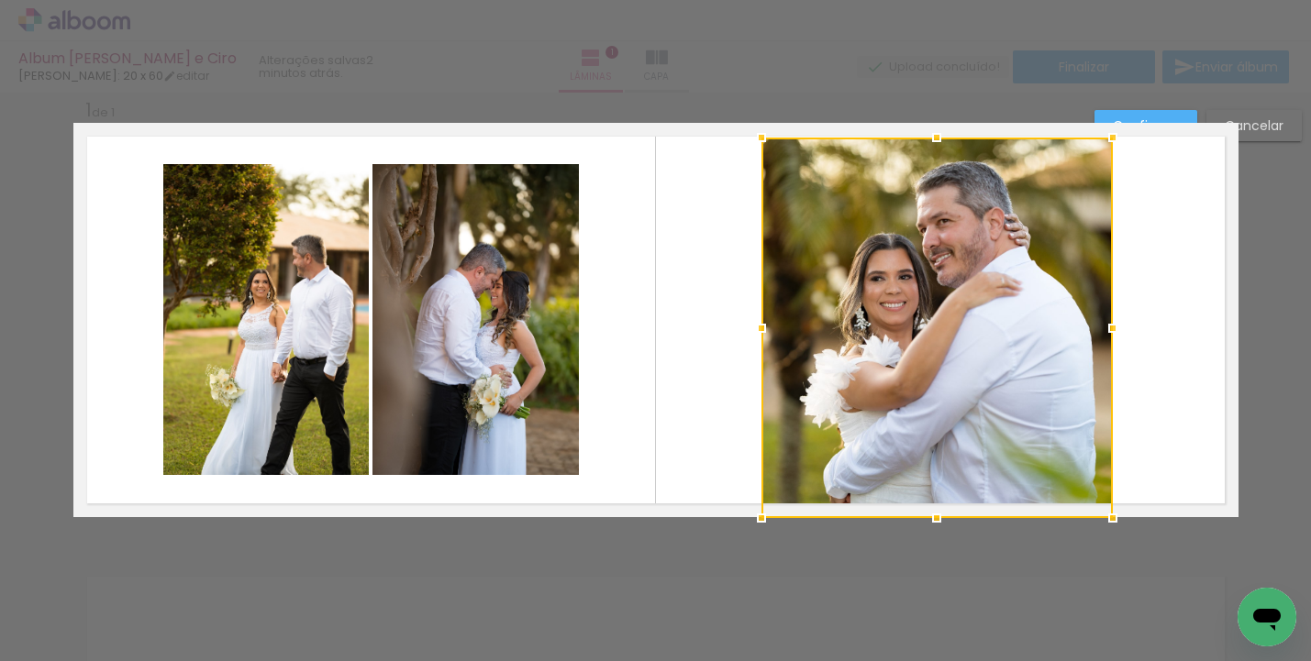
drag, startPoint x: 1087, startPoint y: 474, endPoint x: 1104, endPoint y: 505, distance: 34.5
click at [1104, 505] on div at bounding box center [1113, 518] width 37 height 37
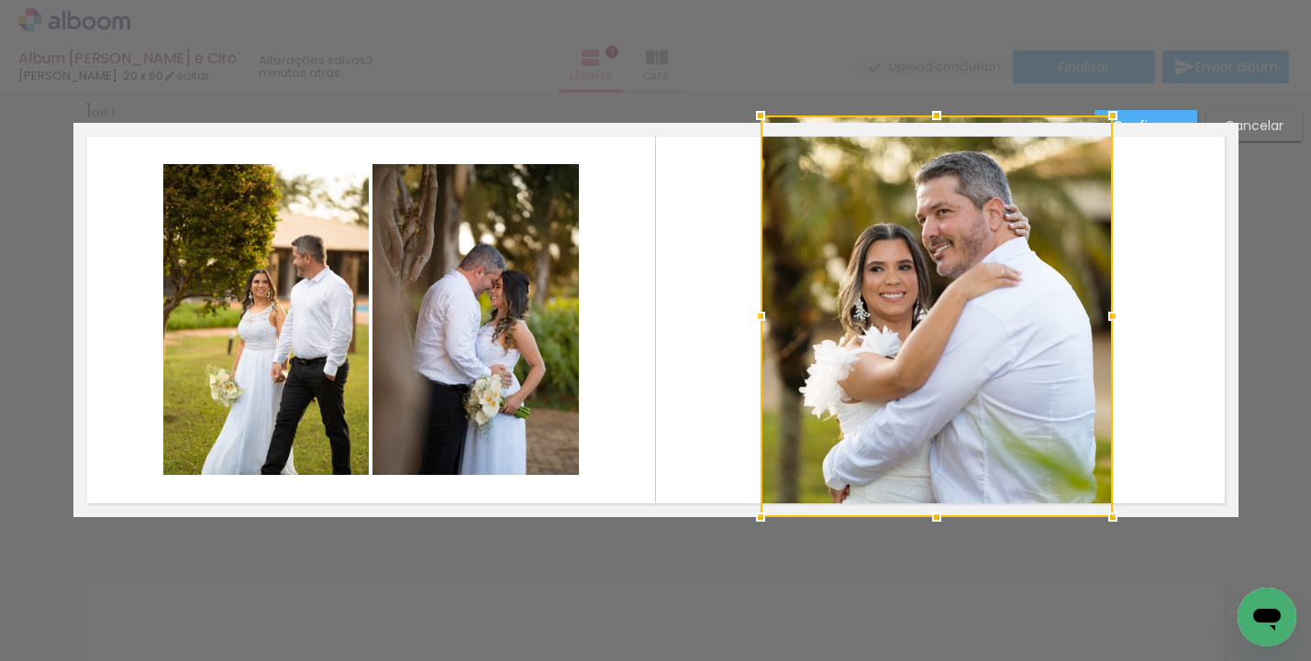
click at [748, 124] on div at bounding box center [760, 115] width 37 height 37
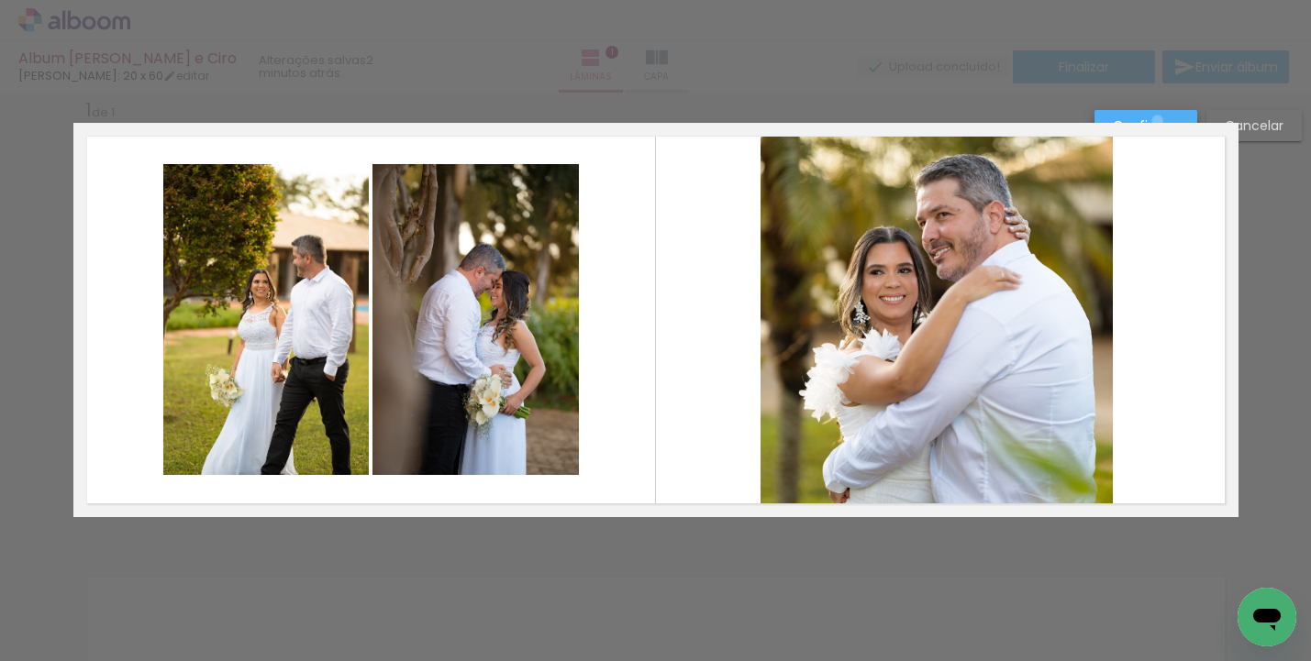
click at [0, 0] on slot "Confirmar" at bounding box center [0, 0] width 0 height 0
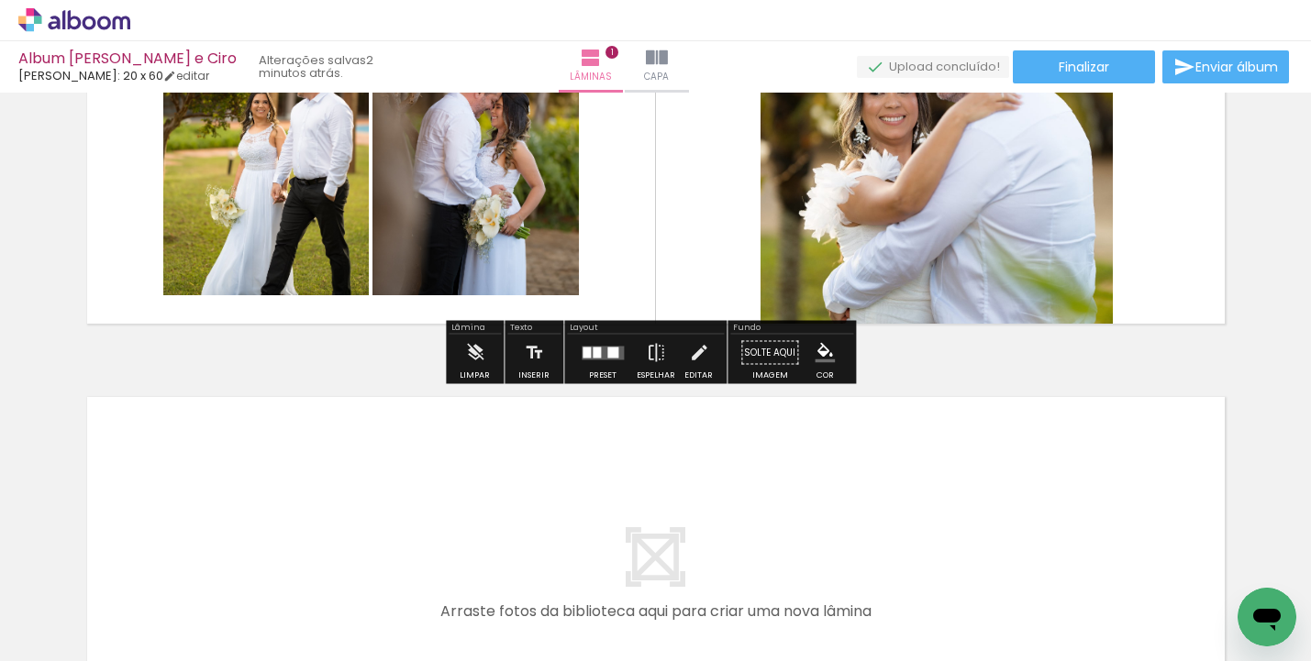
scroll to position [253, 0]
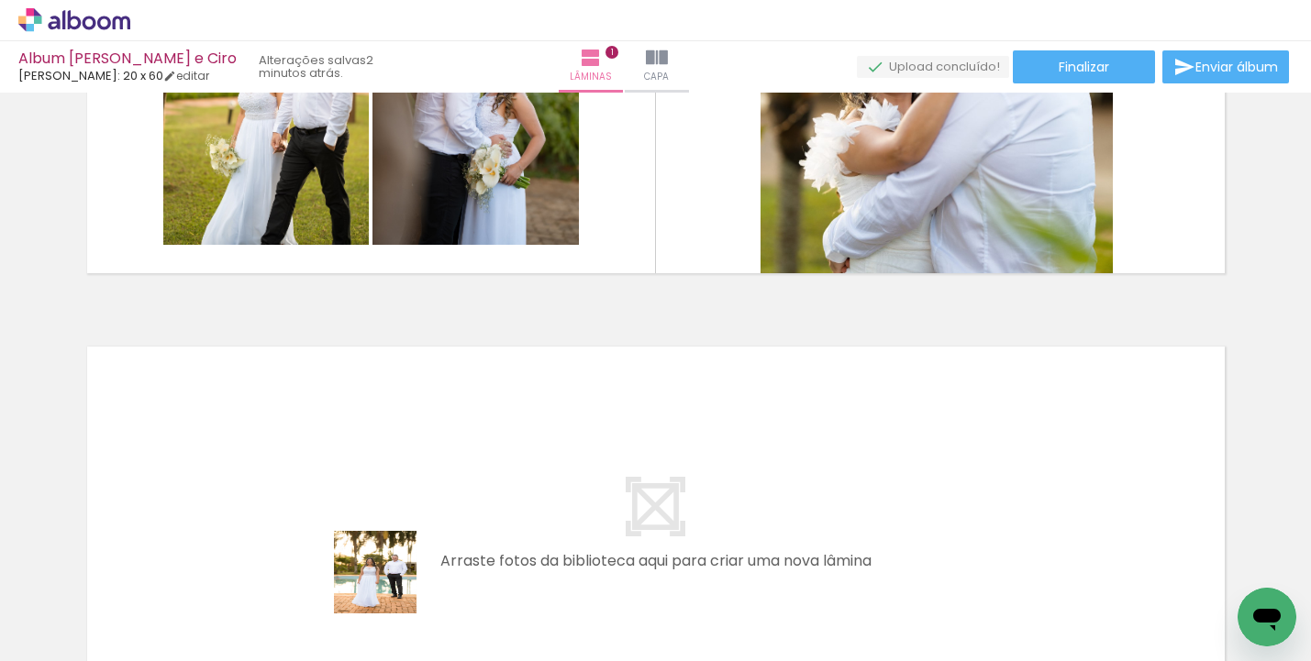
drag, startPoint x: 389, startPoint y: 586, endPoint x: 440, endPoint y: 464, distance: 132.4
click at [440, 464] on quentale-workspace at bounding box center [655, 330] width 1311 height 661
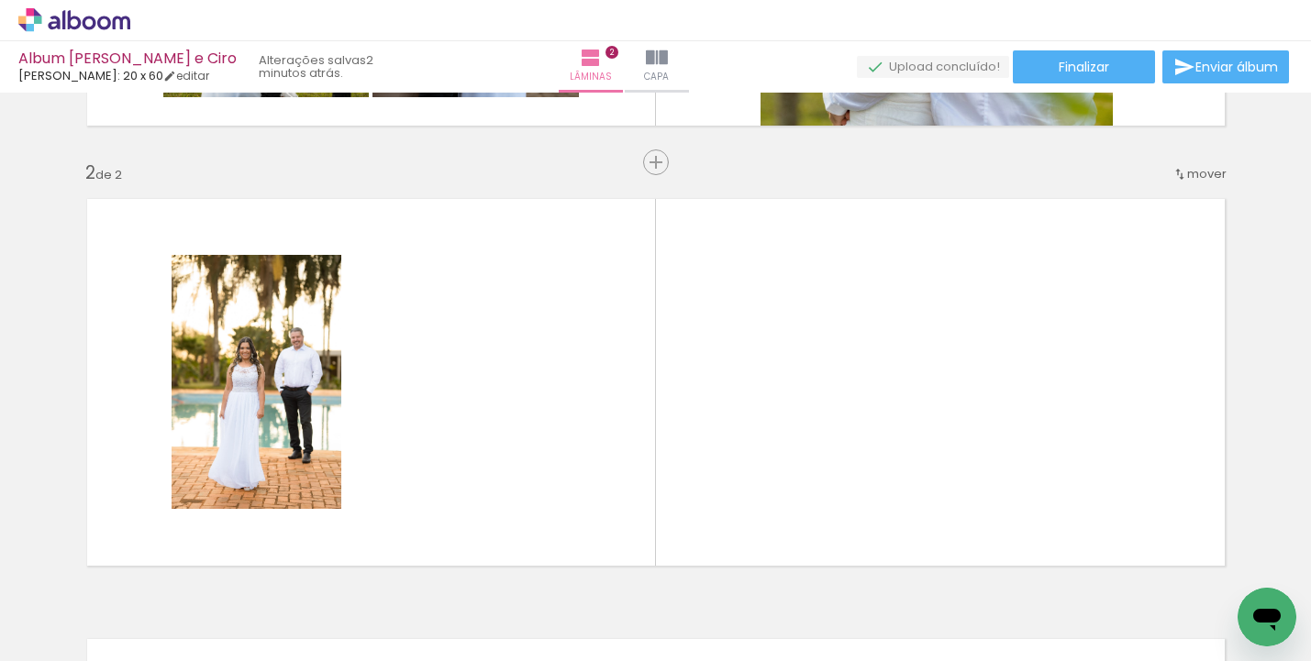
scroll to position [463, 0]
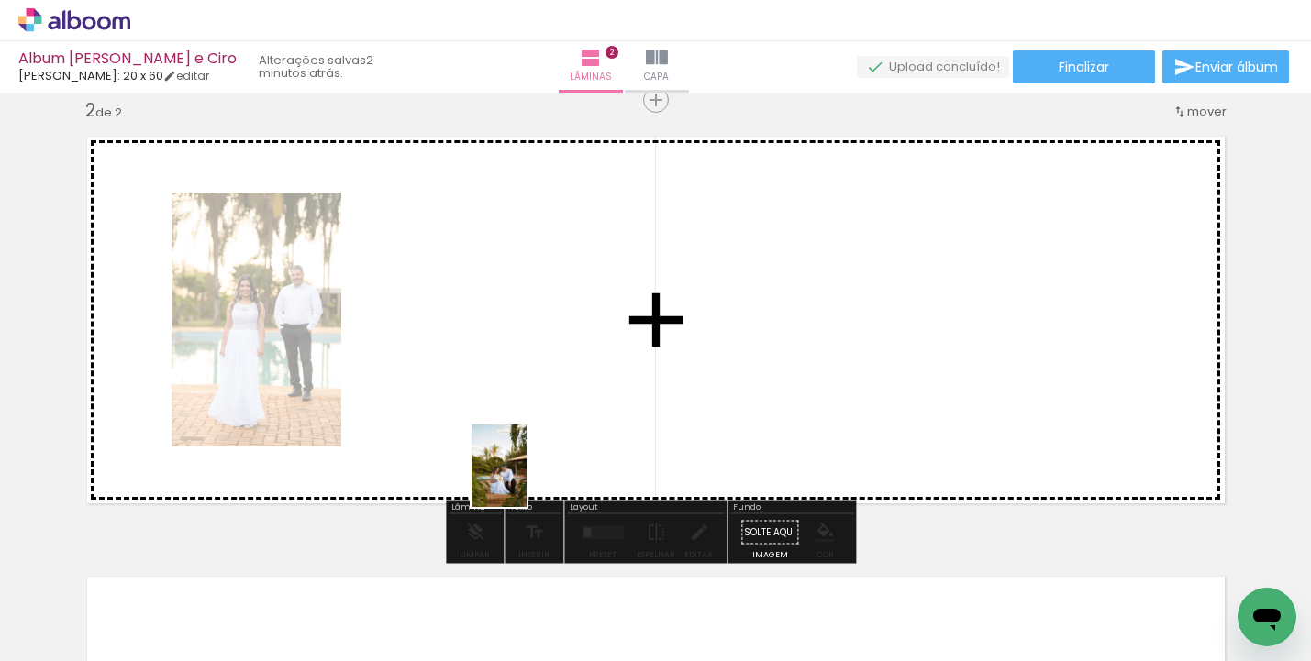
drag, startPoint x: 500, startPoint y: 615, endPoint x: 532, endPoint y: 468, distance: 150.3
click at [532, 468] on quentale-workspace at bounding box center [655, 330] width 1311 height 661
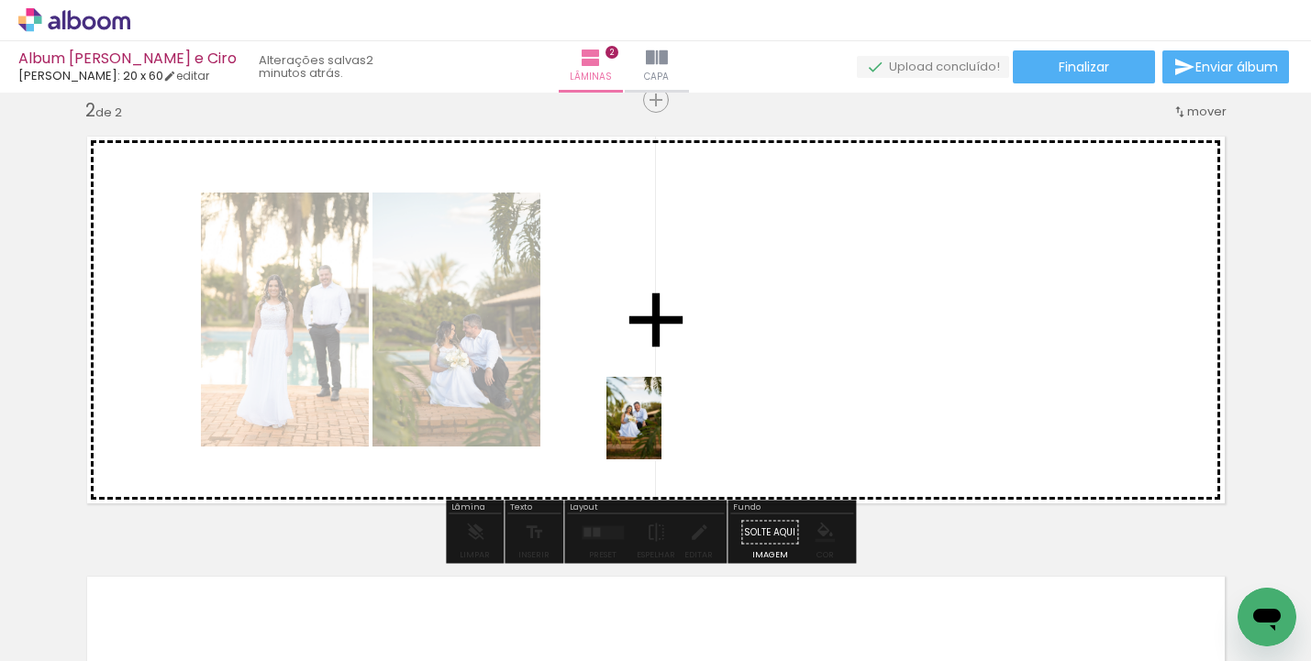
drag, startPoint x: 619, startPoint y: 524, endPoint x: 661, endPoint y: 432, distance: 101.0
click at [661, 432] on quentale-workspace at bounding box center [655, 330] width 1311 height 661
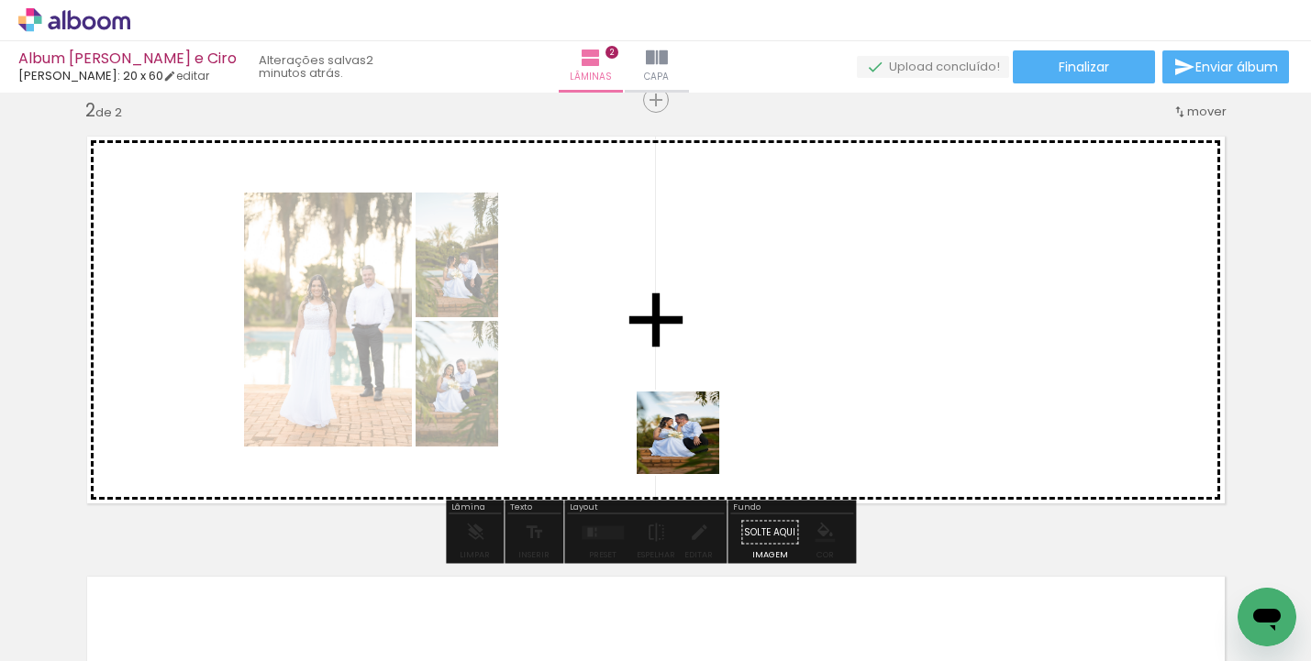
drag, startPoint x: 687, startPoint y: 595, endPoint x: 692, endPoint y: 447, distance: 148.7
click at [692, 447] on quentale-workspace at bounding box center [655, 330] width 1311 height 661
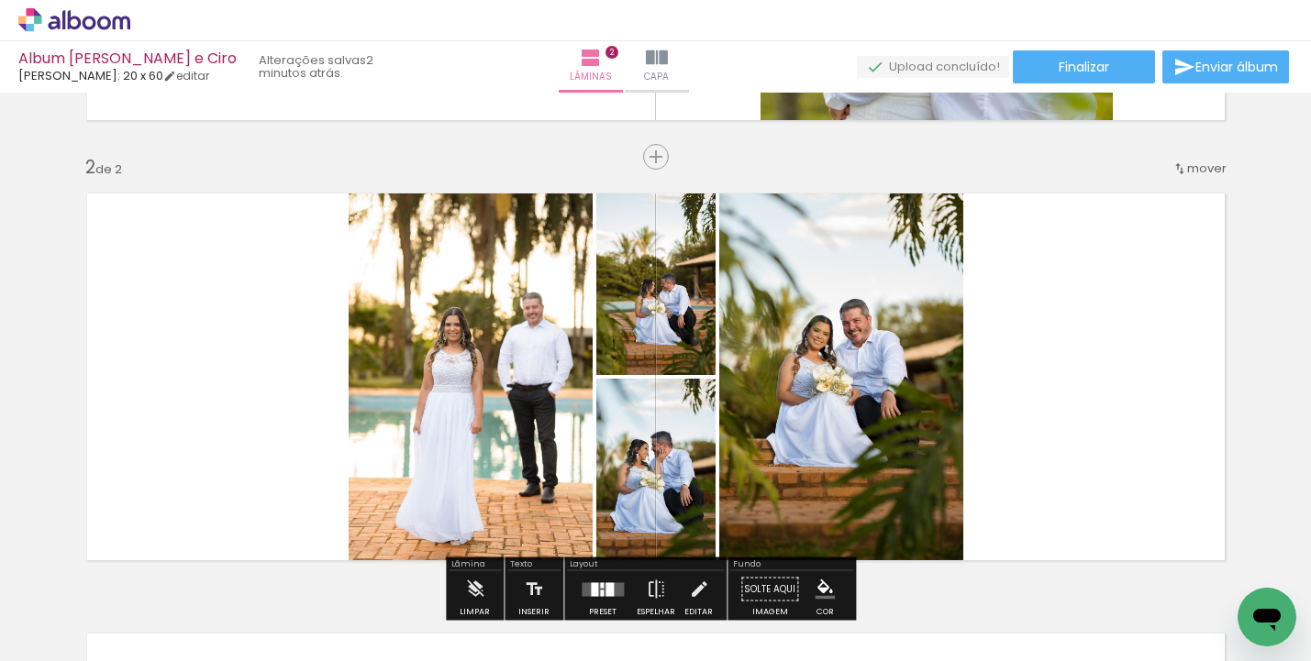
scroll to position [527, 0]
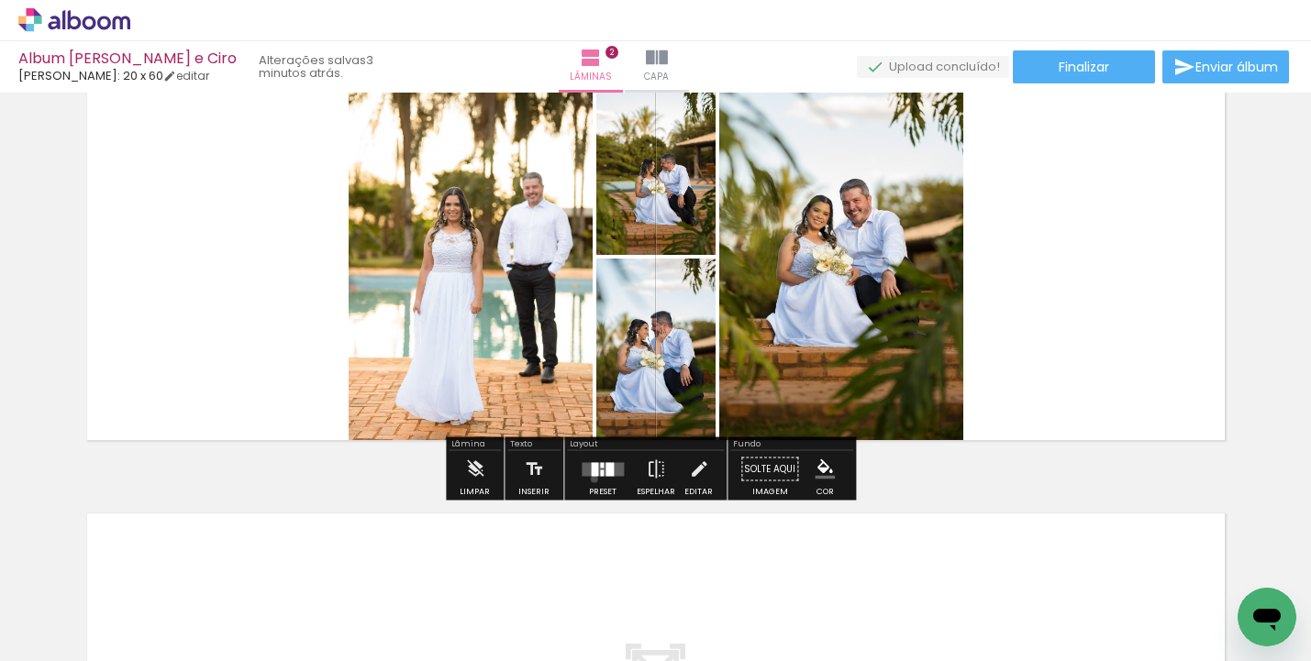
click at [590, 479] on div at bounding box center [603, 469] width 50 height 37
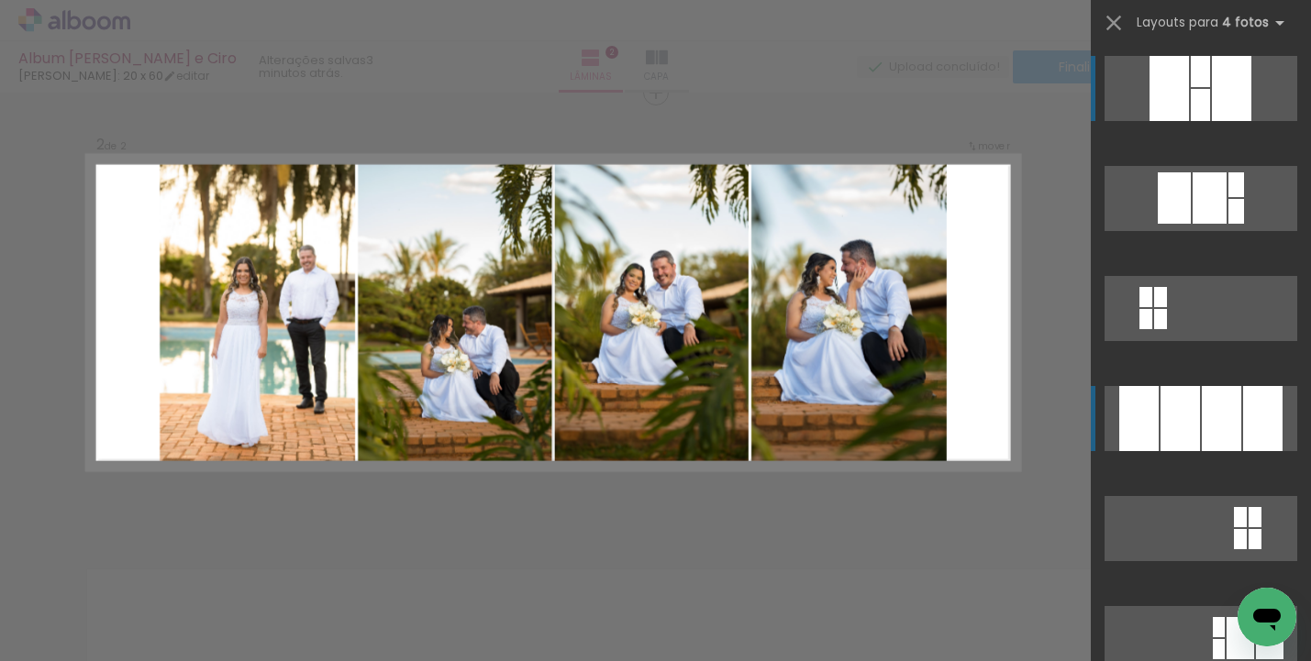
scroll to position [463, 0]
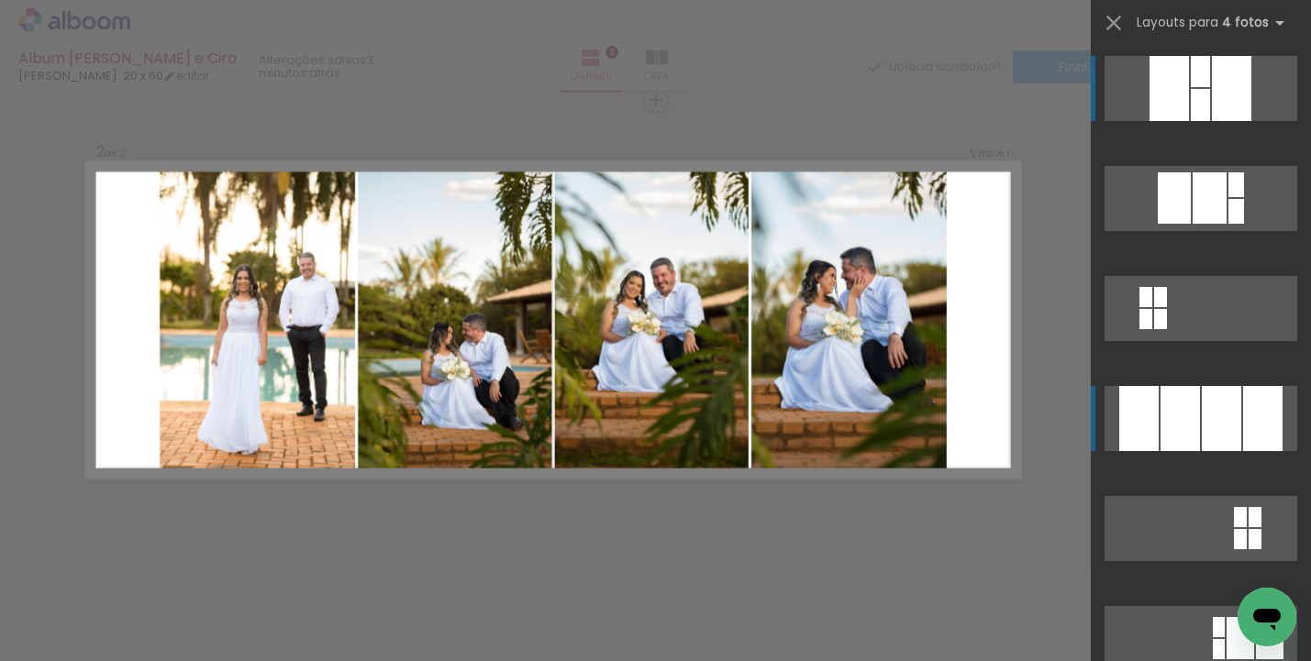
click at [1184, 418] on div at bounding box center [1180, 418] width 39 height 65
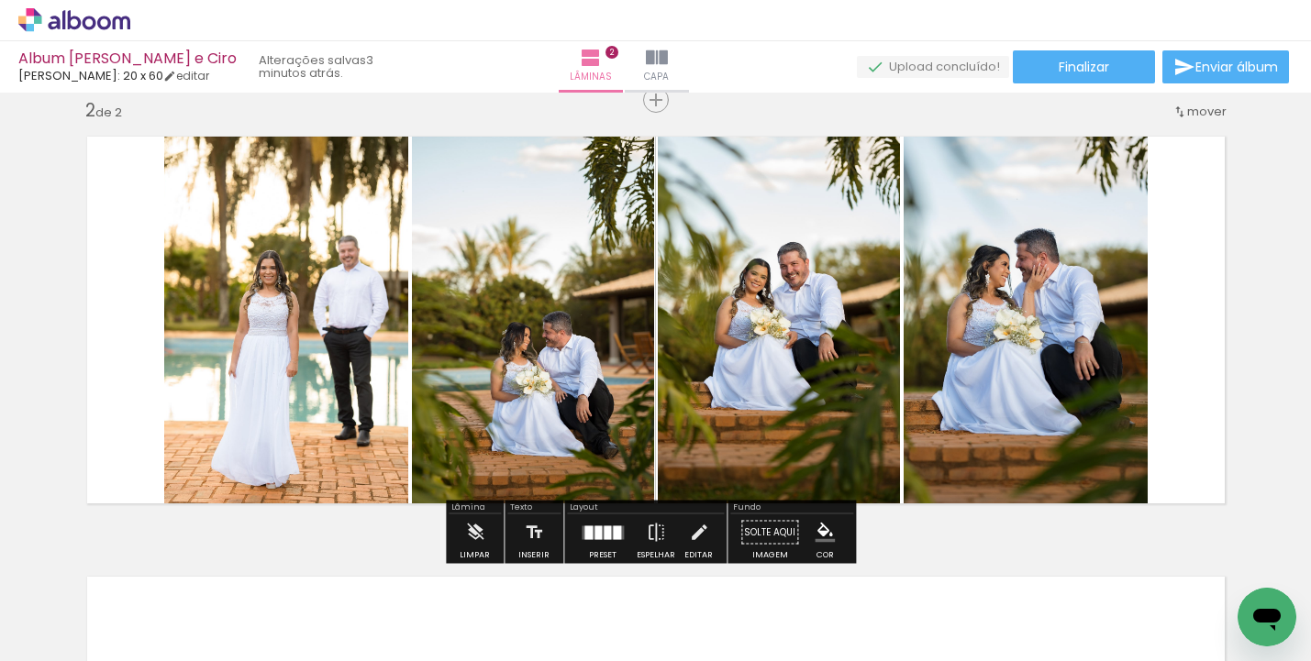
scroll to position [791, 0]
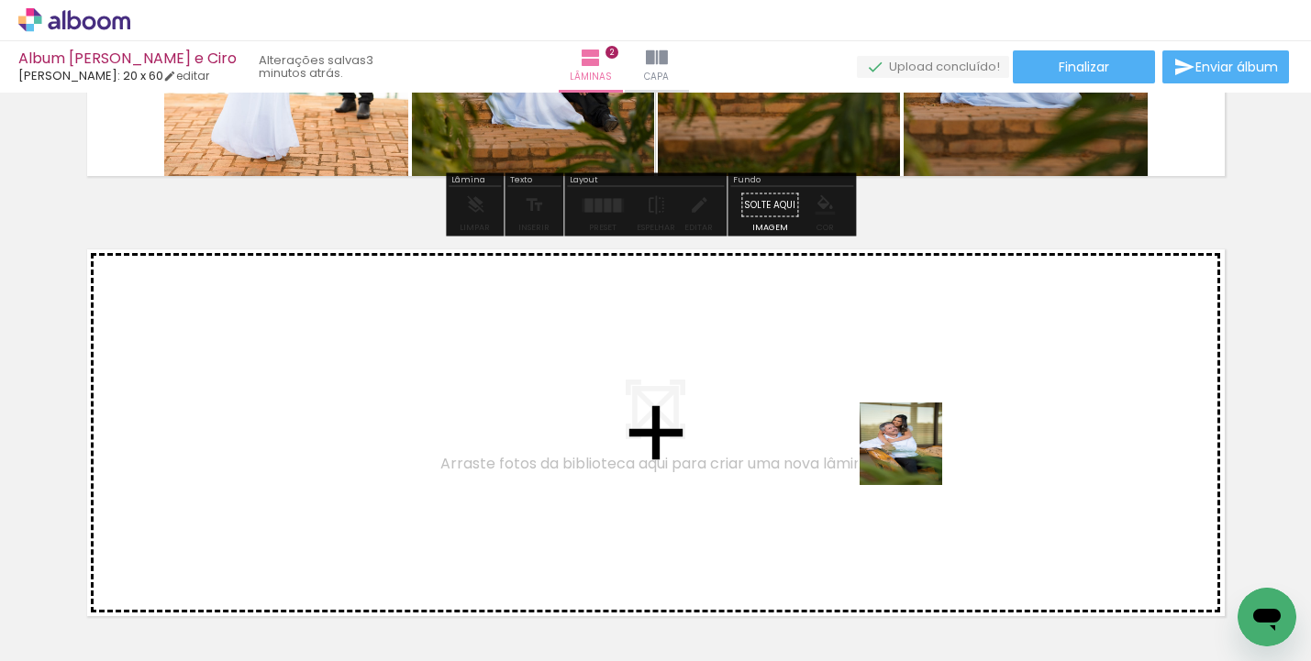
click at [916, 456] on quentale-workspace at bounding box center [655, 330] width 1311 height 661
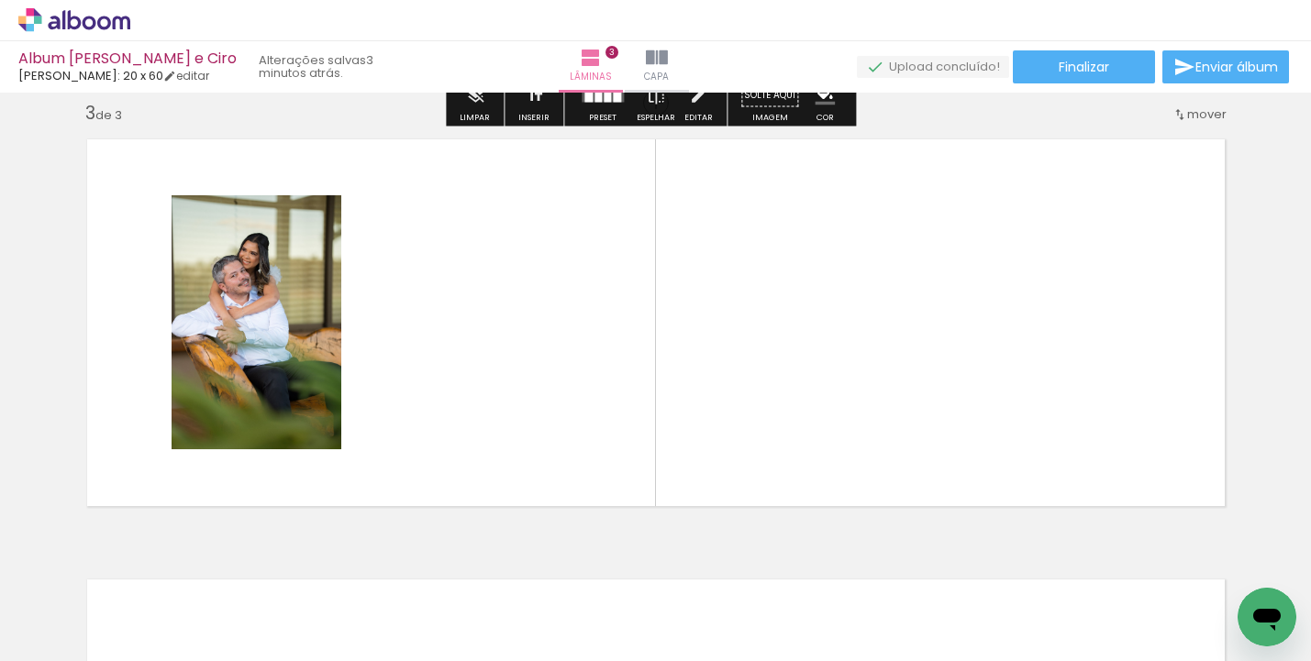
scroll to position [904, 0]
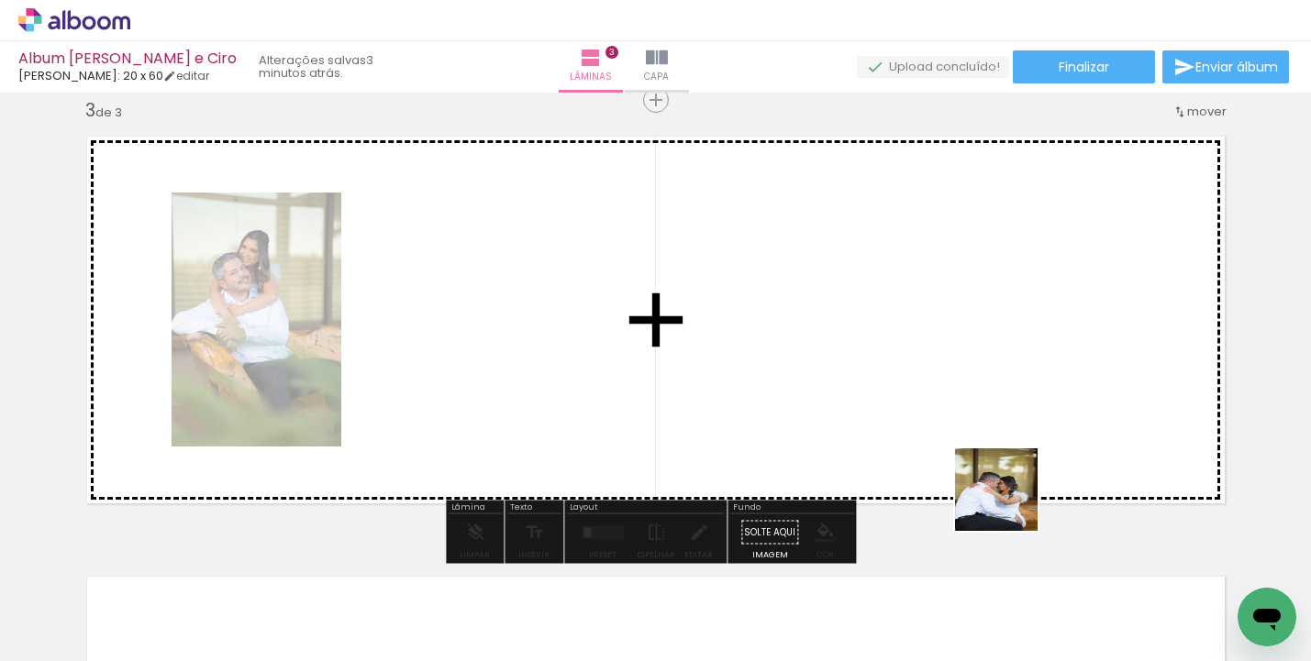
drag, startPoint x: 1006, startPoint y: 604, endPoint x: 1011, endPoint y: 425, distance: 179.0
click at [1011, 425] on quentale-workspace at bounding box center [655, 330] width 1311 height 661
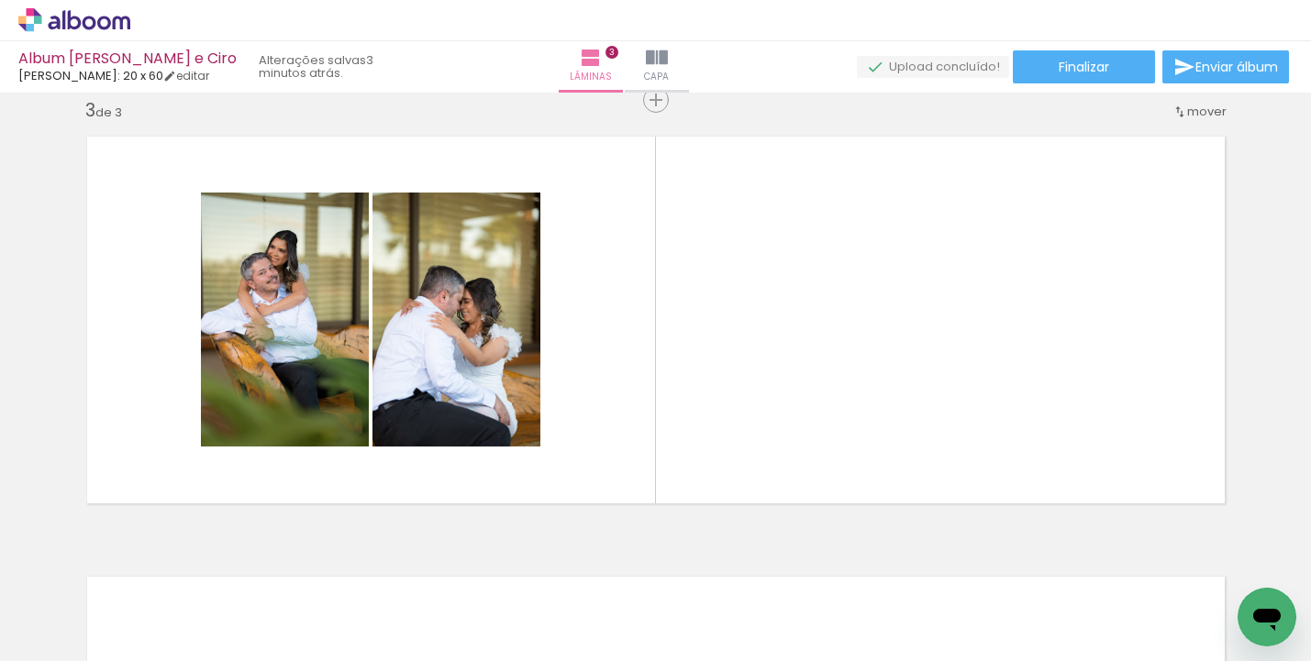
scroll to position [0, 761]
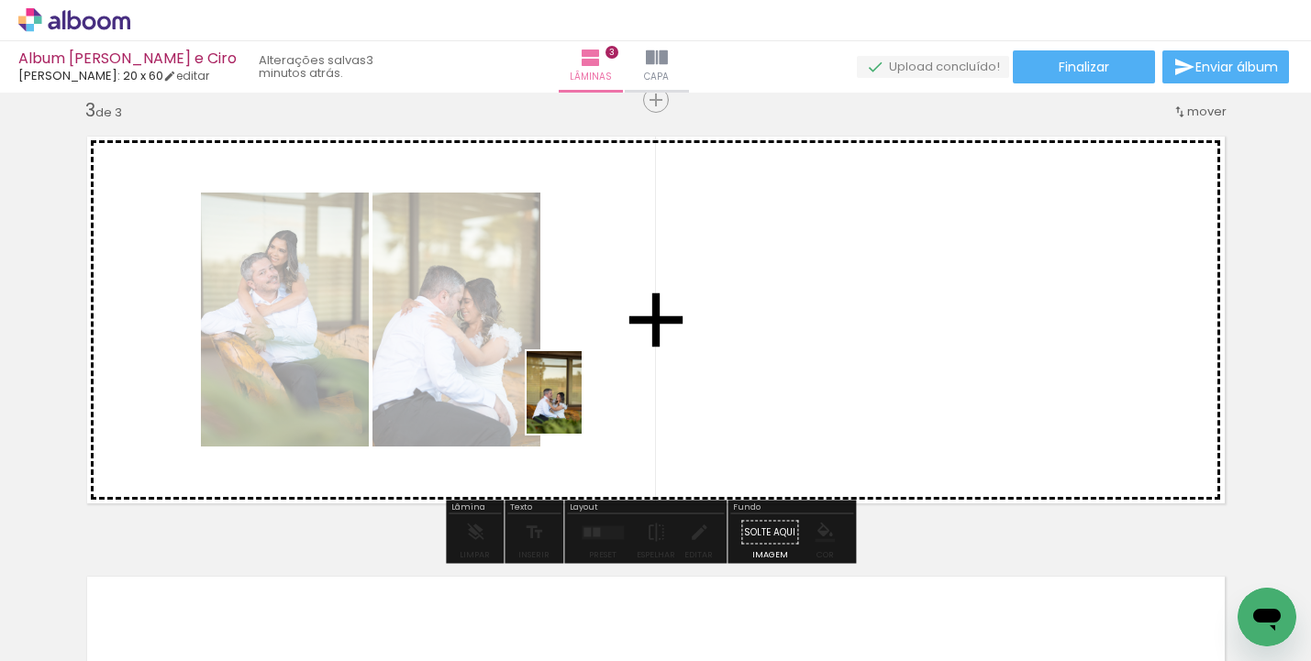
drag, startPoint x: 372, startPoint y: 612, endPoint x: 582, endPoint y: 406, distance: 293.9
click at [582, 406] on quentale-workspace at bounding box center [655, 330] width 1311 height 661
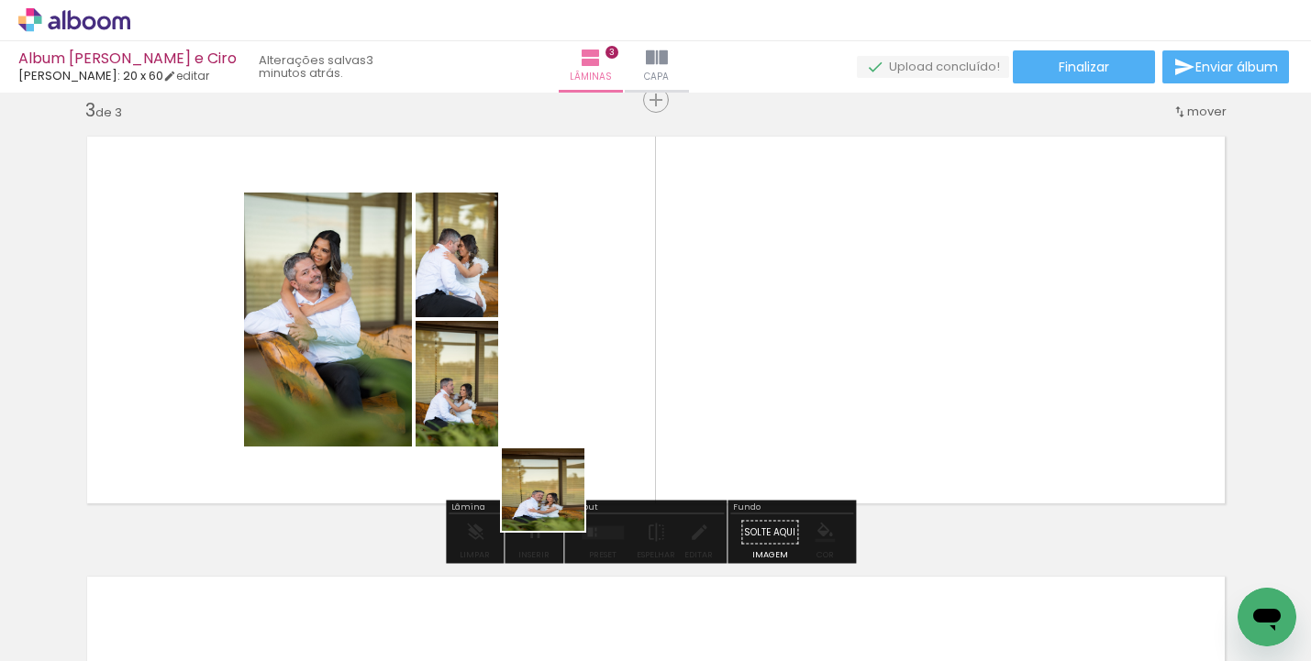
drag, startPoint x: 479, startPoint y: 604, endPoint x: 674, endPoint y: 414, distance: 272.5
click at [674, 414] on quentale-workspace at bounding box center [655, 330] width 1311 height 661
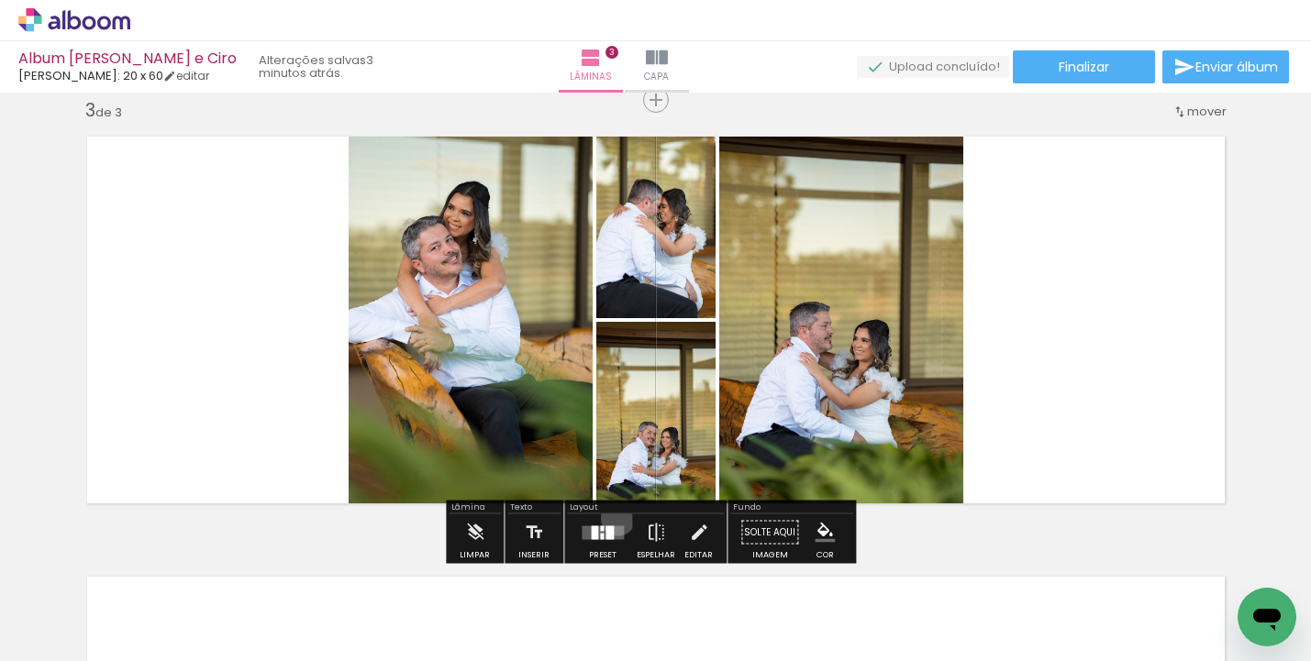
click at [614, 518] on div at bounding box center [603, 533] width 50 height 37
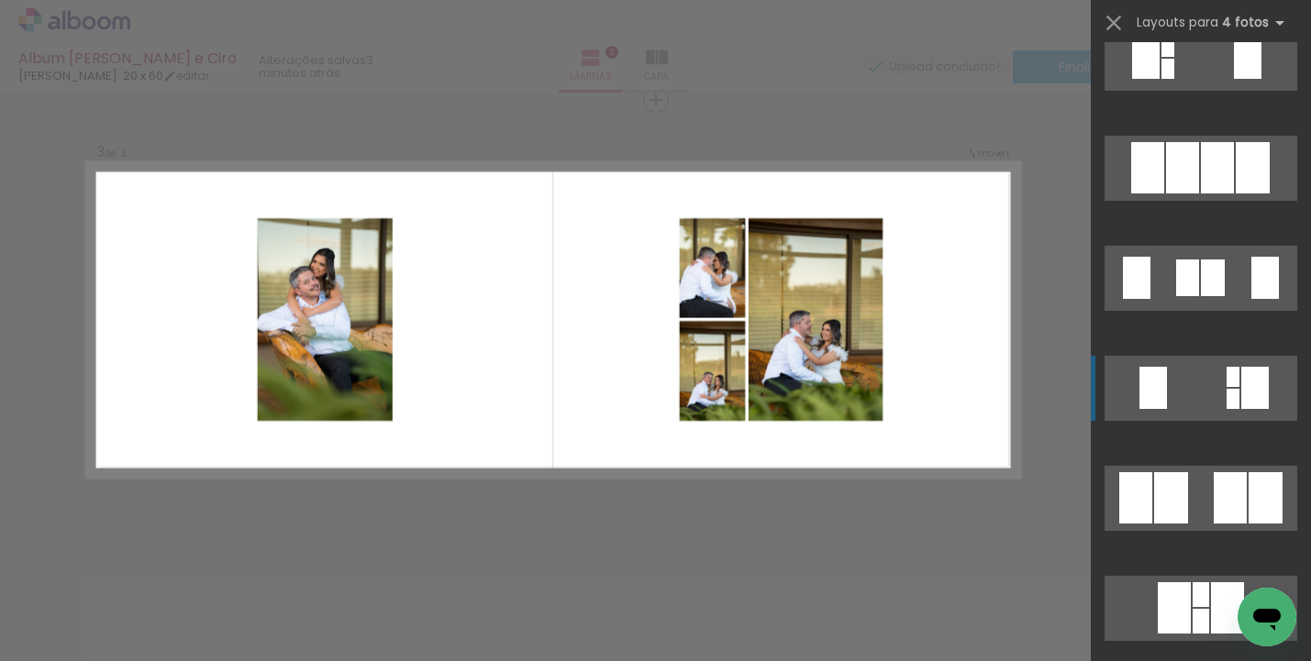
scroll to position [926, 0]
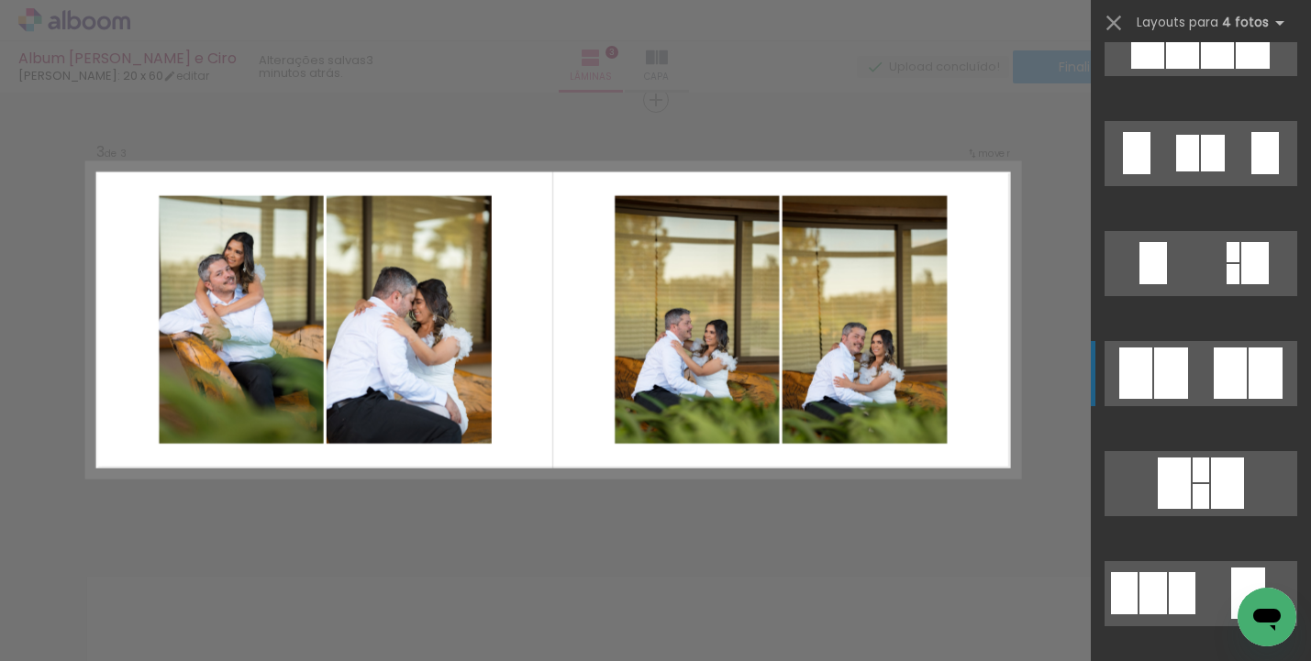
click at [1158, 367] on div at bounding box center [1171, 373] width 34 height 51
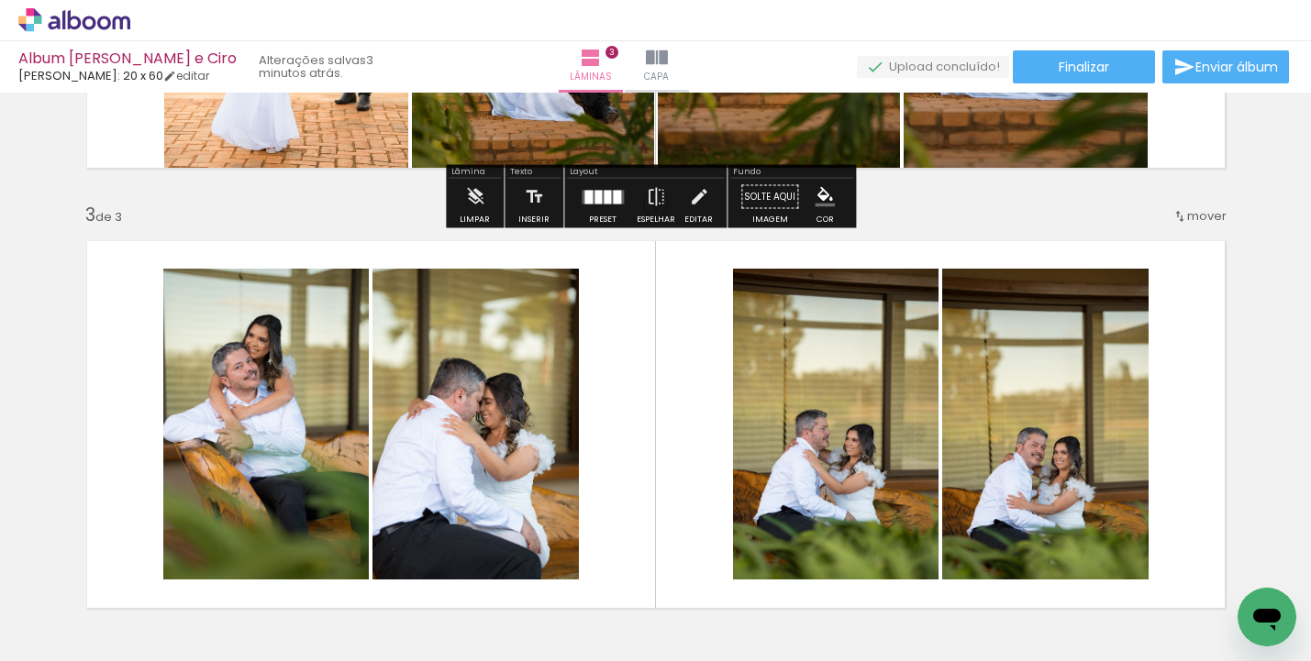
scroll to position [938, 0]
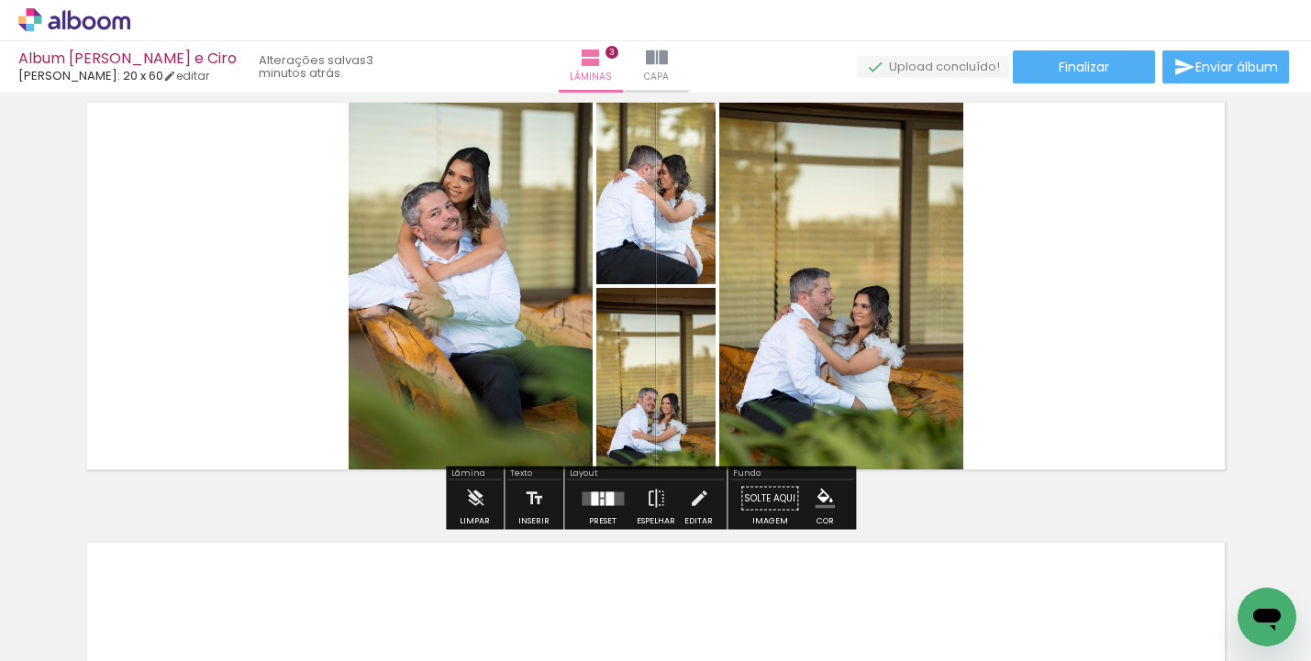
click at [611, 505] on quentale-layouter at bounding box center [603, 499] width 42 height 14
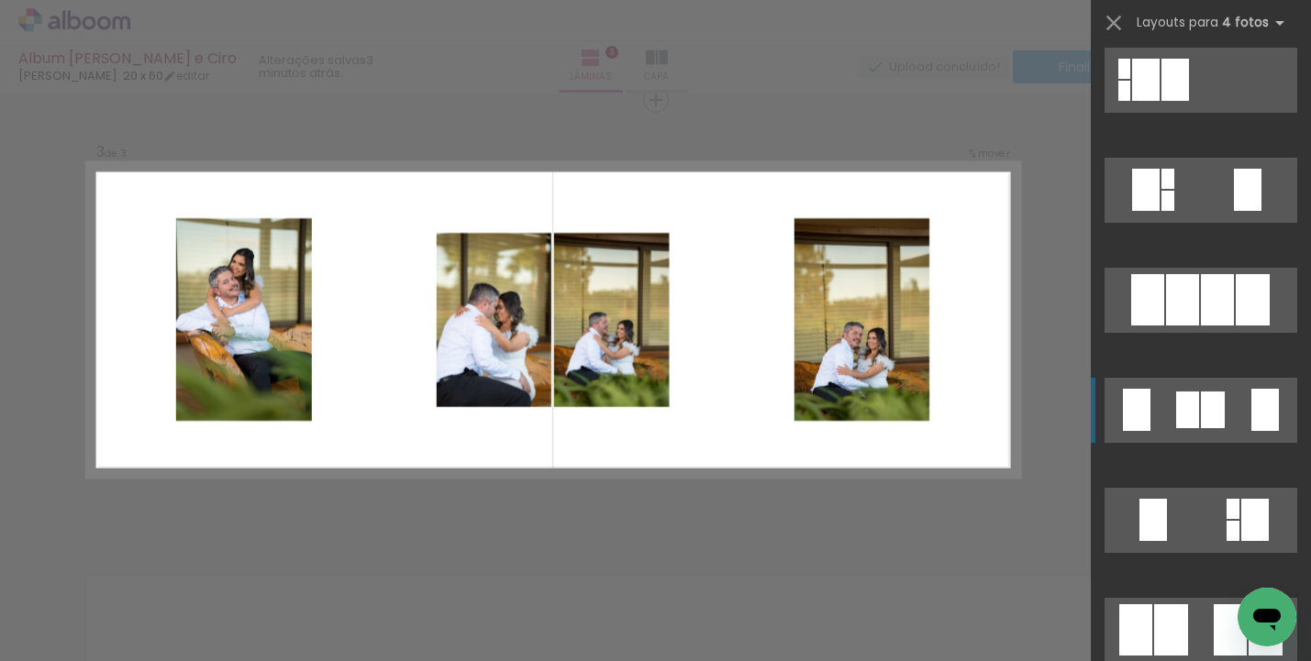
scroll to position [795, 0]
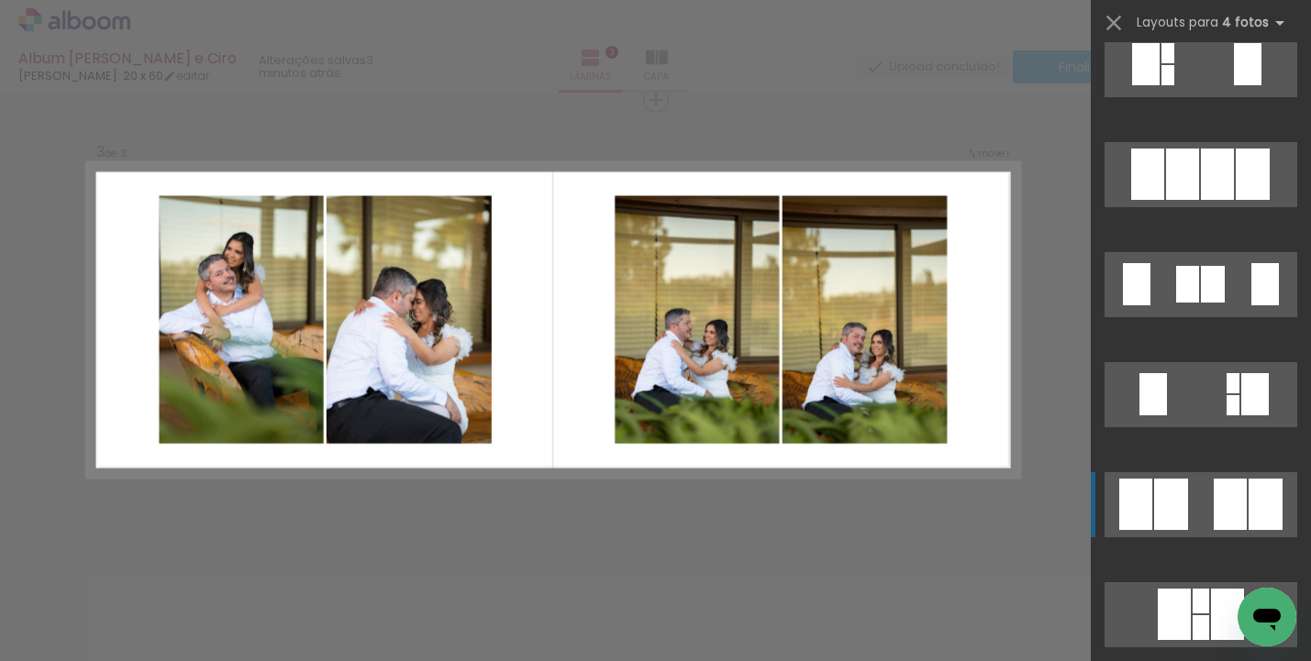
click at [1216, 486] on div at bounding box center [1230, 504] width 33 height 51
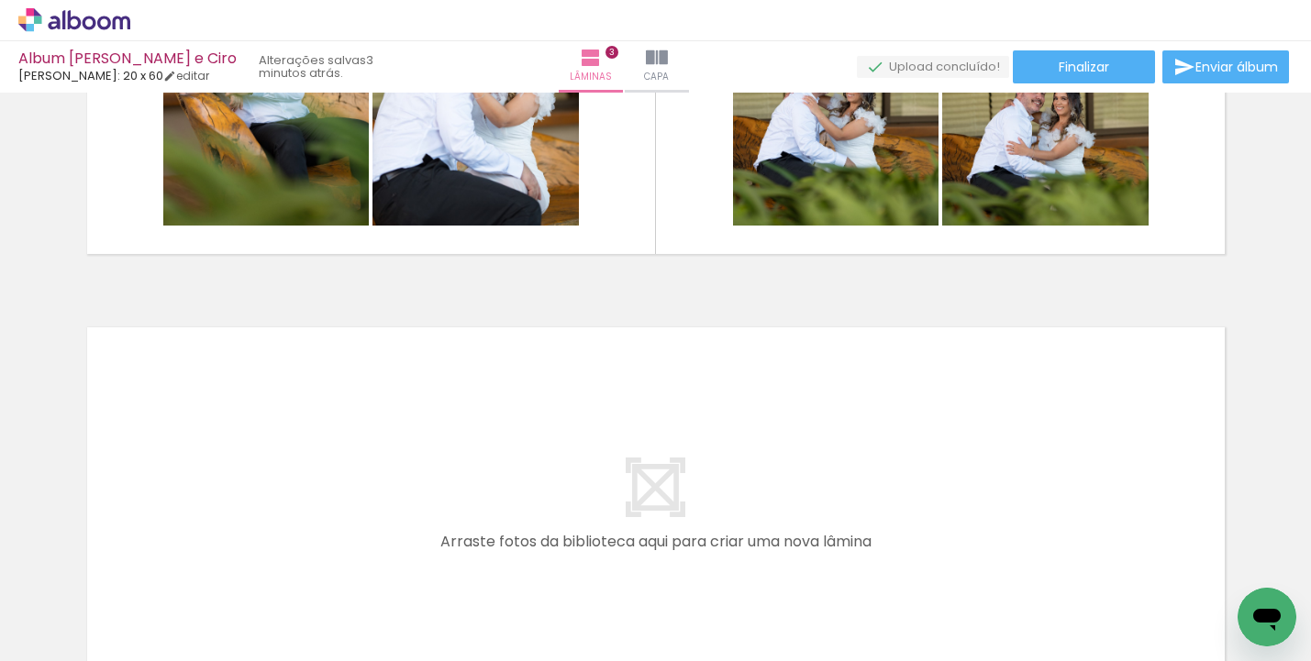
scroll to position [0, 913]
drag, startPoint x: 553, startPoint y: 654, endPoint x: 619, endPoint y: 654, distance: 66.1
click at [150, 654] on iron-horizontal-list at bounding box center [132, 604] width 37 height 115
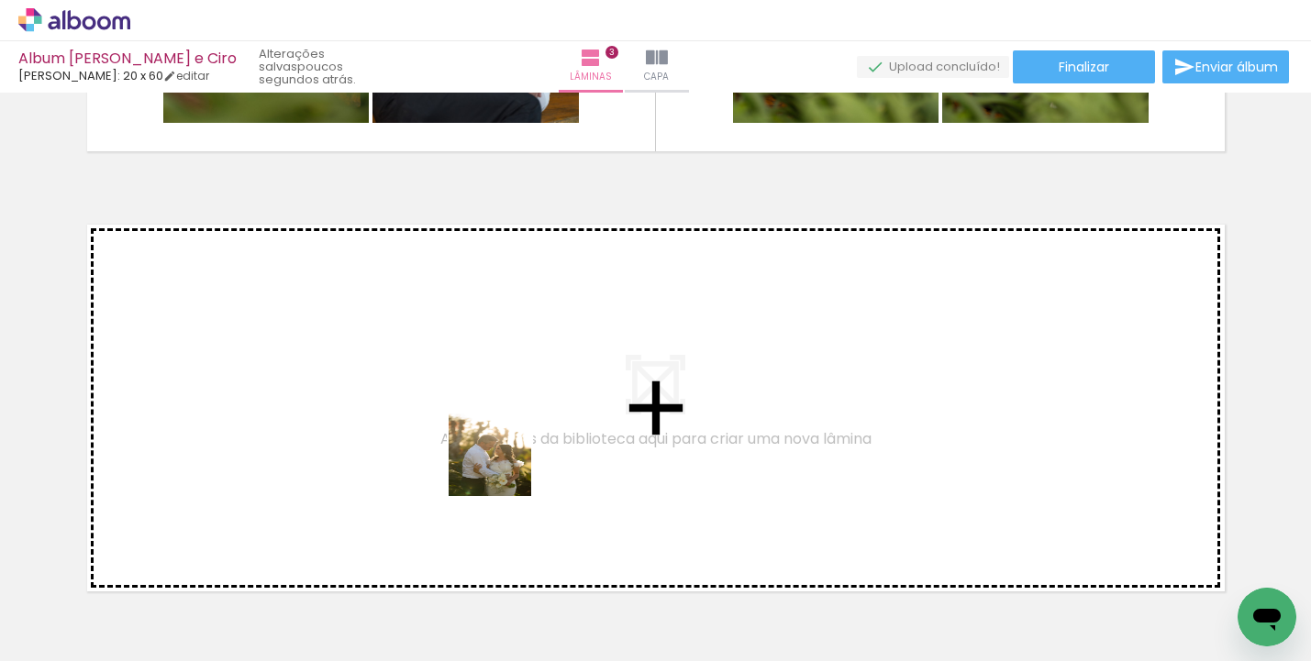
drag, startPoint x: 428, startPoint y: 595, endPoint x: 505, endPoint y: 467, distance: 149.8
click at [505, 467] on quentale-workspace at bounding box center [655, 330] width 1311 height 661
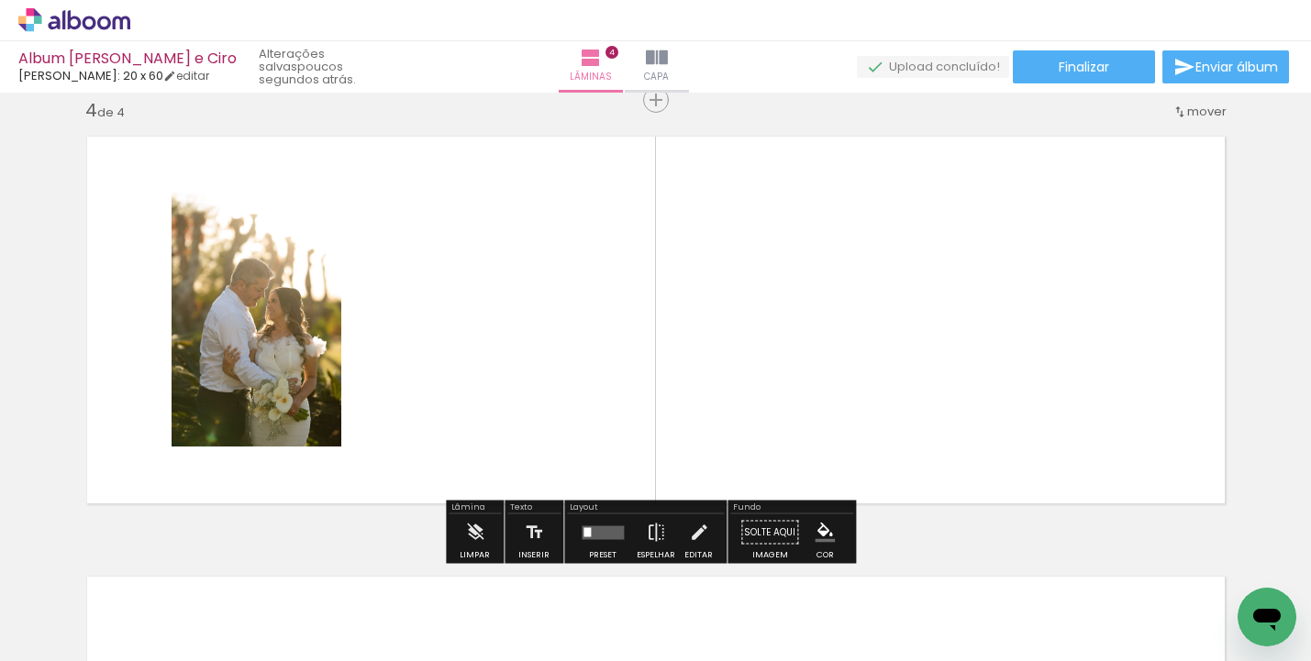
scroll to position [1344, 0]
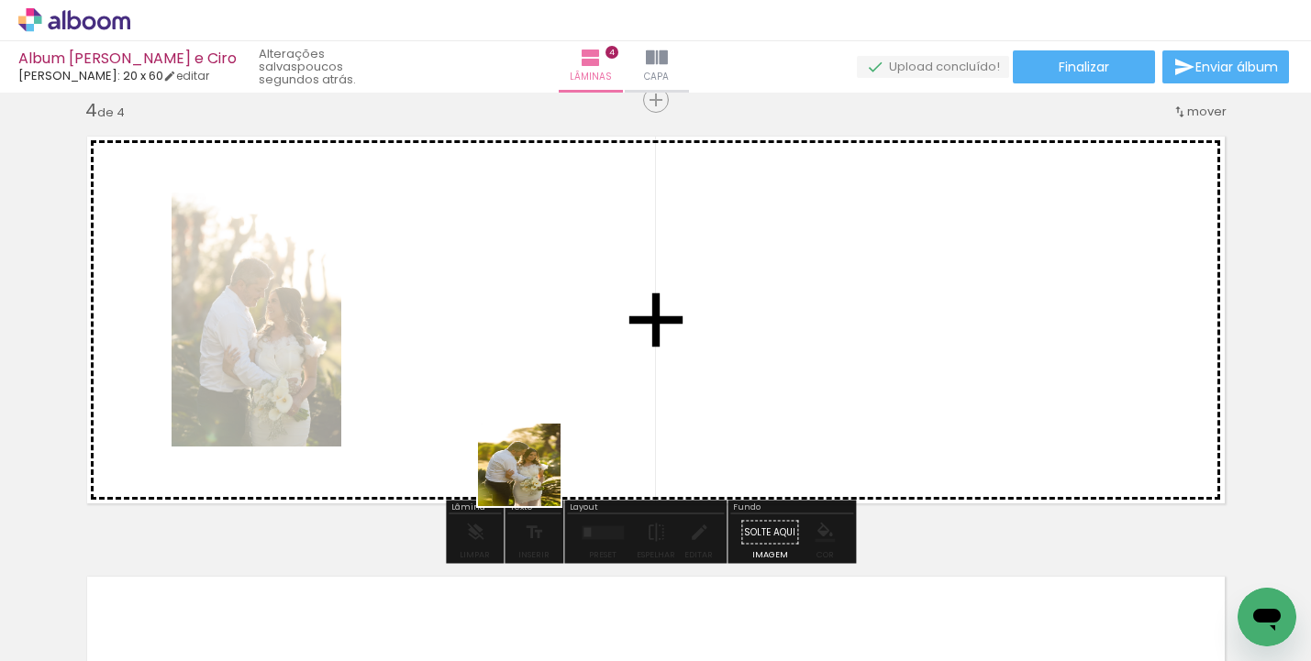
drag, startPoint x: 506, startPoint y: 586, endPoint x: 578, endPoint y: 388, distance: 210.7
click at [578, 388] on quentale-workspace at bounding box center [655, 330] width 1311 height 661
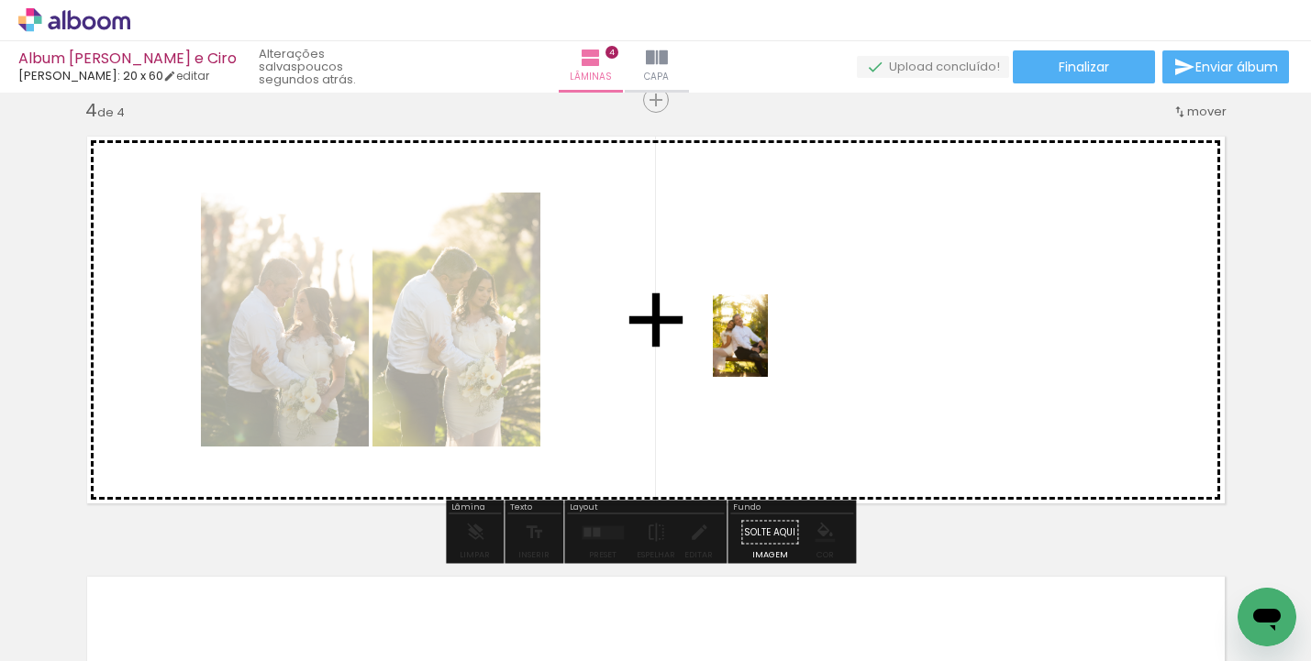
drag, startPoint x: 628, startPoint y: 597, endPoint x: 768, endPoint y: 350, distance: 284.7
click at [768, 350] on quentale-workspace at bounding box center [655, 330] width 1311 height 661
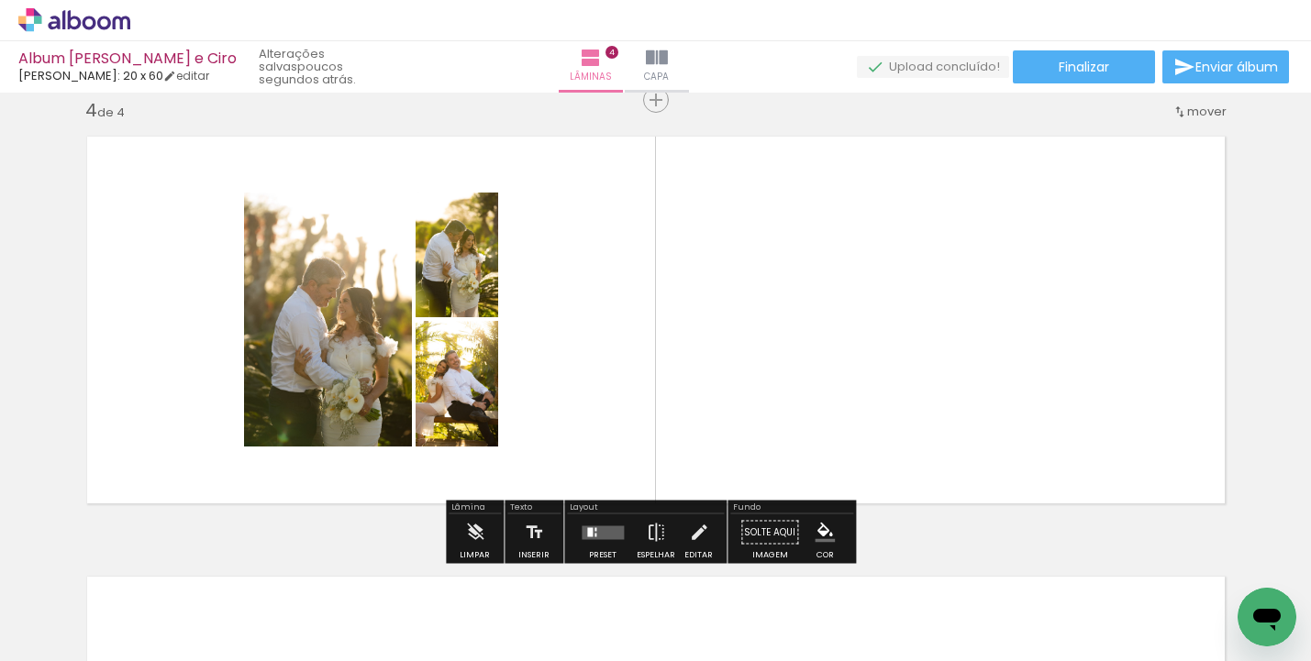
scroll to position [0, 1000]
drag, startPoint x: 563, startPoint y: 656, endPoint x: 645, endPoint y: 652, distance: 81.7
click at [150, 652] on iron-horizontal-list at bounding box center [132, 604] width 37 height 115
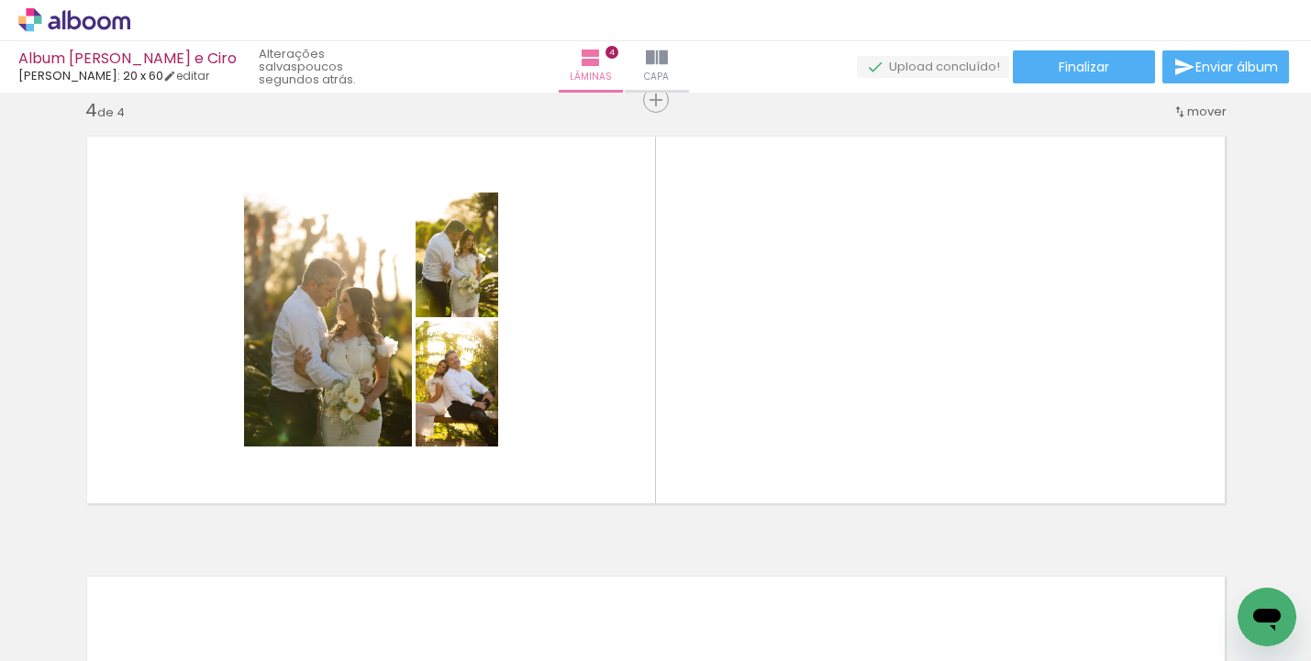
scroll to position [0, 1794]
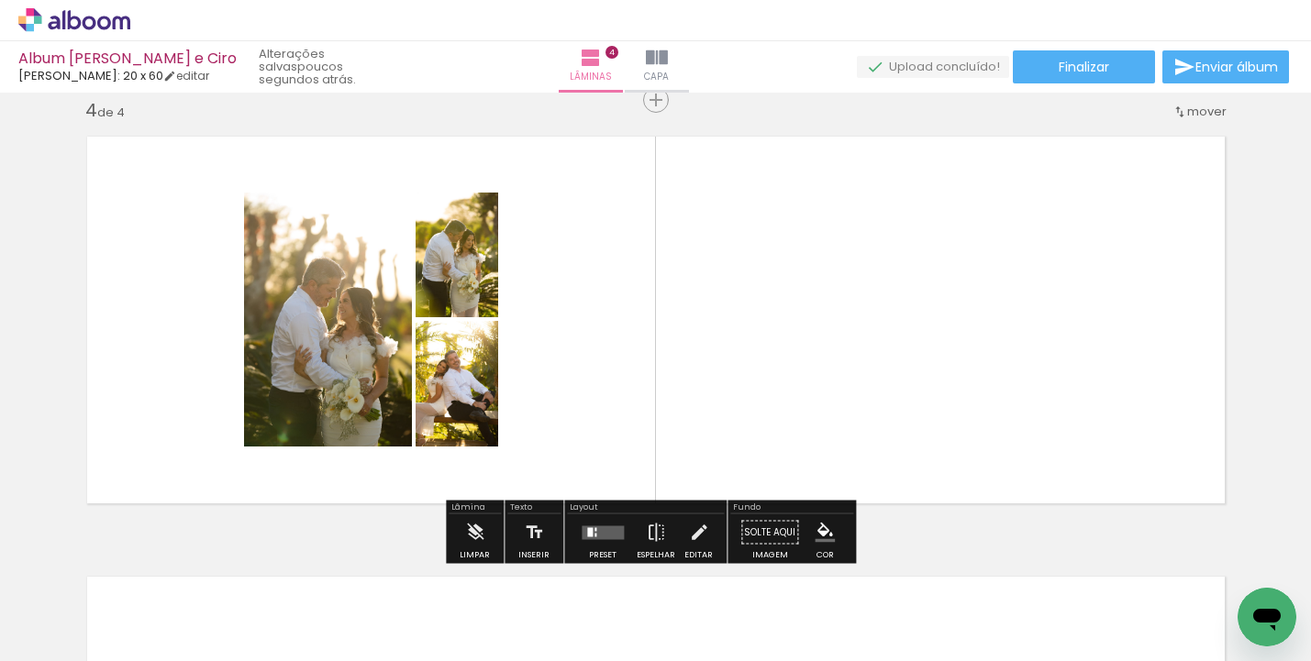
click at [578, 524] on div at bounding box center [603, 533] width 50 height 37
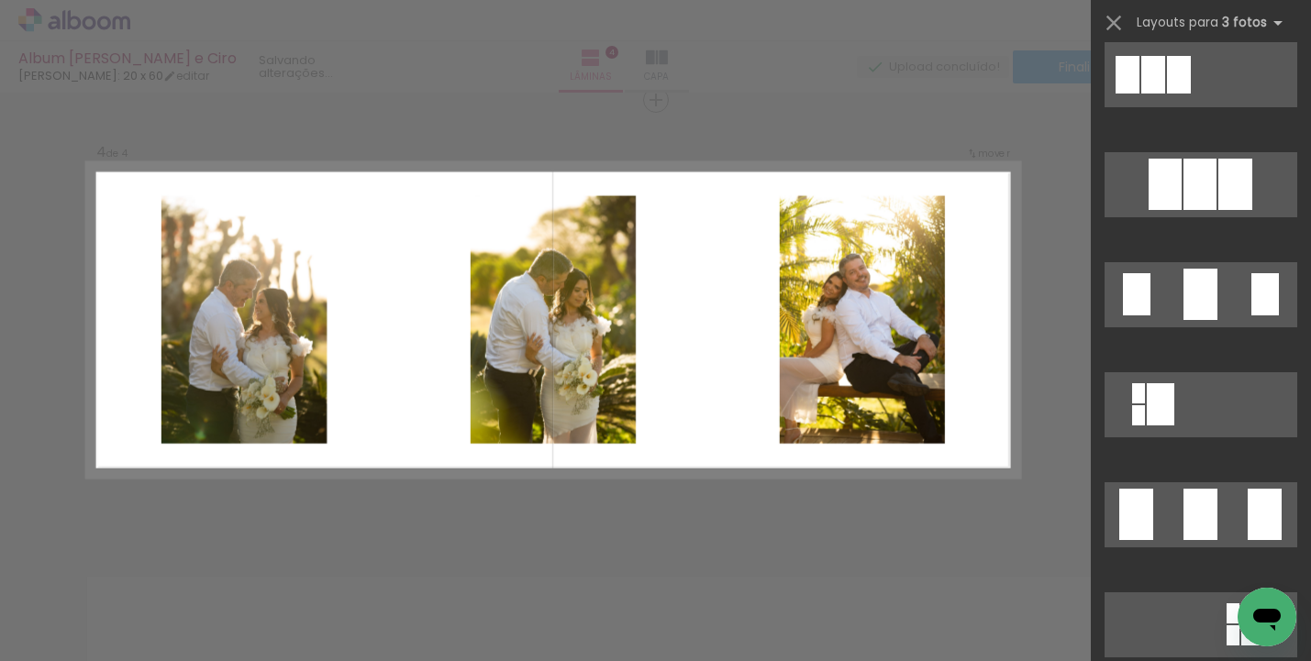
scroll to position [1240, 0]
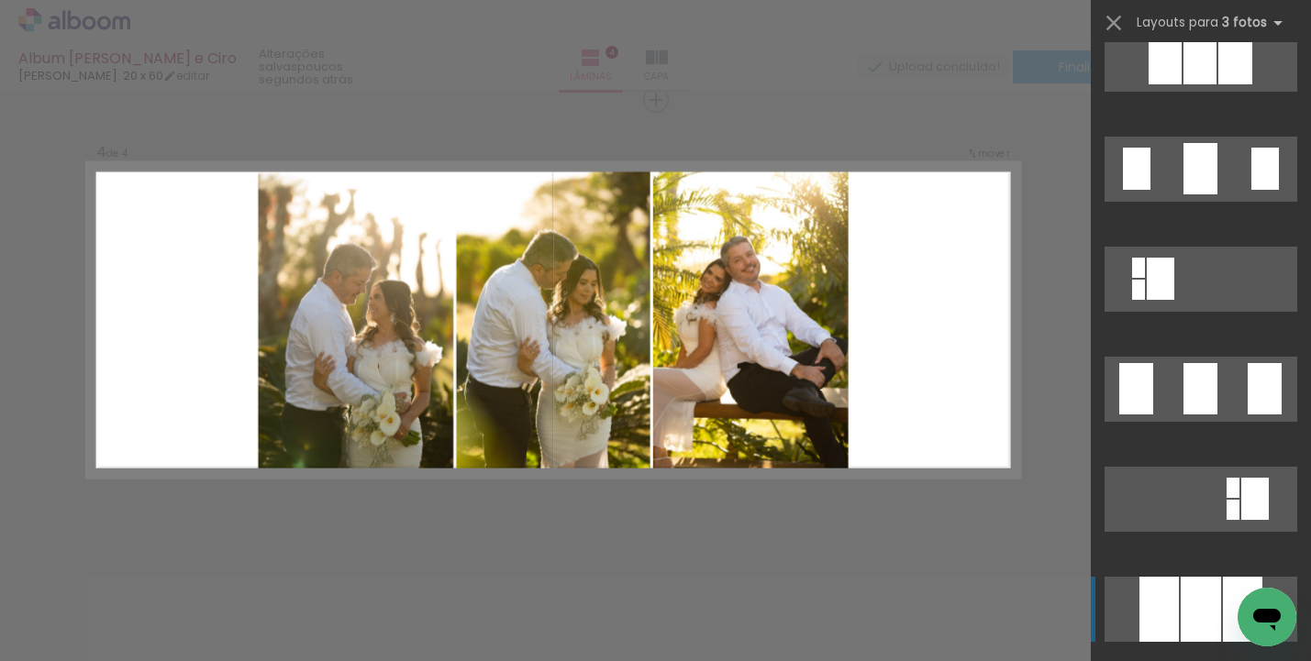
click at [1223, 601] on div at bounding box center [1242, 609] width 39 height 65
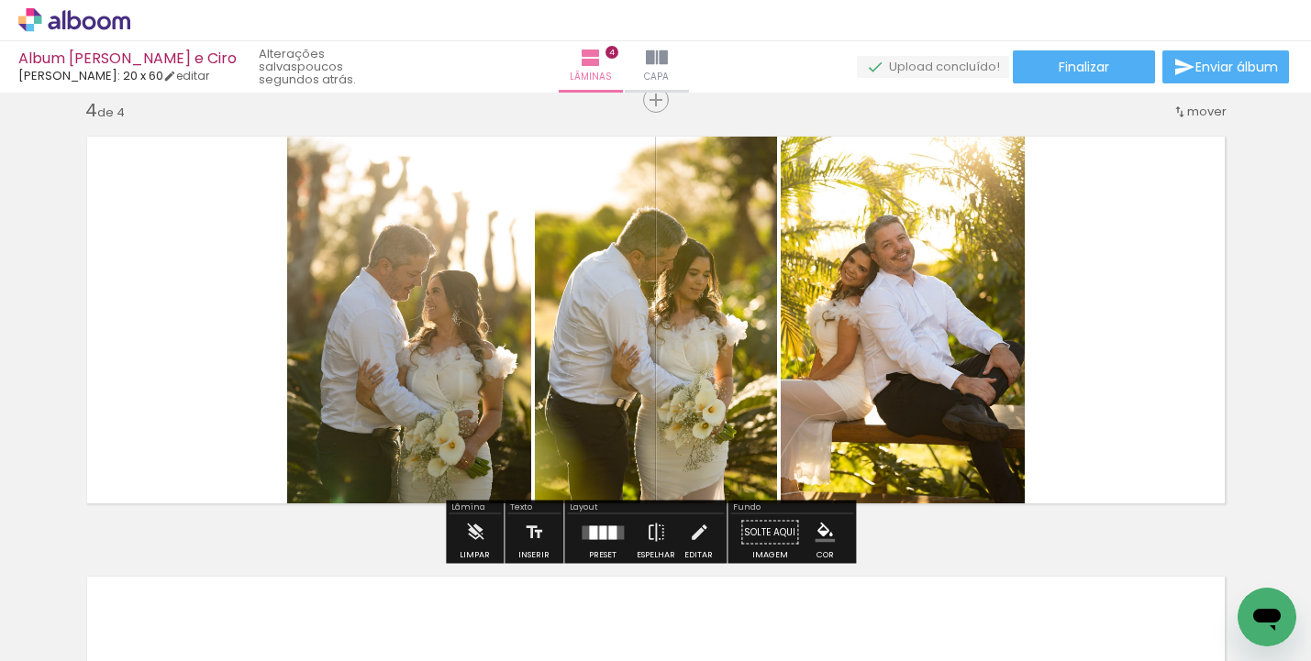
scroll to position [0, 0]
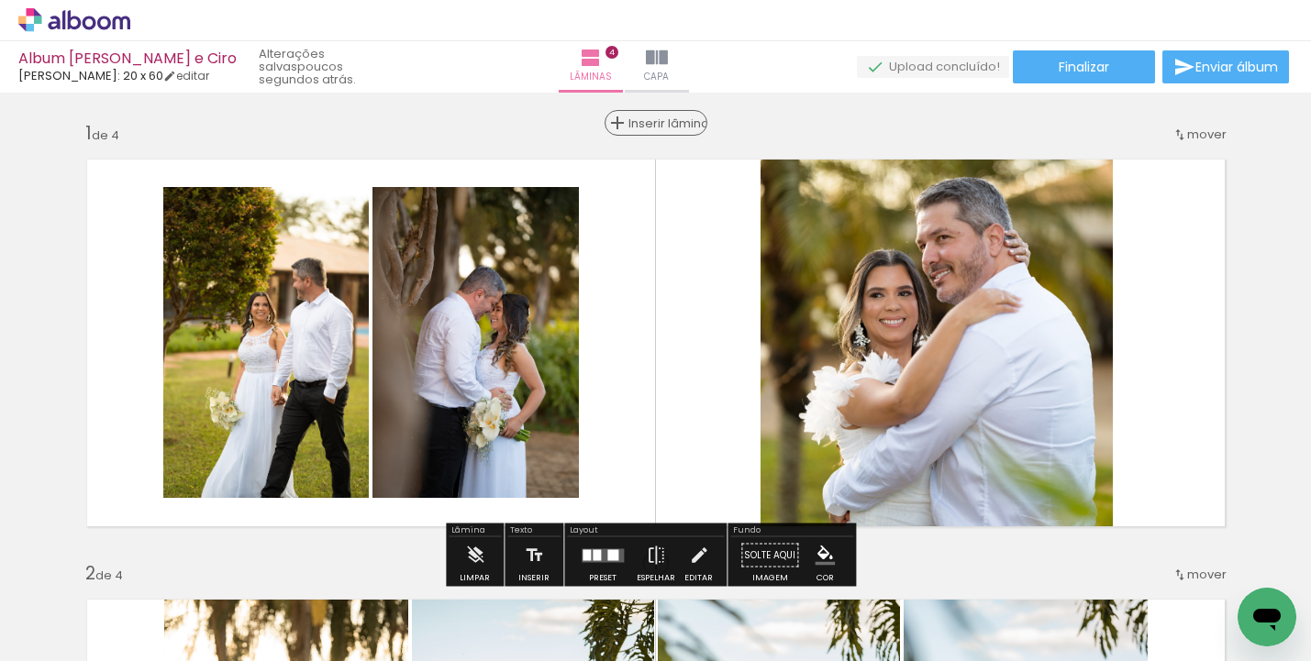
click at [654, 124] on span "Inserir lâmina" at bounding box center [664, 123] width 72 height 12
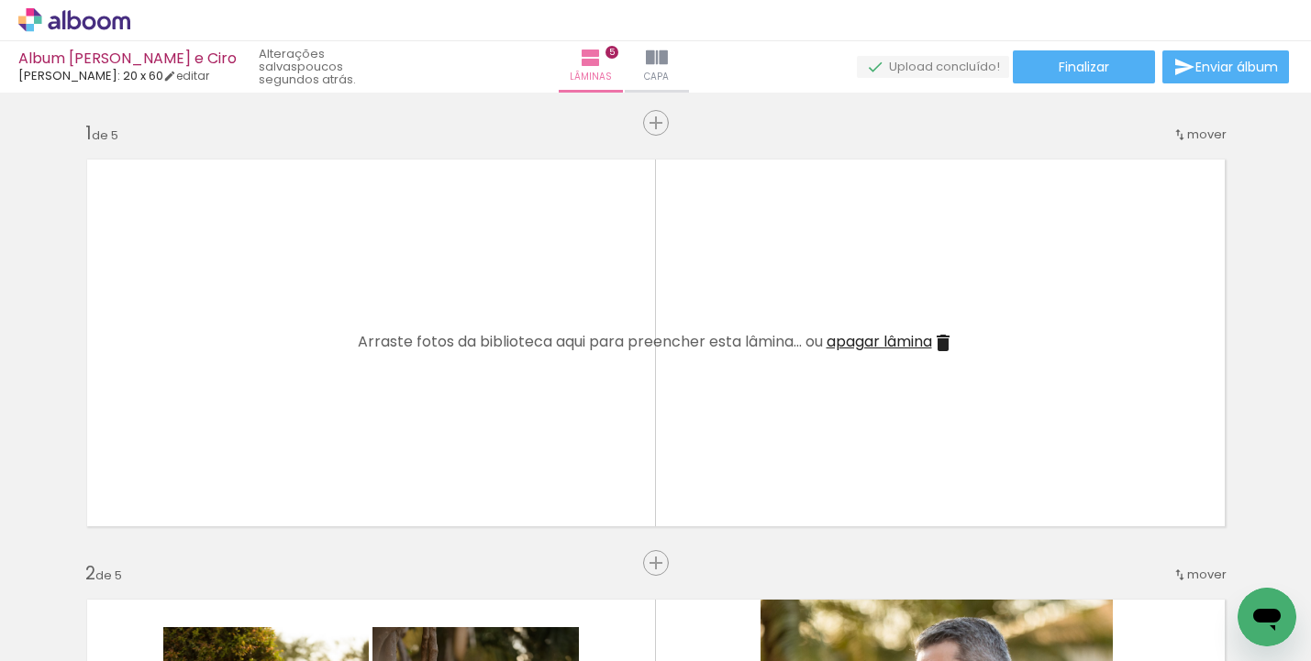
scroll to position [0, 1262]
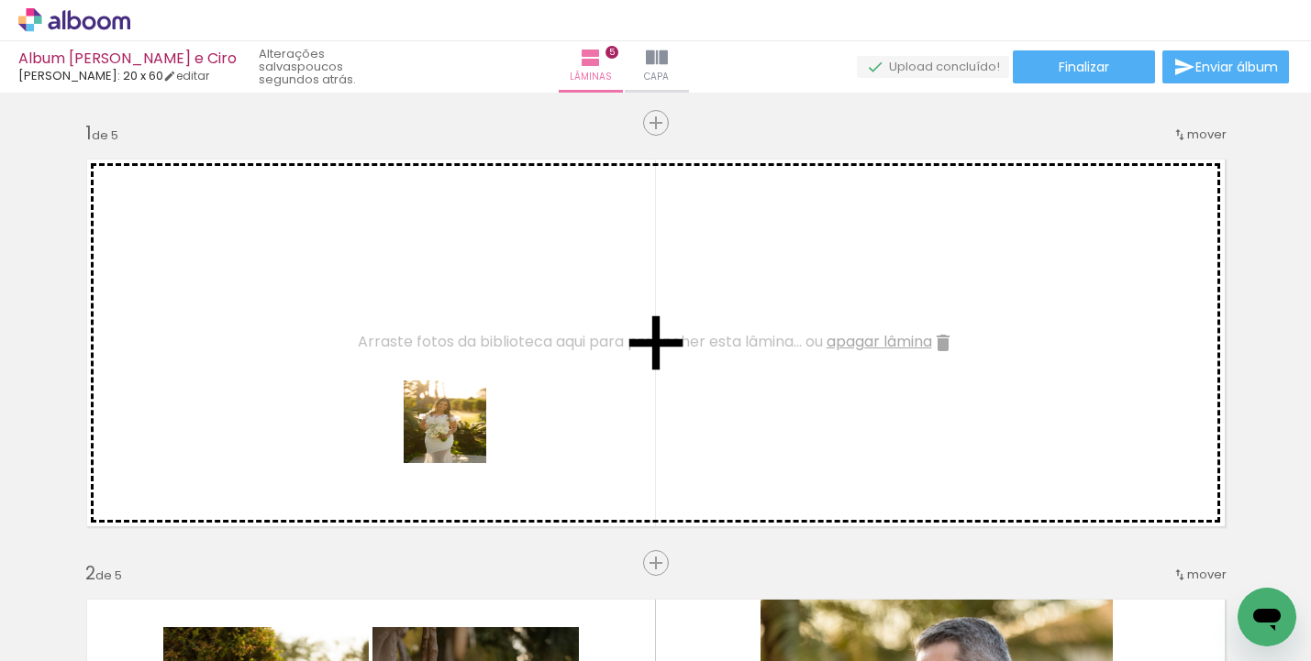
drag, startPoint x: 441, startPoint y: 458, endPoint x: 459, endPoint y: 436, distance: 28.1
click at [459, 436] on quentale-workspace at bounding box center [655, 330] width 1311 height 661
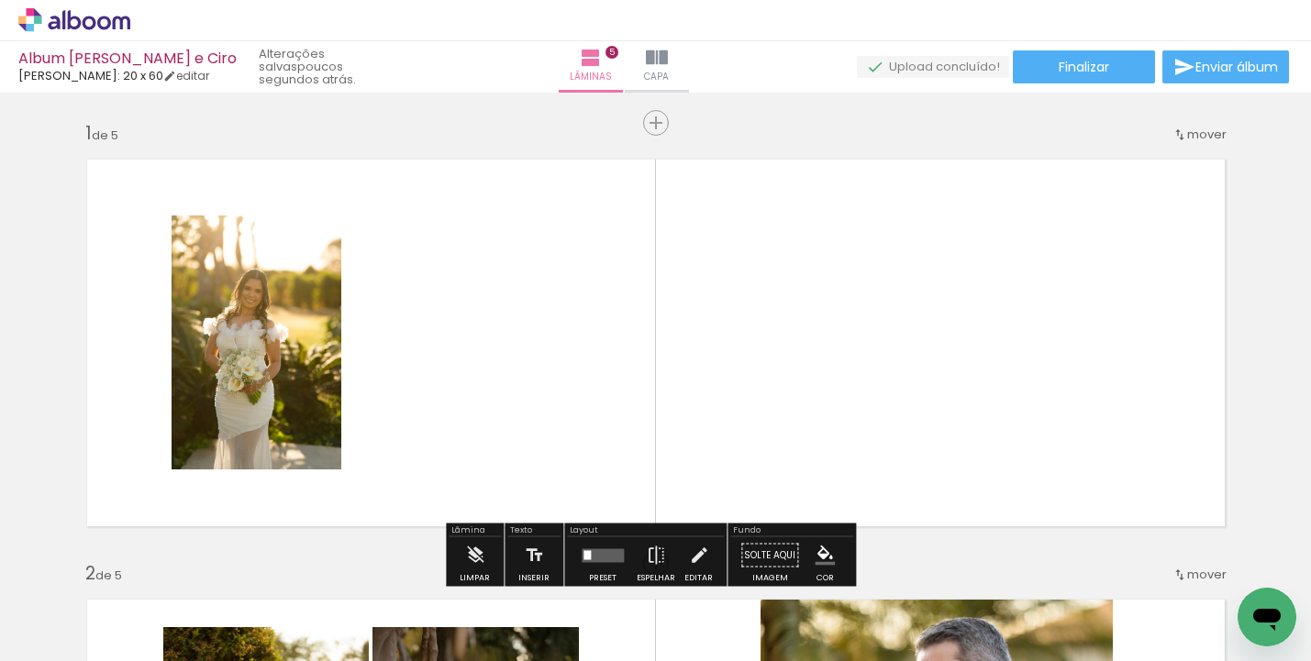
drag, startPoint x: 467, startPoint y: 595, endPoint x: 563, endPoint y: 410, distance: 208.9
click at [563, 410] on quentale-workspace at bounding box center [655, 330] width 1311 height 661
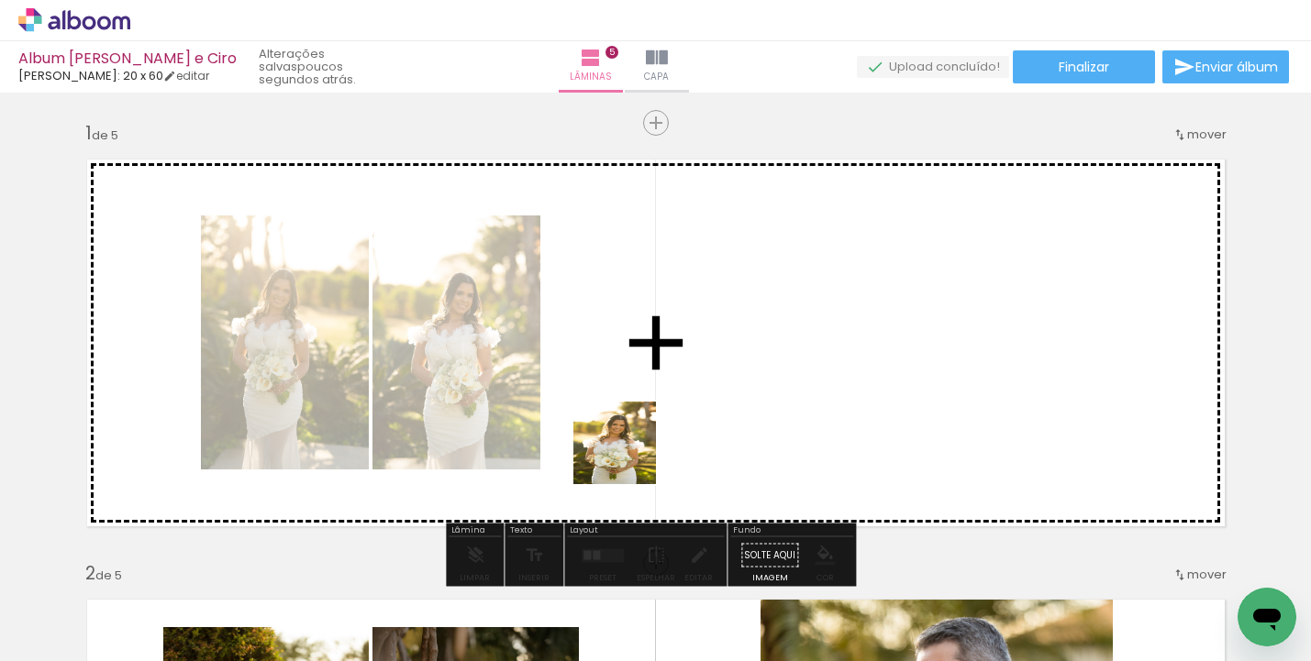
click at [628, 455] on quentale-workspace at bounding box center [655, 330] width 1311 height 661
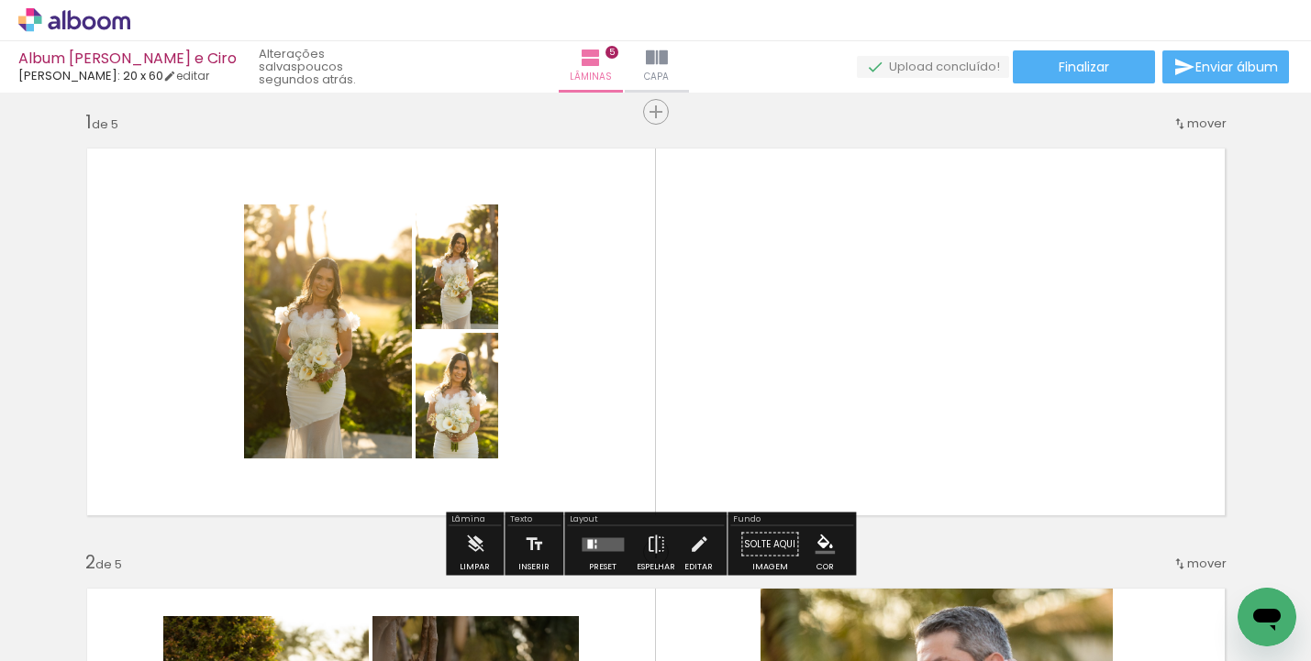
scroll to position [24, 0]
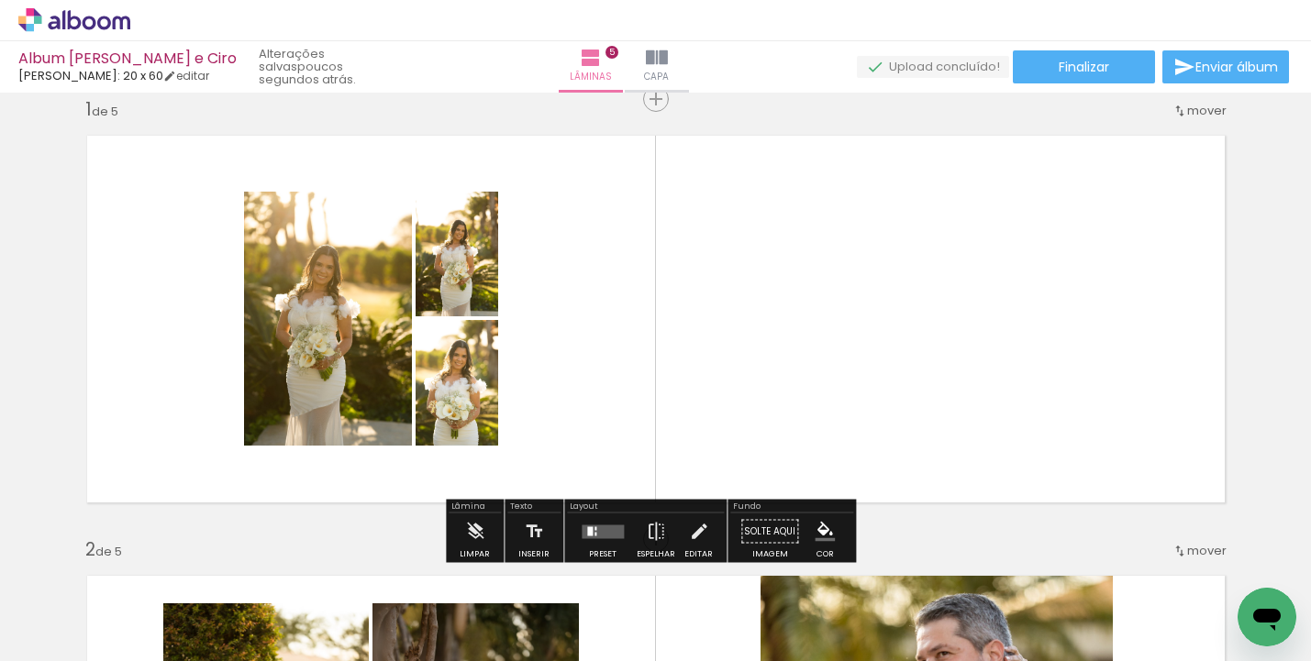
click at [605, 529] on quentale-layouter at bounding box center [603, 532] width 42 height 14
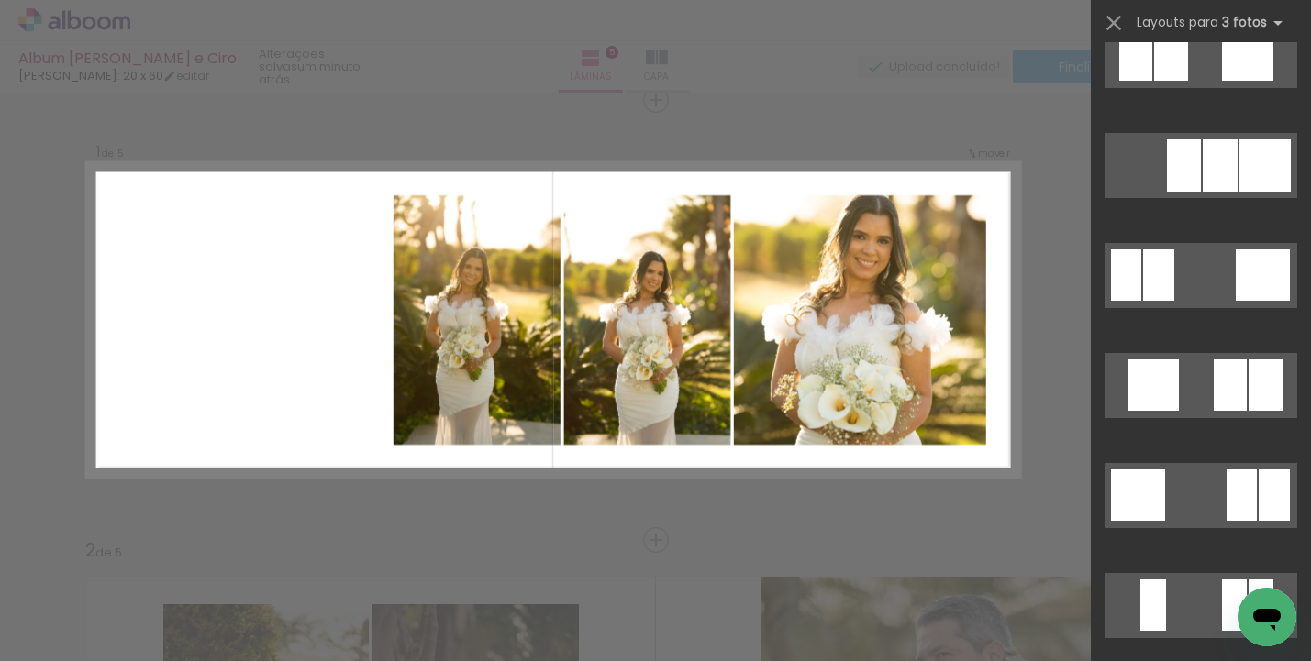
scroll to position [2203, 0]
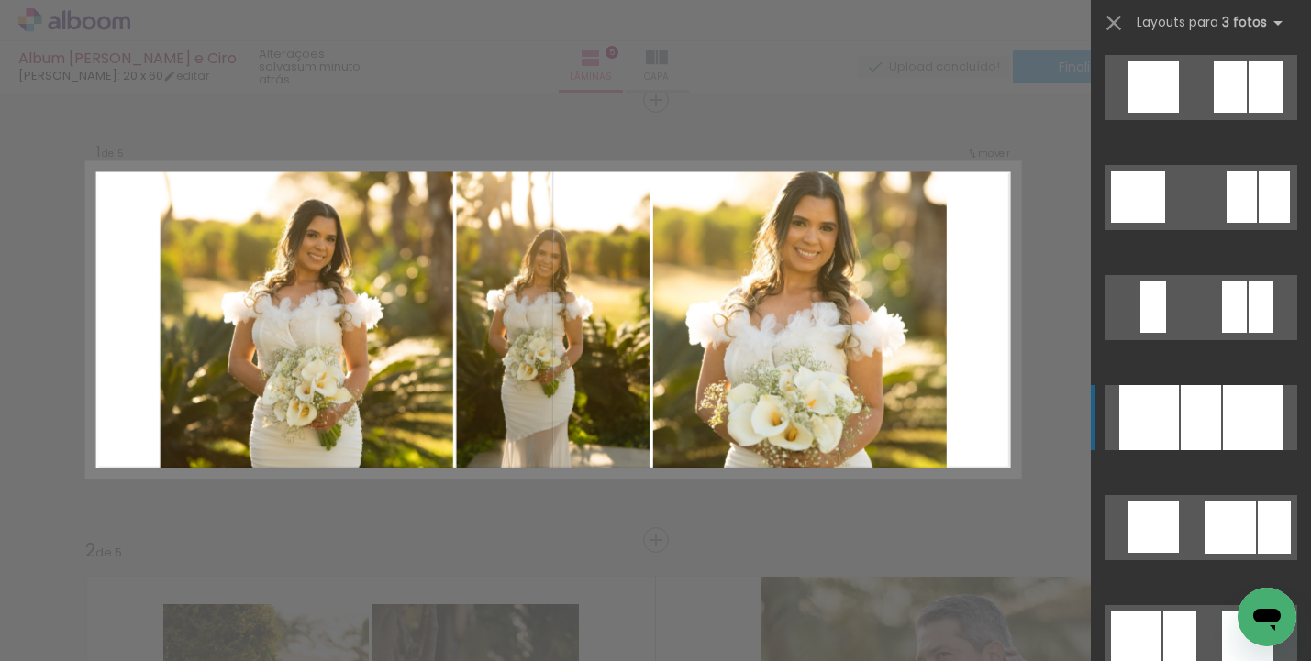
click at [1204, 420] on div at bounding box center [1201, 417] width 40 height 65
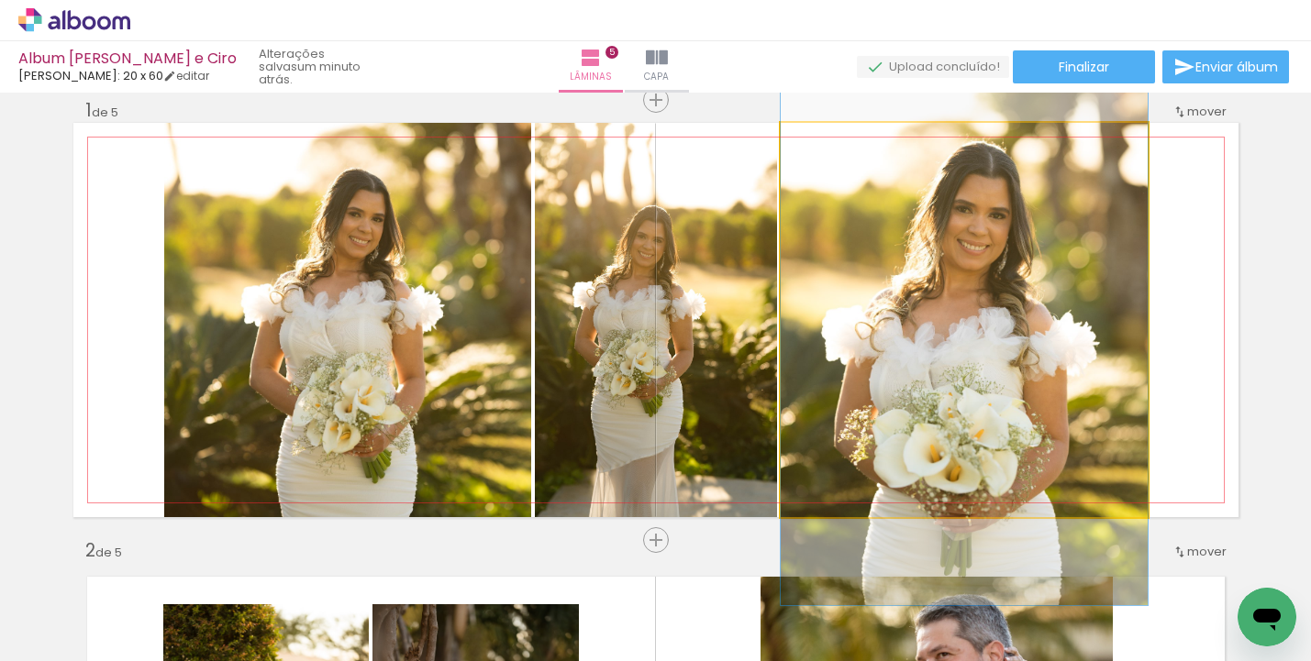
drag, startPoint x: 1107, startPoint y: 330, endPoint x: 1105, endPoint y: 340, distance: 10.5
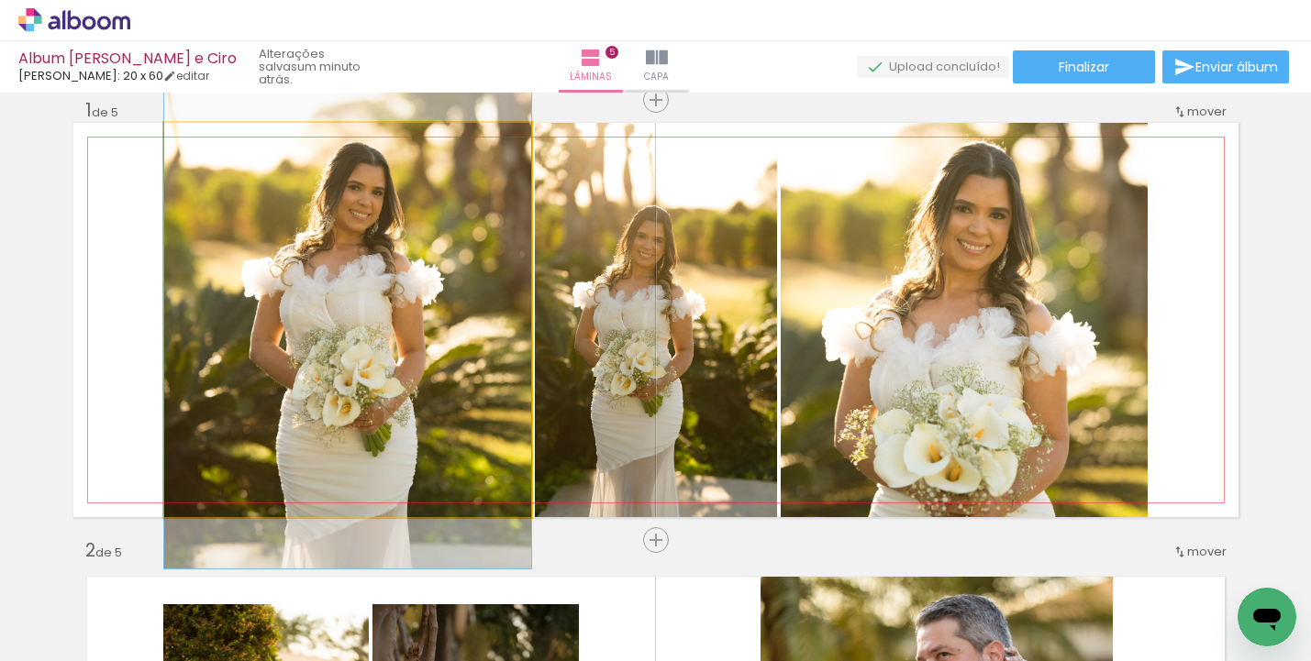
drag, startPoint x: 456, startPoint y: 351, endPoint x: 458, endPoint y: 323, distance: 28.5
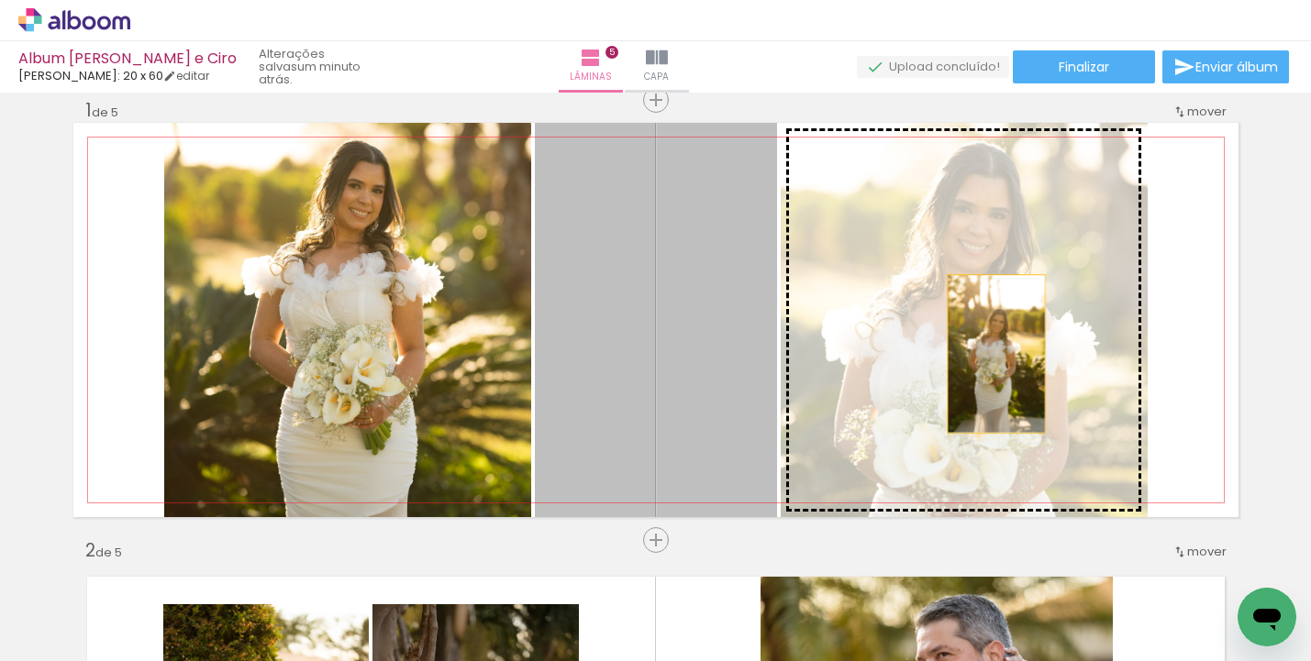
drag, startPoint x: 700, startPoint y: 354, endPoint x: 989, endPoint y: 354, distance: 289.0
click at [0, 0] on slot at bounding box center [0, 0] width 0 height 0
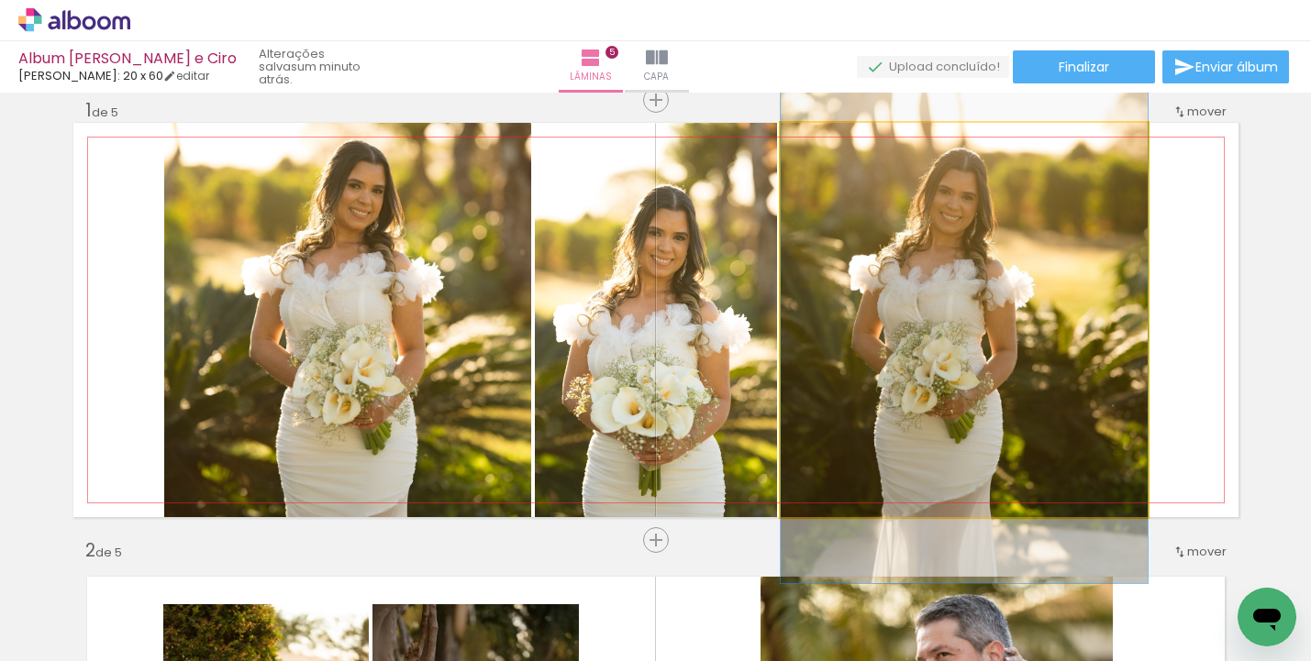
drag, startPoint x: 1022, startPoint y: 377, endPoint x: 1056, endPoint y: 365, distance: 36.0
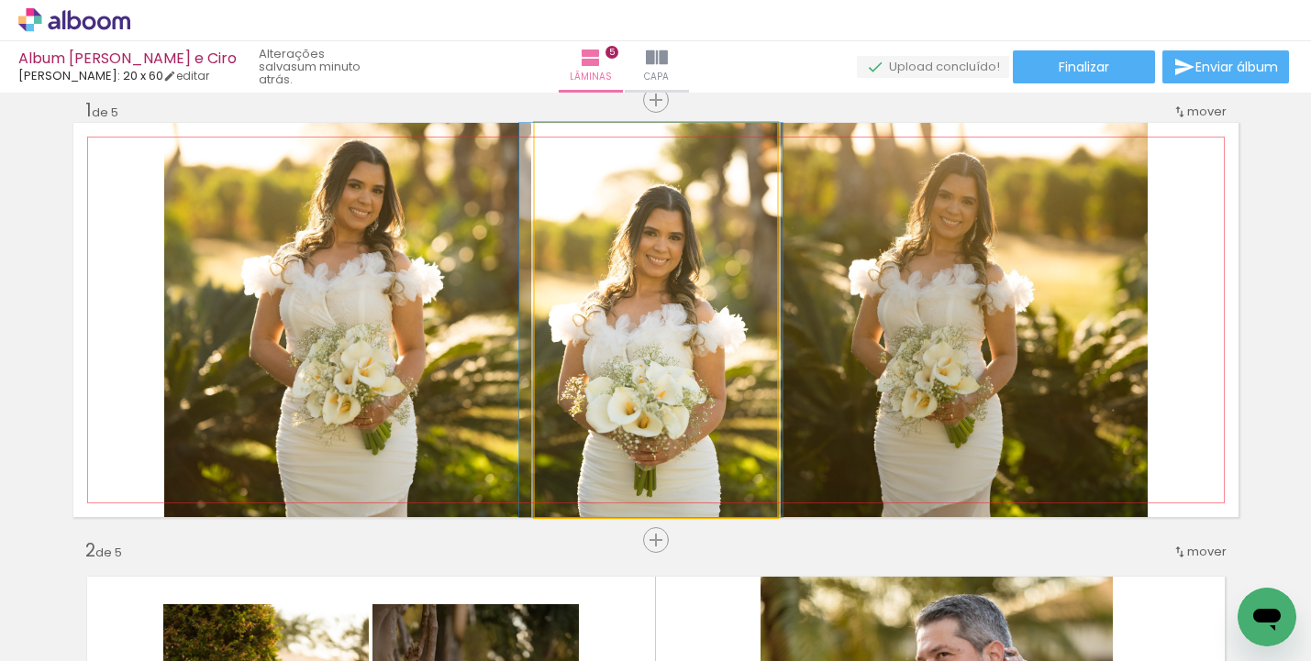
drag, startPoint x: 720, startPoint y: 401, endPoint x: 714, endPoint y: 368, distance: 33.6
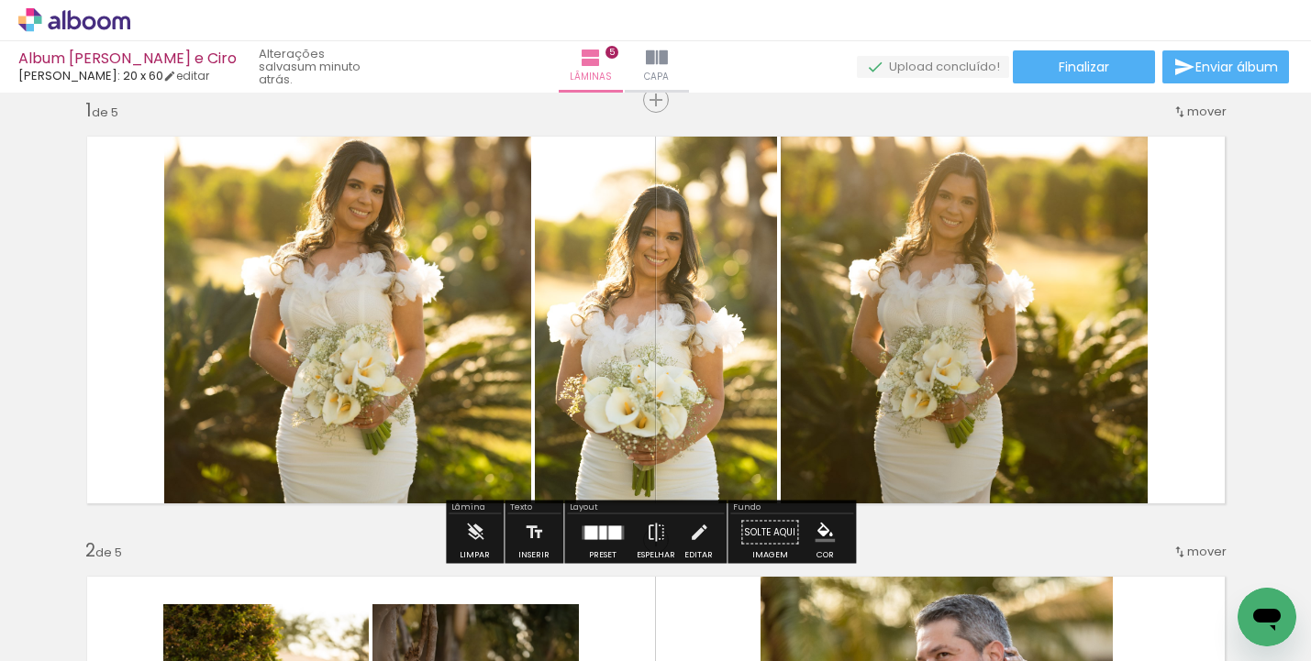
scroll to position [246, 0]
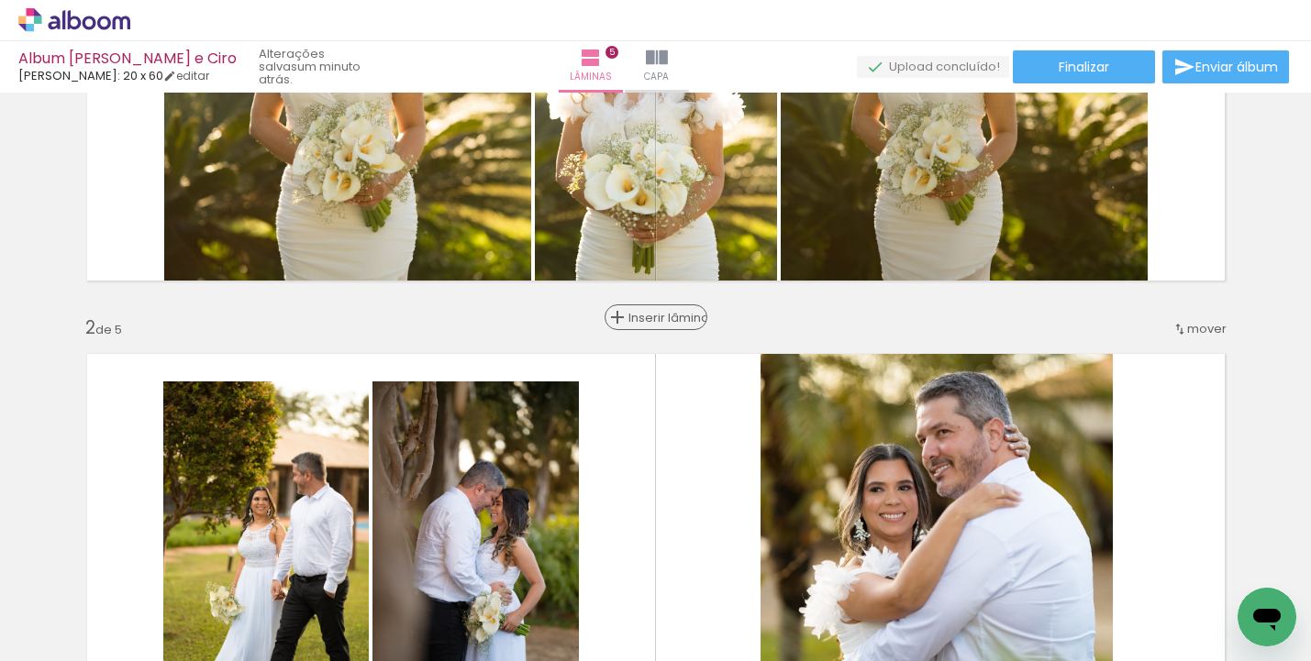
click at [652, 317] on span "Inserir lâmina" at bounding box center [664, 318] width 72 height 12
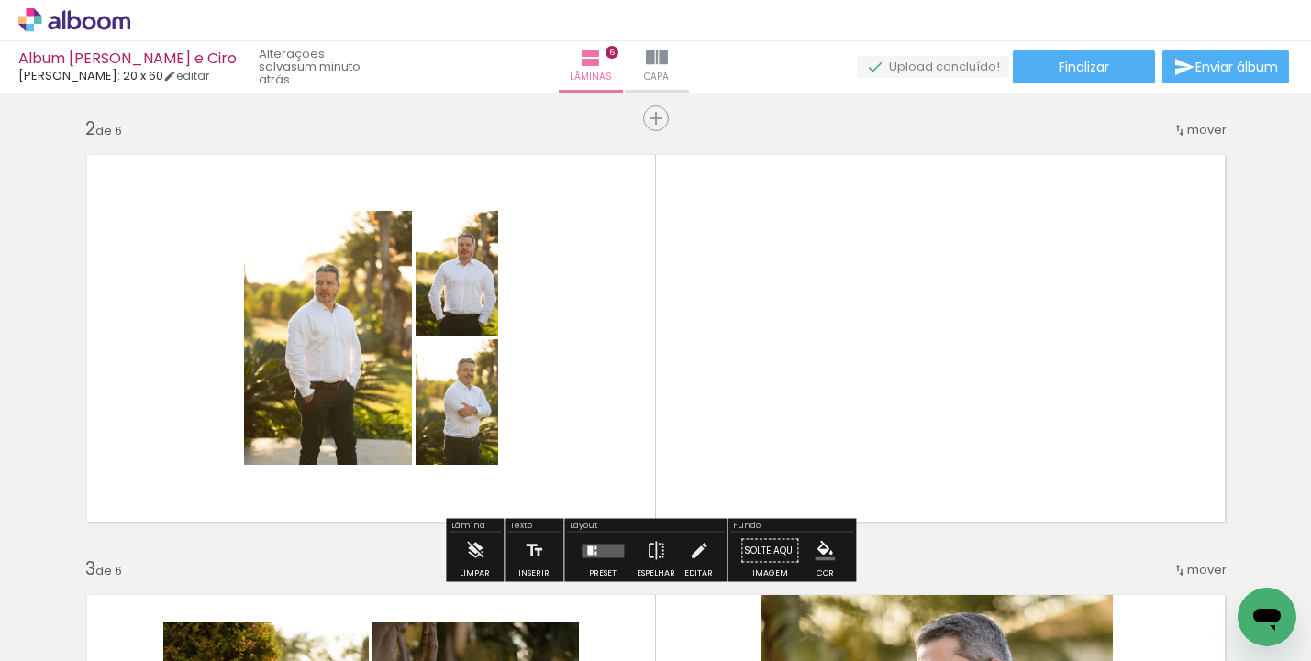
scroll to position [483, 0]
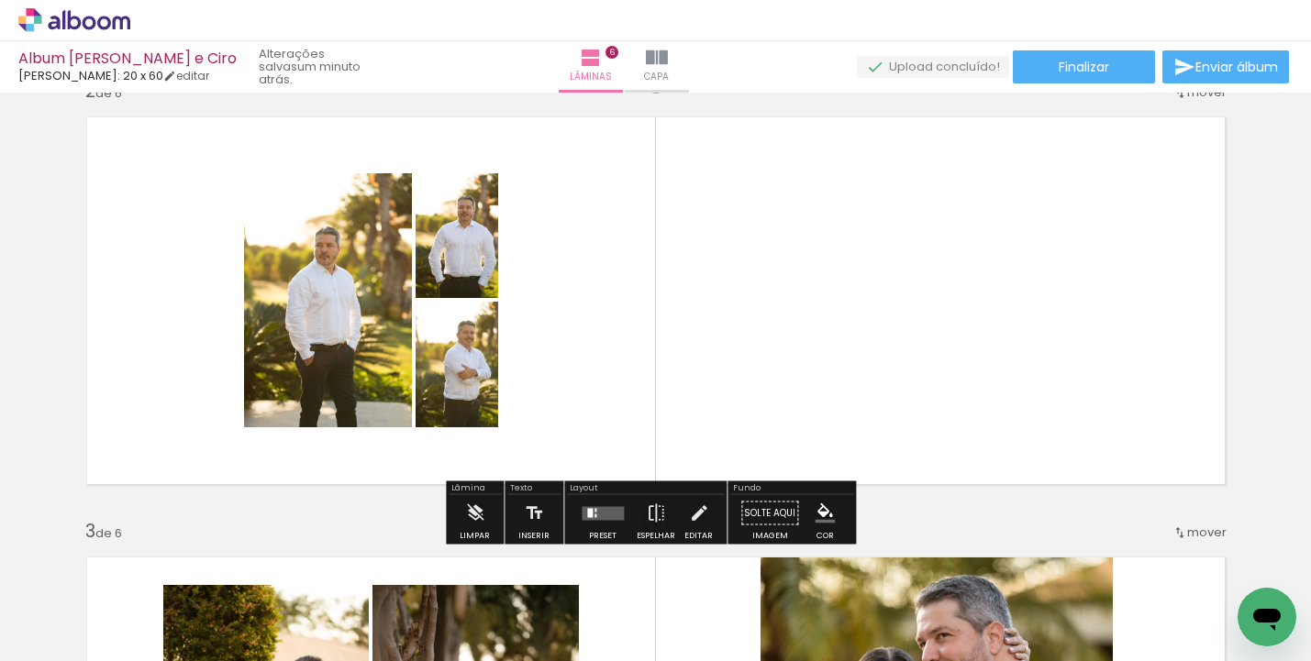
click at [590, 515] on quentale-layouter at bounding box center [603, 513] width 42 height 14
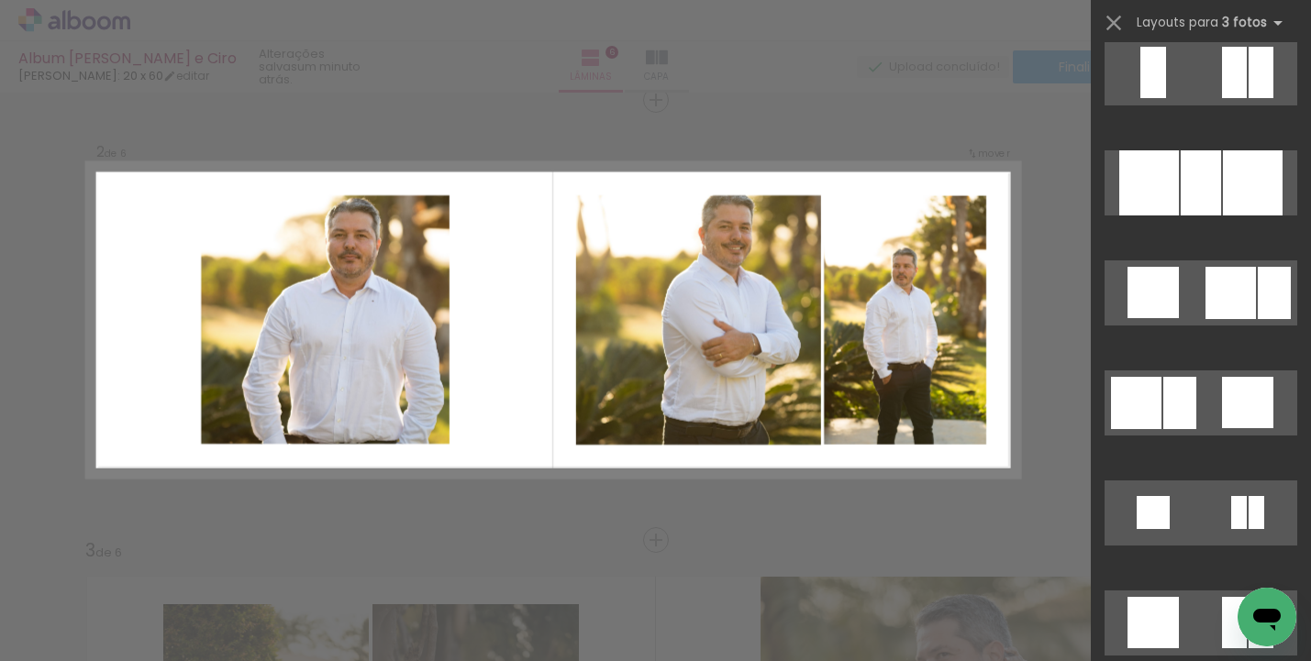
scroll to position [2684, 0]
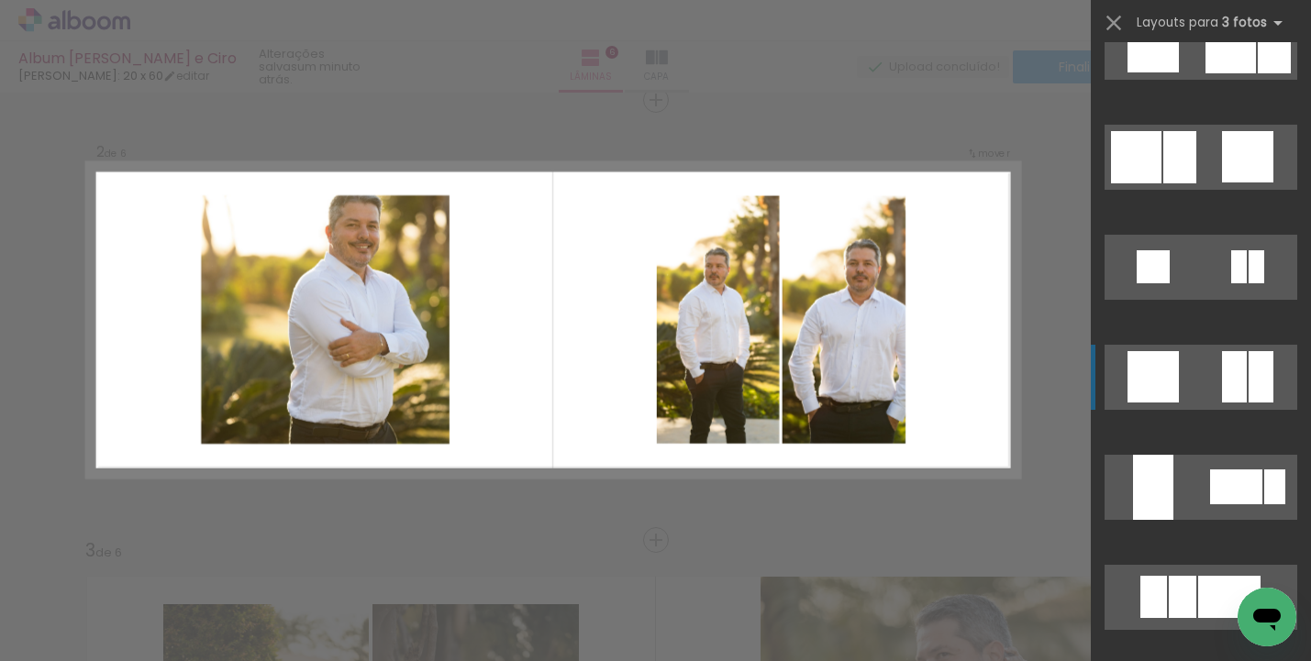
click at [1252, 372] on div at bounding box center [1261, 376] width 25 height 51
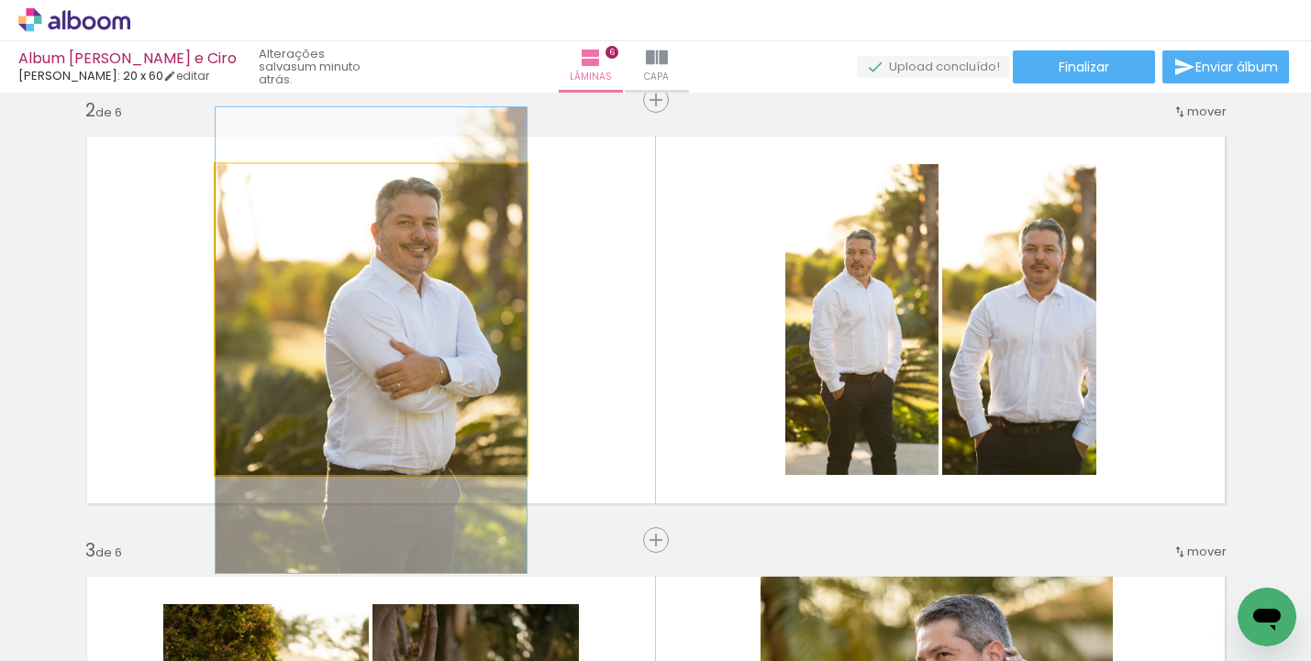
drag, startPoint x: 411, startPoint y: 304, endPoint x: 404, endPoint y: 325, distance: 22.3
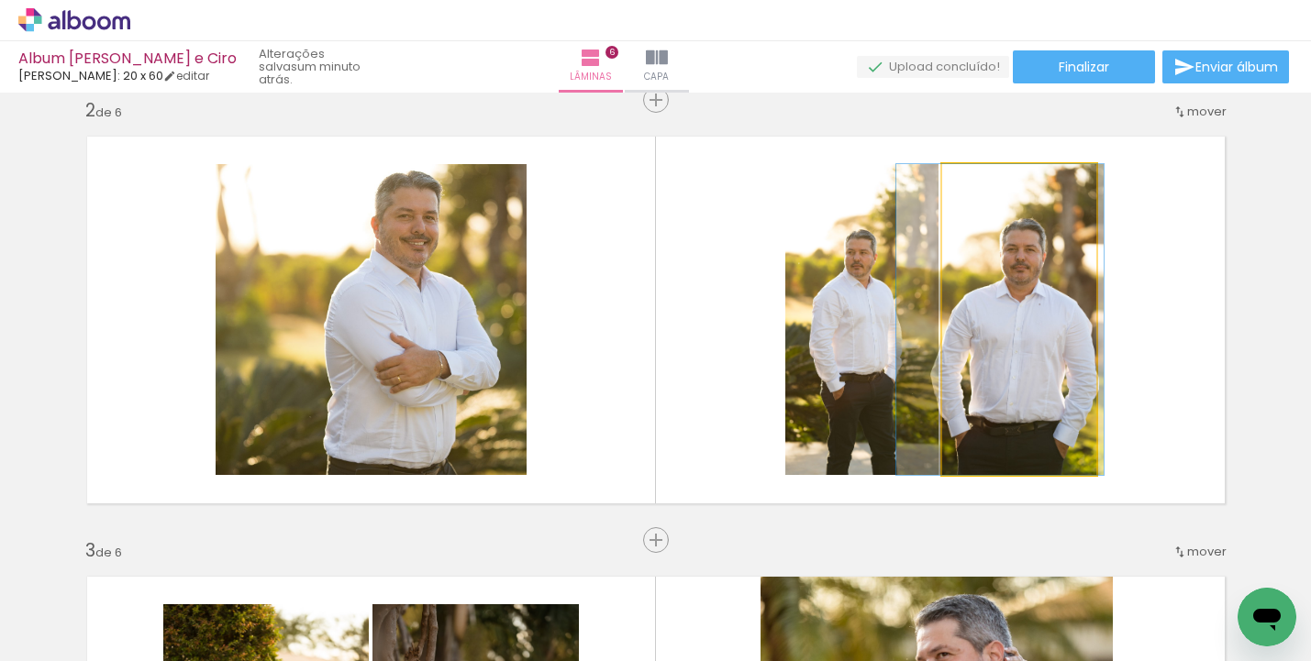
drag, startPoint x: 979, startPoint y: 339, endPoint x: 960, endPoint y: 339, distance: 19.3
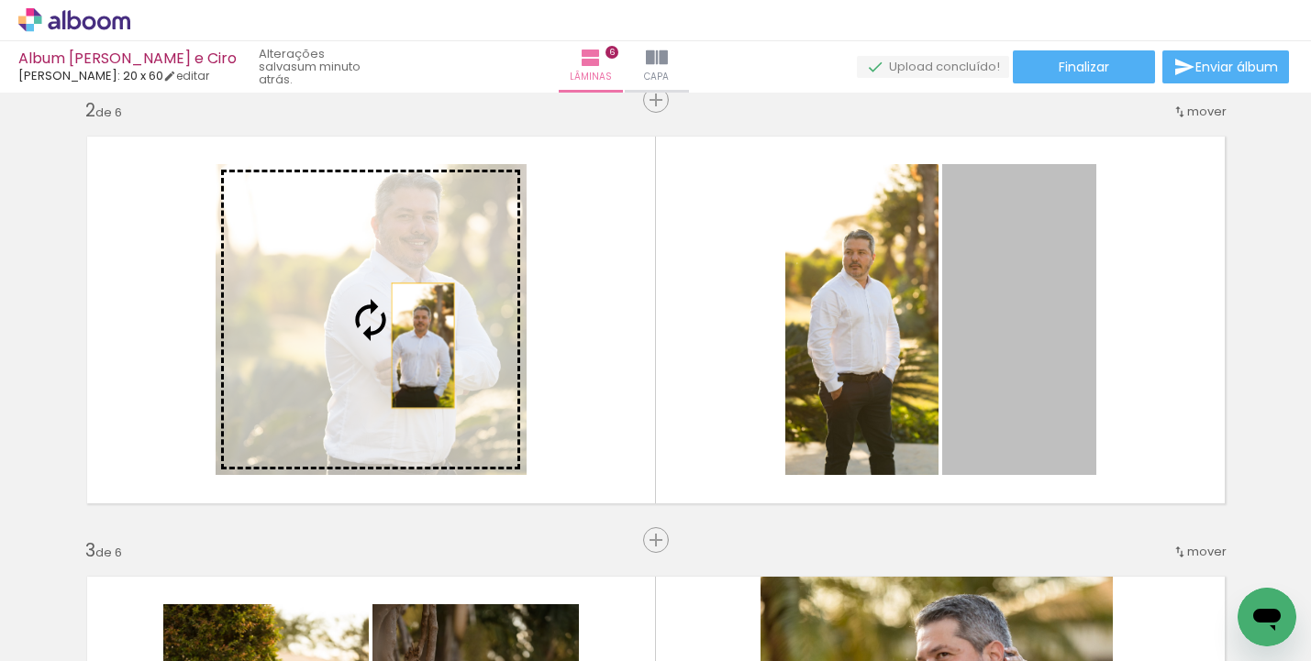
drag, startPoint x: 1023, startPoint y: 360, endPoint x: 415, endPoint y: 346, distance: 608.4
click at [0, 0] on slot at bounding box center [0, 0] width 0 height 0
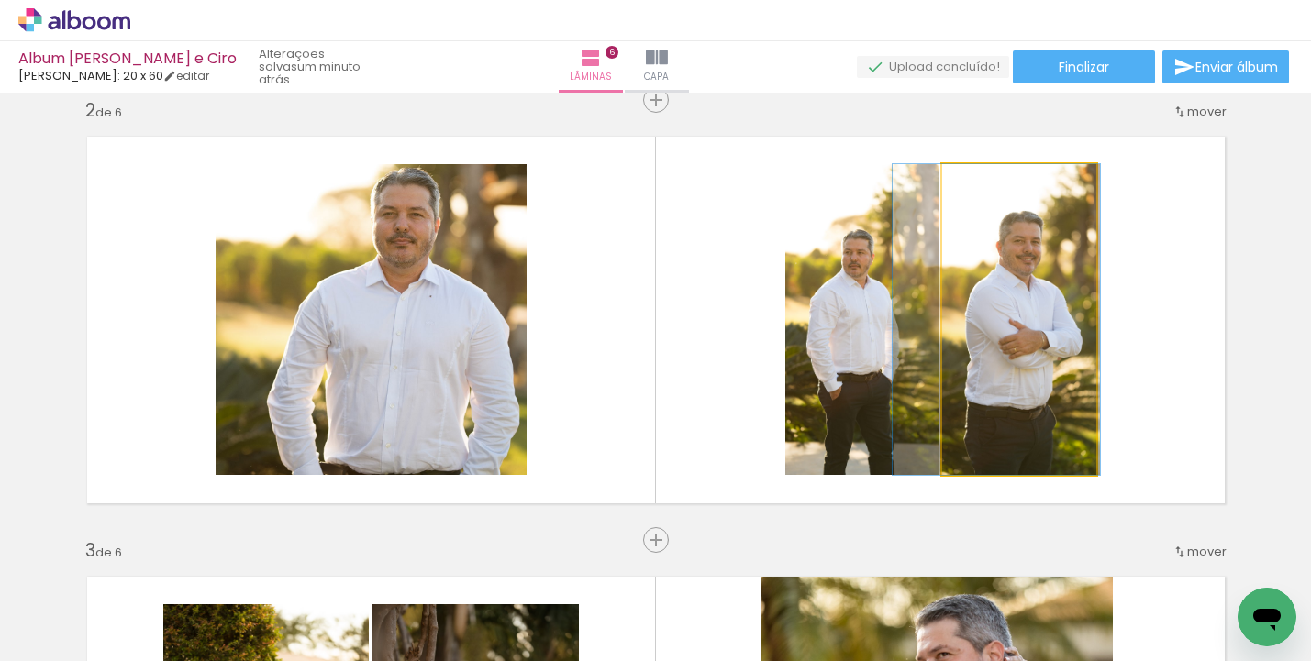
drag, startPoint x: 1040, startPoint y: 392, endPoint x: 1021, endPoint y: 392, distance: 19.3
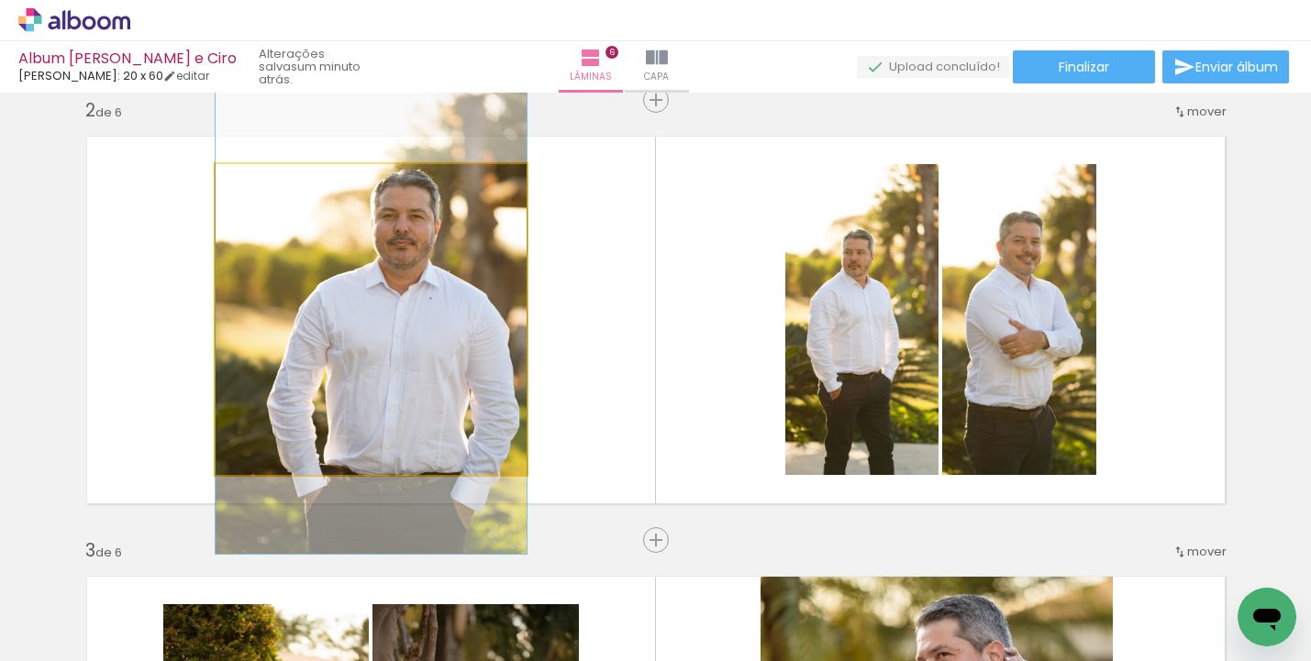
drag, startPoint x: 389, startPoint y: 339, endPoint x: 370, endPoint y: 342, distance: 19.5
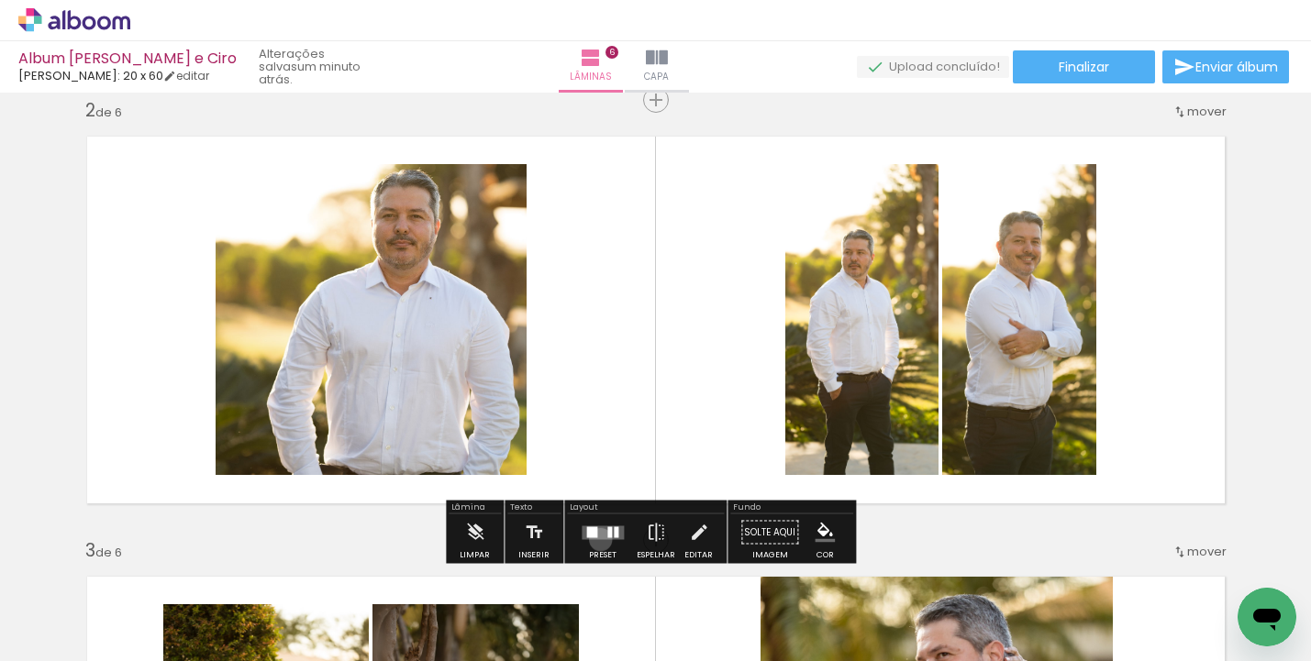
click at [597, 539] on quentale-layouter at bounding box center [603, 533] width 42 height 14
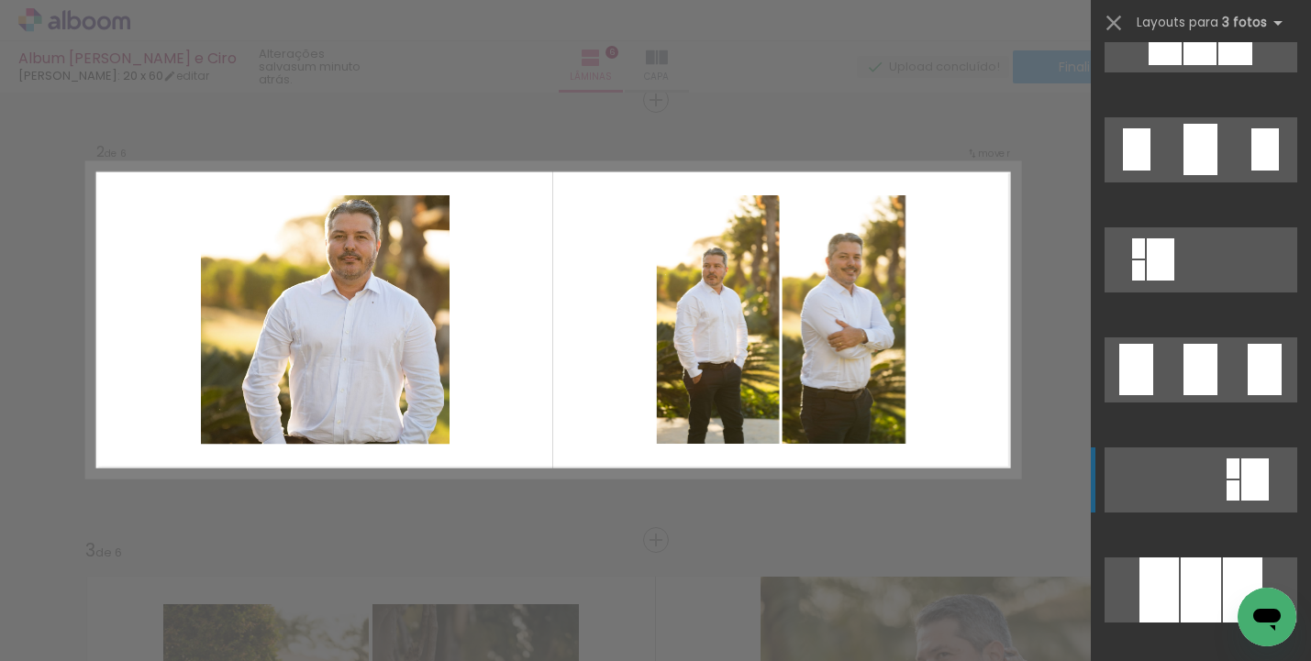
scroll to position [357, 0]
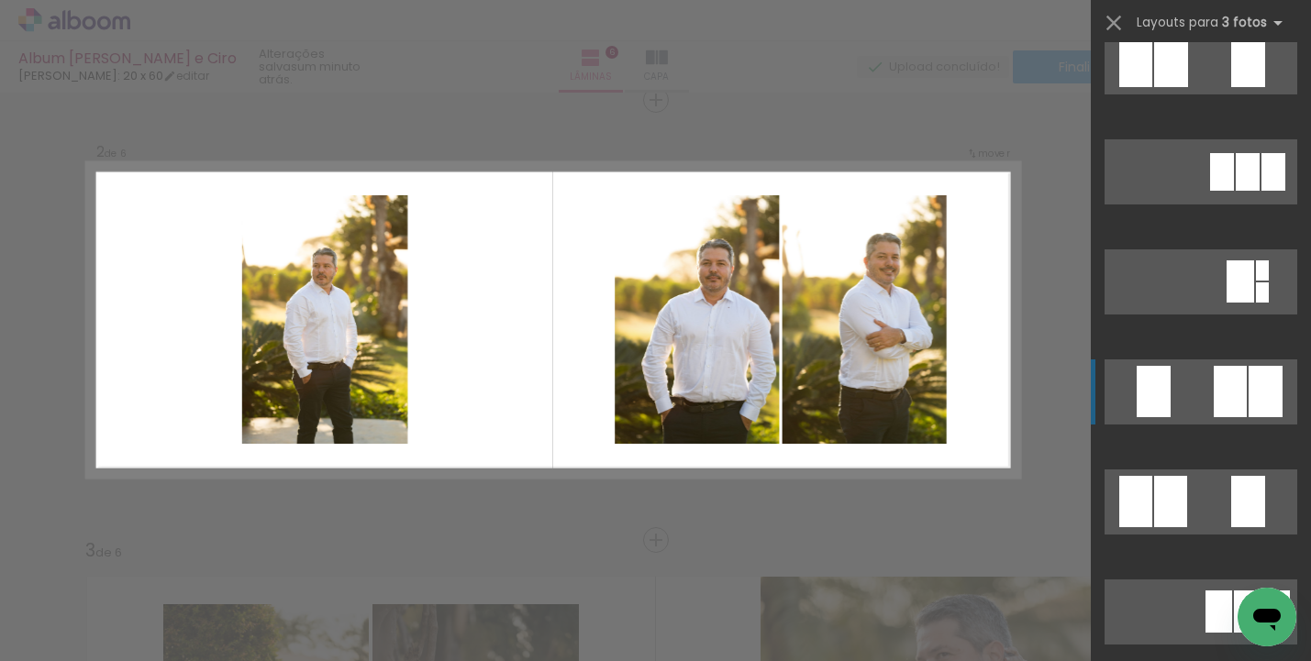
click at [1249, 386] on div at bounding box center [1266, 391] width 34 height 51
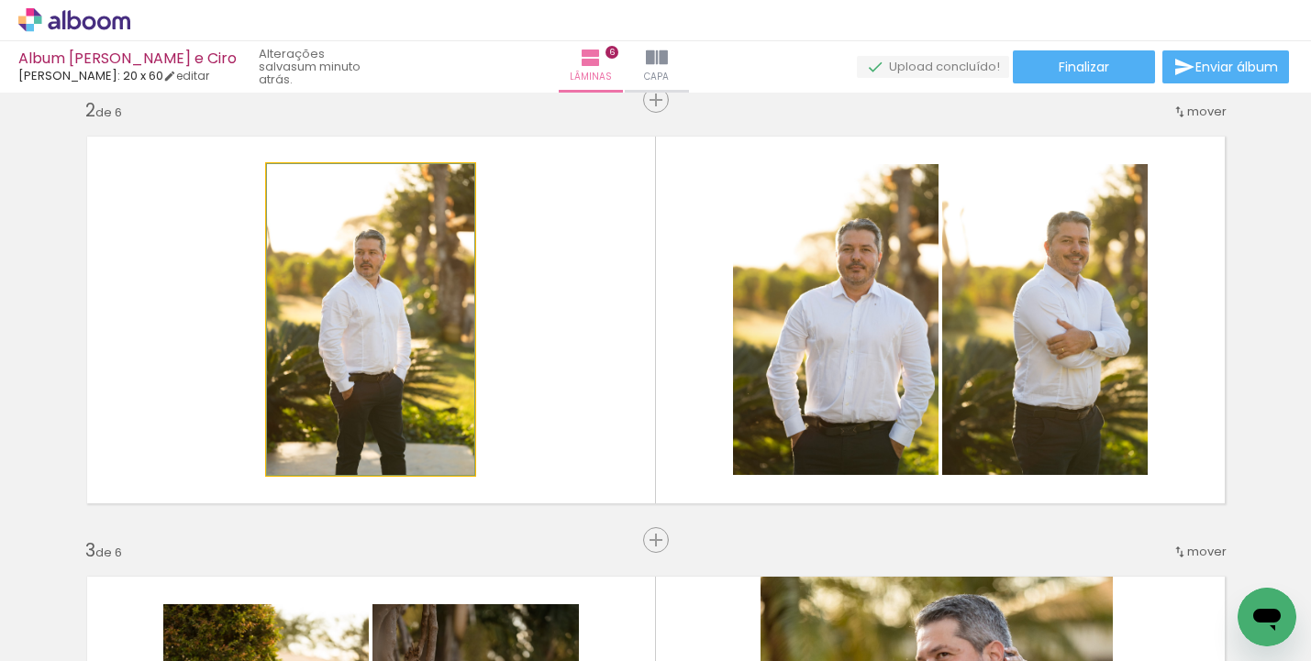
drag, startPoint x: 404, startPoint y: 397, endPoint x: 395, endPoint y: 394, distance: 9.9
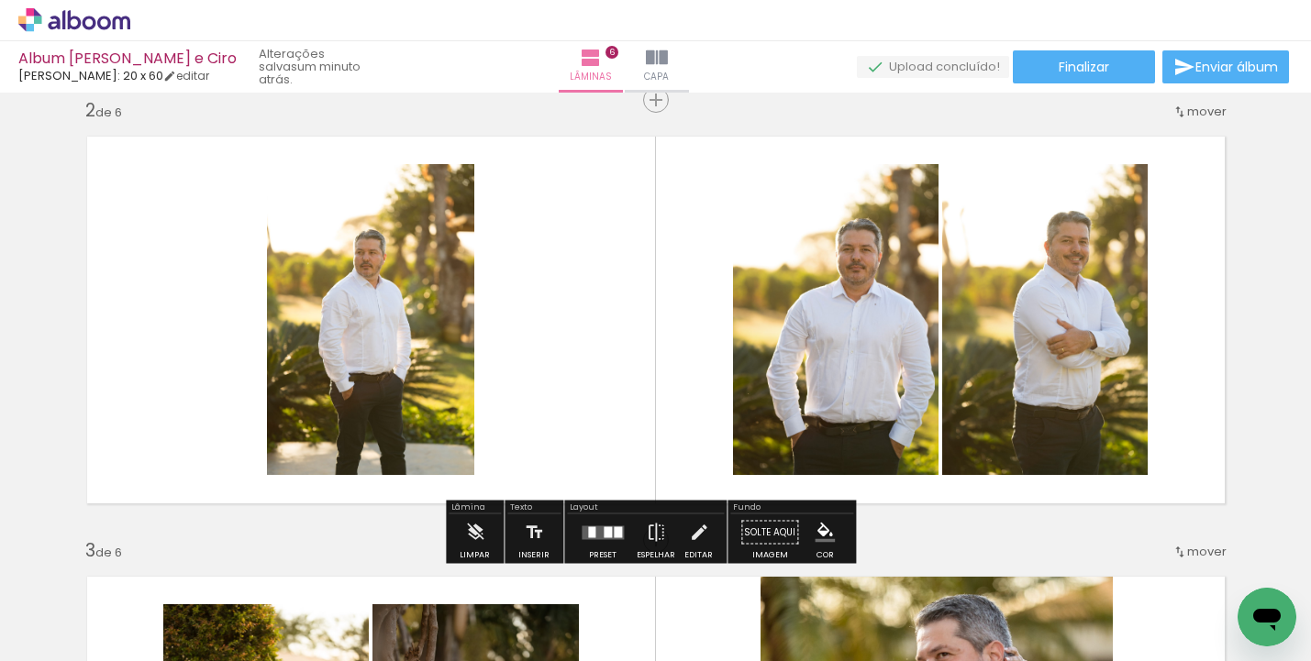
click at [395, 394] on quentale-photo at bounding box center [370, 319] width 207 height 311
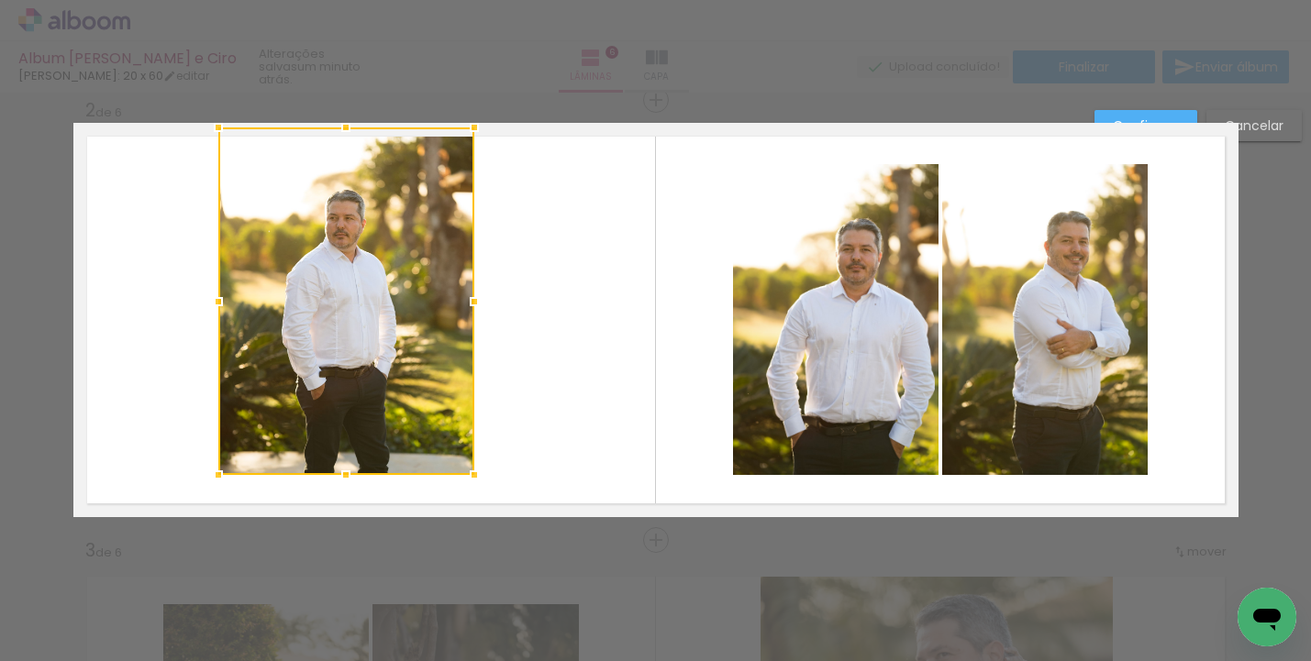
drag, startPoint x: 261, startPoint y: 161, endPoint x: 212, endPoint y: 109, distance: 70.7
click at [212, 109] on div at bounding box center [218, 127] width 37 height 37
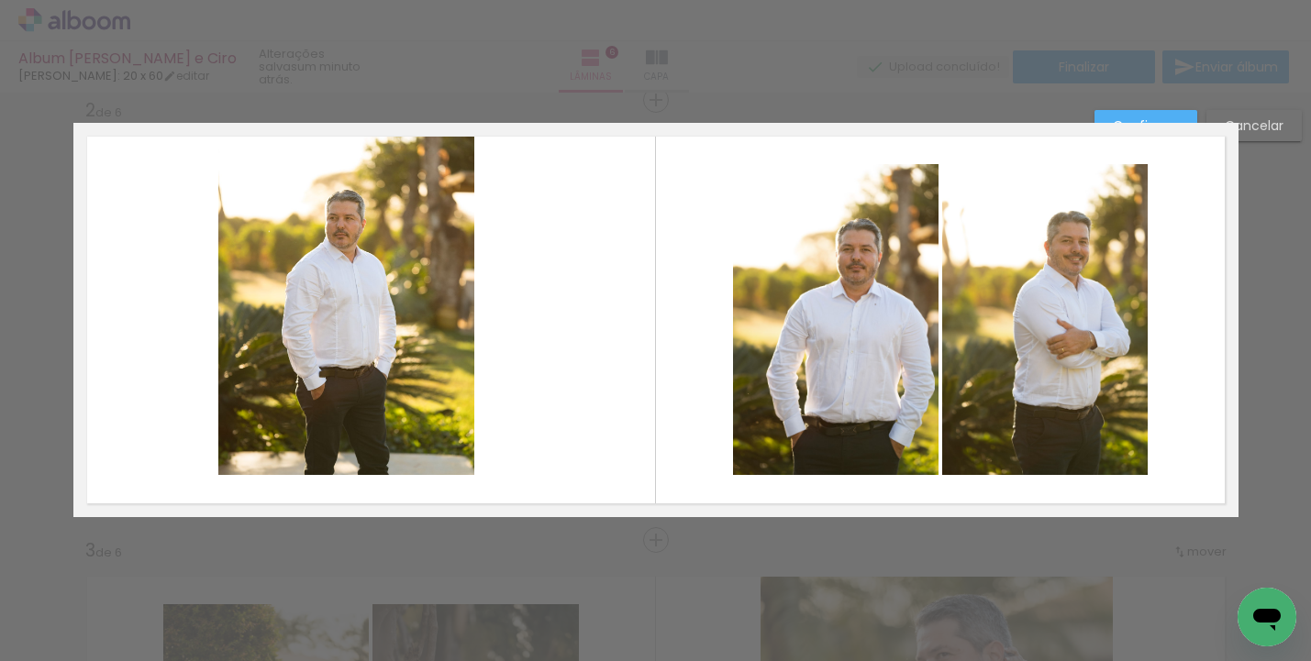
click at [446, 458] on quentale-photo at bounding box center [346, 302] width 256 height 348
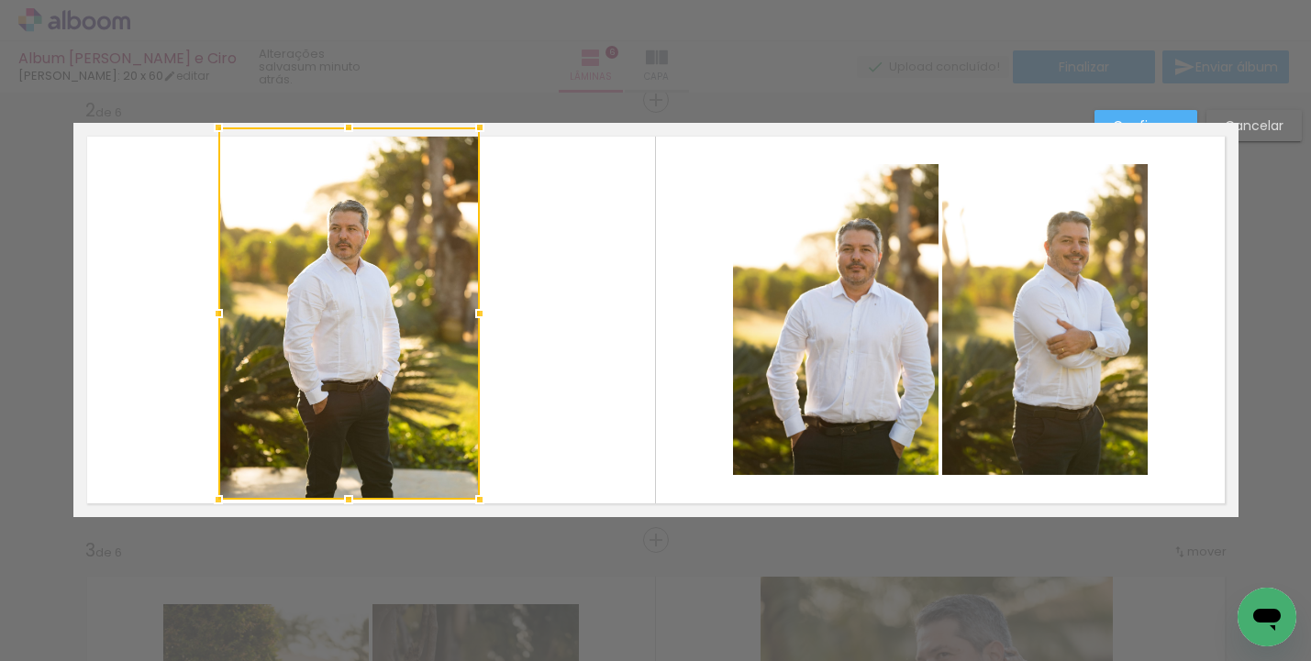
drag, startPoint x: 465, startPoint y: 488, endPoint x: 467, endPoint y: 516, distance: 27.6
click at [467, 516] on div at bounding box center [479, 500] width 37 height 37
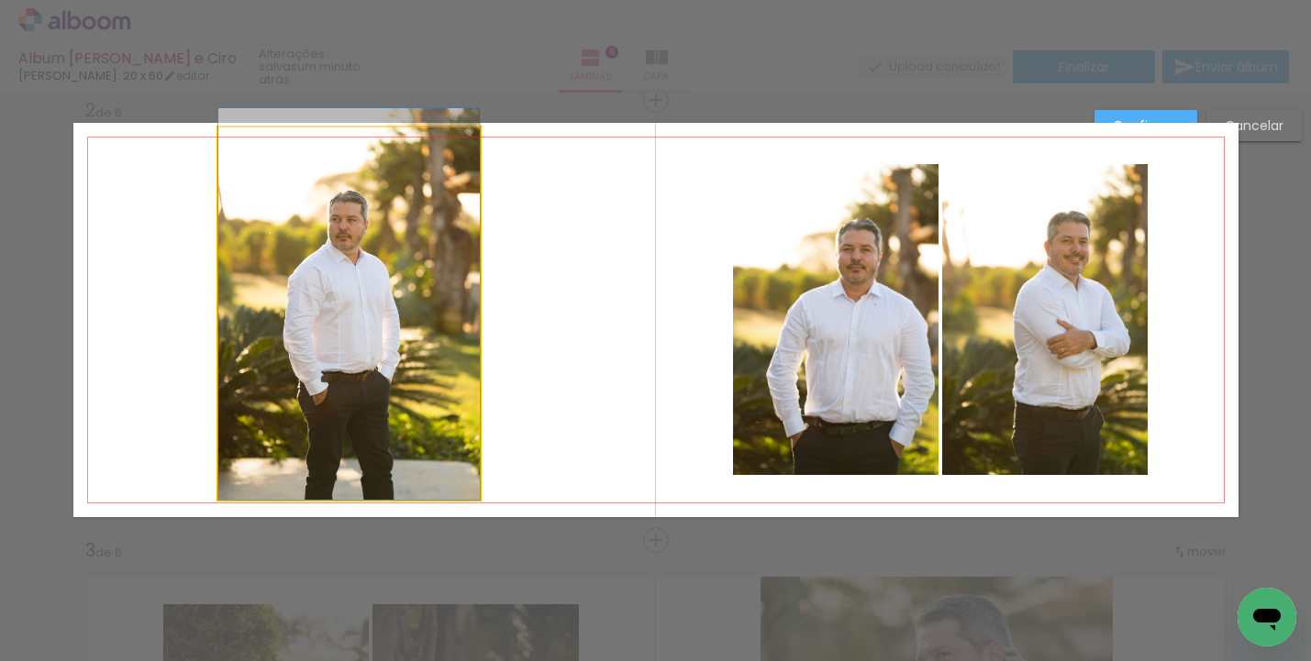
drag, startPoint x: 414, startPoint y: 411, endPoint x: 416, endPoint y: 381, distance: 30.3
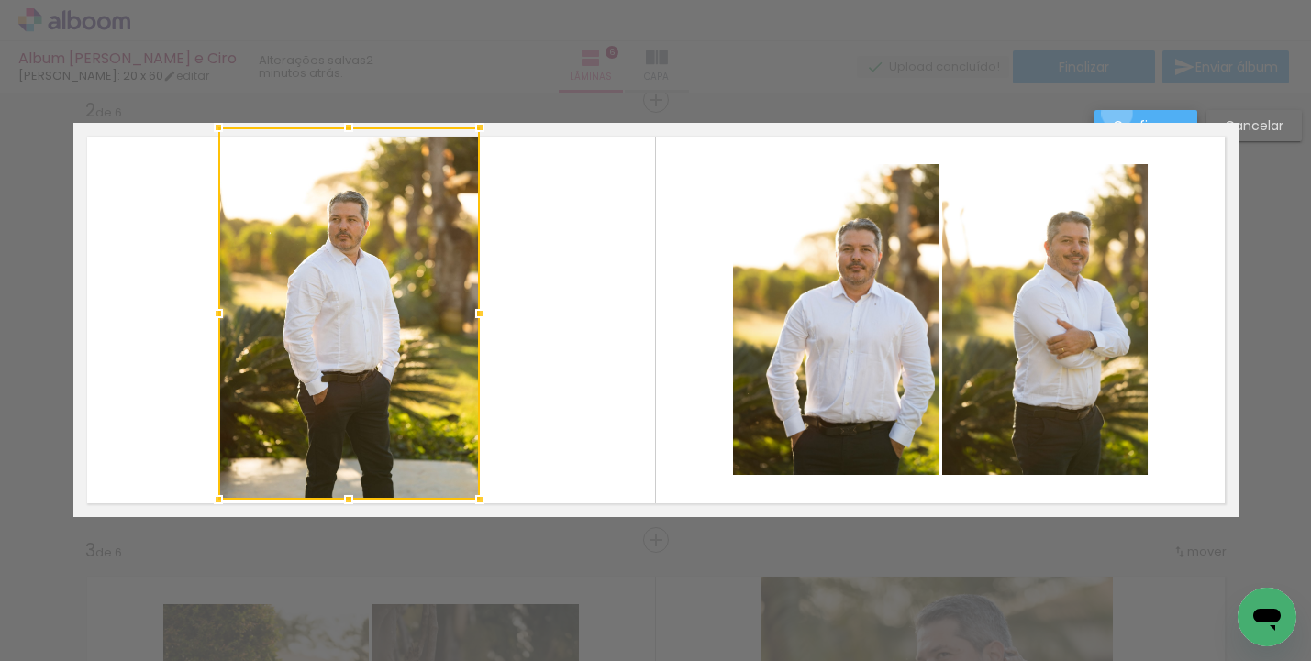
click at [1117, 114] on paper-button "Confirmar" at bounding box center [1146, 125] width 103 height 31
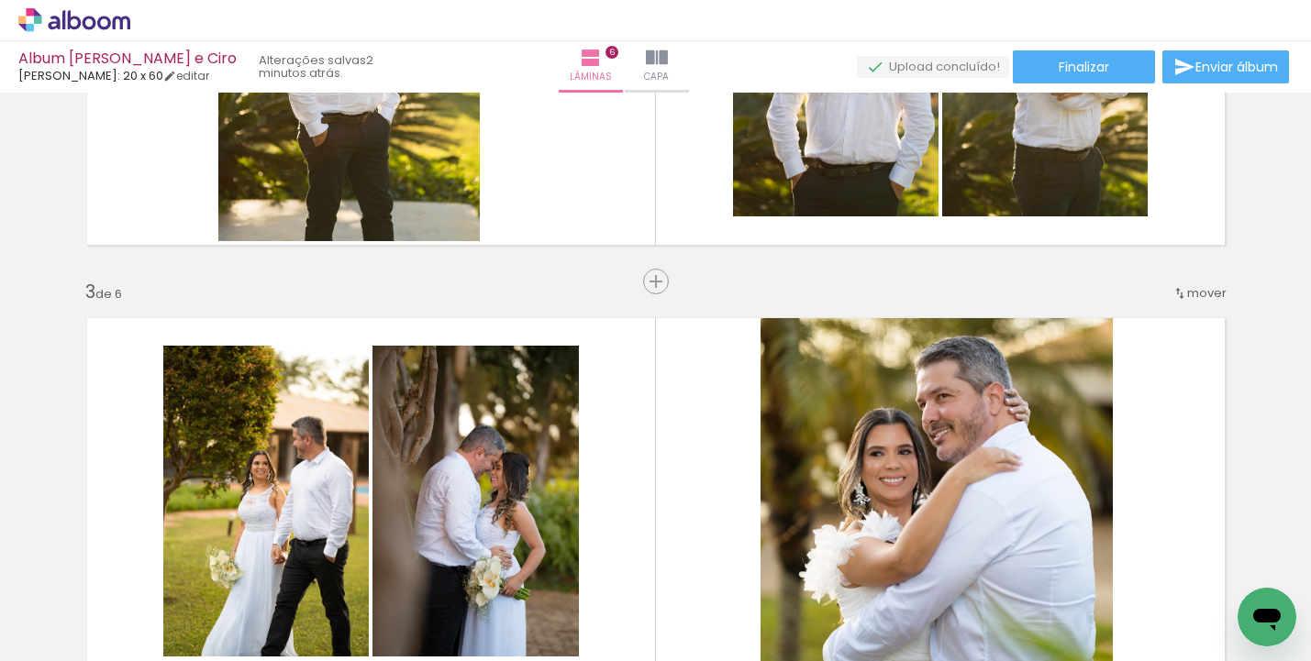
scroll to position [843, 0]
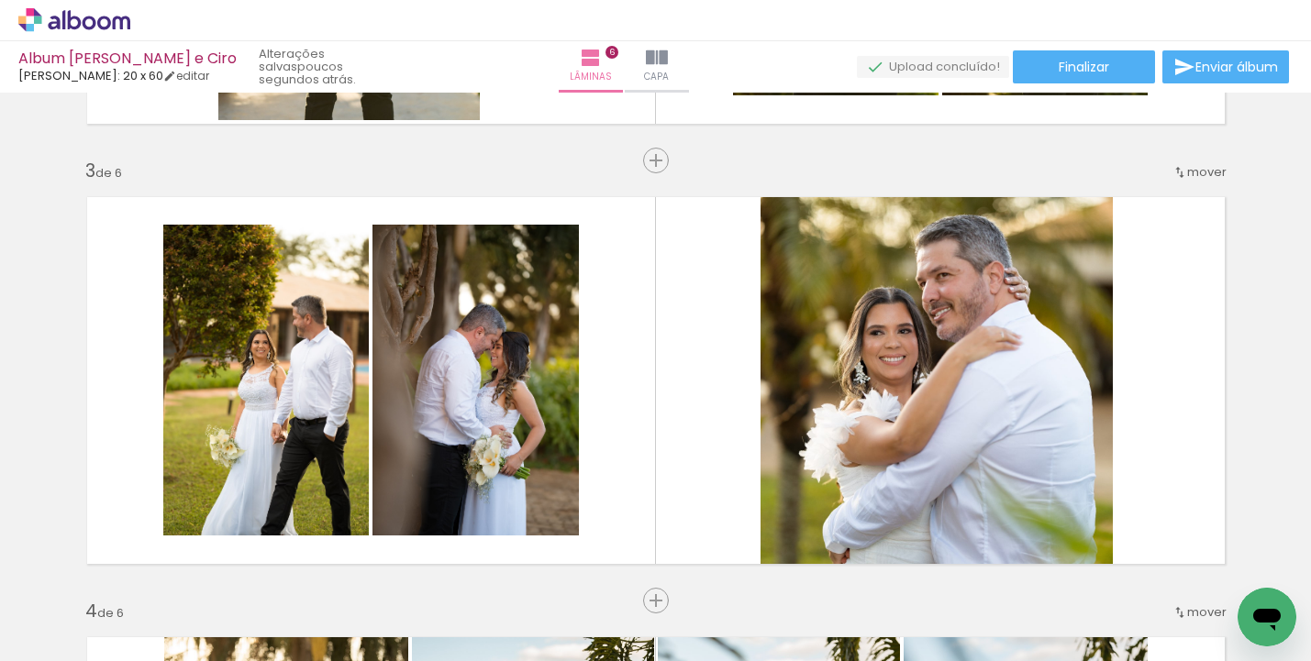
drag, startPoint x: 658, startPoint y: 657, endPoint x: 695, endPoint y: 655, distance: 37.7
click at [150, 655] on iron-horizontal-list at bounding box center [132, 604] width 37 height 115
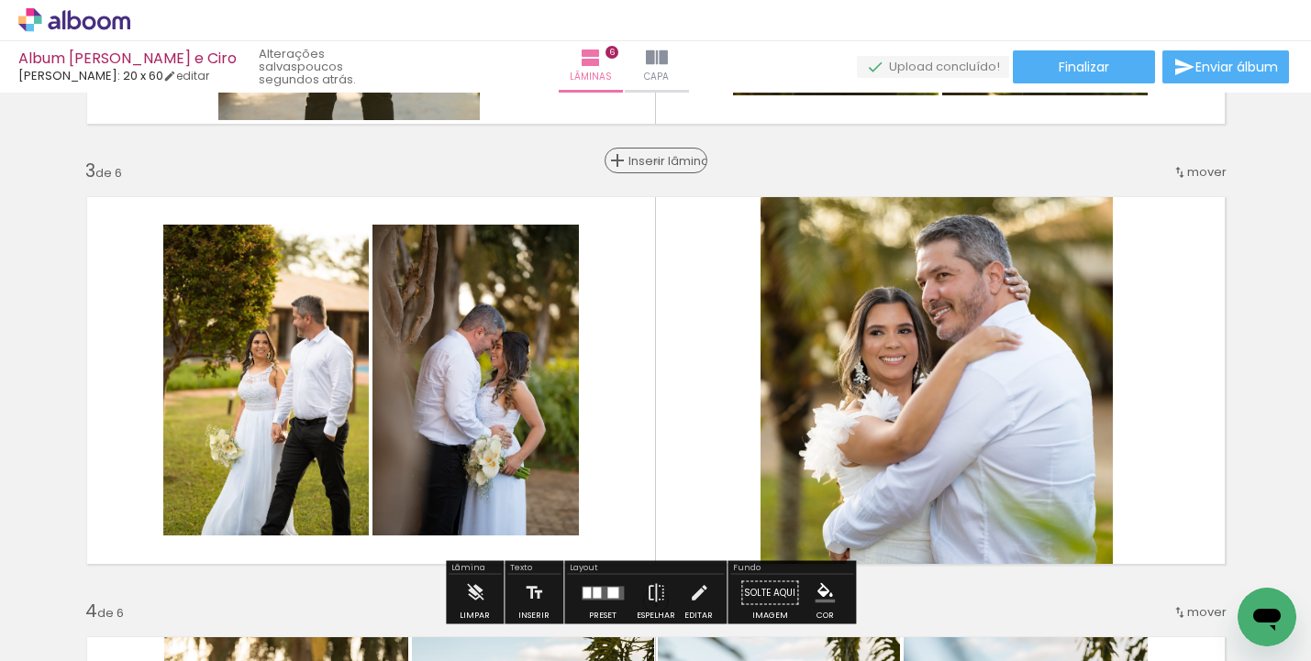
click at [650, 161] on span "Inserir lâmina" at bounding box center [664, 161] width 72 height 12
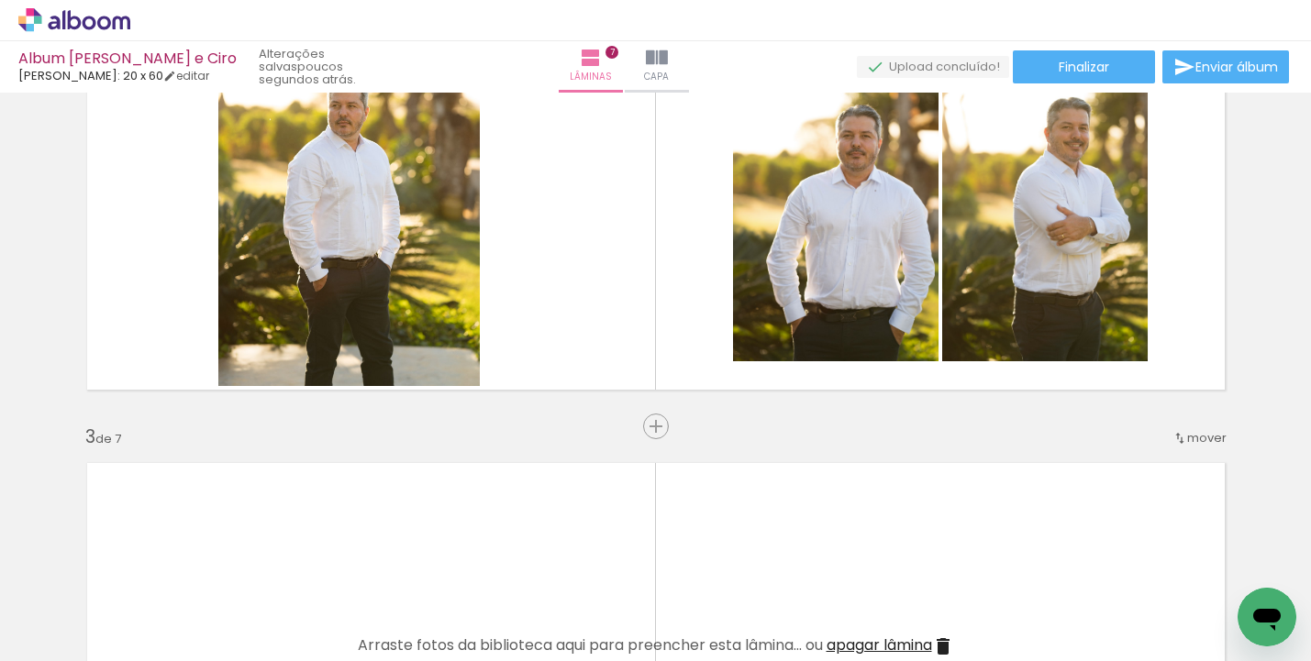
scroll to position [427, 0]
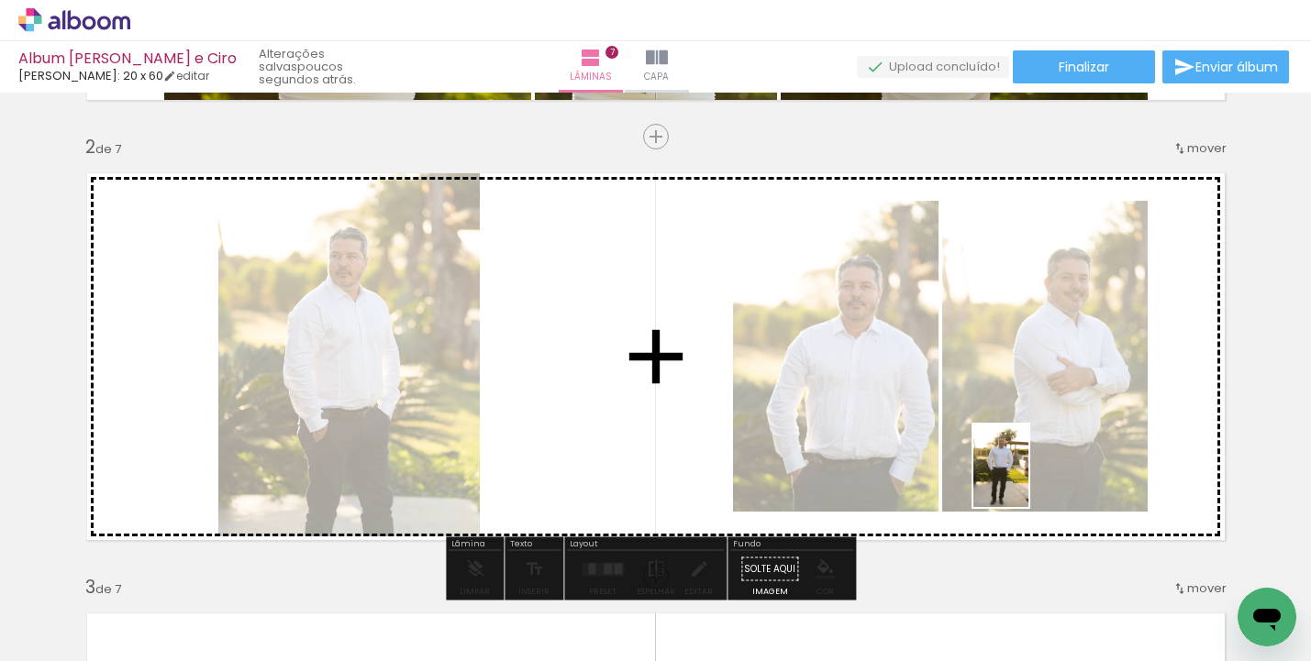
drag, startPoint x: 1080, startPoint y: 588, endPoint x: 1028, endPoint y: 480, distance: 119.8
click at [1028, 480] on quentale-workspace at bounding box center [655, 330] width 1311 height 661
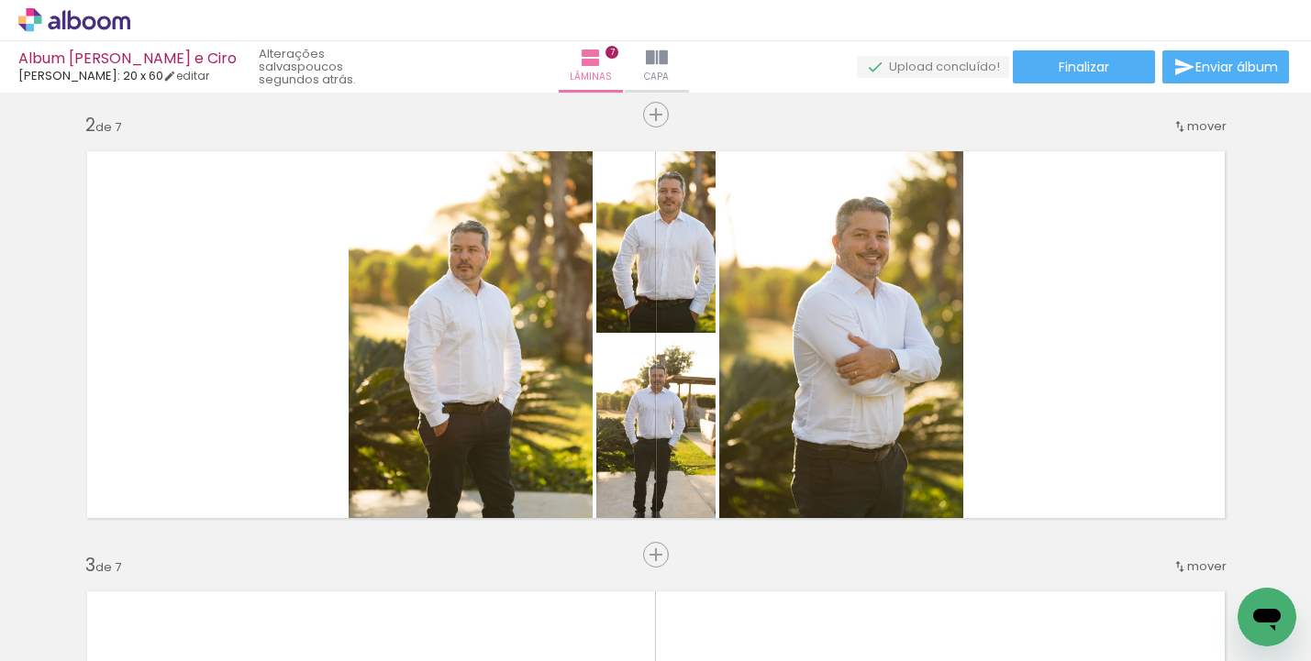
scroll to position [0, 3726]
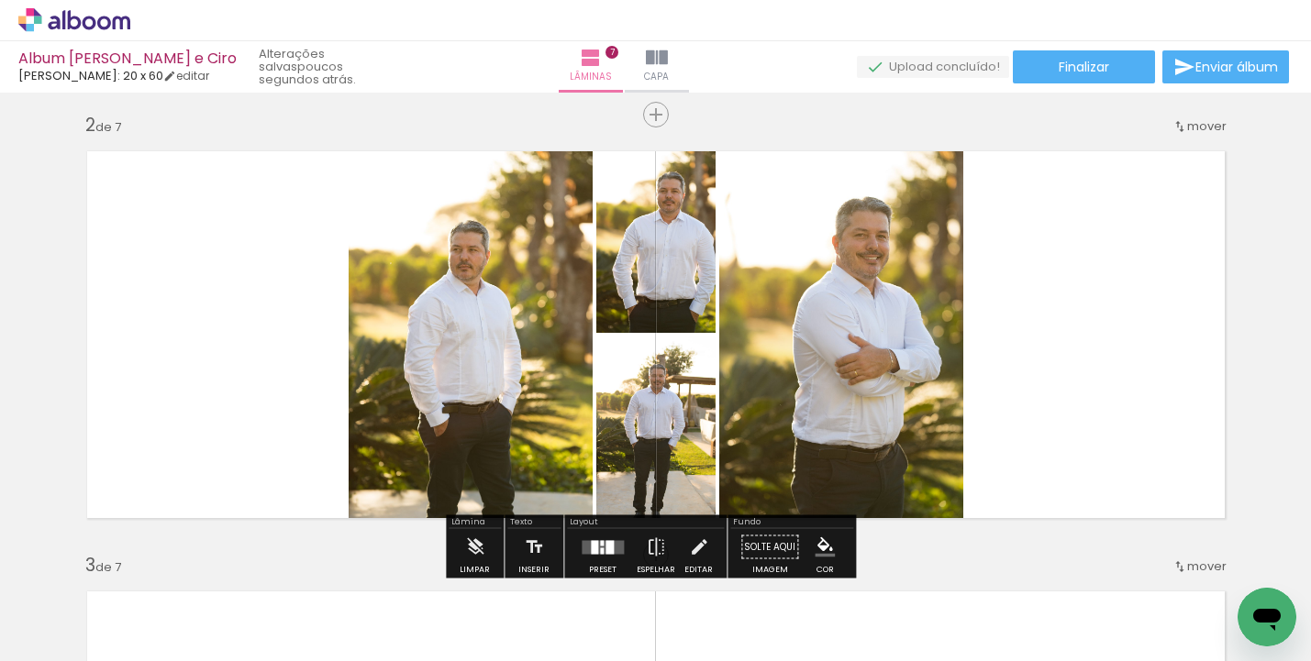
click at [595, 539] on div at bounding box center [603, 547] width 50 height 37
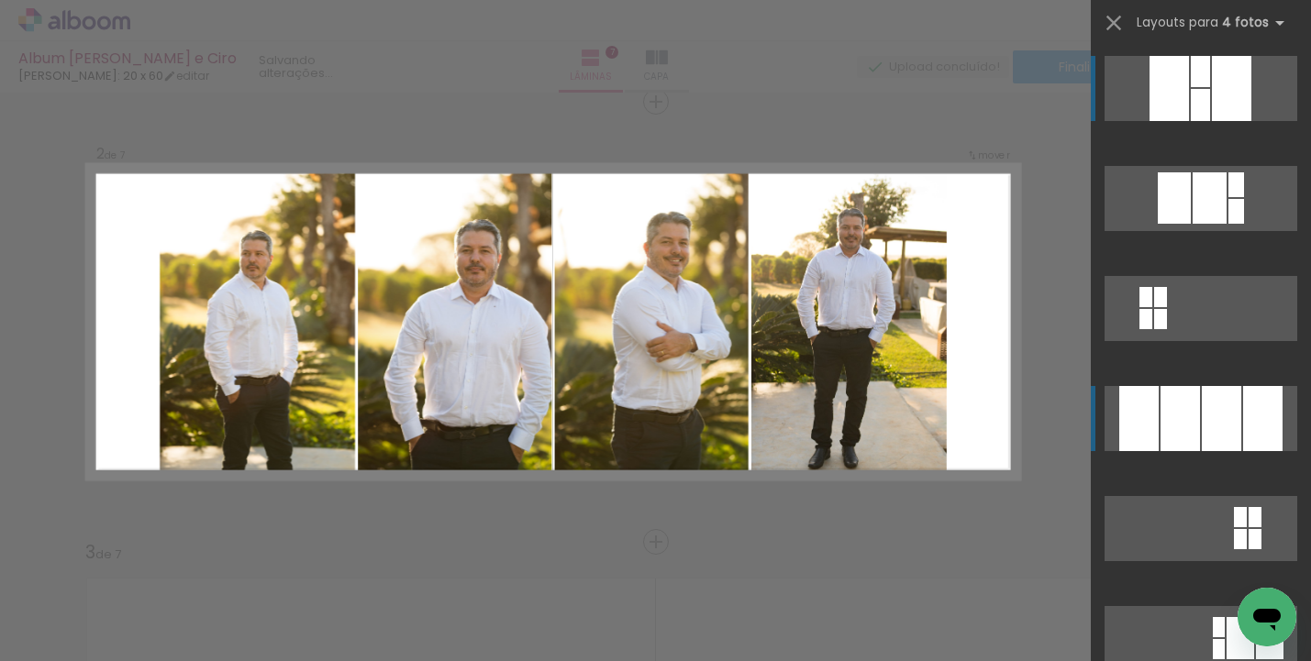
scroll to position [463, 0]
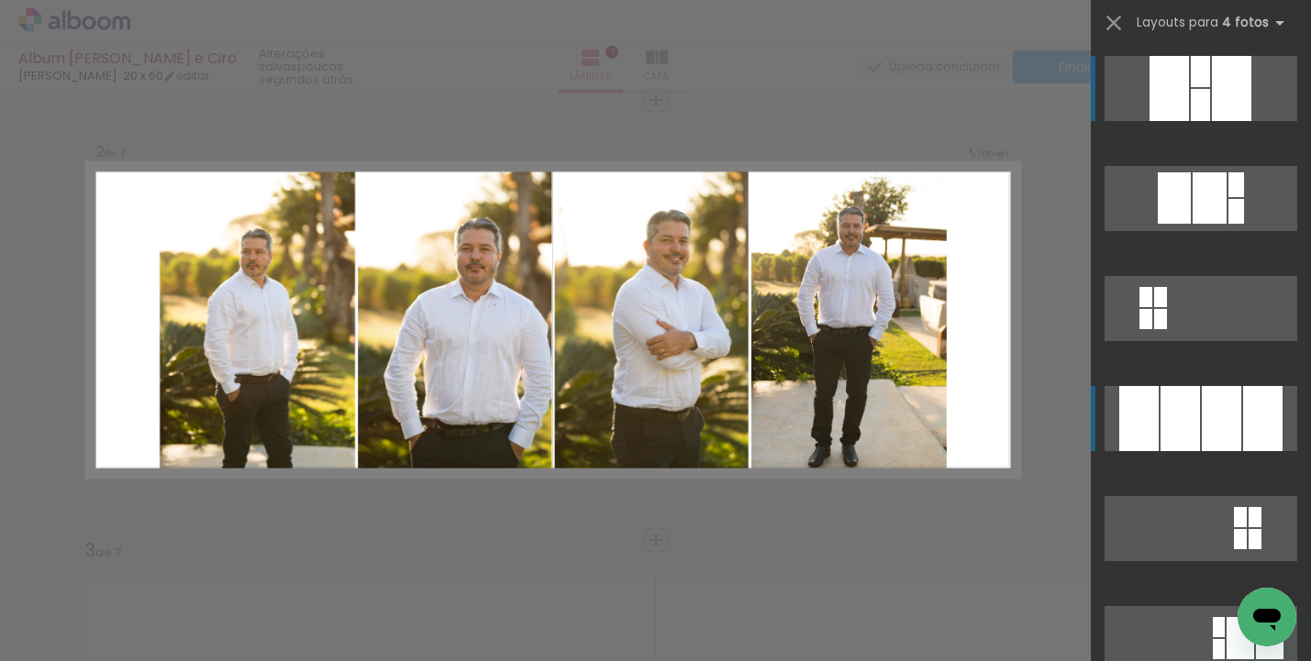
click at [1166, 431] on div at bounding box center [1180, 418] width 39 height 65
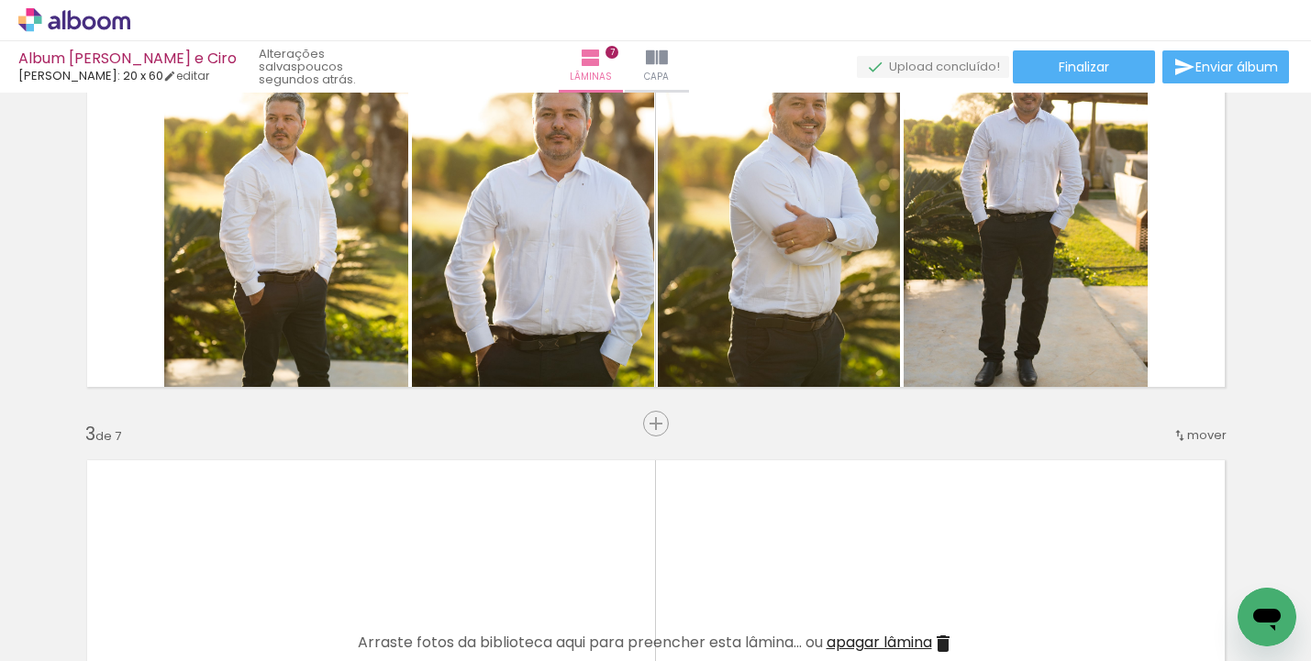
scroll to position [813, 0]
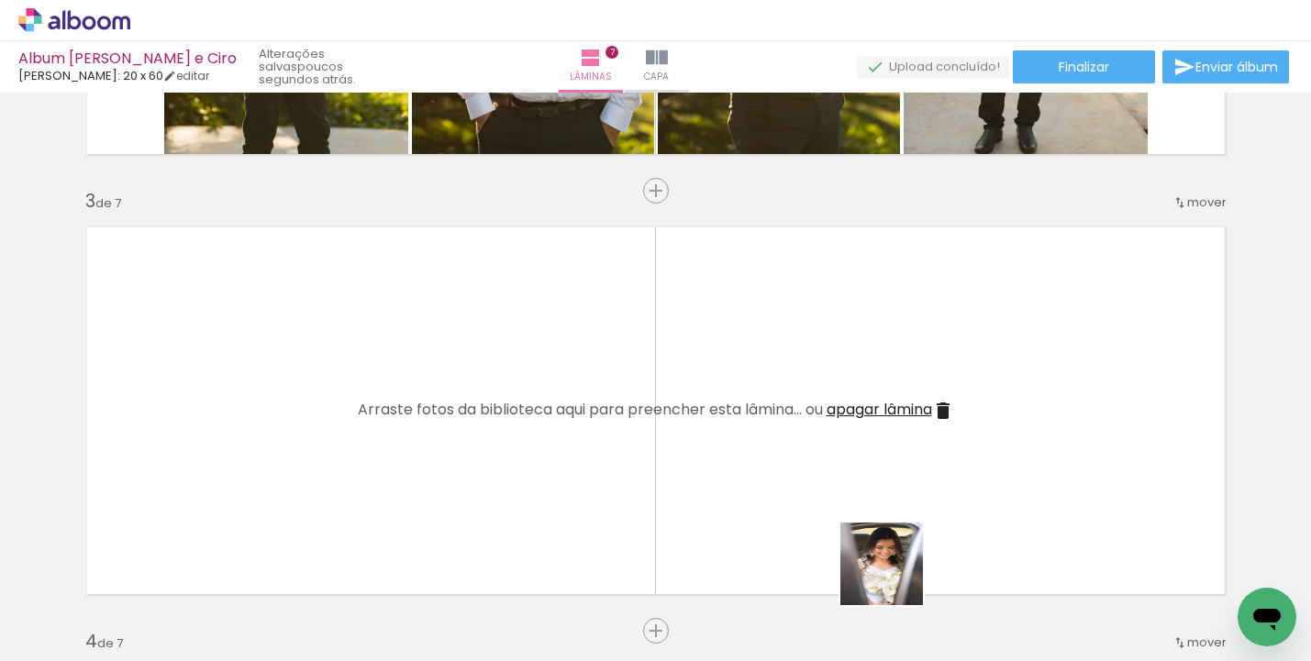
drag, startPoint x: 895, startPoint y: 594, endPoint x: 895, endPoint y: 473, distance: 120.2
click at [895, 473] on quentale-workspace at bounding box center [655, 330] width 1311 height 661
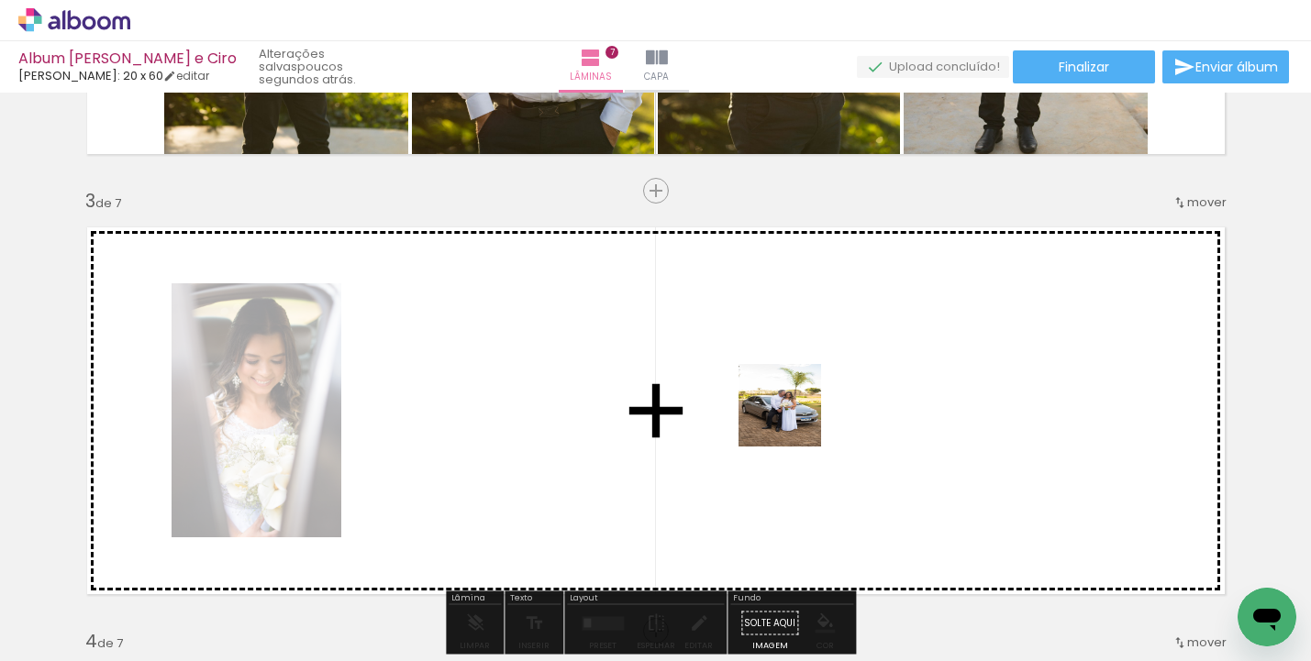
drag, startPoint x: 795, startPoint y: 545, endPoint x: 794, endPoint y: 417, distance: 127.5
click at [794, 417] on quentale-workspace at bounding box center [655, 330] width 1311 height 661
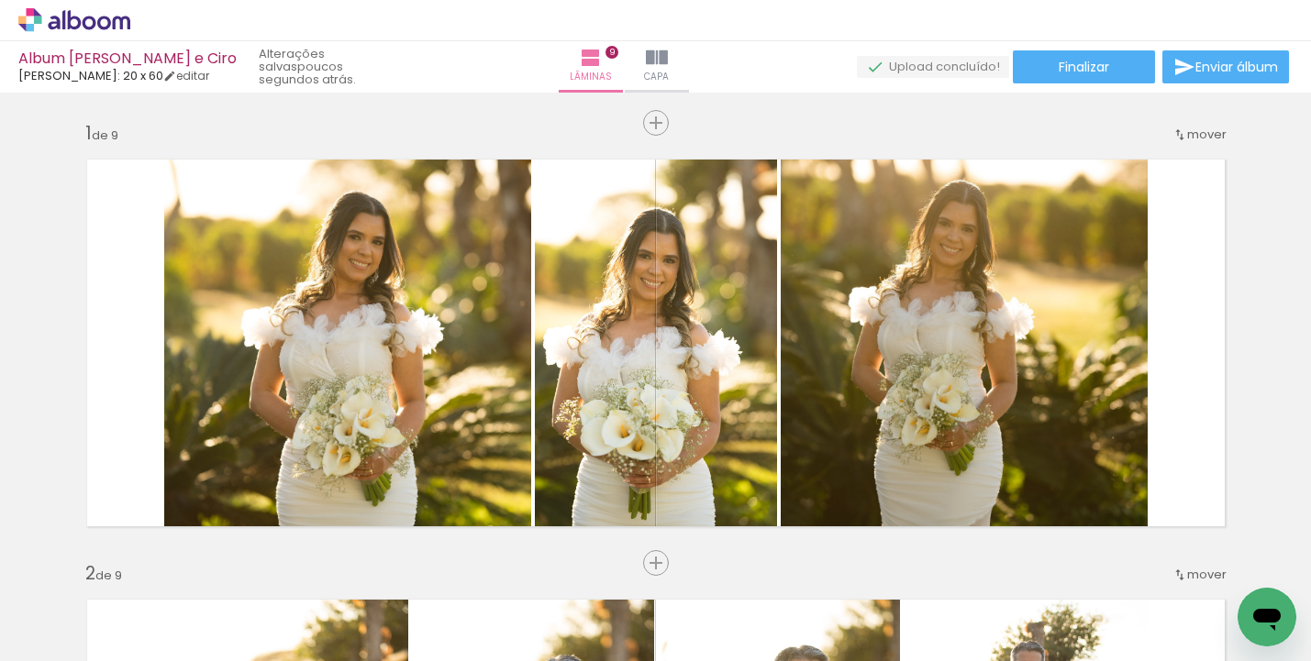
scroll to position [0, 2980]
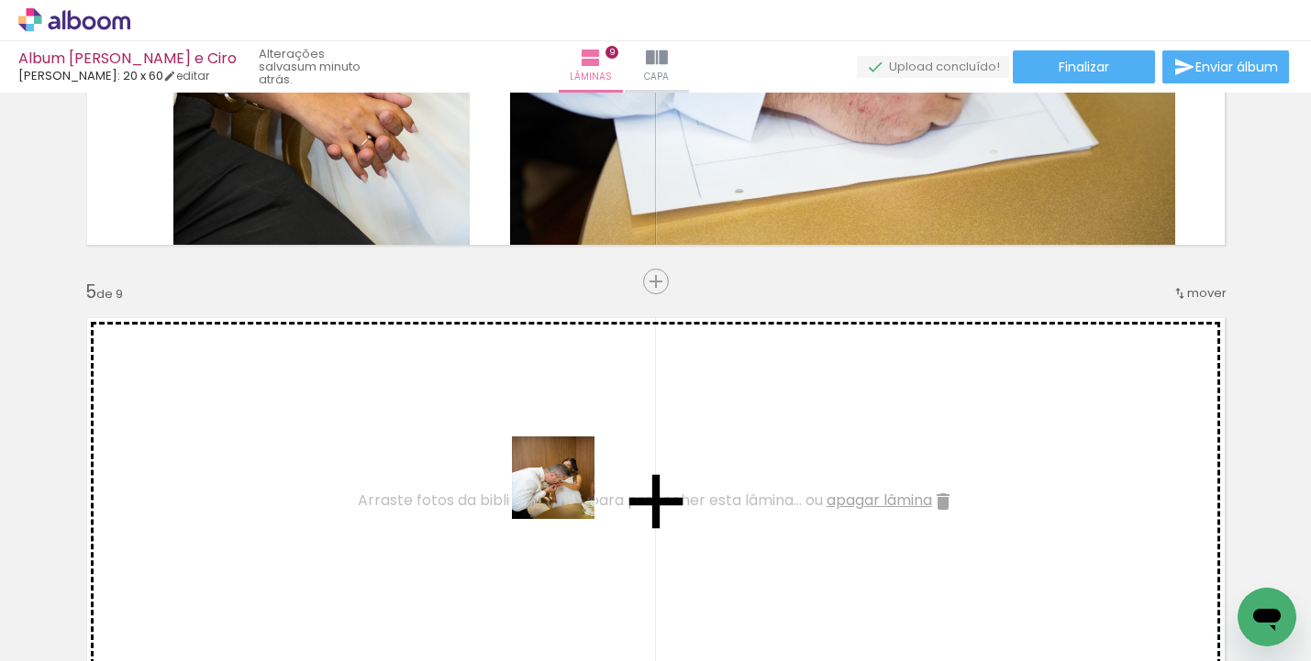
drag, startPoint x: 566, startPoint y: 494, endPoint x: 571, endPoint y: 483, distance: 11.1
click at [571, 483] on quentale-workspace at bounding box center [655, 330] width 1311 height 661
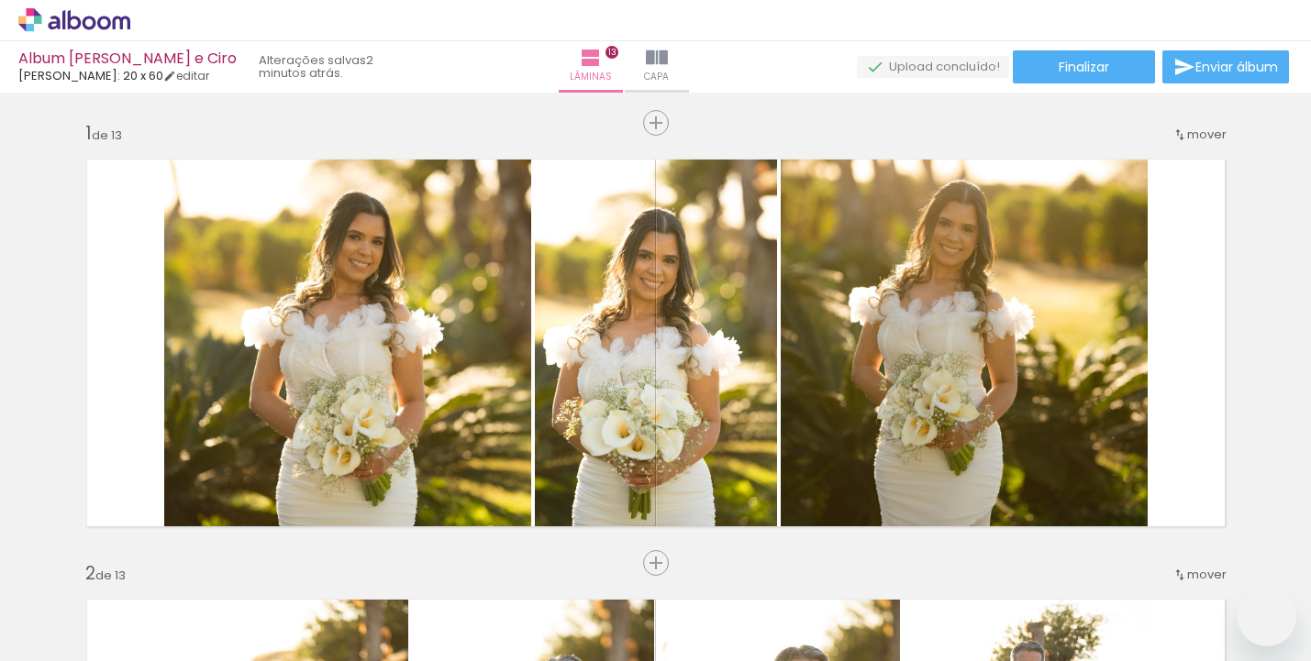
click at [150, 654] on iron-horizontal-list at bounding box center [132, 604] width 37 height 115
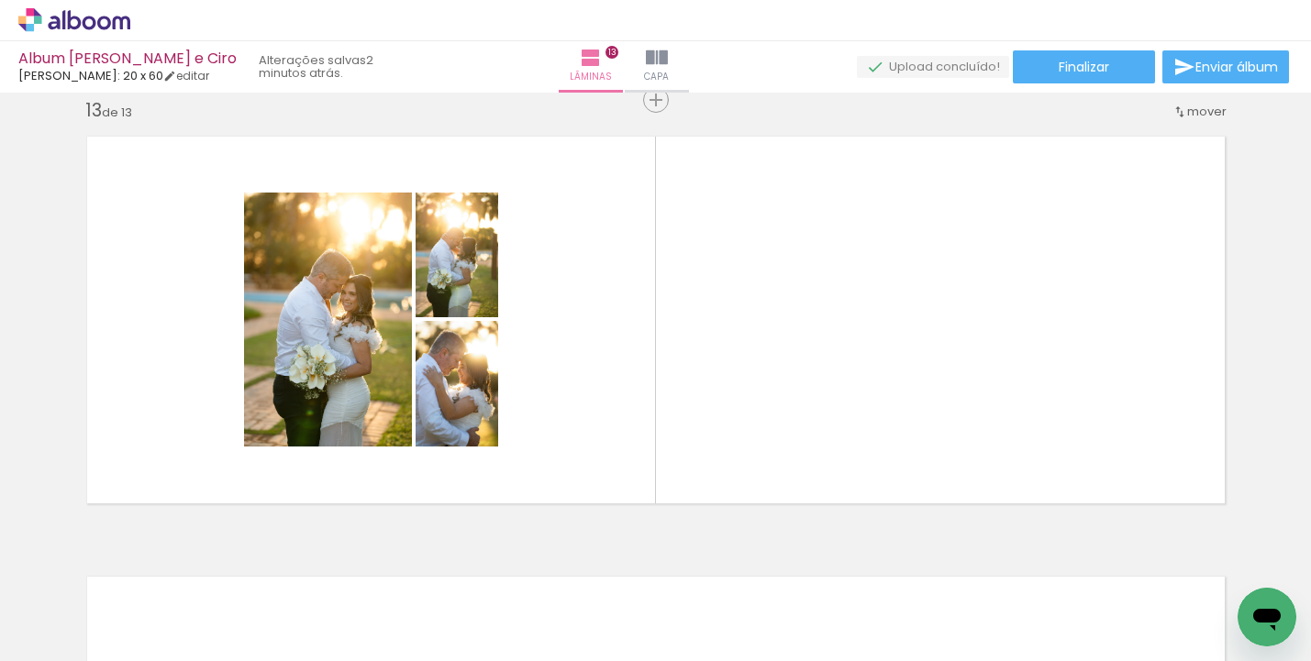
scroll to position [0, 3925]
drag, startPoint x: 795, startPoint y: 555, endPoint x: 795, endPoint y: 405, distance: 150.5
click at [795, 405] on quentale-workspace at bounding box center [655, 330] width 1311 height 661
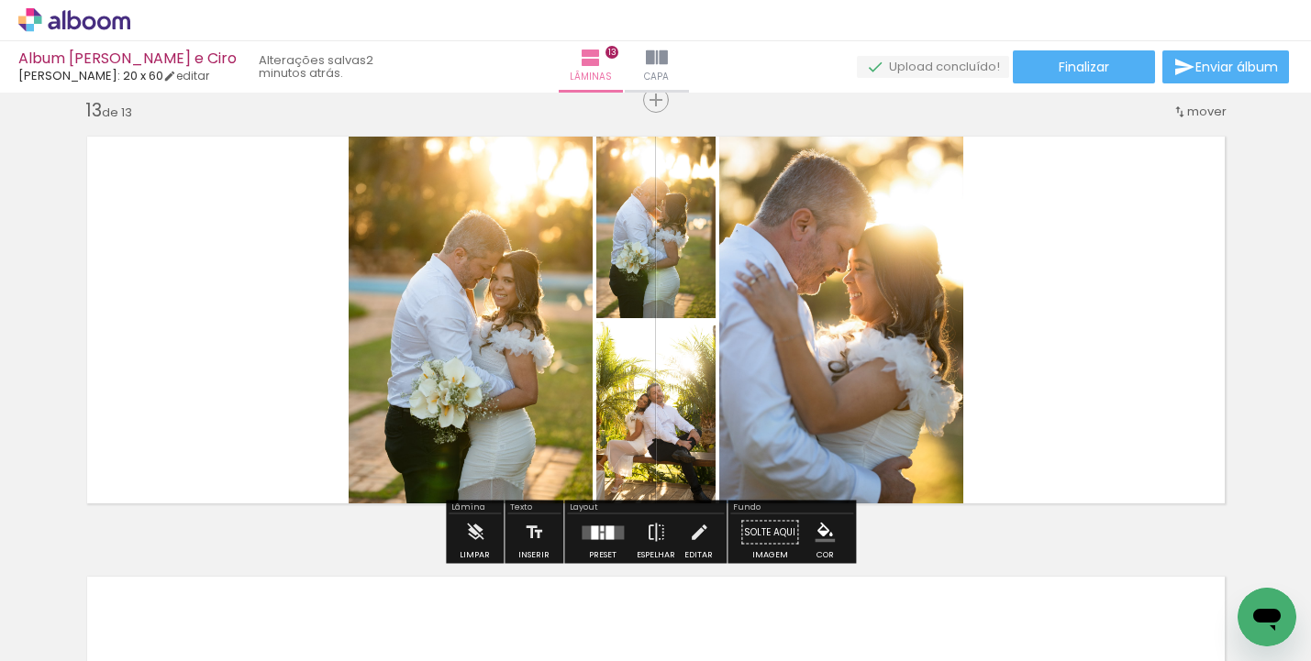
click at [612, 528] on quentale-layouter at bounding box center [603, 533] width 42 height 14
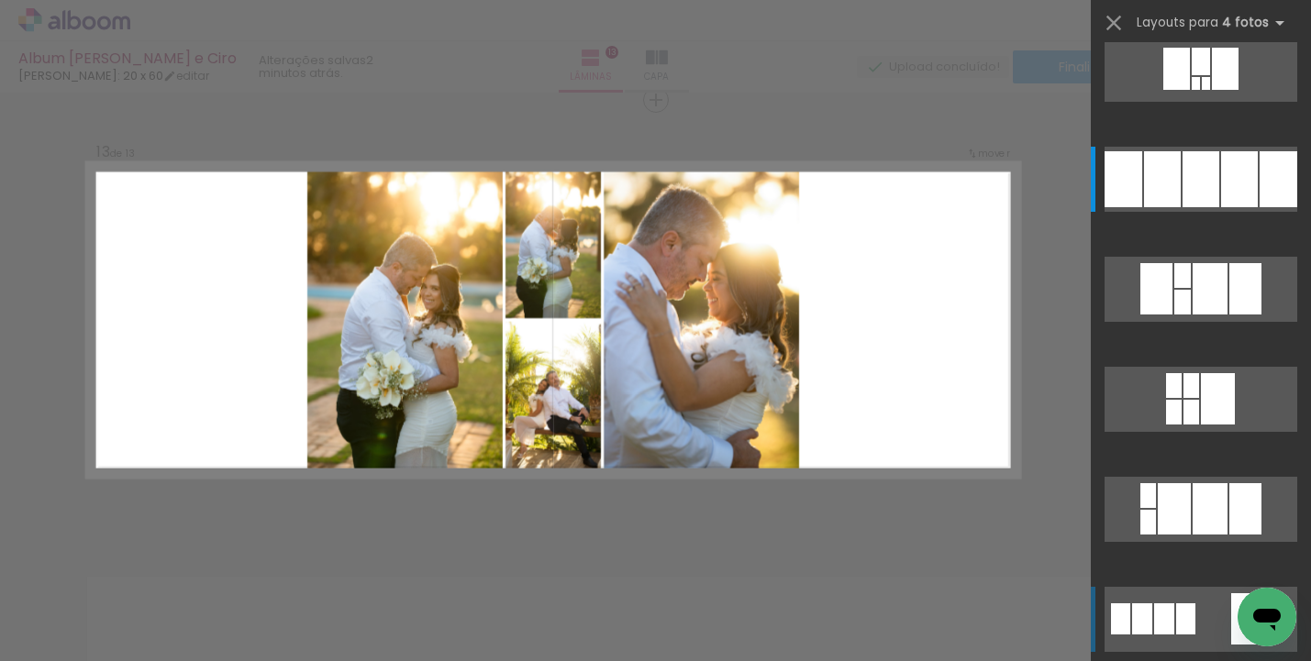
scroll to position [0, 0]
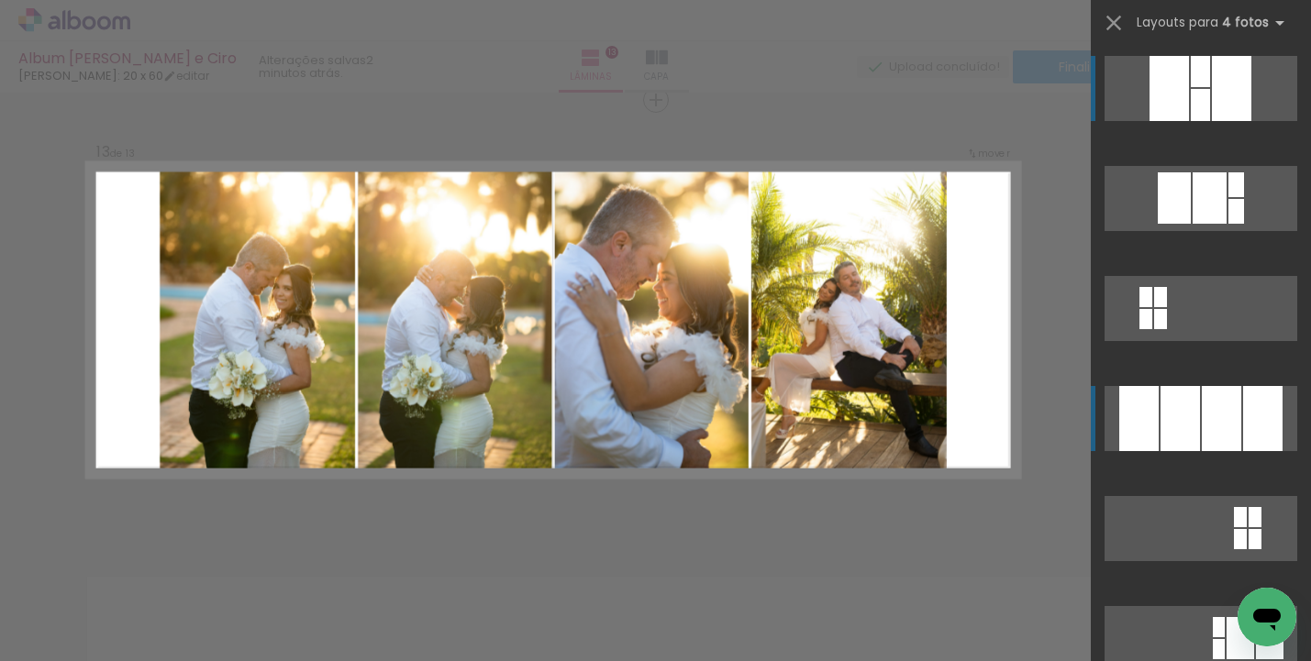
click at [1161, 409] on div at bounding box center [1180, 418] width 39 height 65
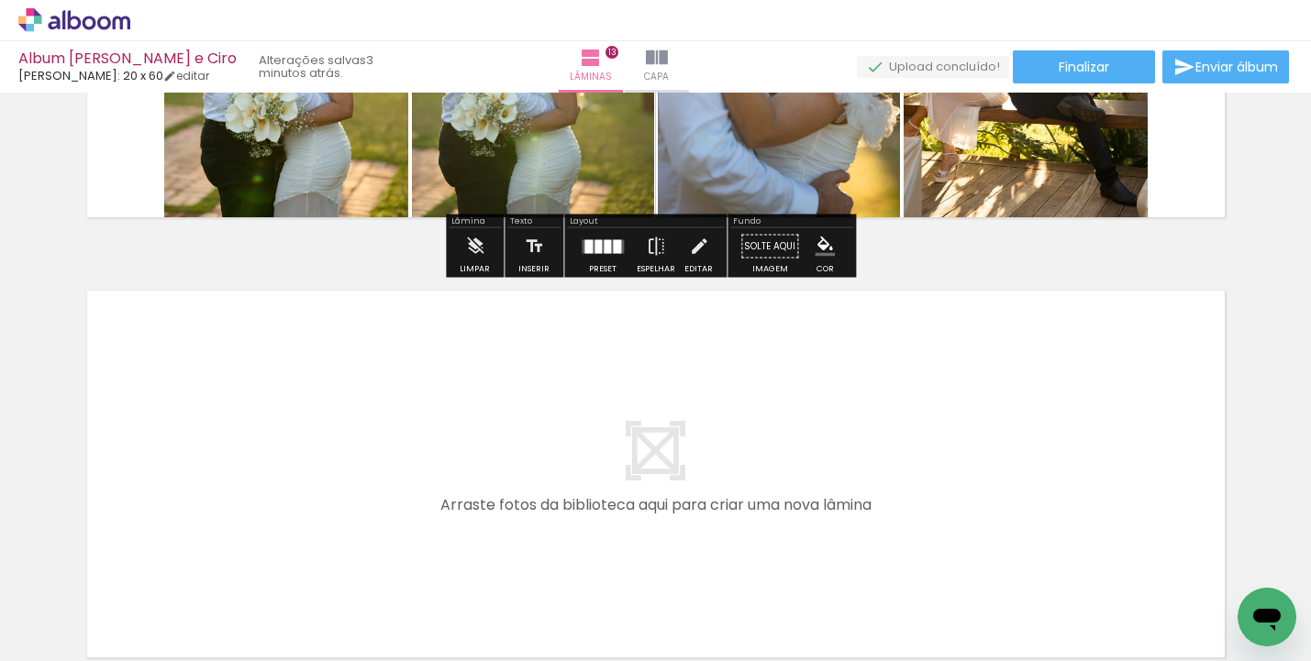
scroll to position [0, 1722]
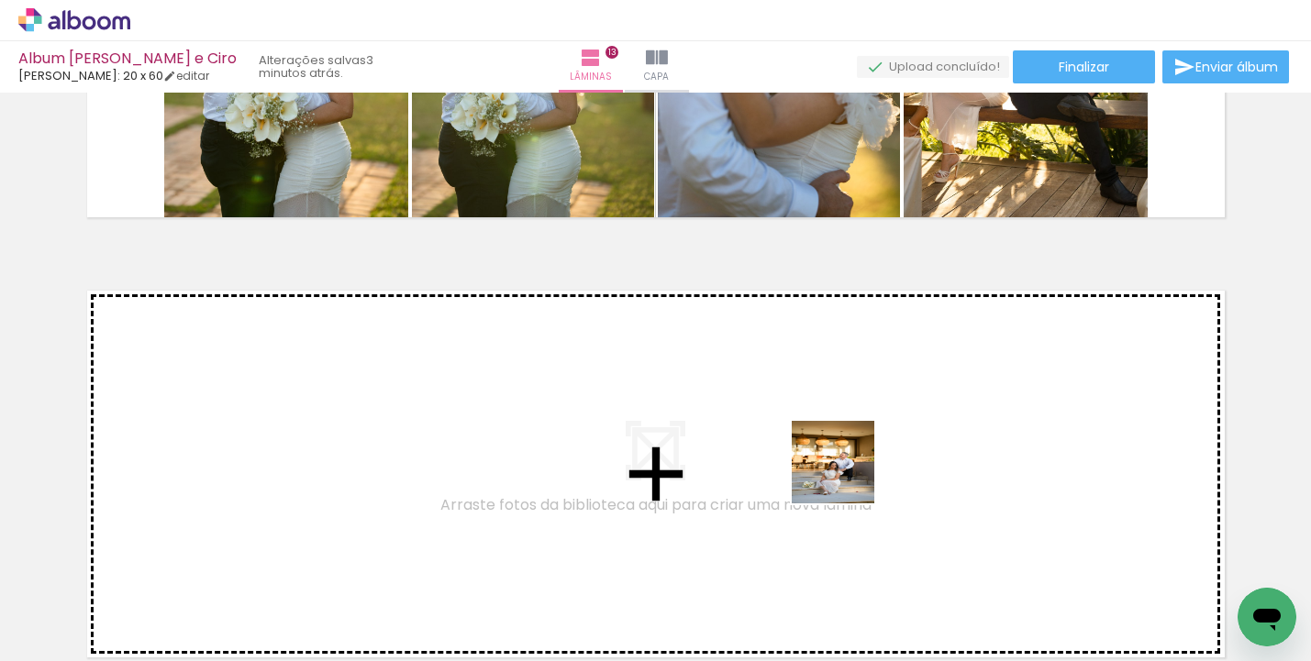
drag, startPoint x: 848, startPoint y: 602, endPoint x: 843, endPoint y: 430, distance: 171.6
click at [843, 430] on quentale-workspace at bounding box center [655, 330] width 1311 height 661
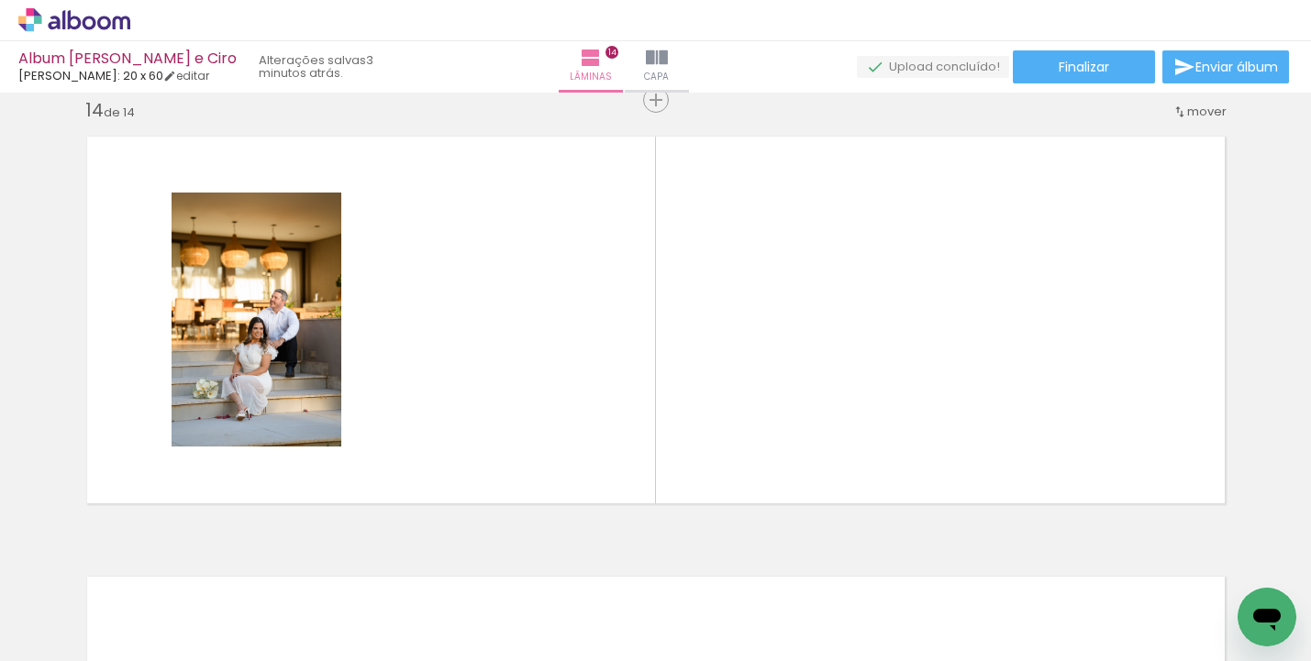
scroll to position [0, 1833]
drag, startPoint x: 628, startPoint y: 652, endPoint x: 1140, endPoint y: 682, distance: 513.7
click at [1140, 661] on html "link( href="../../bower_components/polymer/polymer.html" rel="import" ) picture…" at bounding box center [655, 330] width 1311 height 661
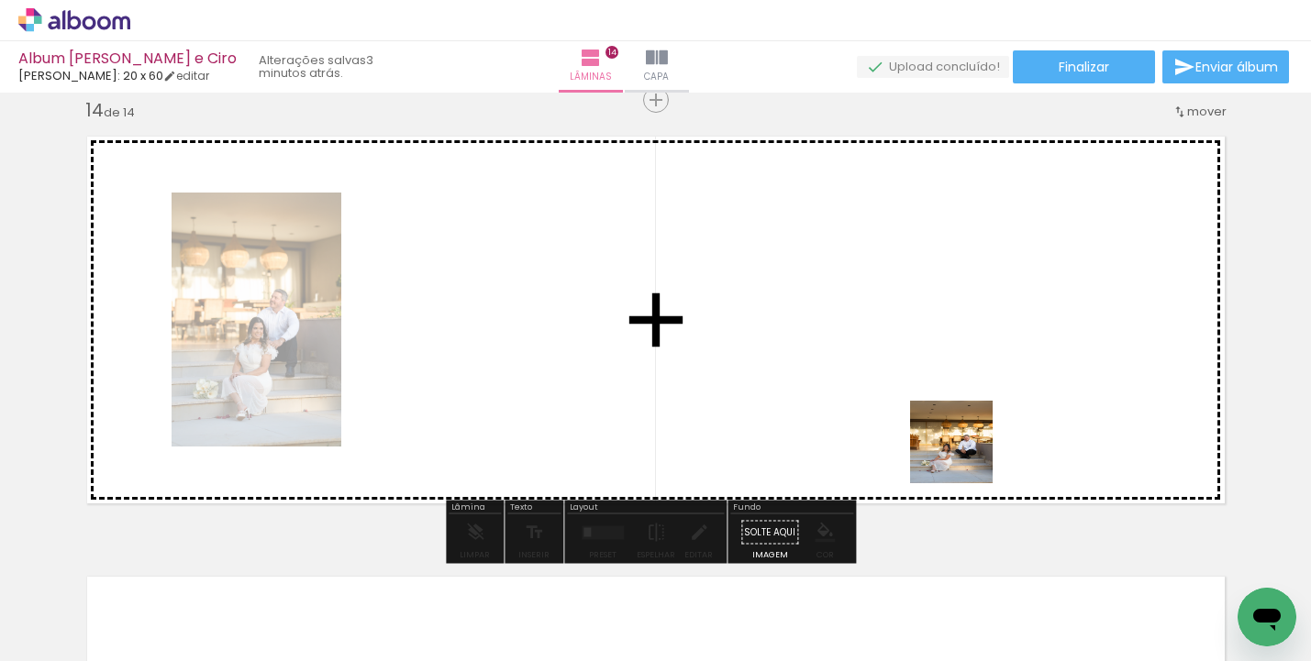
drag, startPoint x: 963, startPoint y: 608, endPoint x: 965, endPoint y: 456, distance: 152.3
click at [965, 456] on quentale-workspace at bounding box center [655, 330] width 1311 height 661
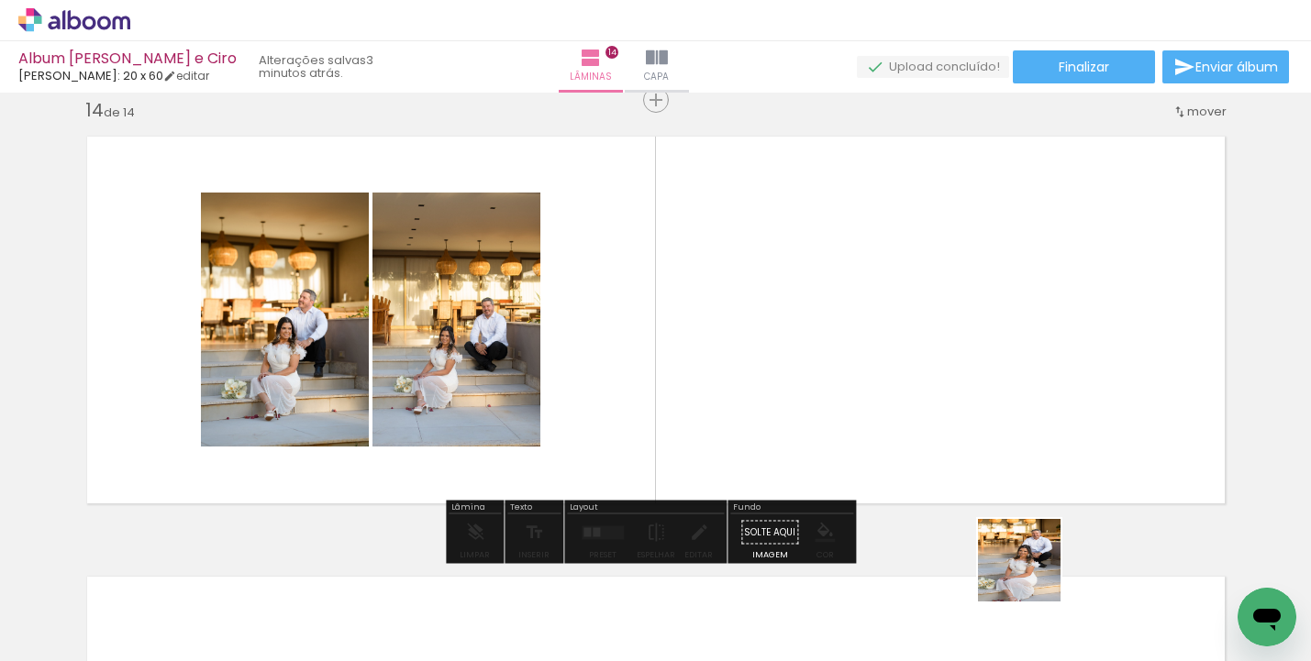
drag, startPoint x: 1033, startPoint y: 593, endPoint x: 973, endPoint y: 407, distance: 194.7
click at [973, 407] on quentale-workspace at bounding box center [655, 330] width 1311 height 661
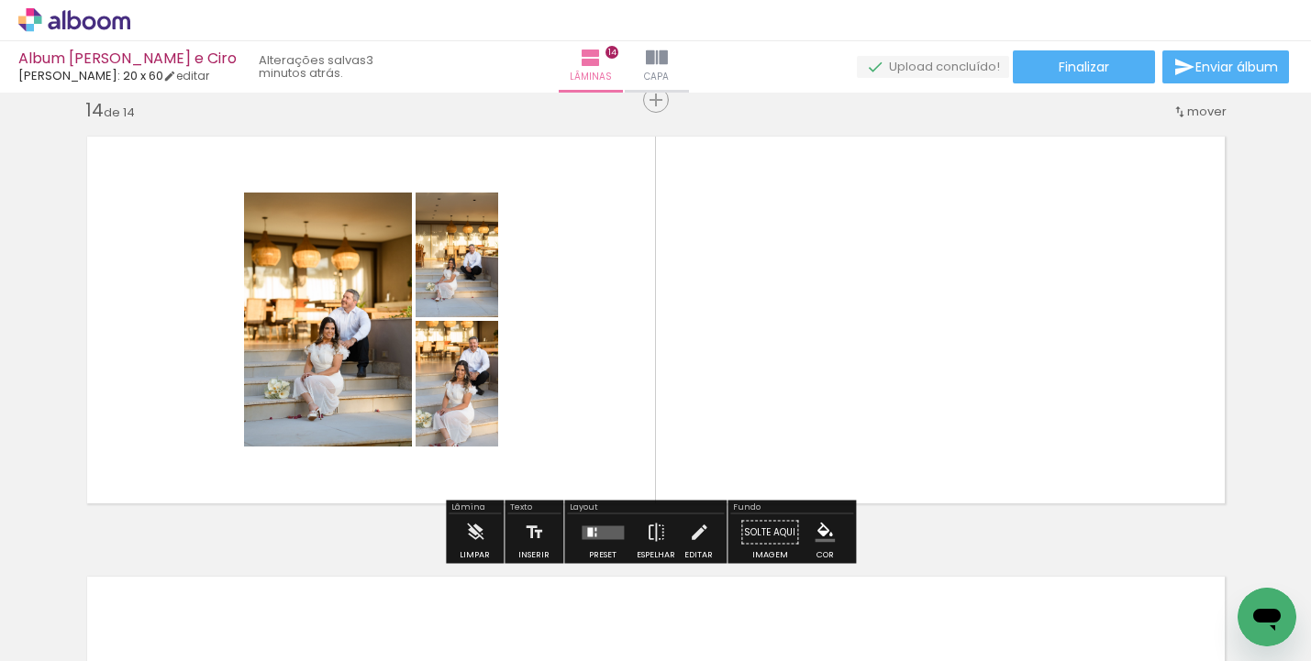
click at [597, 525] on div at bounding box center [603, 533] width 50 height 37
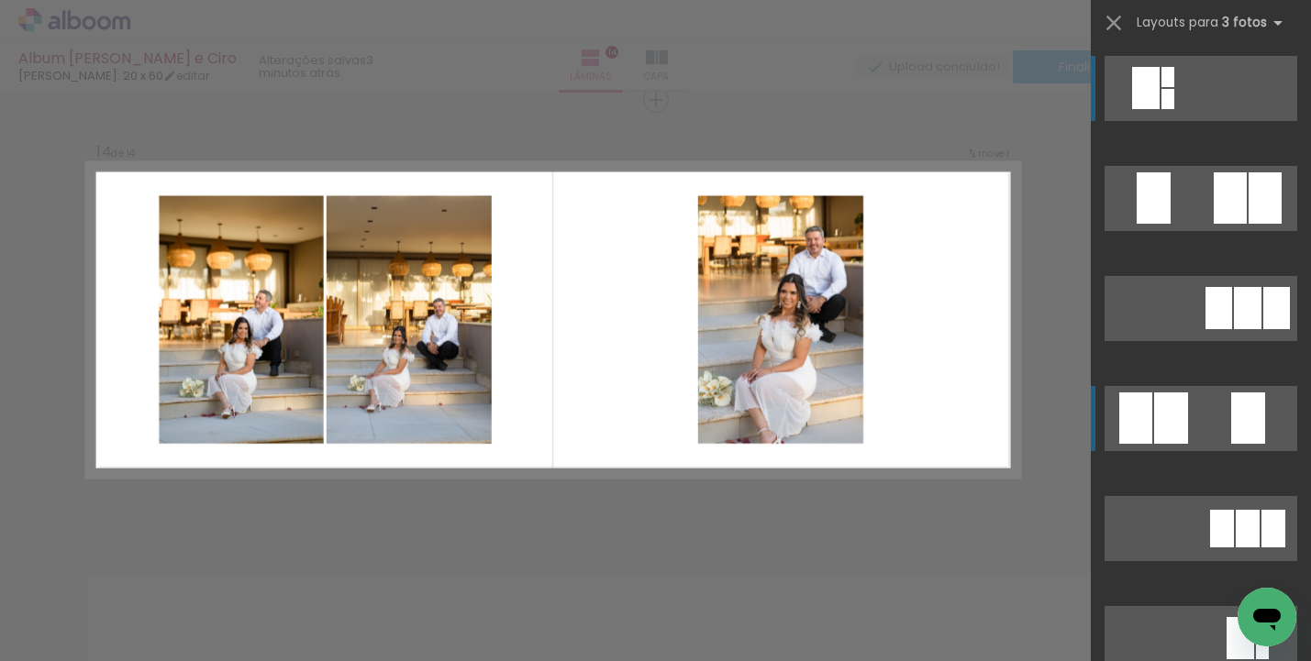
click at [1173, 425] on div at bounding box center [1171, 418] width 34 height 51
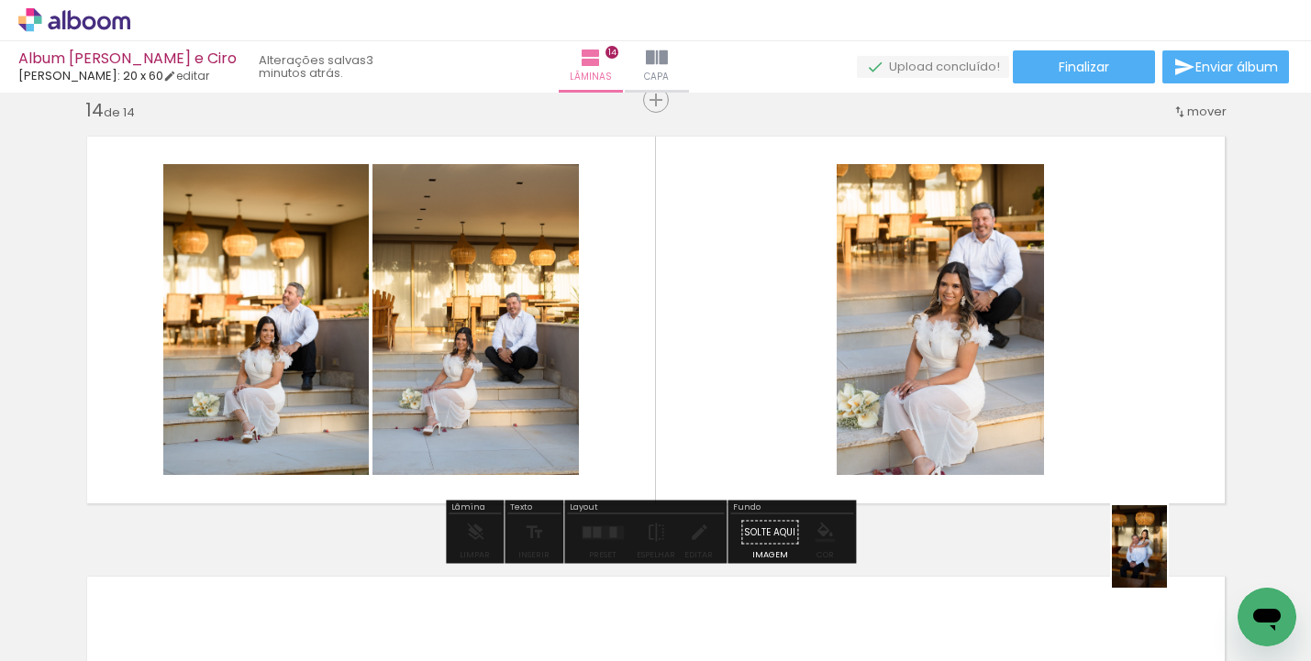
drag, startPoint x: 1190, startPoint y: 594, endPoint x: 1087, endPoint y: 425, distance: 197.6
click at [1087, 425] on quentale-workspace at bounding box center [655, 330] width 1311 height 661
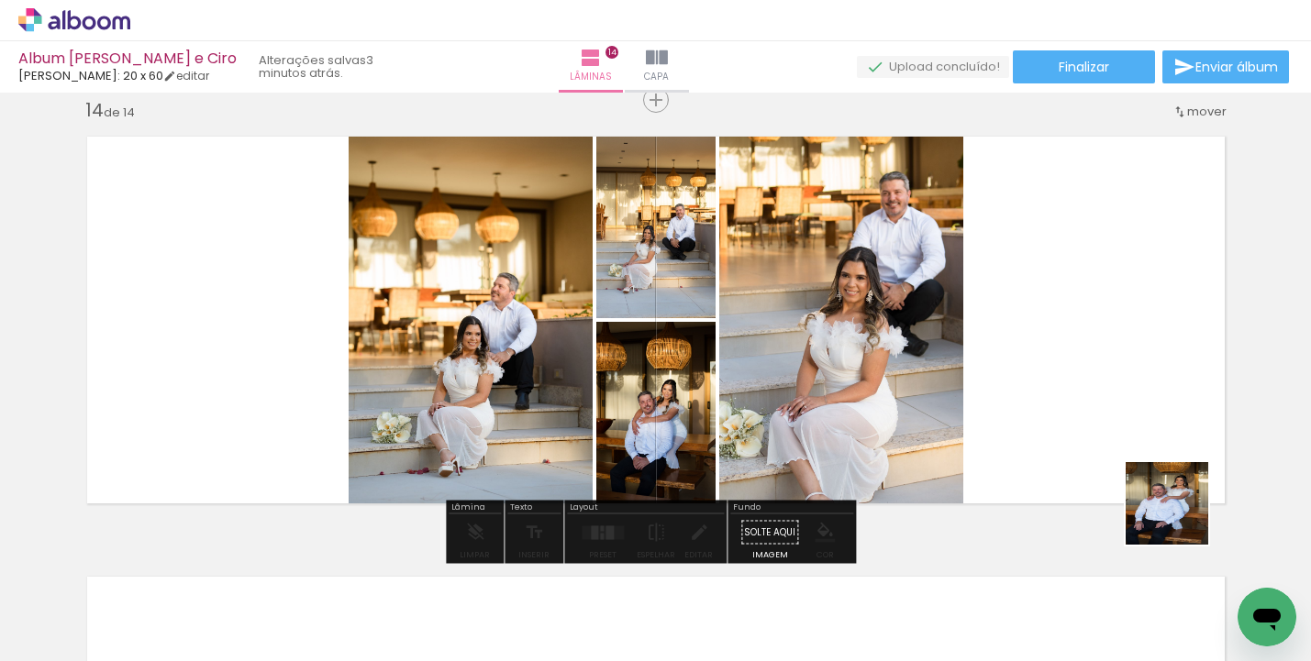
drag, startPoint x: 1237, startPoint y: 579, endPoint x: 1047, endPoint y: 406, distance: 256.5
click at [1047, 406] on quentale-workspace at bounding box center [655, 330] width 1311 height 661
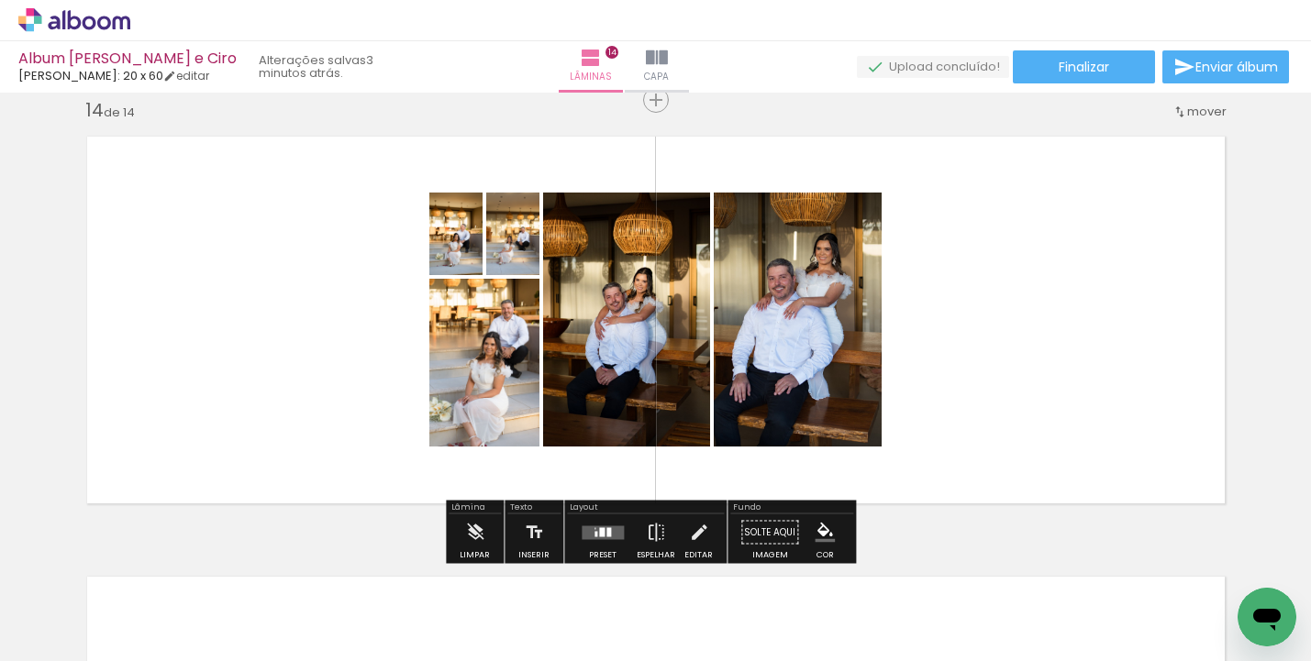
click at [584, 528] on quentale-layouter at bounding box center [603, 533] width 42 height 14
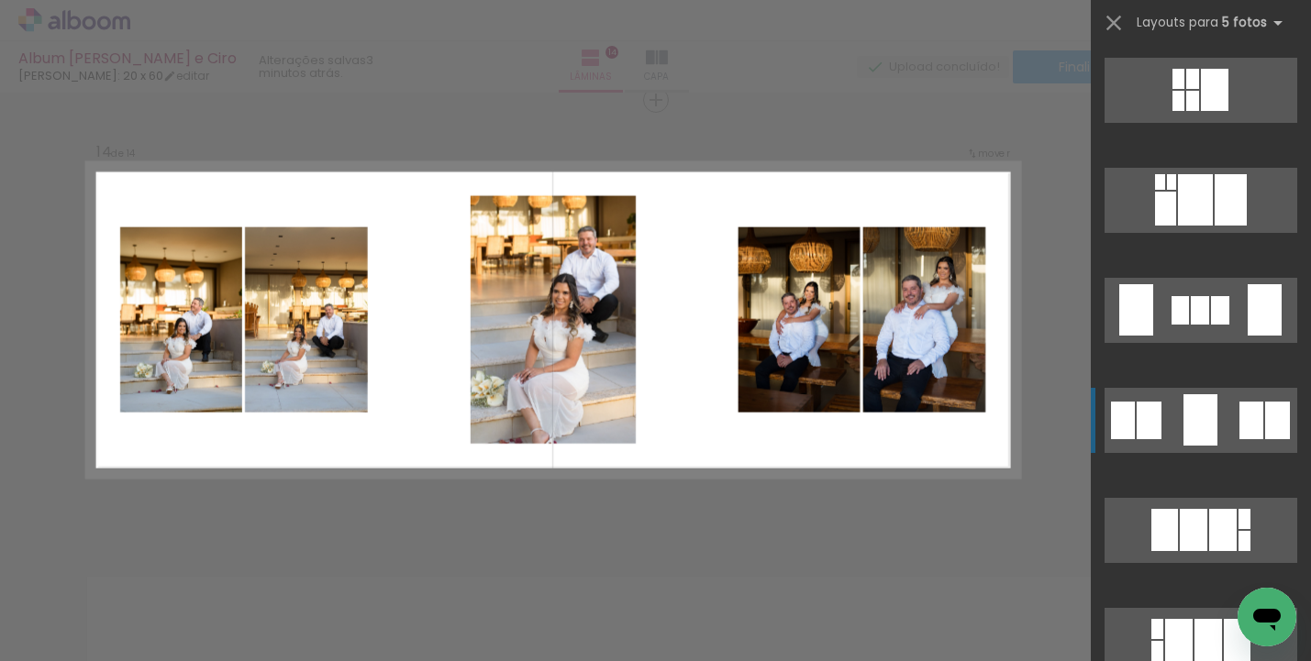
scroll to position [2008, 0]
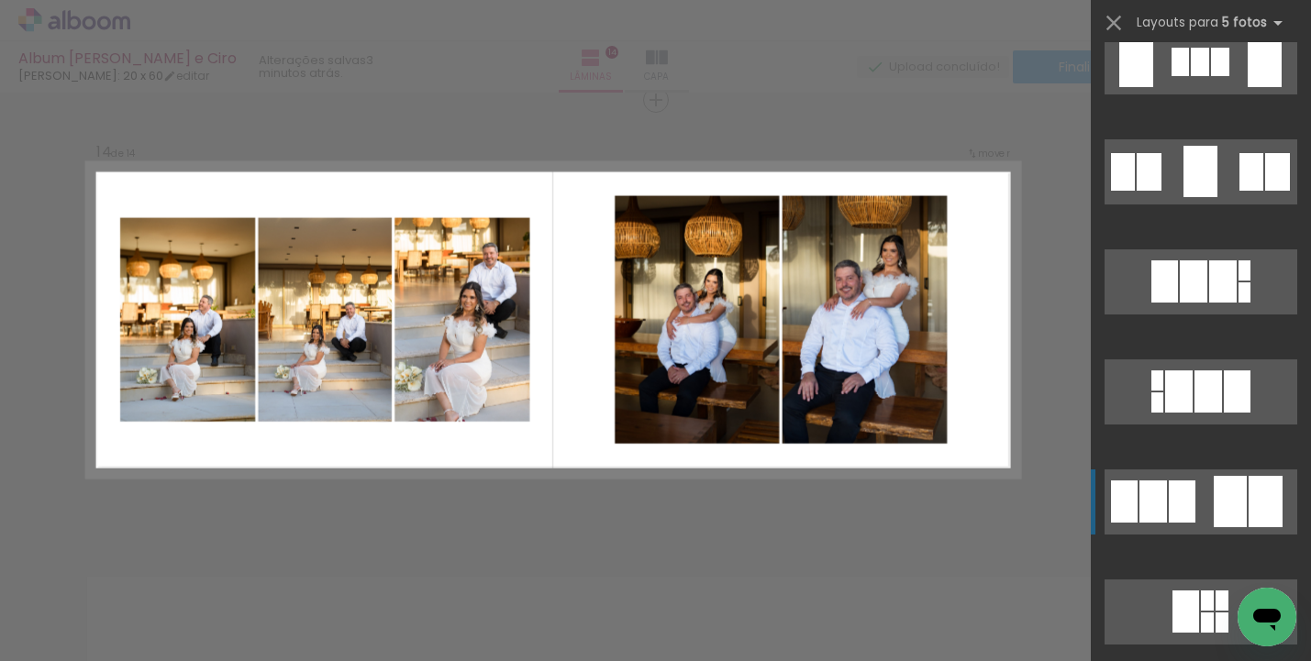
click at [1200, 505] on quentale-layouter at bounding box center [1201, 502] width 193 height 65
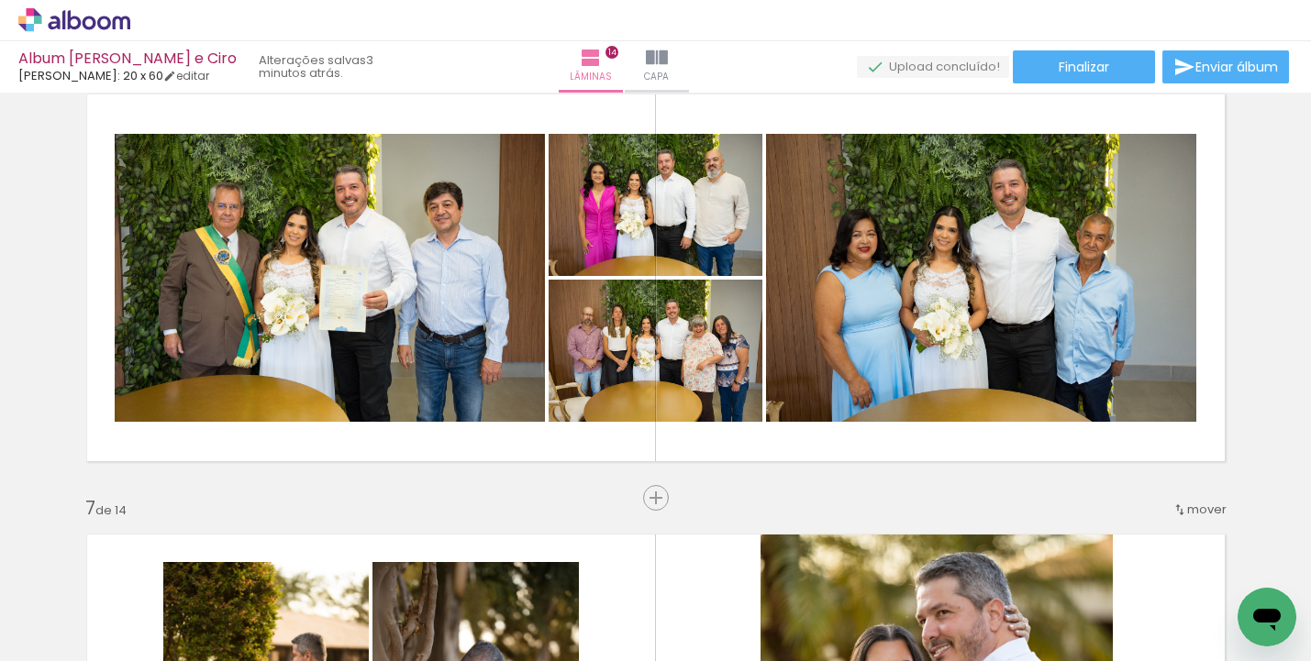
scroll to position [2263, 0]
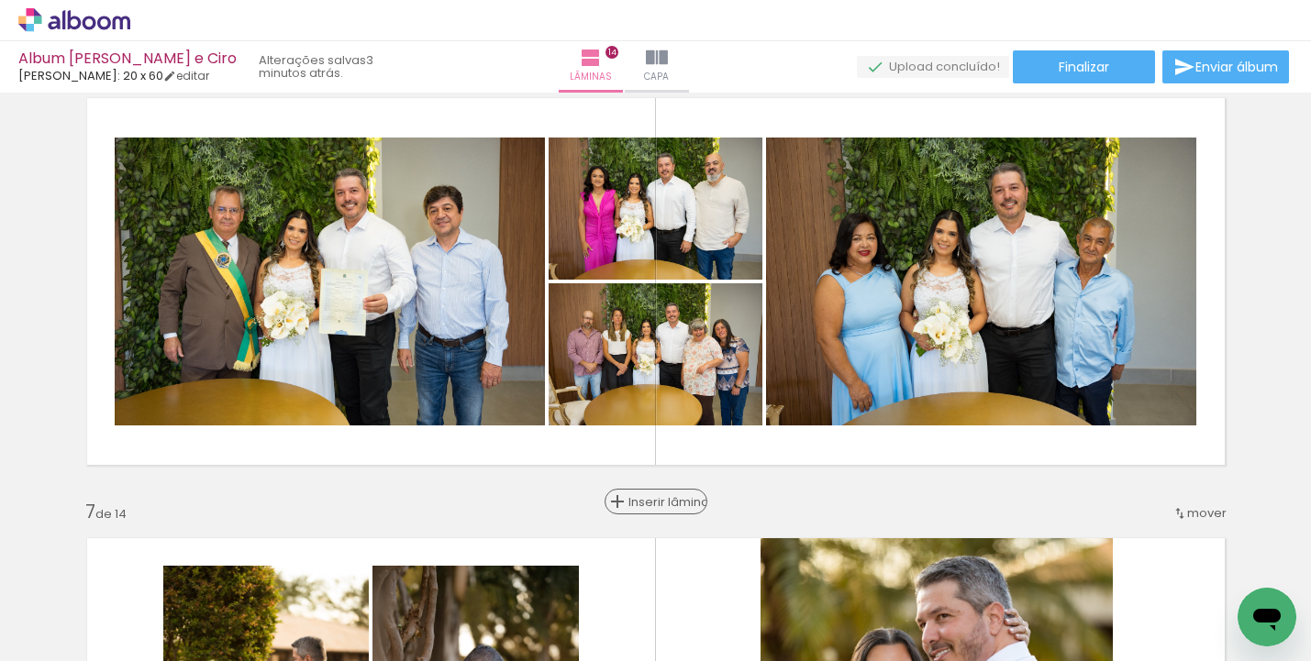
click at [658, 503] on span "Inserir lâmina" at bounding box center [664, 502] width 72 height 12
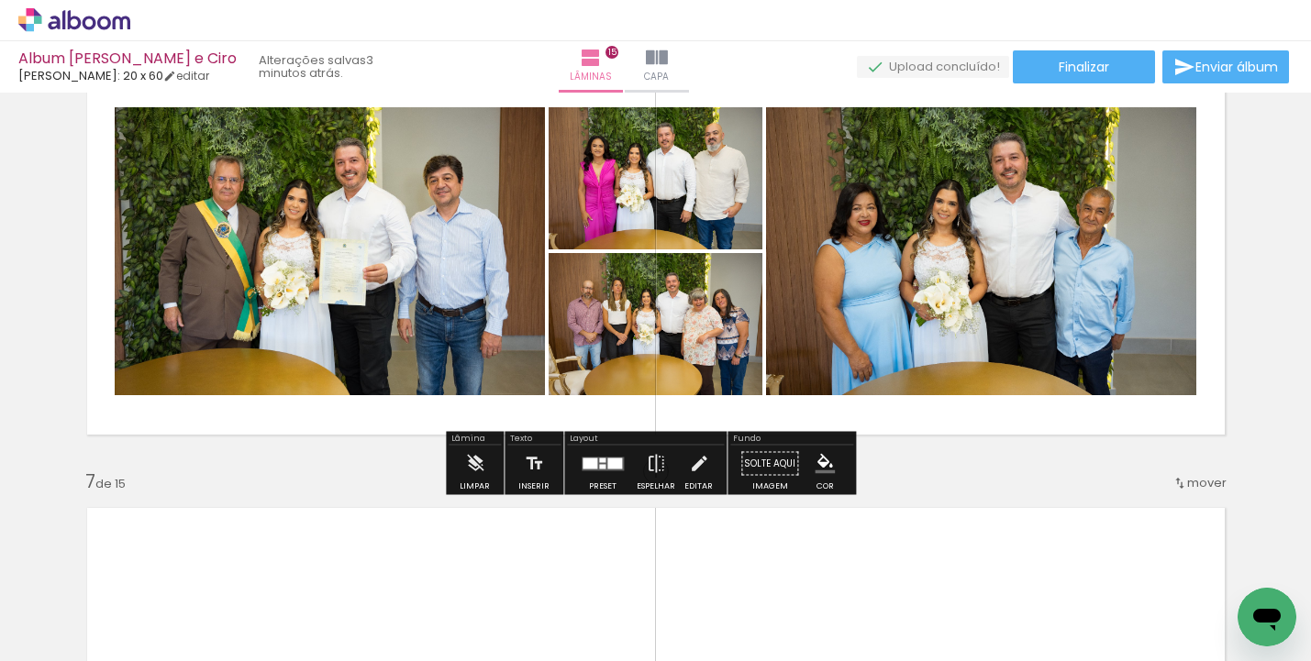
scroll to position [2391, 0]
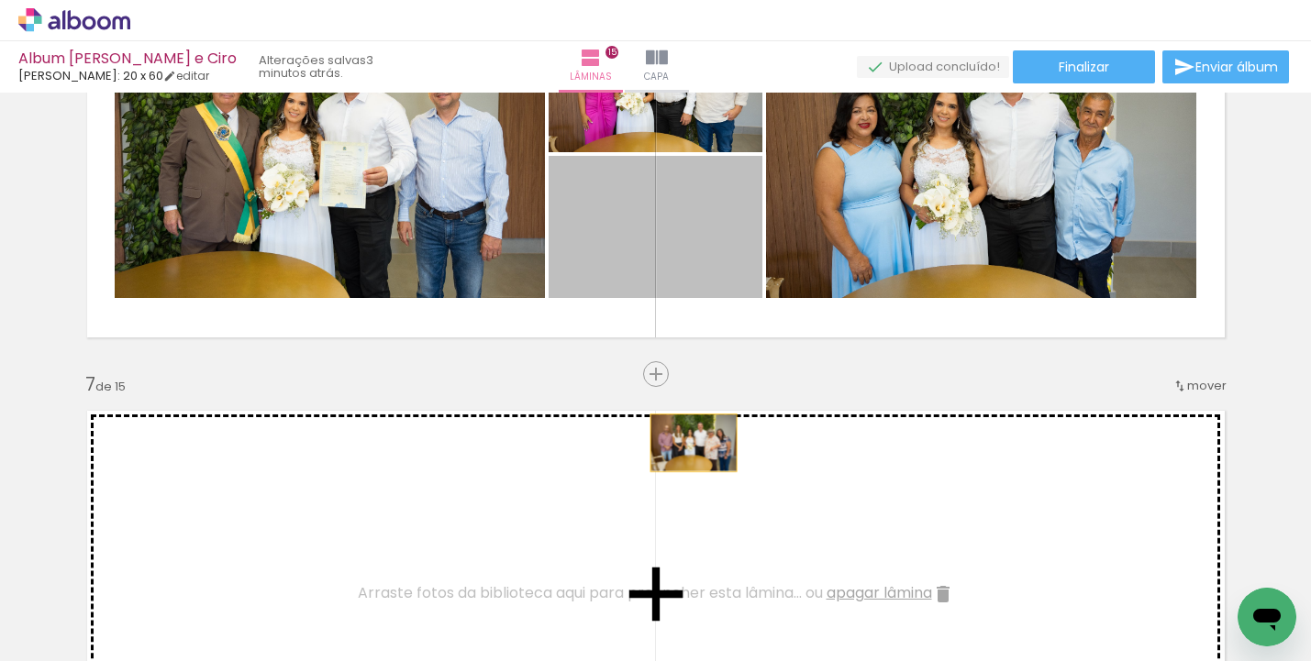
drag, startPoint x: 665, startPoint y: 275, endPoint x: 687, endPoint y: 449, distance: 174.8
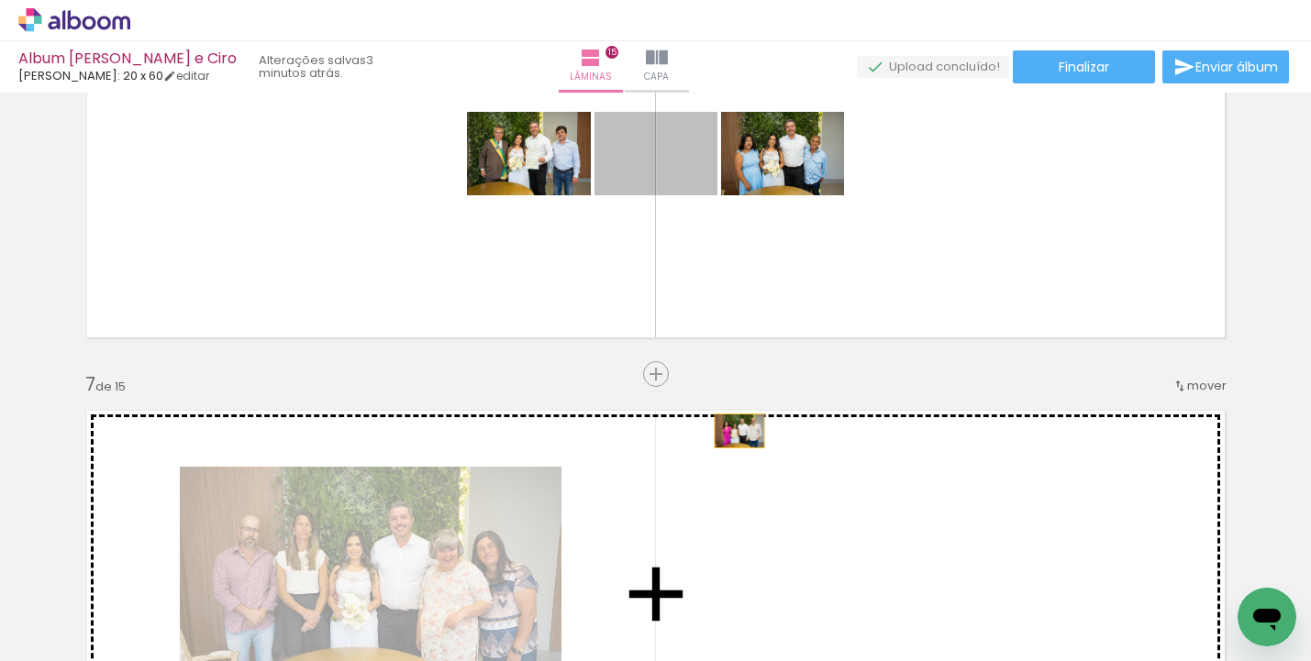
drag, startPoint x: 690, startPoint y: 190, endPoint x: 746, endPoint y: 483, distance: 298.0
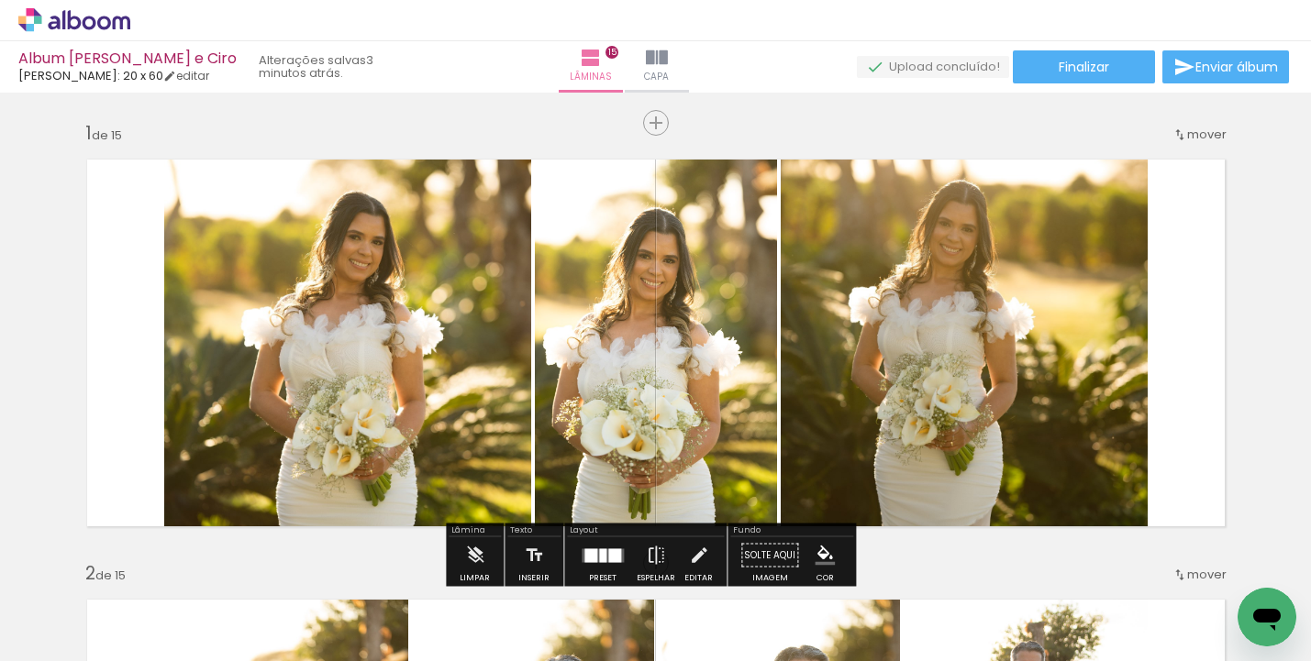
scroll to position [0, 0]
click at [1059, 72] on span "Finalizar" at bounding box center [1084, 67] width 50 height 13
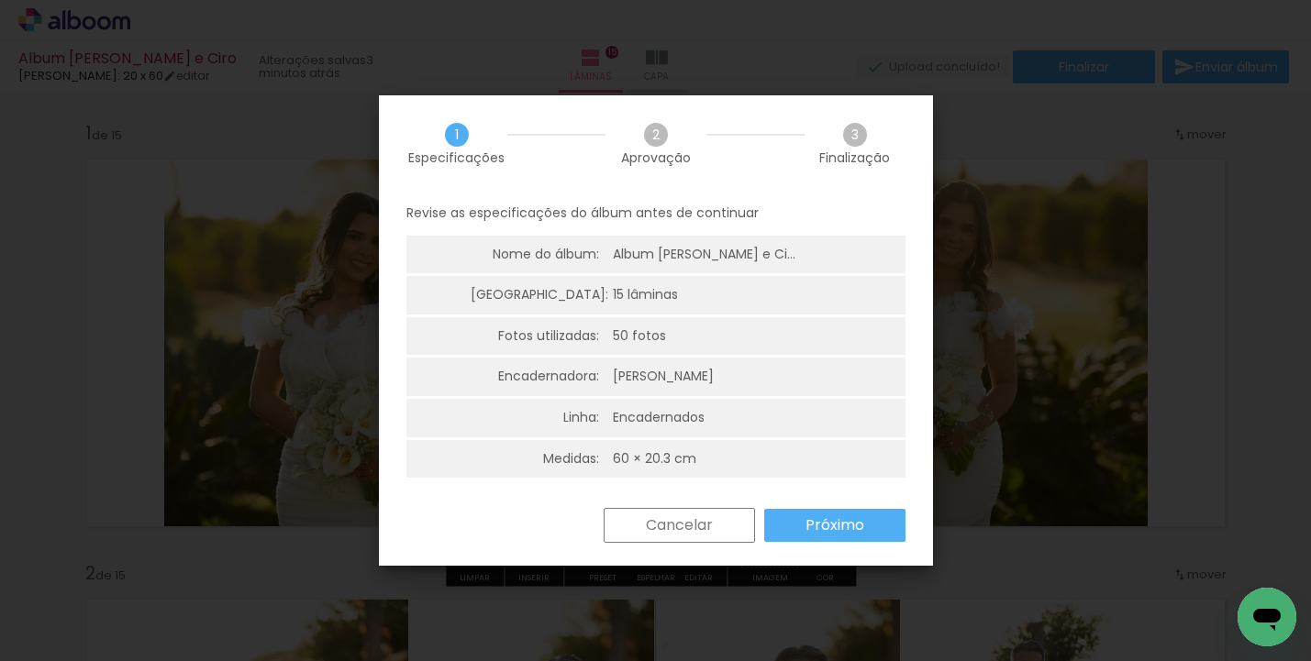
click at [884, 526] on paper-button "Próximo" at bounding box center [834, 525] width 141 height 33
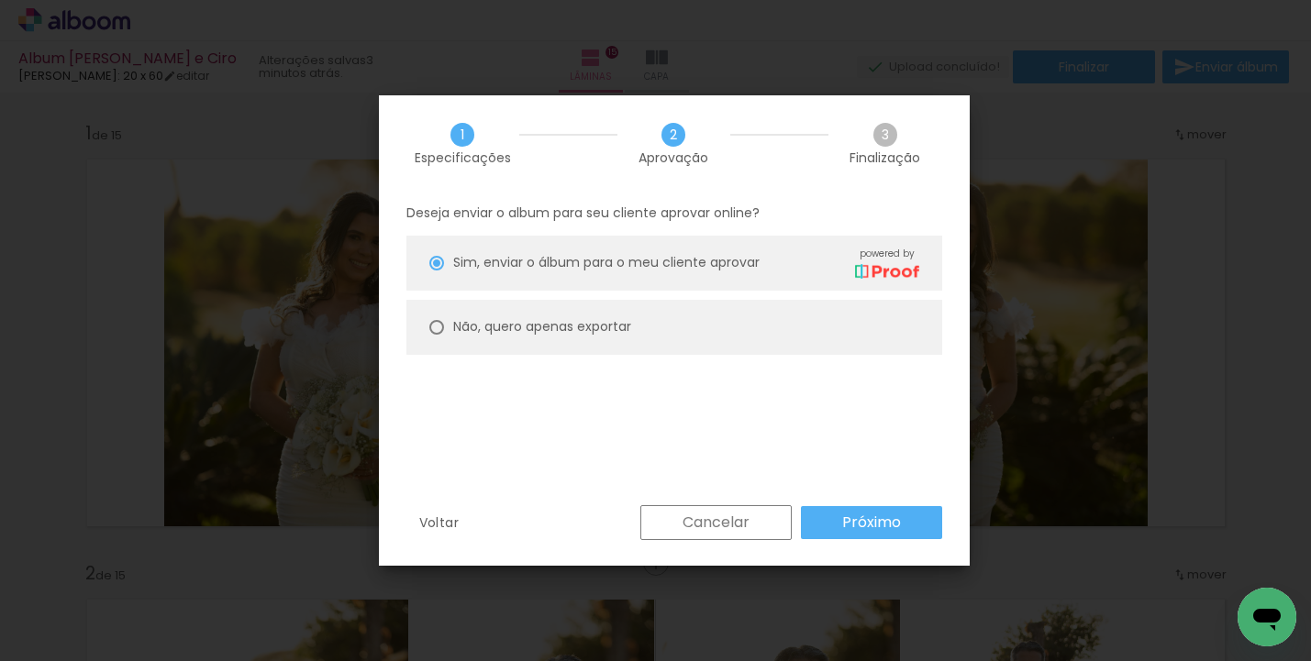
click at [768, 318] on paper-radio-button "Não, quero apenas exportar" at bounding box center [674, 327] width 536 height 55
type paper-radio-button "on"
click at [0, 0] on slot "Próximo" at bounding box center [0, 0] width 0 height 0
type input "Alta, 300 DPI"
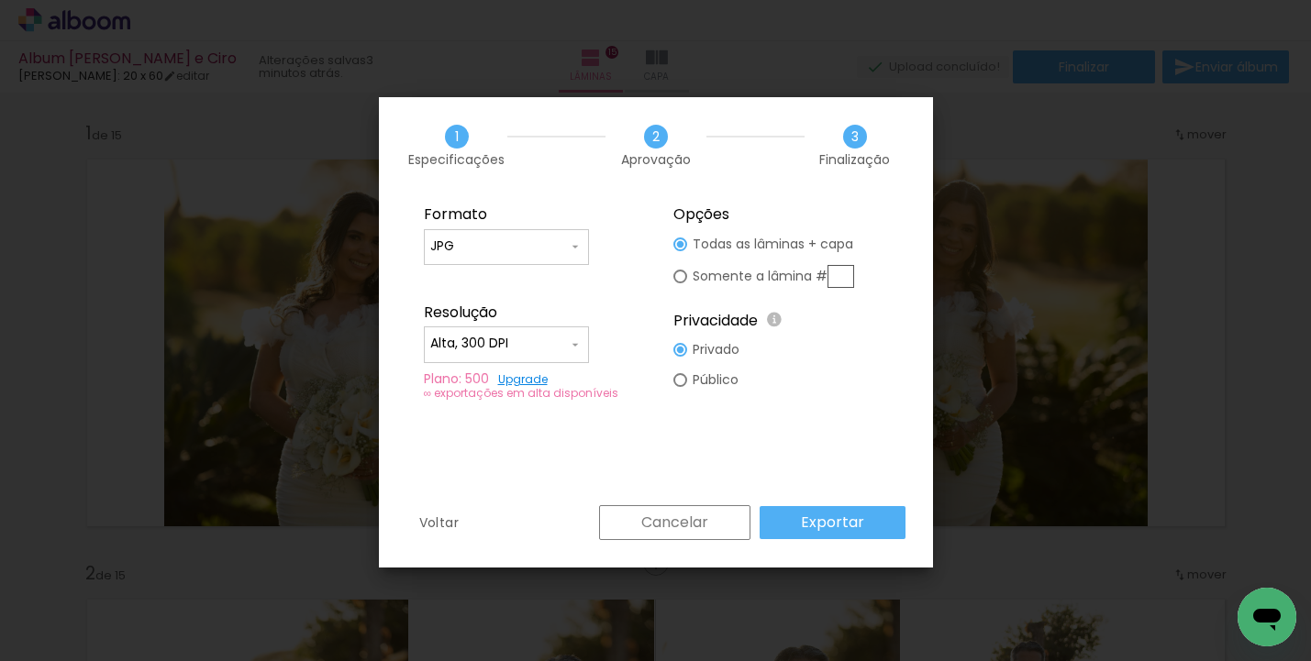
click at [0, 0] on slot "Exportar" at bounding box center [0, 0] width 0 height 0
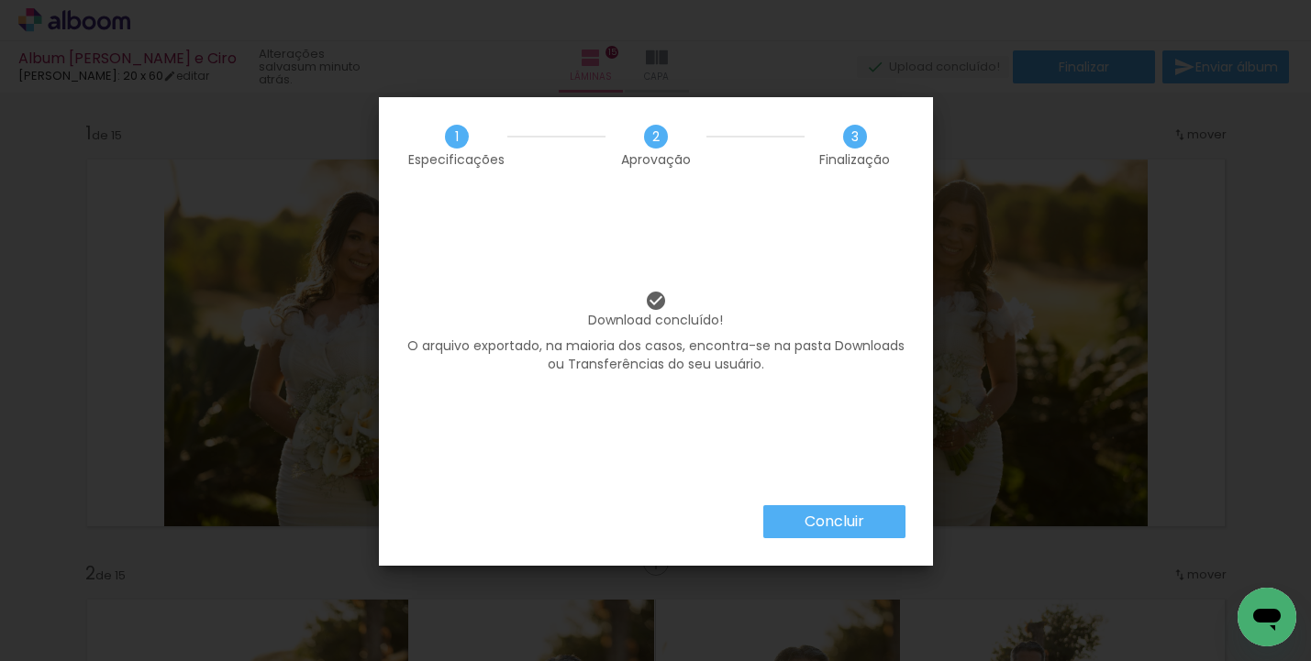
click at [0, 0] on slot "Concluir" at bounding box center [0, 0] width 0 height 0
